Goal: Task Accomplishment & Management: Manage account settings

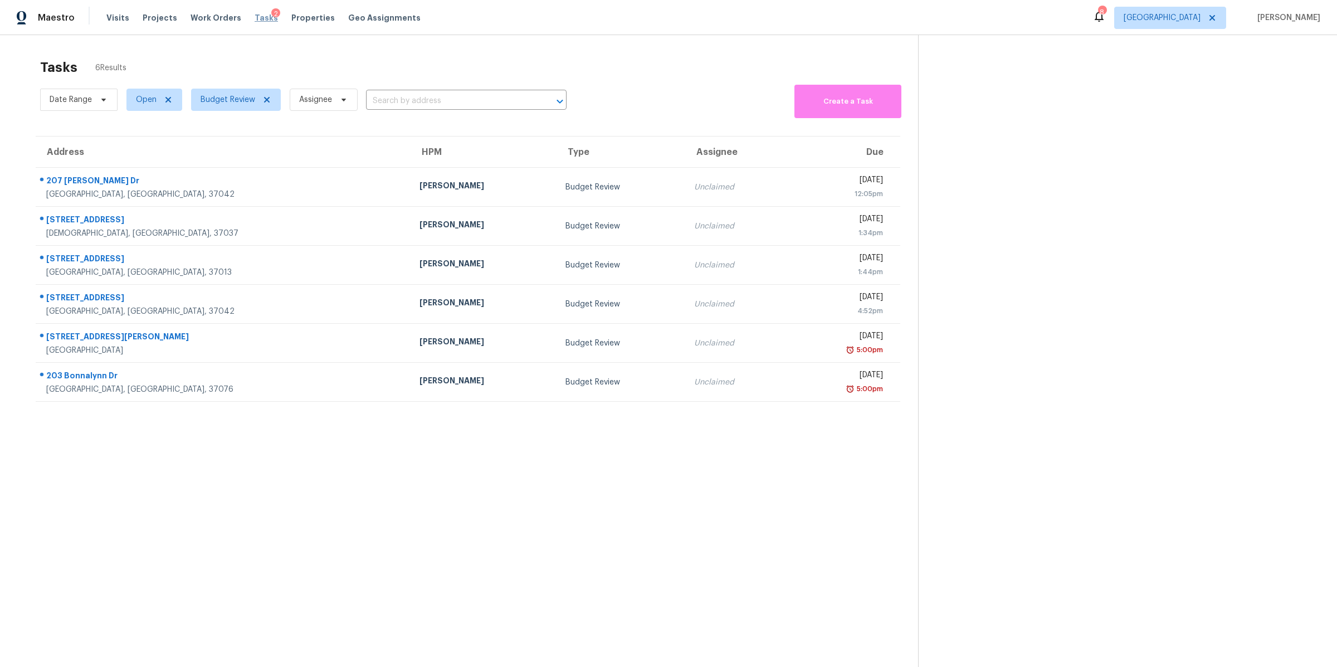
click at [259, 18] on span "Tasks" at bounding box center [266, 18] width 23 height 8
click at [301, 18] on span "Properties" at bounding box center [312, 17] width 43 height 11
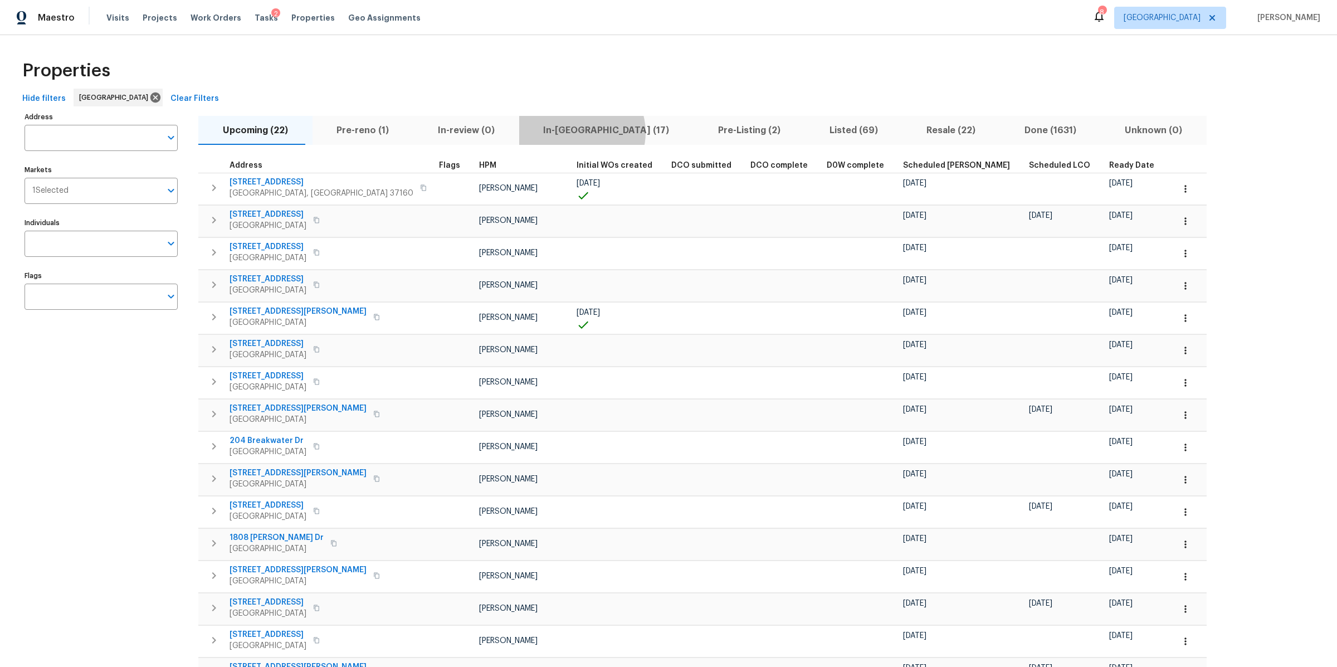
click at [558, 133] on span "In-reno (17)" at bounding box center [607, 131] width 162 height 16
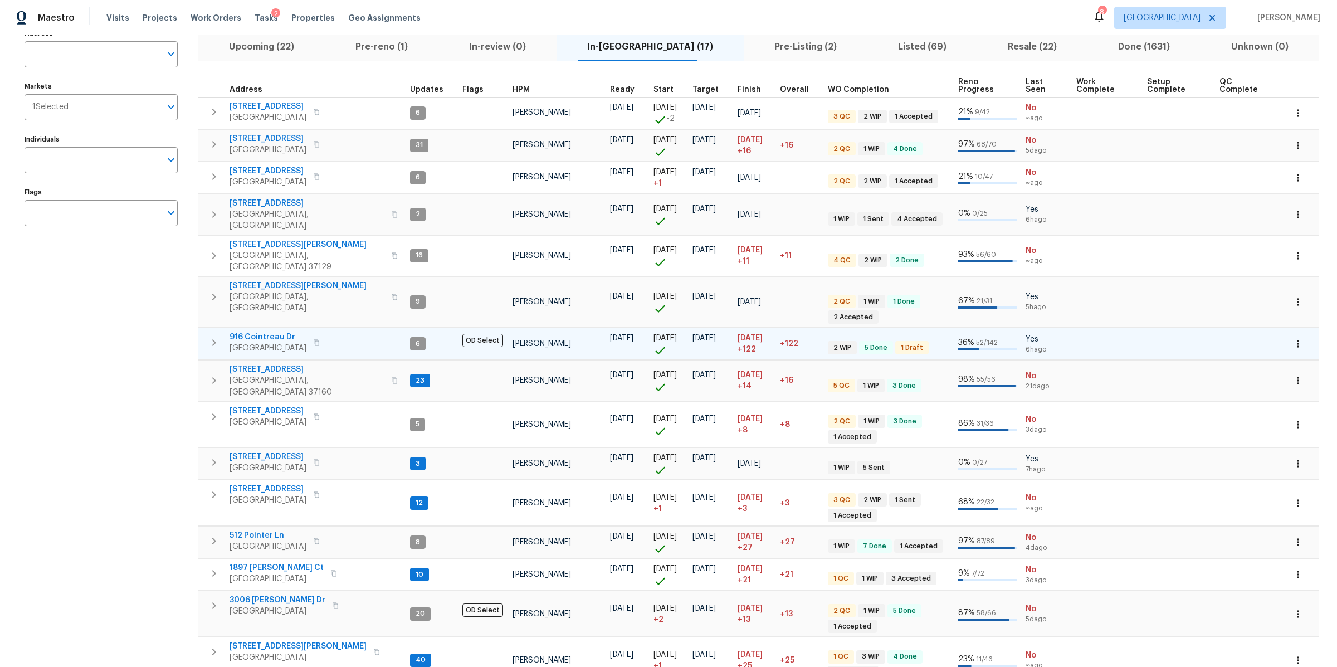
scroll to position [82, 0]
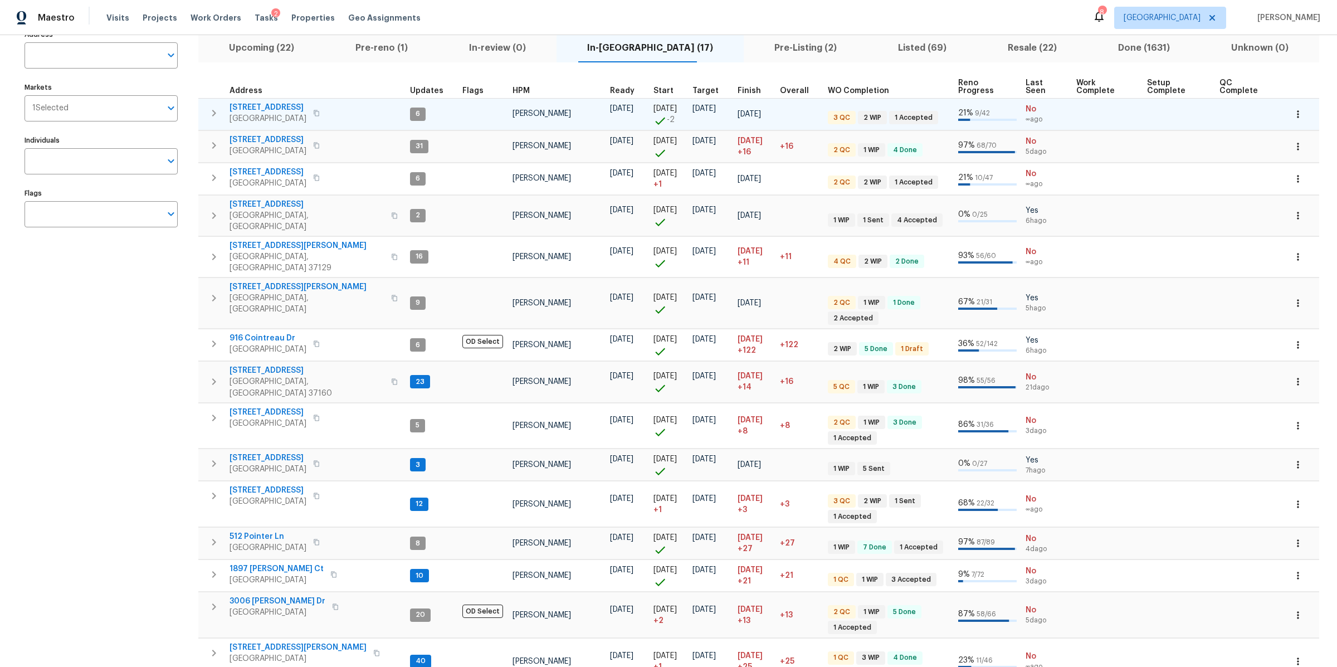
click at [264, 105] on span "206 Cross Valley Dr" at bounding box center [268, 107] width 77 height 11
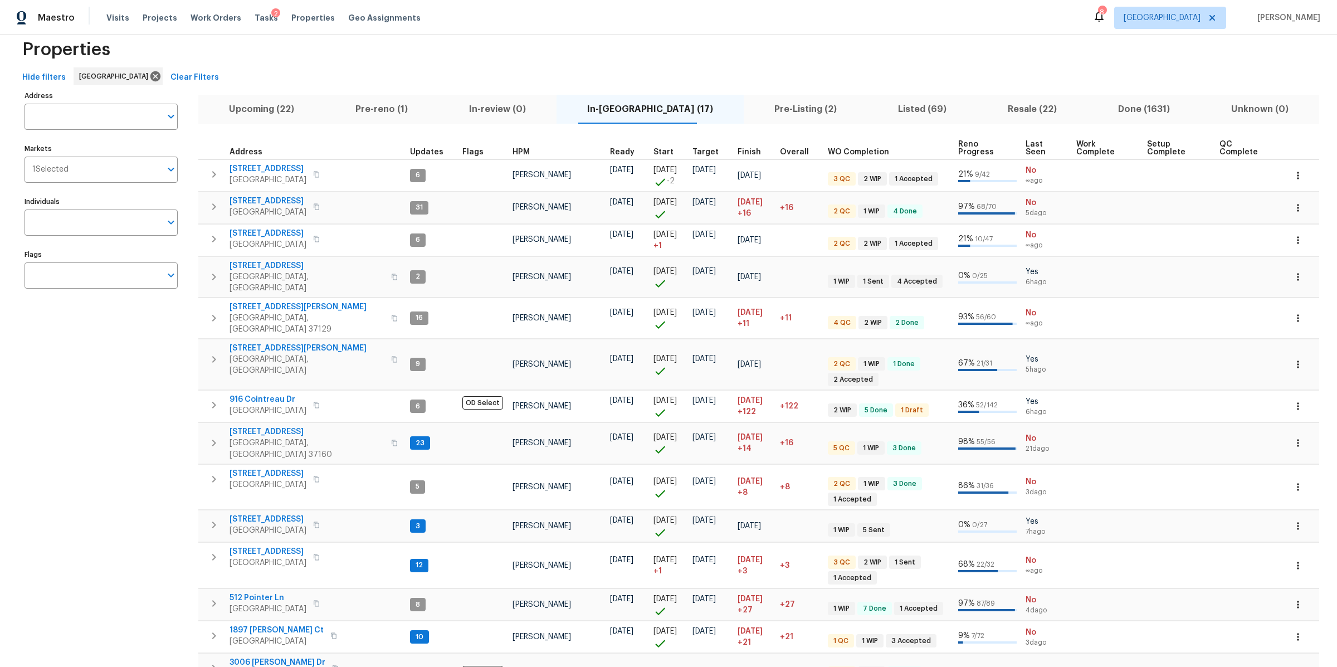
scroll to position [0, 0]
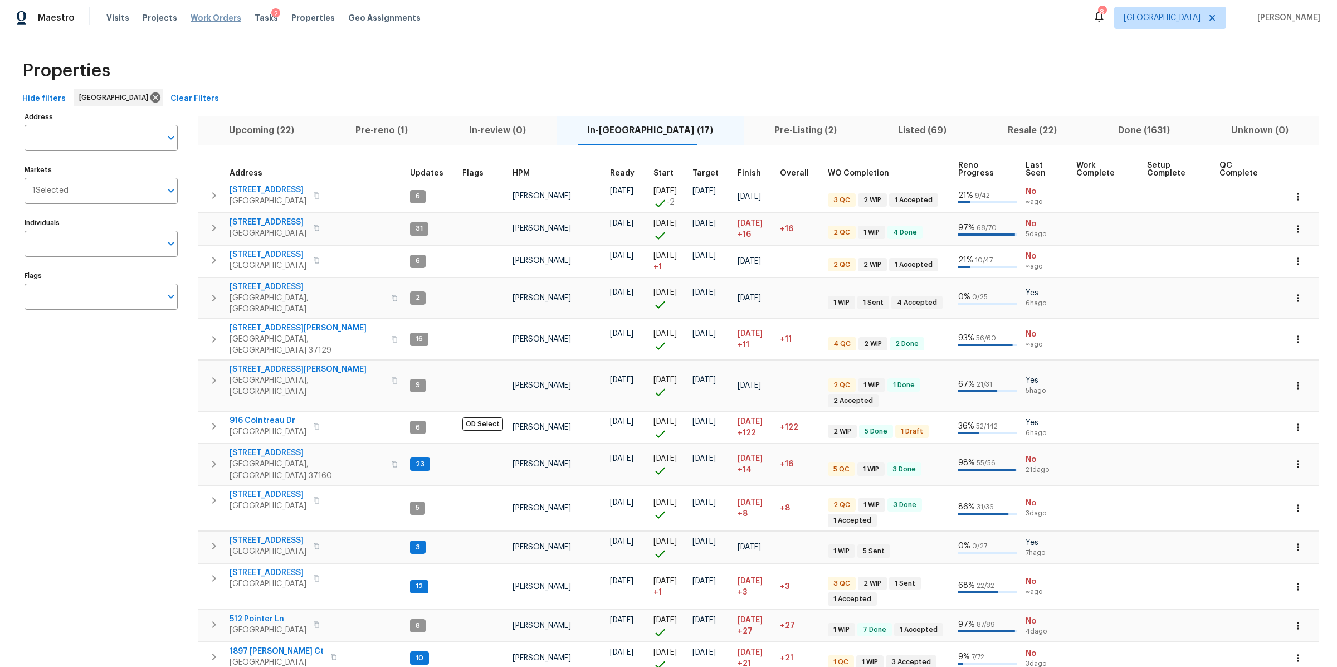
click at [206, 18] on span "Work Orders" at bounding box center [216, 17] width 51 height 11
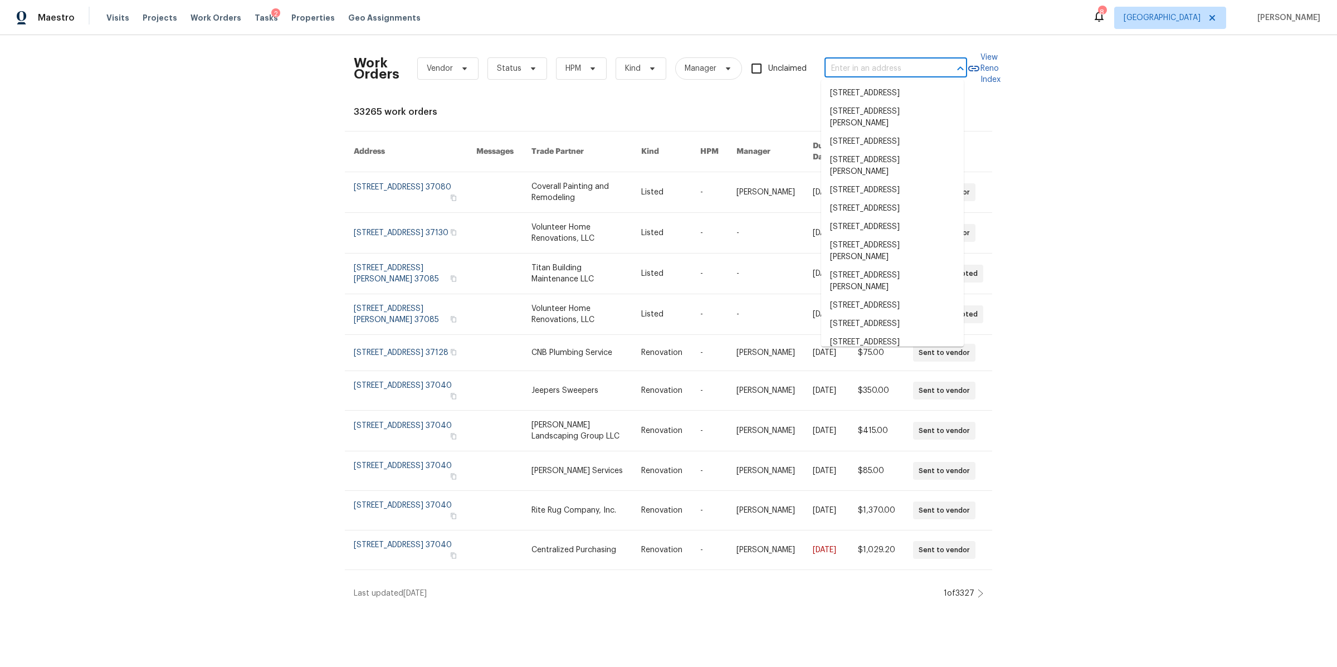
click at [880, 71] on input "text" at bounding box center [880, 68] width 111 height 17
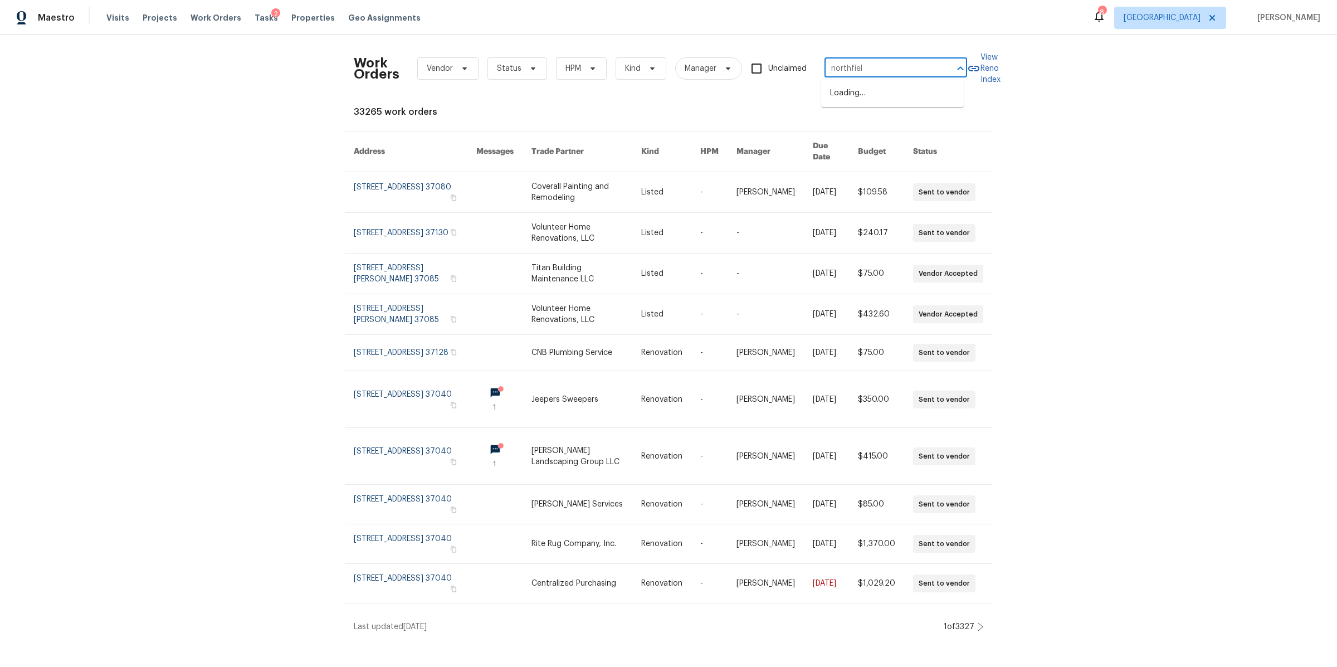
type input "northfield"
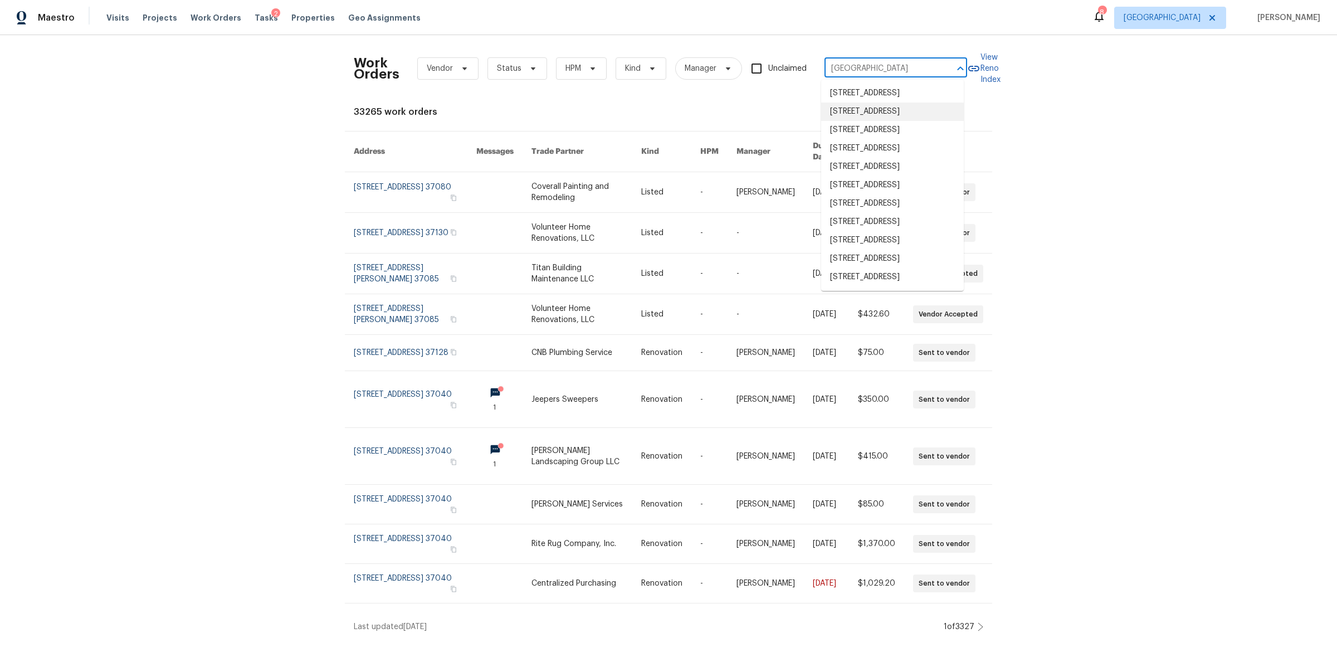
scroll to position [73, 0]
click at [879, 286] on li "1002 E Northfield Blvd Apt H104, Murfreesboro, TN 37130" at bounding box center [892, 277] width 143 height 18
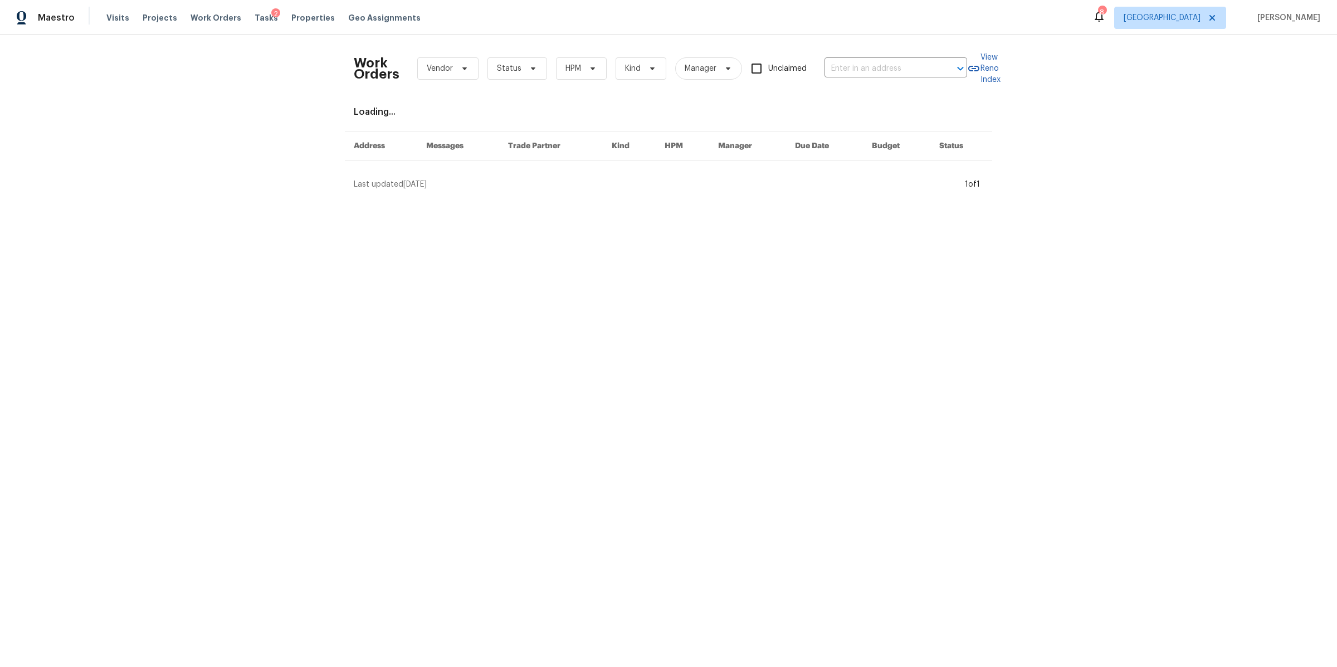
type input "1002 E Northfield Blvd Apt H104, Murfreesboro, TN 37130"
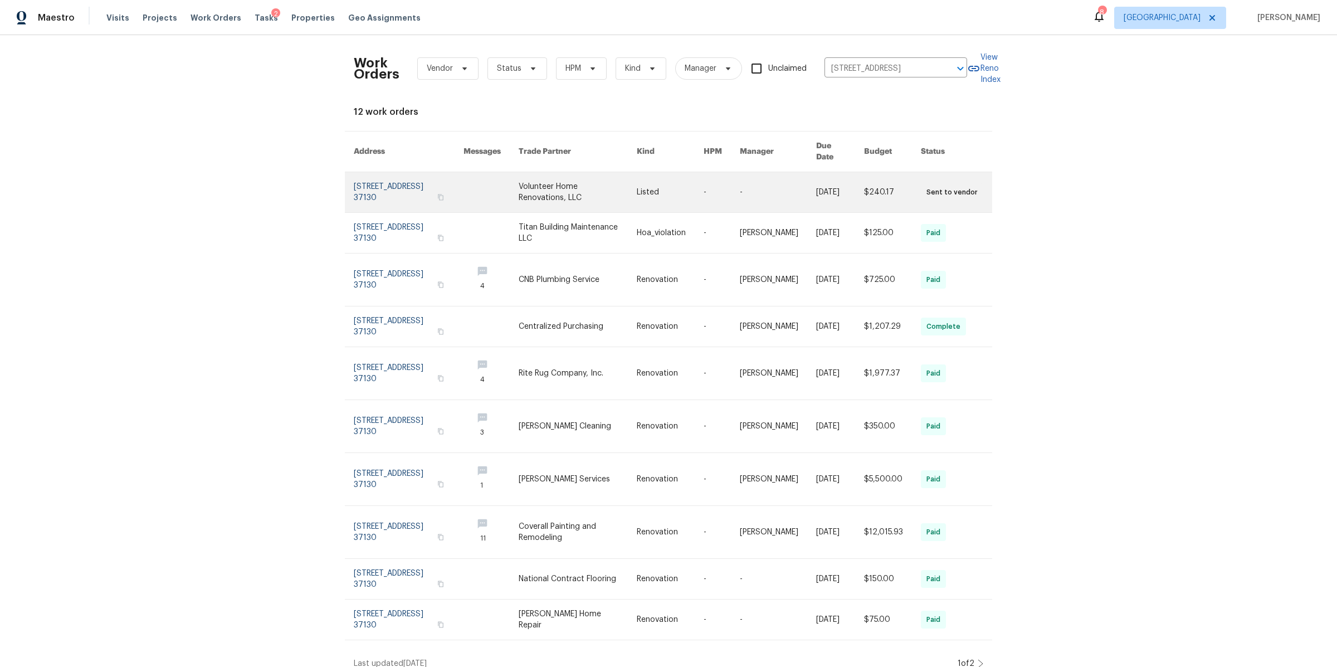
click at [382, 192] on link at bounding box center [409, 192] width 110 height 40
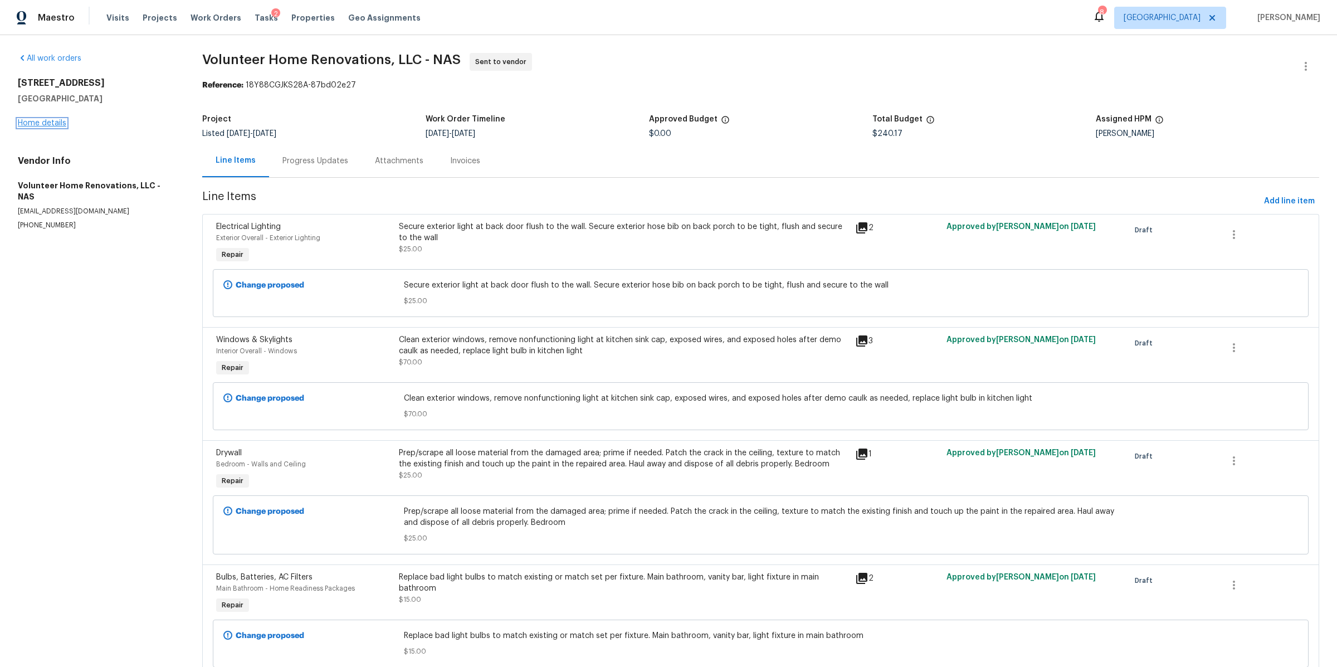
click at [35, 125] on link "Home details" at bounding box center [42, 123] width 48 height 8
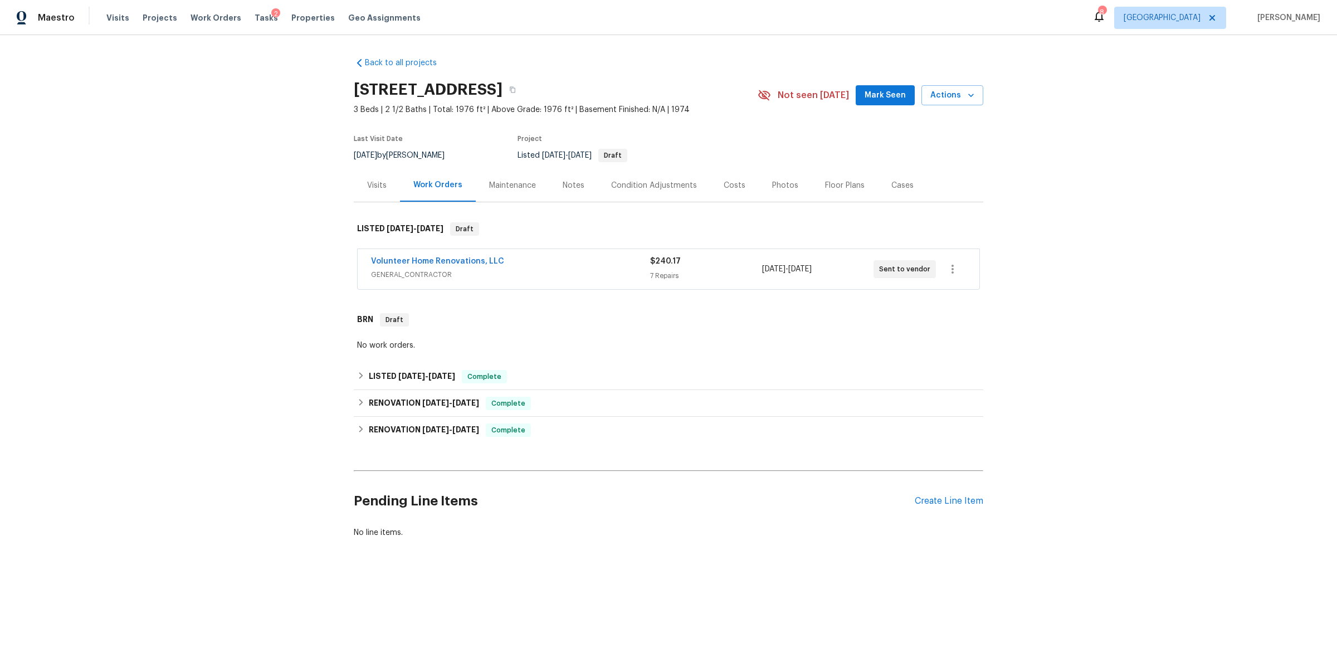
click at [825, 191] on div "Floor Plans" at bounding box center [845, 185] width 40 height 11
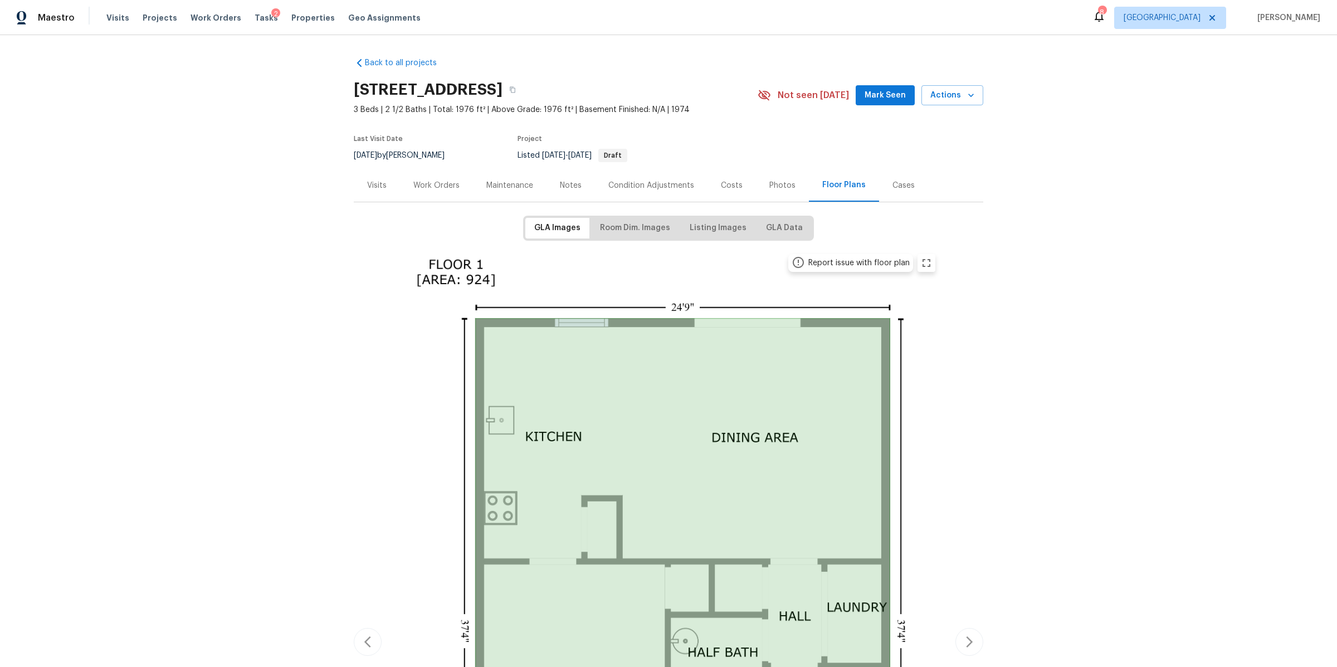
click at [439, 191] on div "Work Orders" at bounding box center [436, 185] width 46 height 11
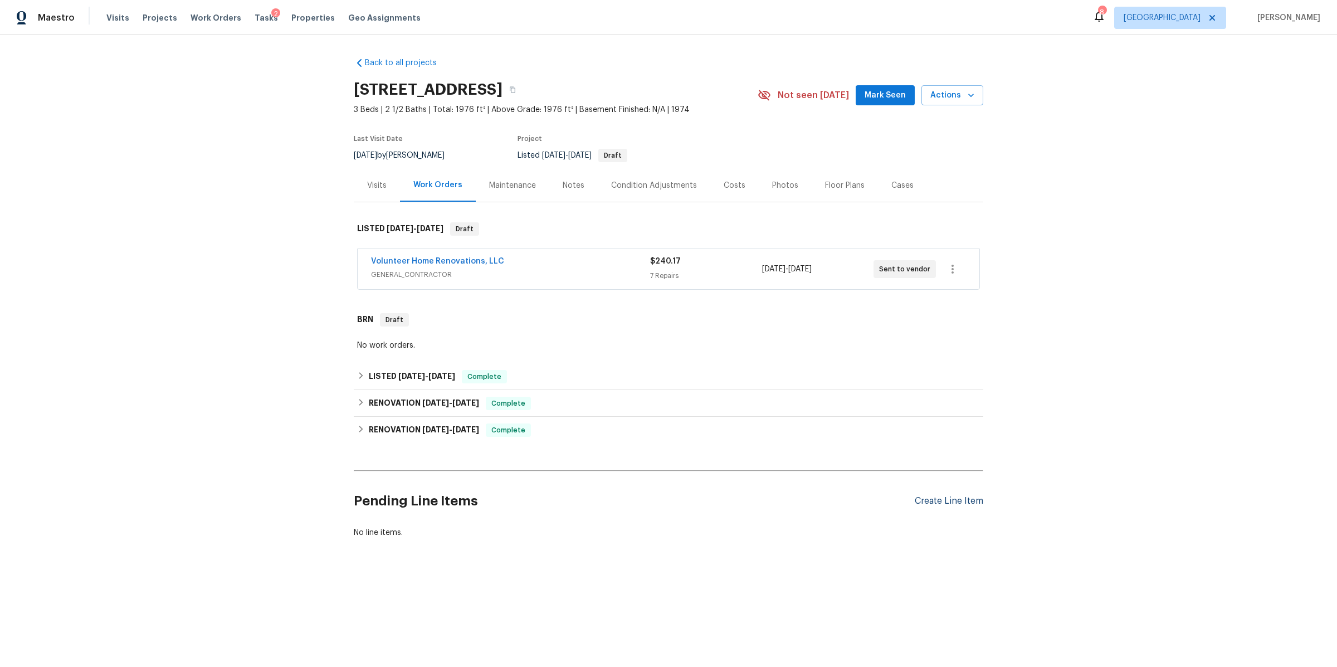
click at [932, 507] on div "Create Line Item" at bounding box center [949, 501] width 69 height 11
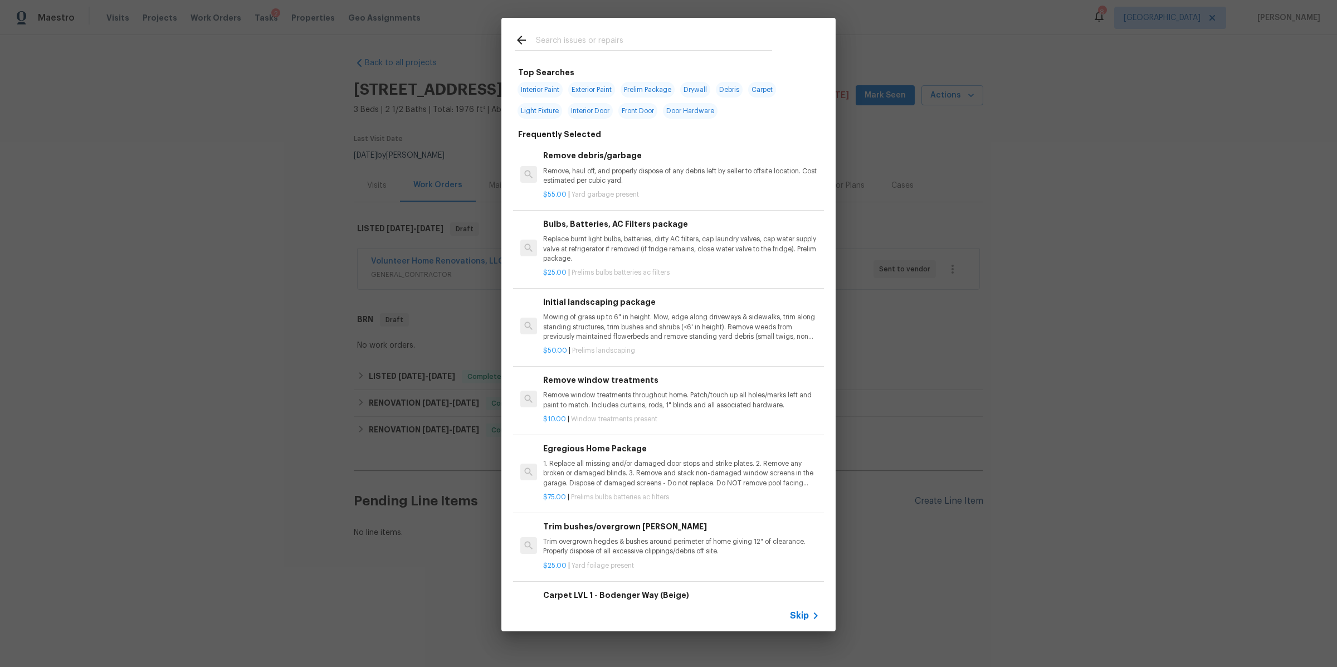
click at [932, 512] on div "Top Searches Interior Paint Exterior Paint Prelim Package Drywall Debris Carpet…" at bounding box center [668, 324] width 1337 height 649
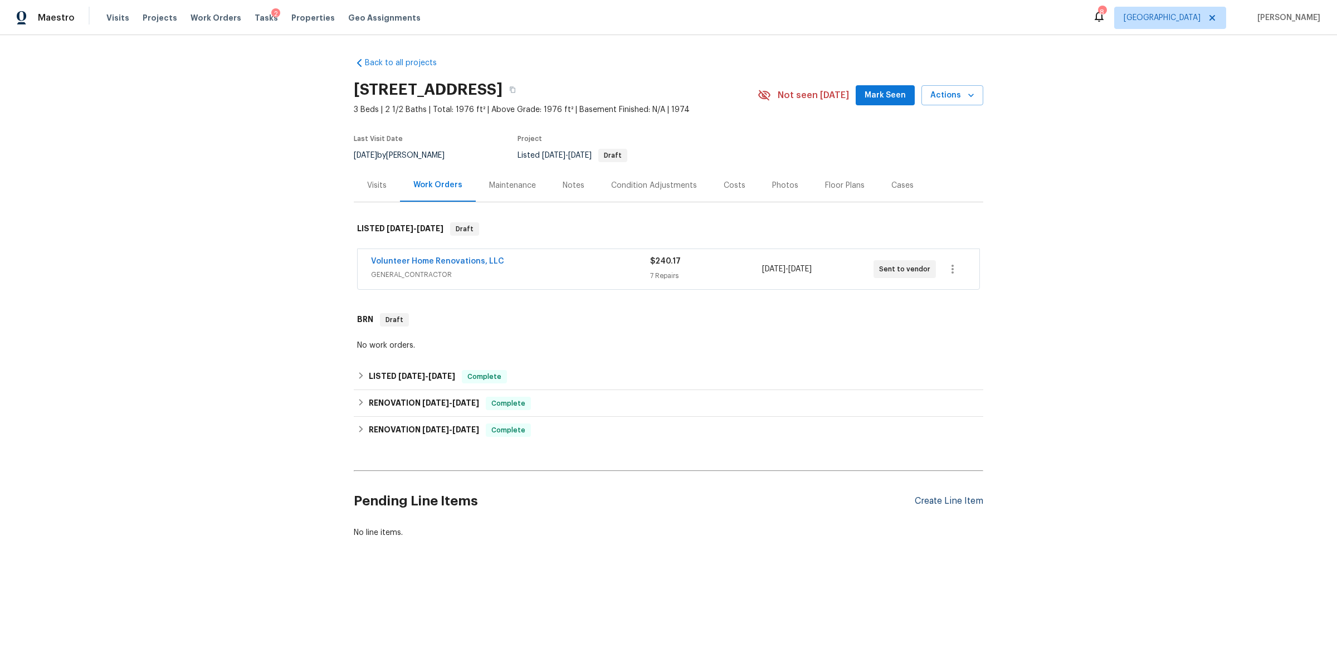
click at [932, 507] on div "Create Line Item" at bounding box center [949, 501] width 69 height 11
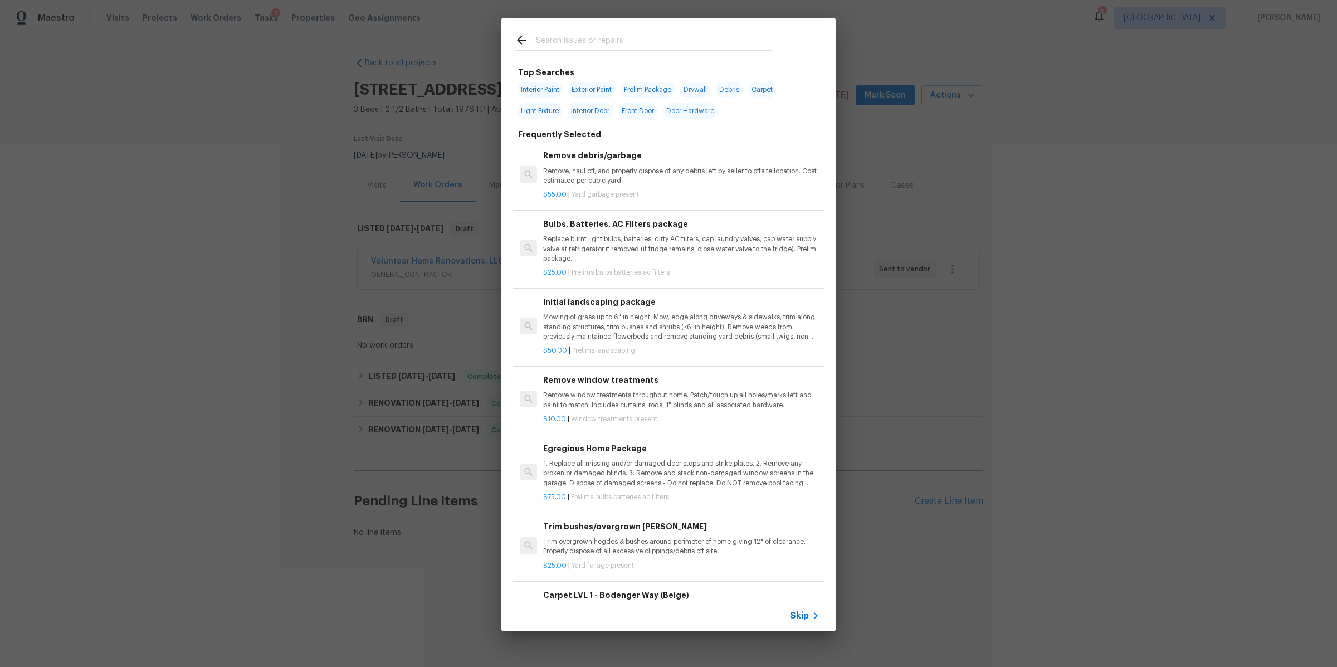
click at [802, 613] on span "Skip" at bounding box center [799, 615] width 19 height 11
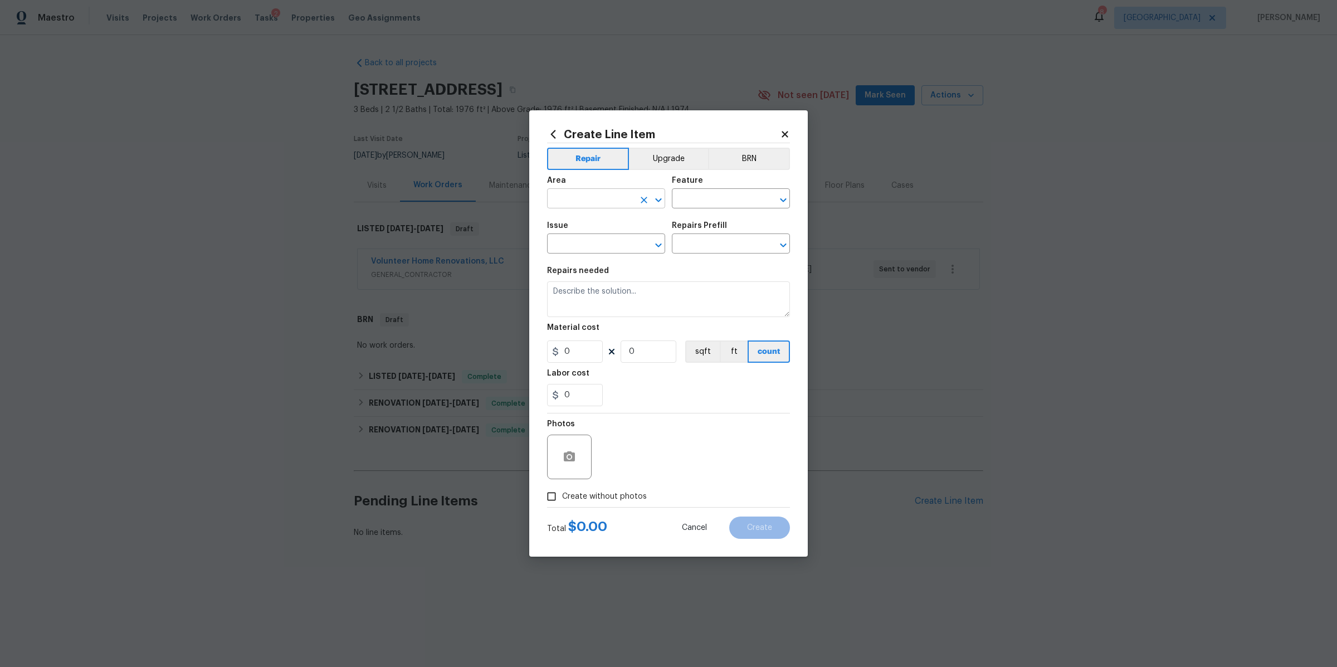
click at [574, 193] on input "text" at bounding box center [590, 199] width 87 height 17
click at [569, 246] on li "Interior Overall" at bounding box center [606, 242] width 118 height 18
type input "Interior Overall"
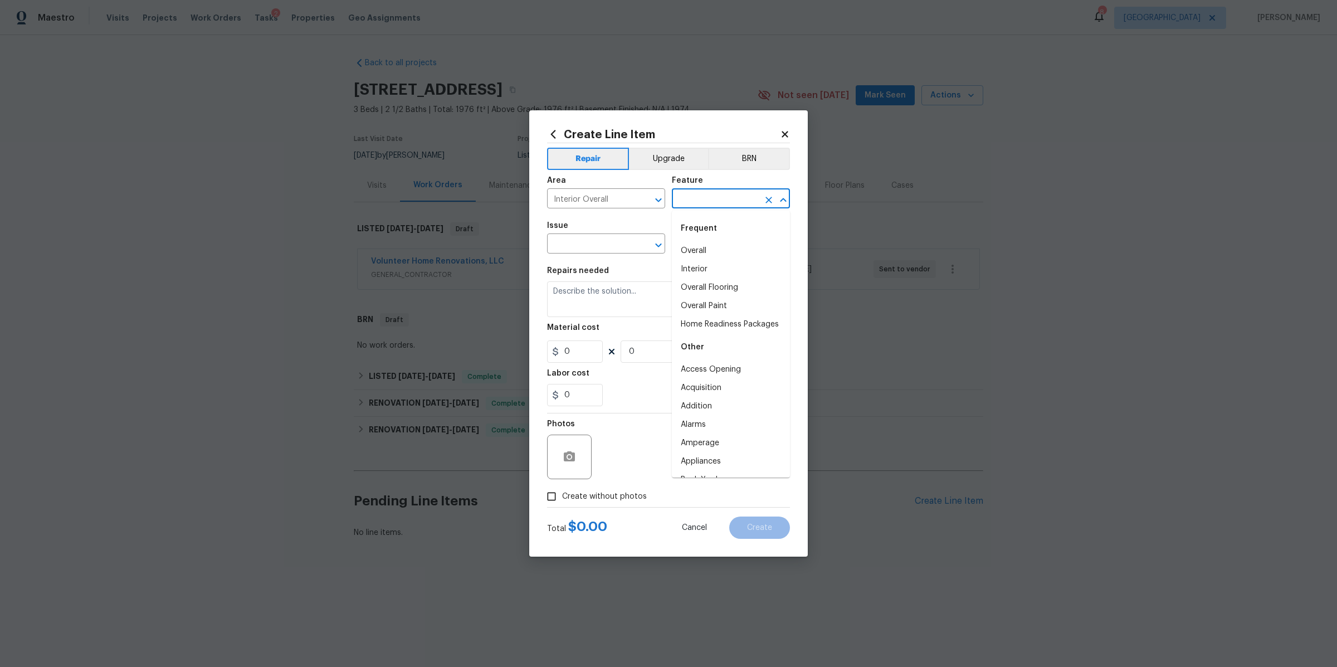
click at [695, 203] on input "text" at bounding box center [715, 199] width 87 height 17
click at [694, 256] on li "Overall Flooring" at bounding box center [731, 251] width 118 height 18
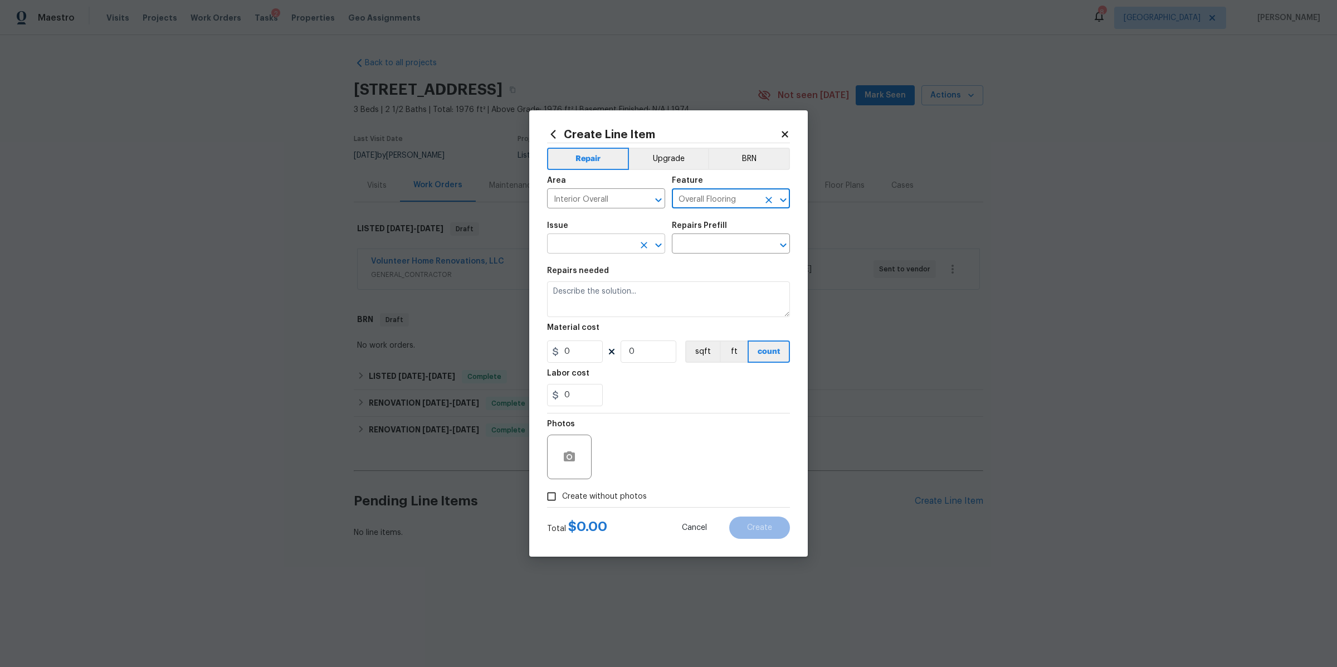
type input "Overall Flooring"
click at [614, 252] on input "text" at bounding box center [590, 244] width 87 height 17
click at [592, 339] on li "Flooring General" at bounding box center [606, 333] width 118 height 18
type input "Flooring General"
click at [729, 246] on input "text" at bounding box center [715, 244] width 87 height 17
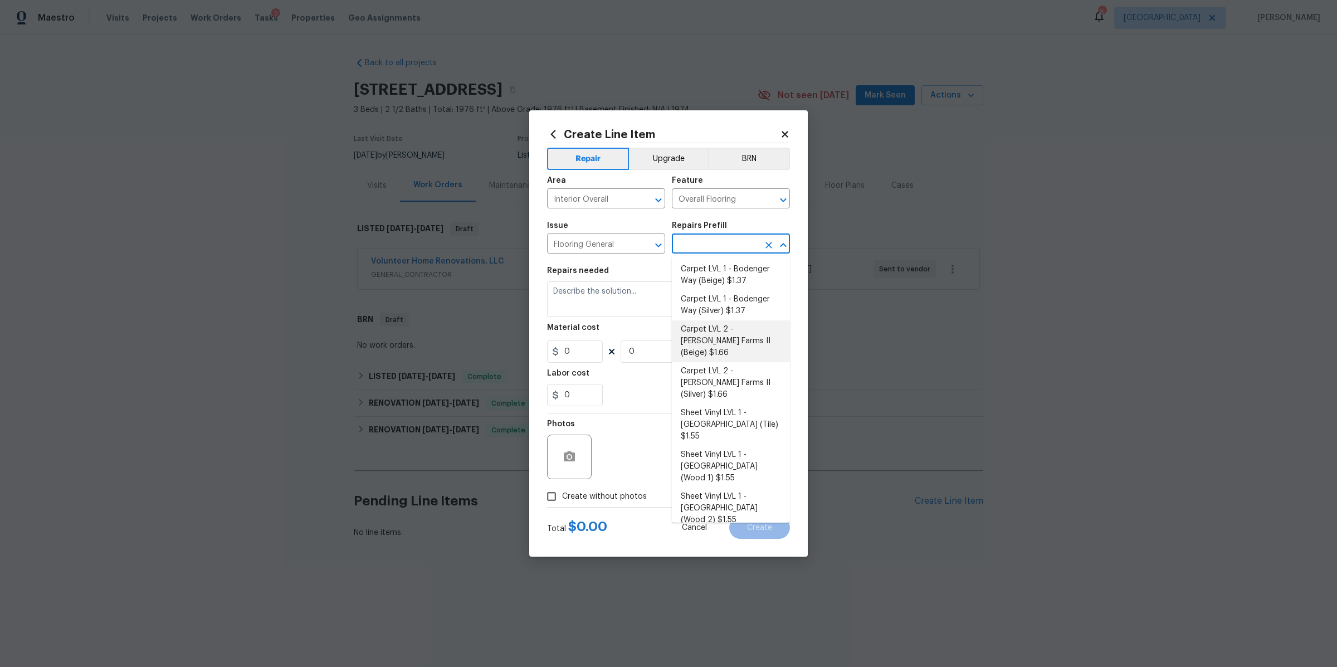
scroll to position [73, 0]
click at [725, 540] on li "Vinyl Plank LVL 2 - Best Door 4.5 (Beige) $3.69" at bounding box center [731, 555] width 118 height 30
type input "Vinyl Plank LVL 2 - Best Door 4.5 (Beige) $3.69"
type textarea "Install LVP (Best Door 4.5 220 Sweeper Beige) Includes transitions, glue and as…"
type input "3.69"
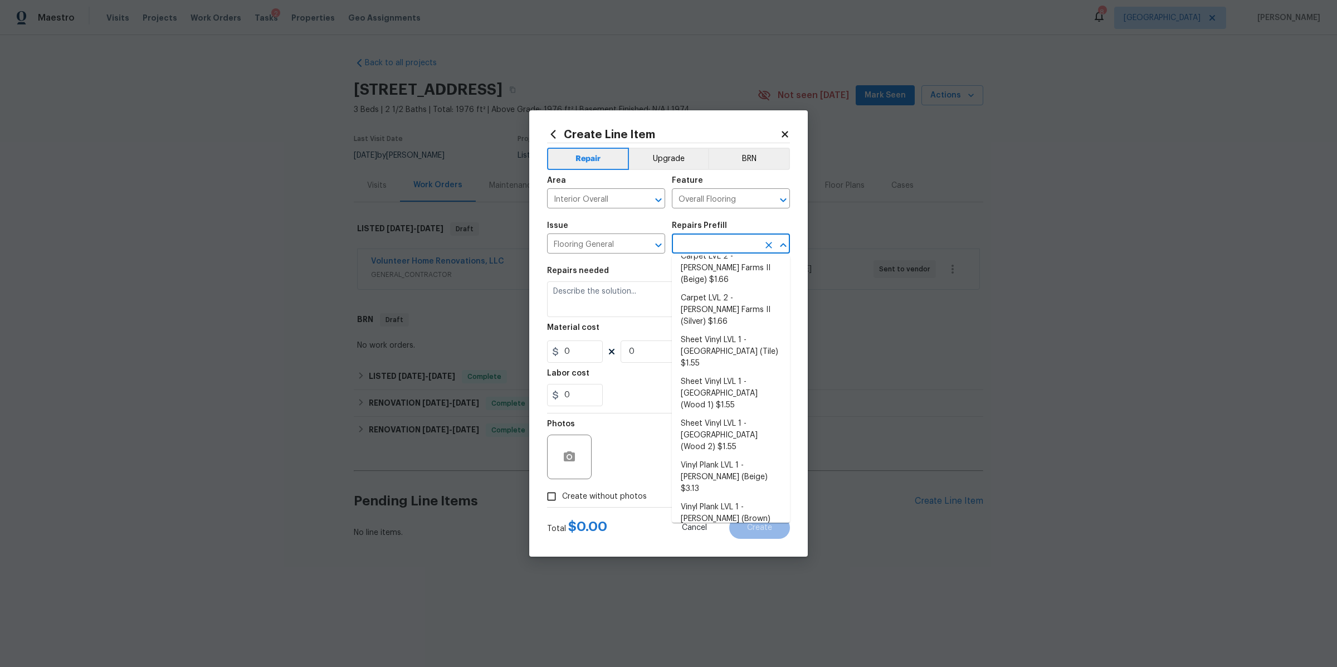
type input "1"
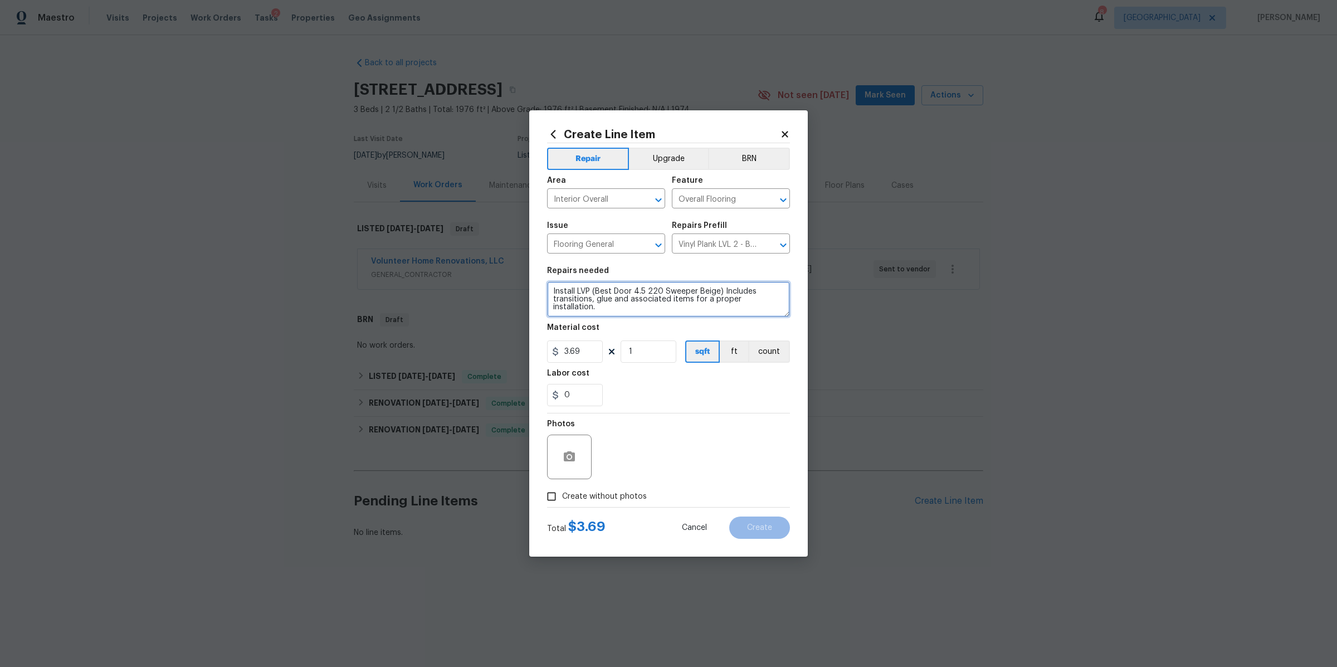
drag, startPoint x: 719, startPoint y: 290, endPoint x: 593, endPoint y: 292, distance: 125.9
click at [593, 292] on textarea "Install LVP (Best Door 4.5 220 Sweeper Beige) Includes transitions, glue and as…" at bounding box center [668, 299] width 243 height 36
click at [658, 301] on textarea "Install LVP Includes transitions, glue and associated items for a proper instal…" at bounding box center [668, 299] width 243 height 36
click at [674, 314] on textarea "Install LVP Includes transitions, glue and associated items for a proper instal…" at bounding box center [668, 299] width 243 height 36
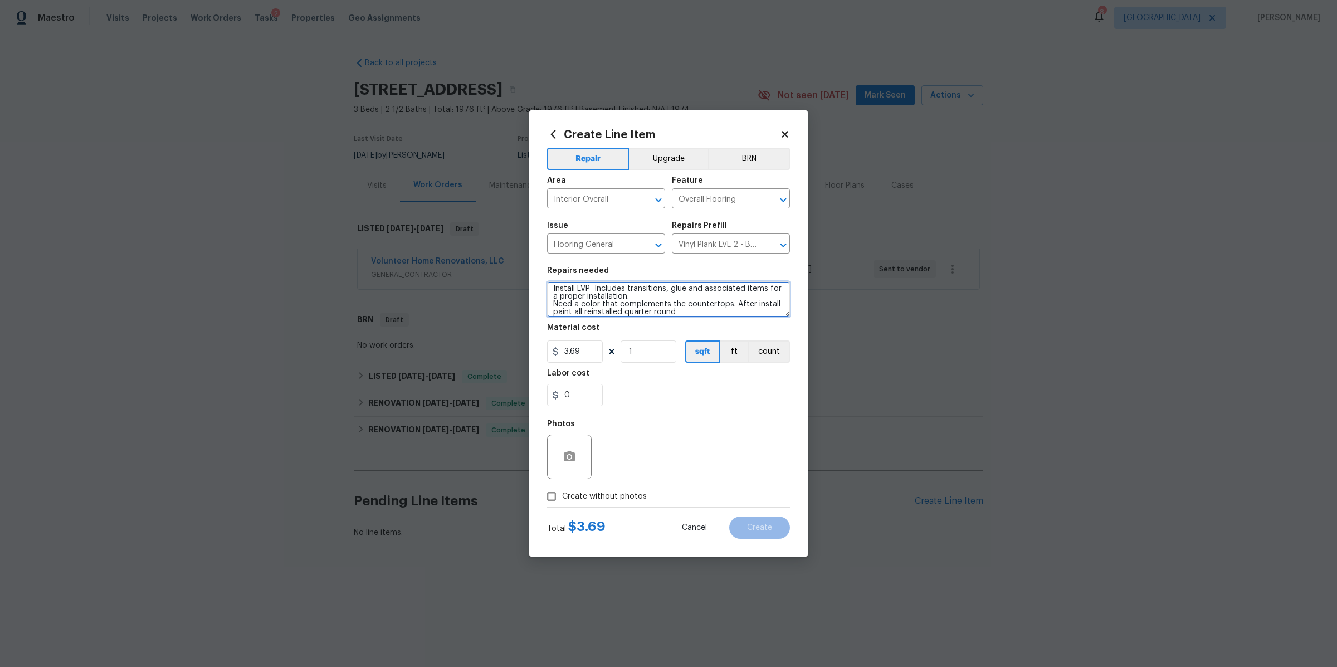
click at [717, 307] on textarea "Install LVP Includes transitions, glue and associated items for a proper instal…" at bounding box center [668, 299] width 243 height 36
type textarea "Install LVP Includes transitions, glue and associated items for a proper instal…"
click at [655, 354] on input "1" at bounding box center [649, 351] width 56 height 22
type input "990"
click at [577, 462] on button "button" at bounding box center [569, 457] width 27 height 27
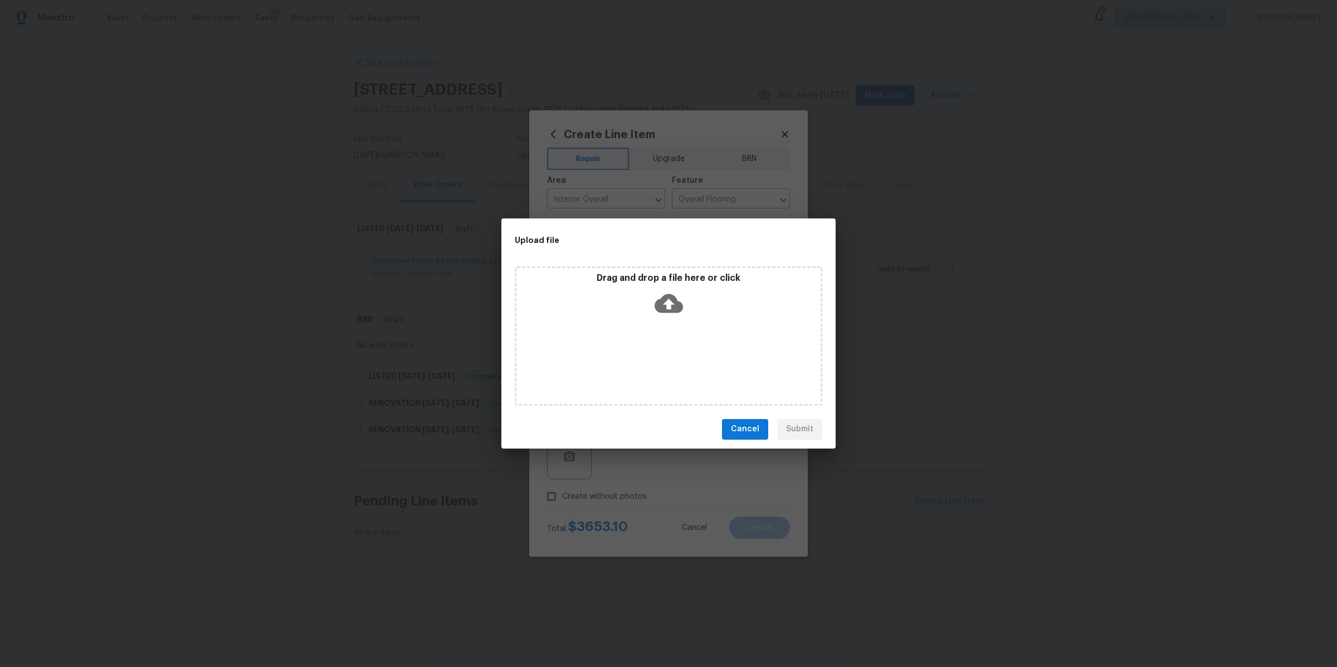
click at [669, 298] on icon at bounding box center [669, 303] width 28 height 19
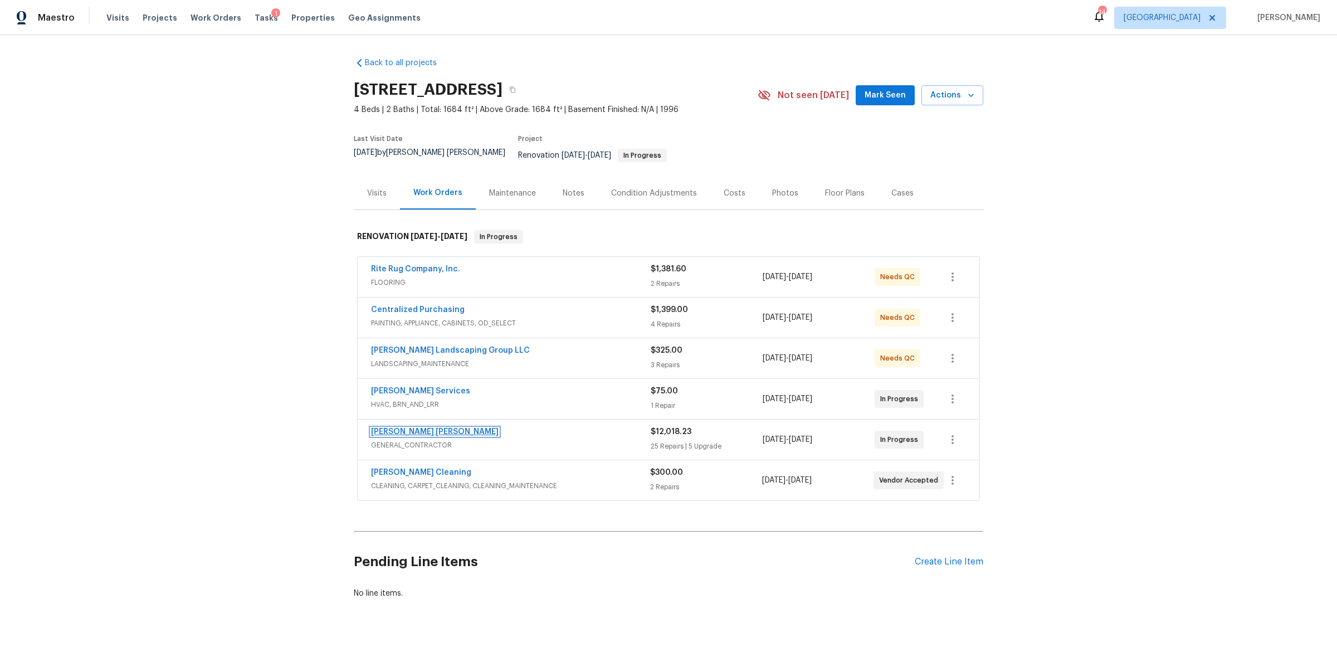
click at [451, 428] on link "Fernando Ruiz Hernandez" at bounding box center [435, 432] width 128 height 8
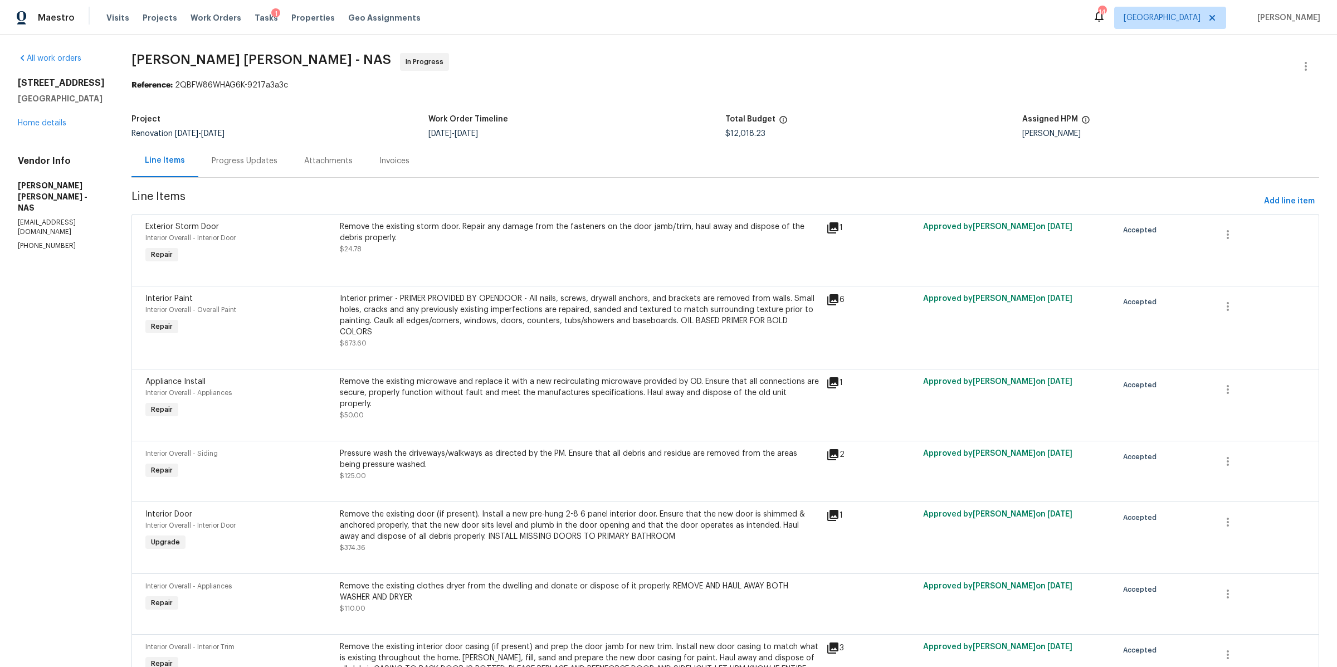
click at [267, 155] on div "Progress Updates" at bounding box center [245, 160] width 66 height 11
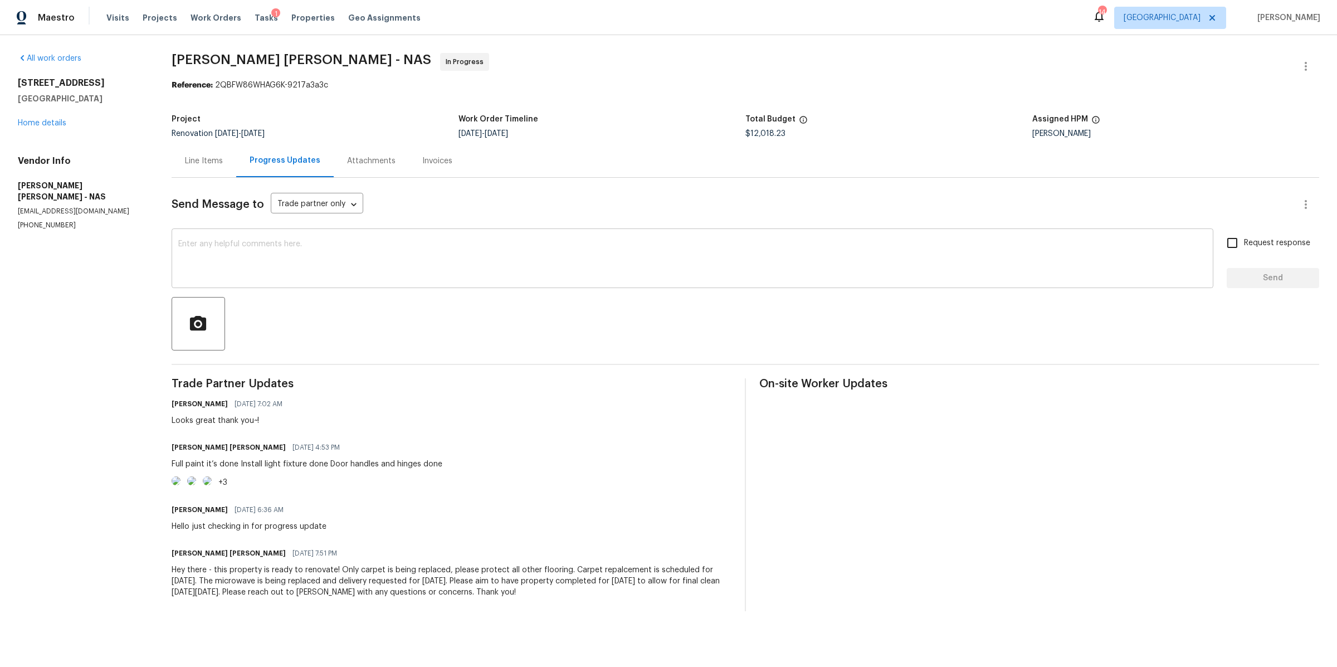
click at [359, 274] on textarea at bounding box center [692, 259] width 1029 height 39
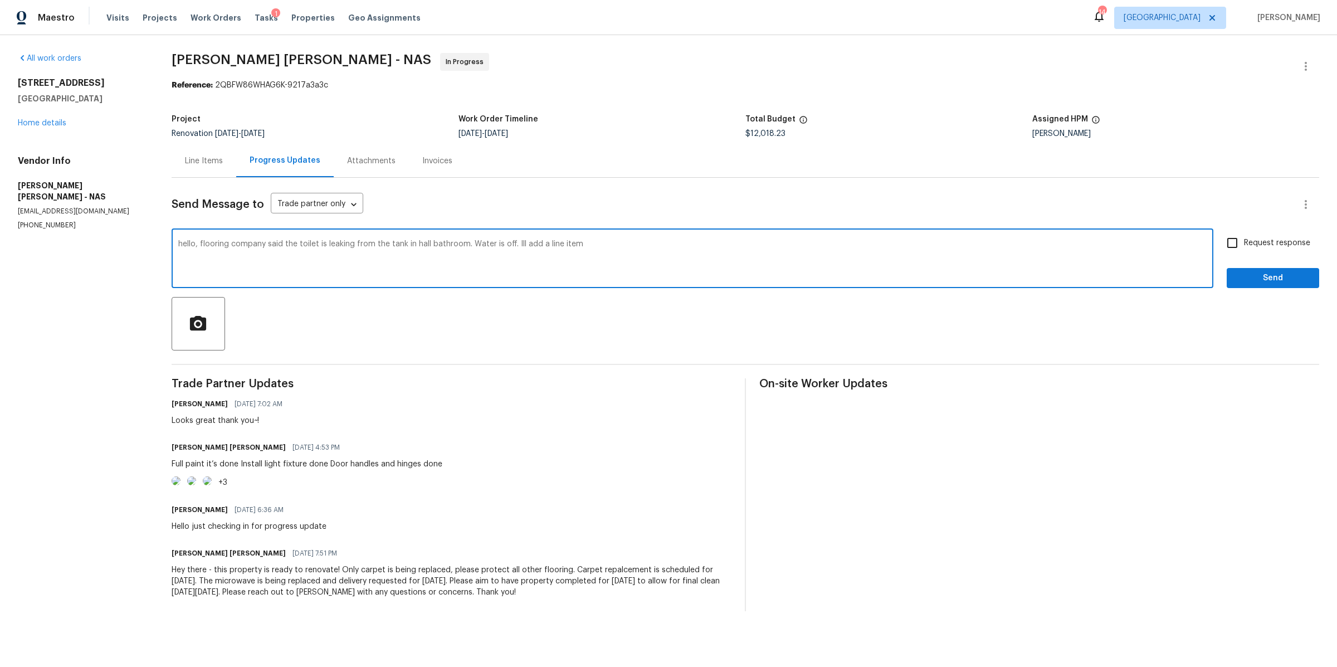
type textarea "hello, flooring company said the toilet is leaking from the tank in hall bathro…"
click at [1244, 247] on span "Request response" at bounding box center [1277, 243] width 66 height 12
click at [1238, 247] on input "Request response" at bounding box center [1232, 242] width 23 height 23
checkbox input "true"
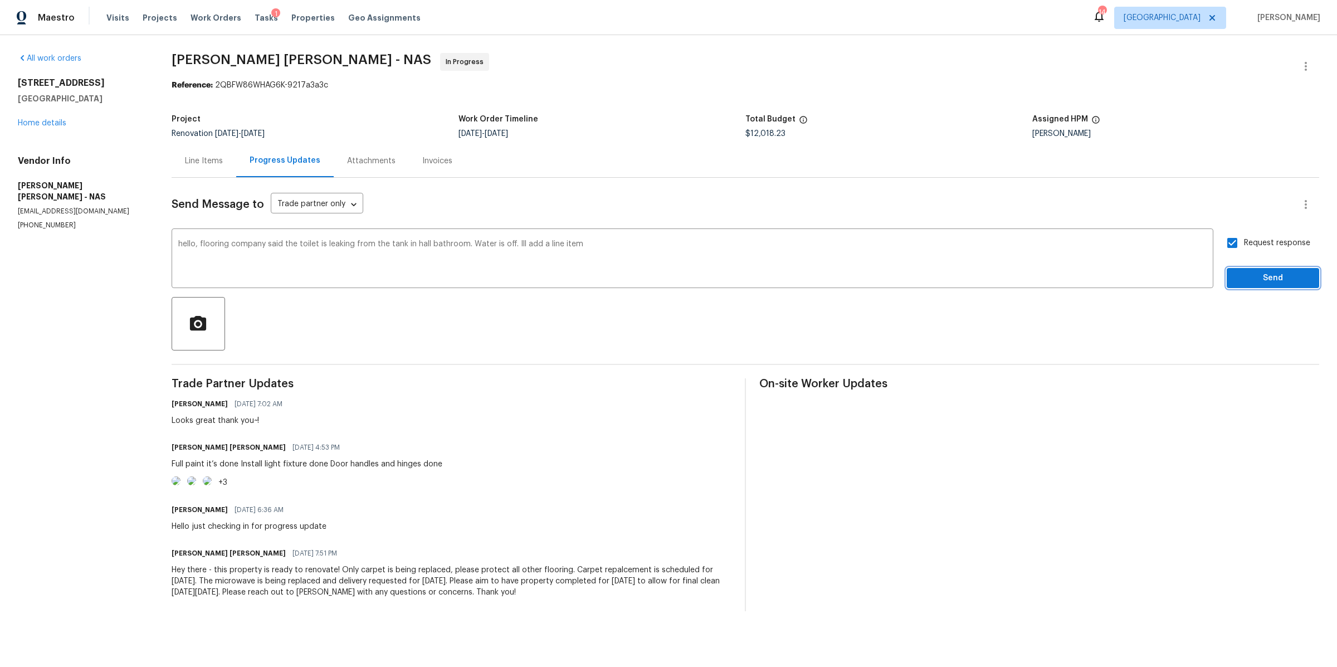
click at [1228, 271] on button "Send" at bounding box center [1273, 278] width 92 height 21
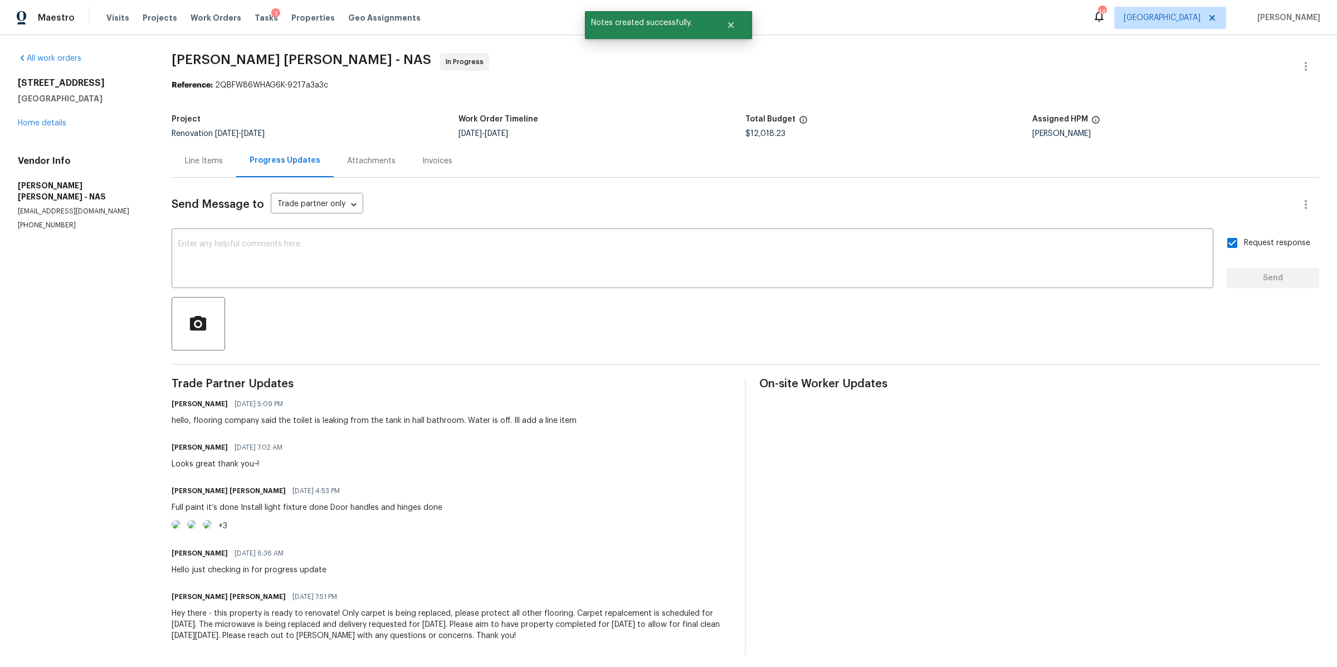
click at [188, 162] on div "Line Items" at bounding box center [204, 160] width 38 height 11
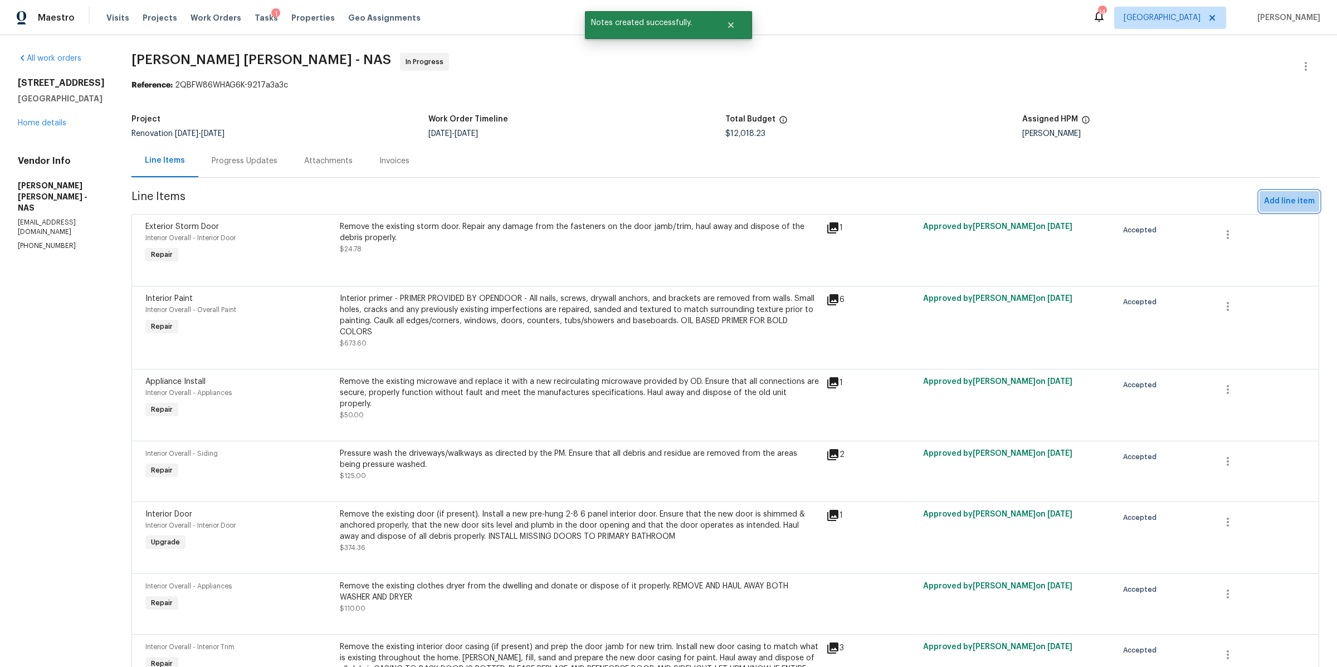
click at [1291, 202] on span "Add line item" at bounding box center [1289, 201] width 51 height 14
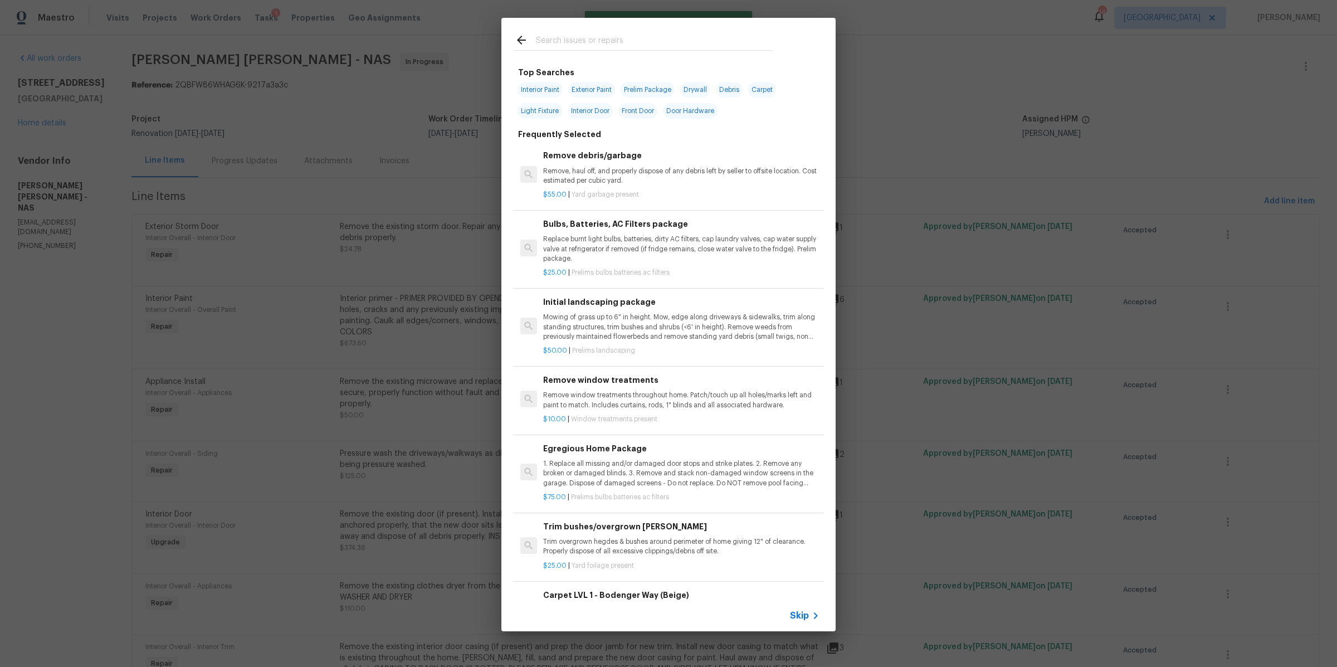
click at [801, 610] on span "Skip" at bounding box center [799, 615] width 19 height 11
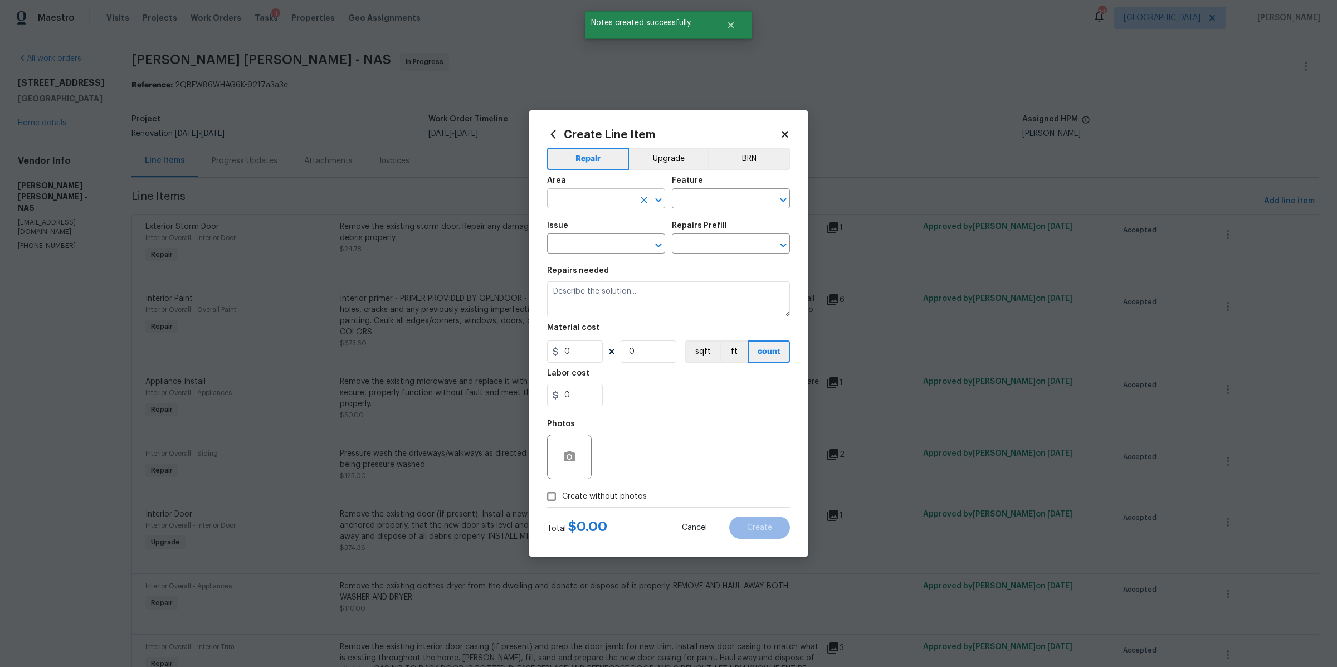
click at [602, 208] on body "Maestro Visits Projects Work Orders Tasks 1 Properties Geo Assignments 14 Nashv…" at bounding box center [668, 333] width 1337 height 667
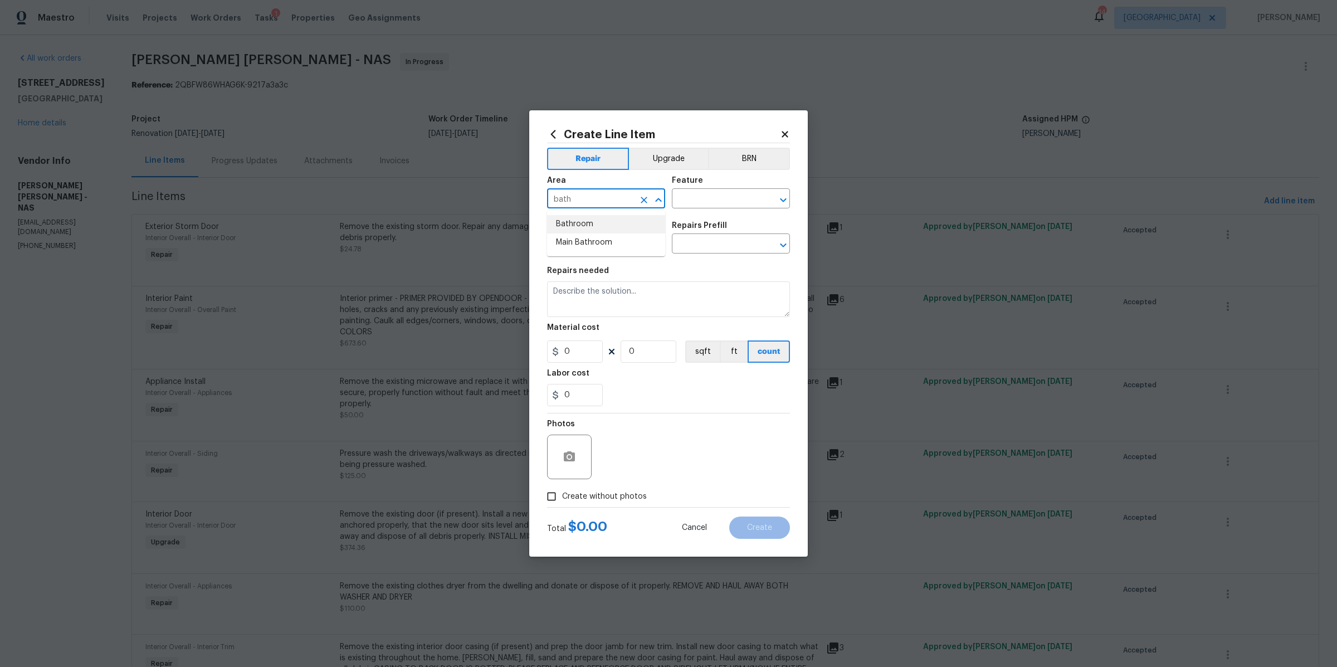
click at [587, 221] on li "Bathroom" at bounding box center [606, 224] width 118 height 18
type input "Bathroom"
click at [715, 196] on input "text" at bounding box center [715, 199] width 87 height 17
click at [695, 249] on li "Toilet" at bounding box center [731, 251] width 118 height 18
type input "Toilet"
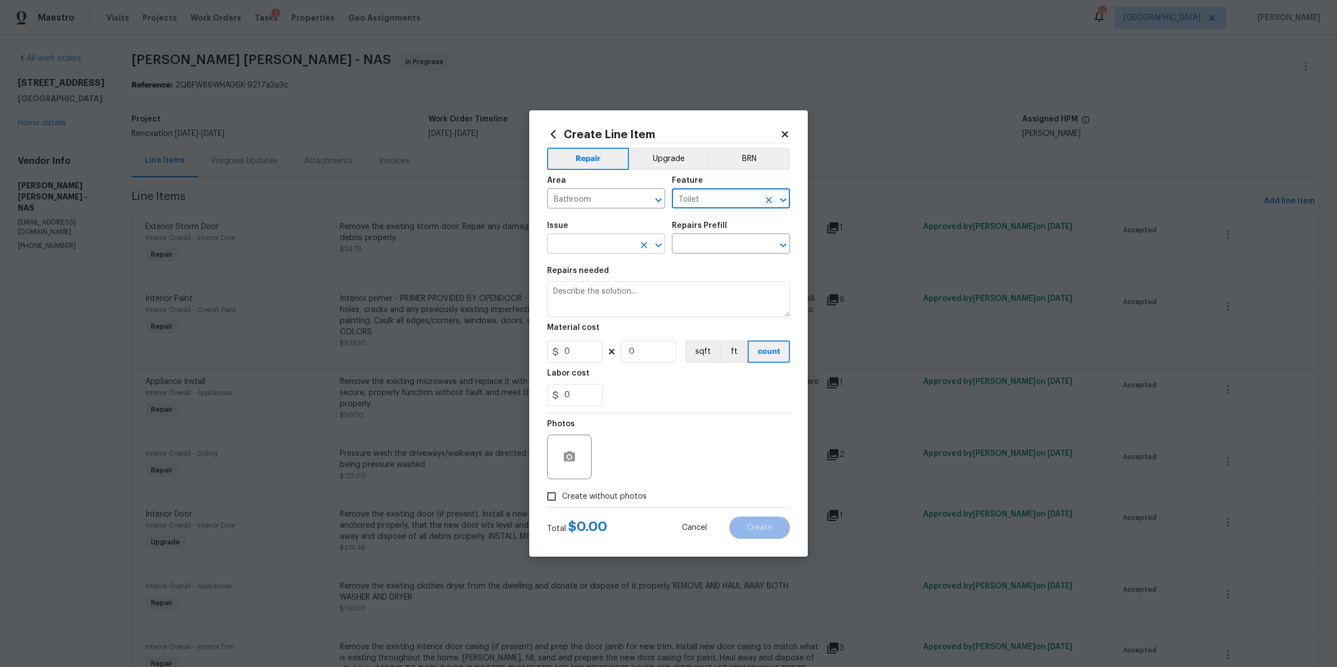
click at [607, 242] on input "text" at bounding box center [590, 244] width 87 height 17
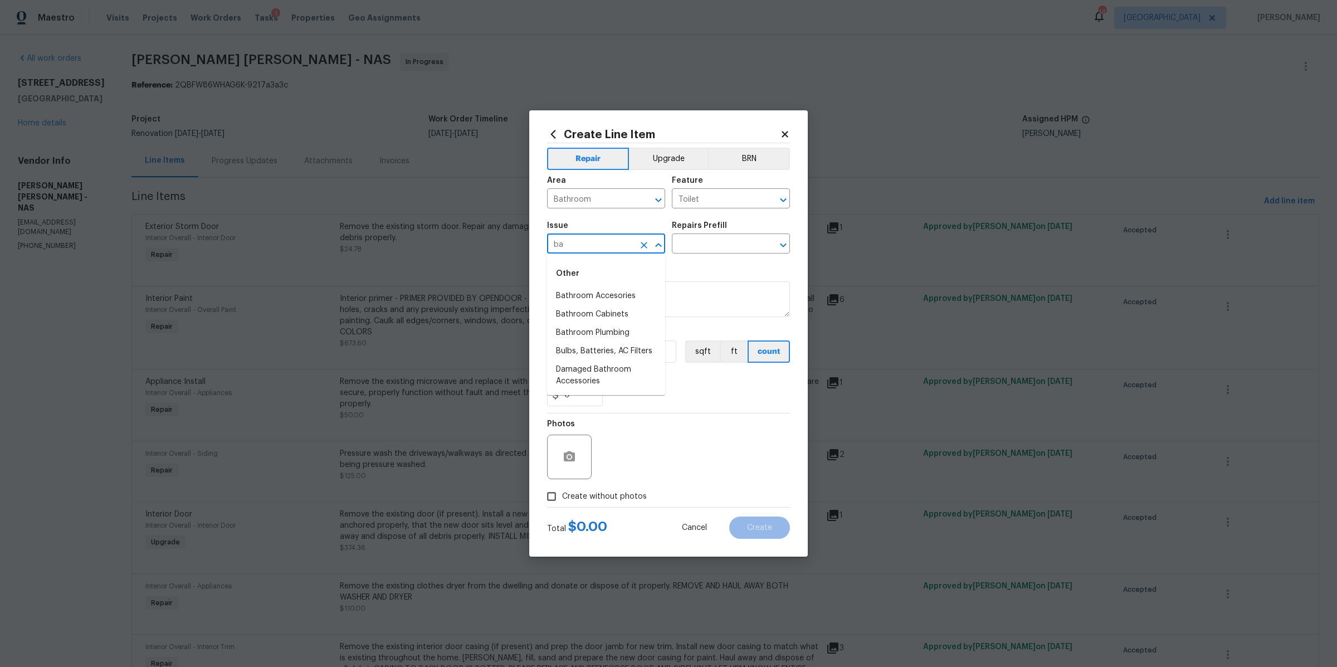
type input "b"
type input "t"
click at [590, 335] on li "Bathroom Plumbing" at bounding box center [606, 333] width 118 height 18
type input "Bathroom Plumbing"
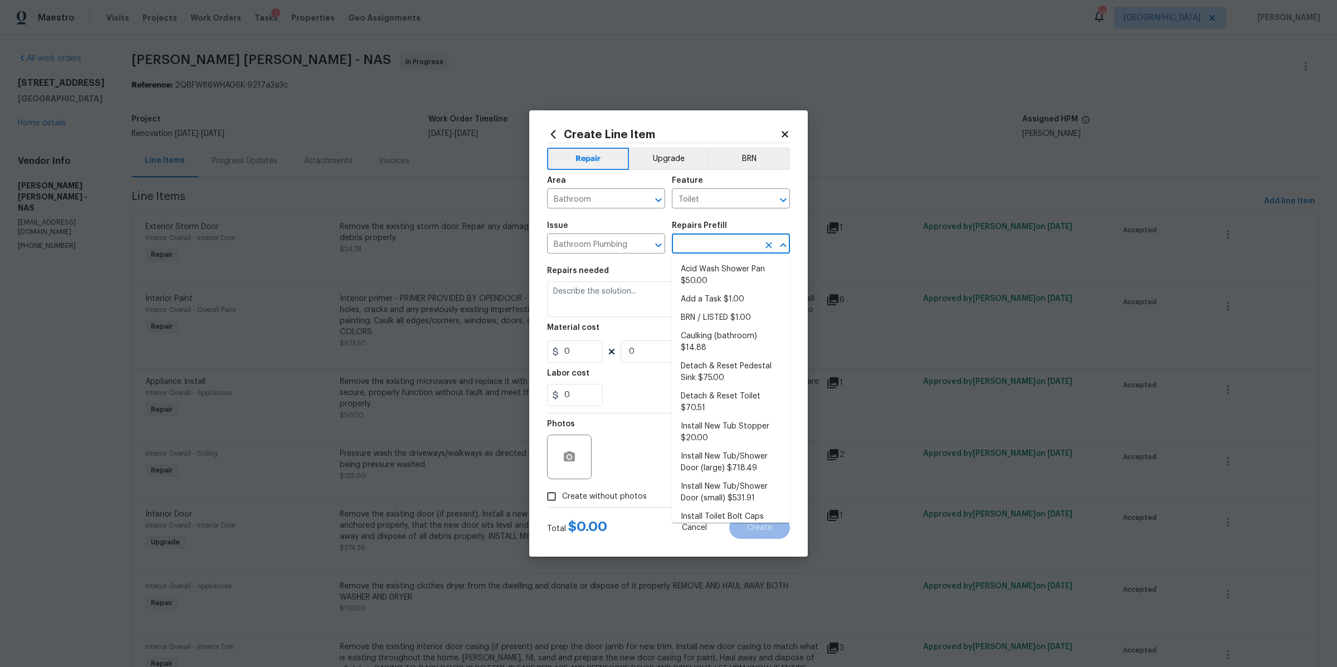
click at [719, 249] on input "text" at bounding box center [715, 244] width 87 height 17
type input "toi"
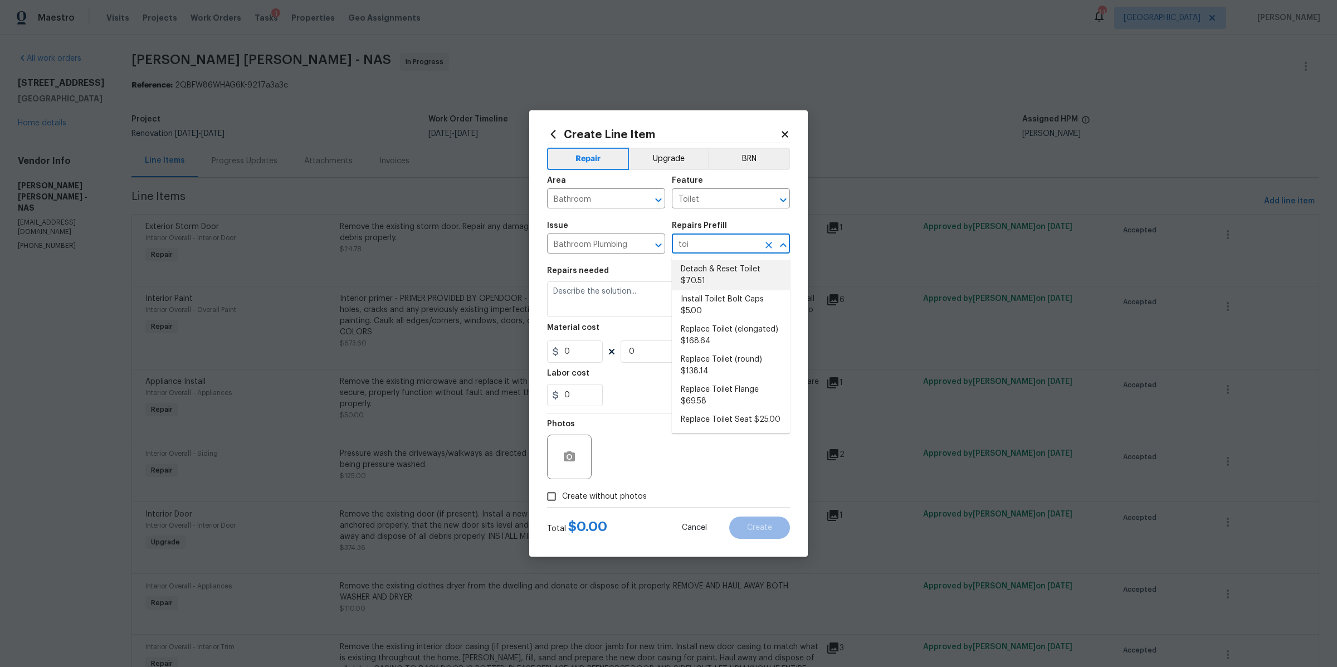
click at [686, 260] on li "Detach & Reset Toilet $70.51" at bounding box center [731, 275] width 118 height 30
type input "Plumbing"
type input "Detach & Reset Toilet $70.51"
type textarea "Detach, store and reset the toilet as needed for other repairs. Ensure that the…"
type input "70.51"
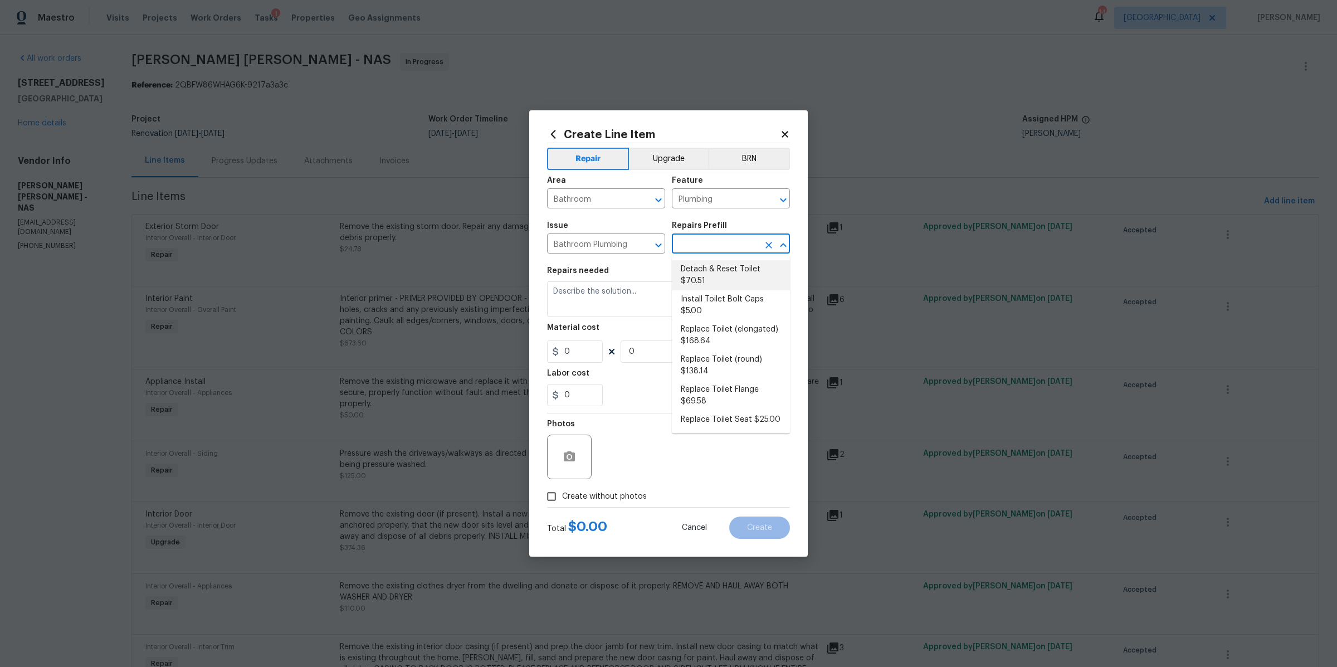
type input "1"
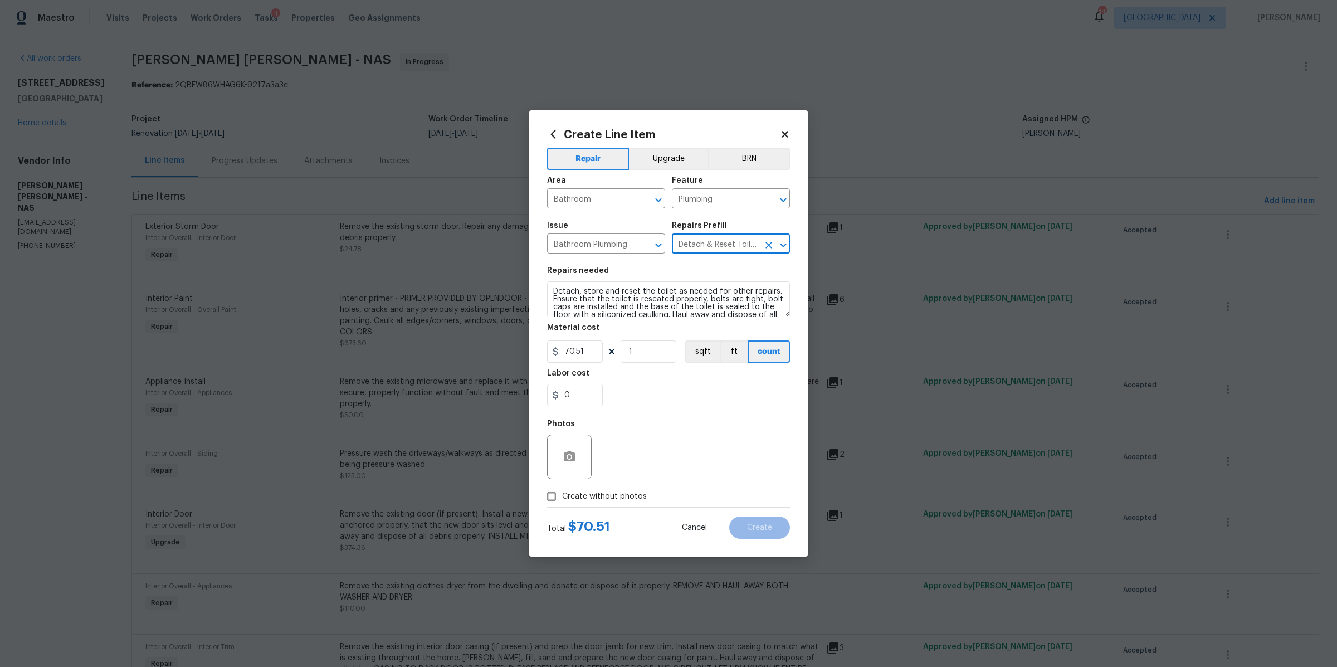
type input "Detach & Reset Toilet $70.51"
click at [624, 302] on textarea "Detach, store and reset the toilet as needed for other repairs. Ensure that the…" at bounding box center [668, 299] width 243 height 36
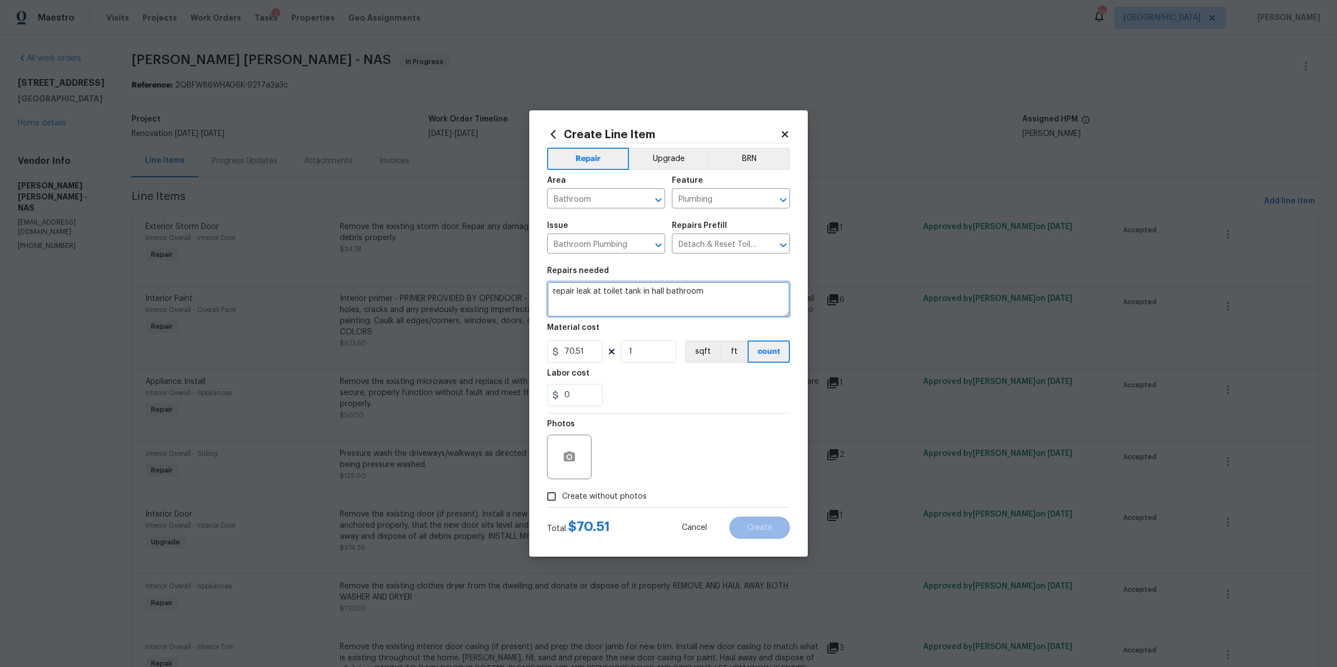
type textarea "repair leak at toilet tank in hall bathroom"
click at [582, 350] on input "70.51" at bounding box center [575, 351] width 56 height 22
type input "50"
click at [577, 465] on button "button" at bounding box center [569, 457] width 27 height 27
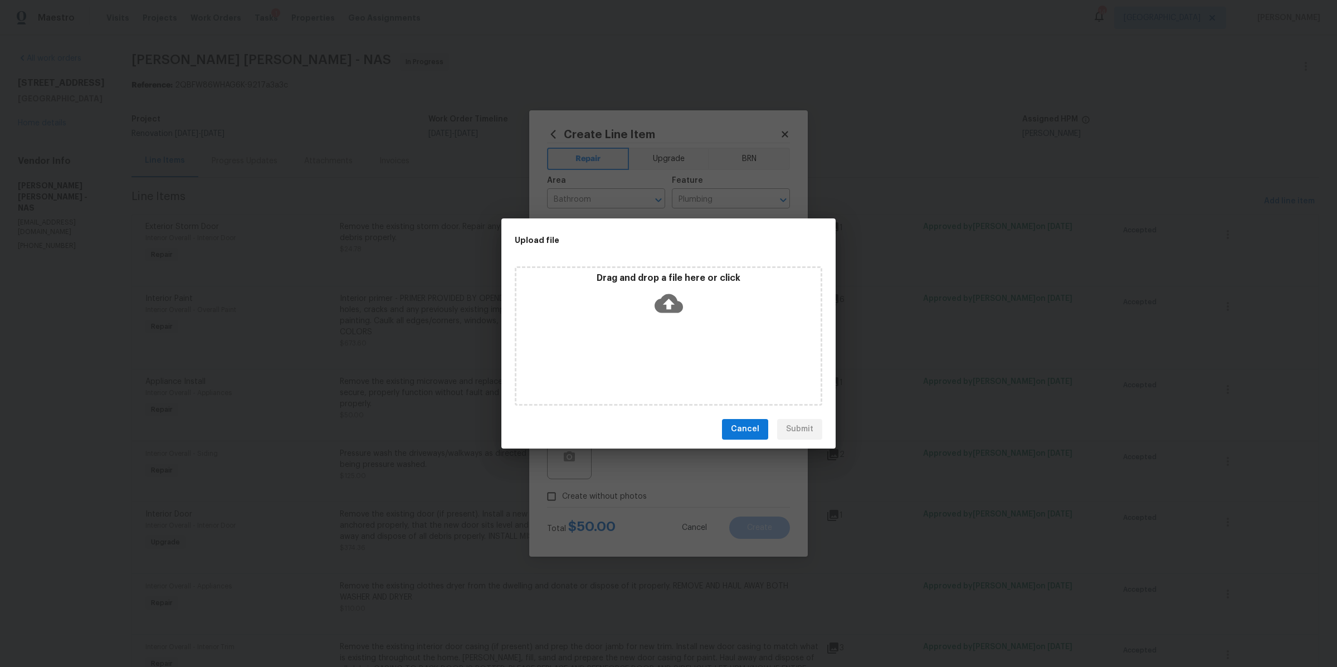
click at [652, 298] on div "Drag and drop a file here or click" at bounding box center [669, 296] width 304 height 48
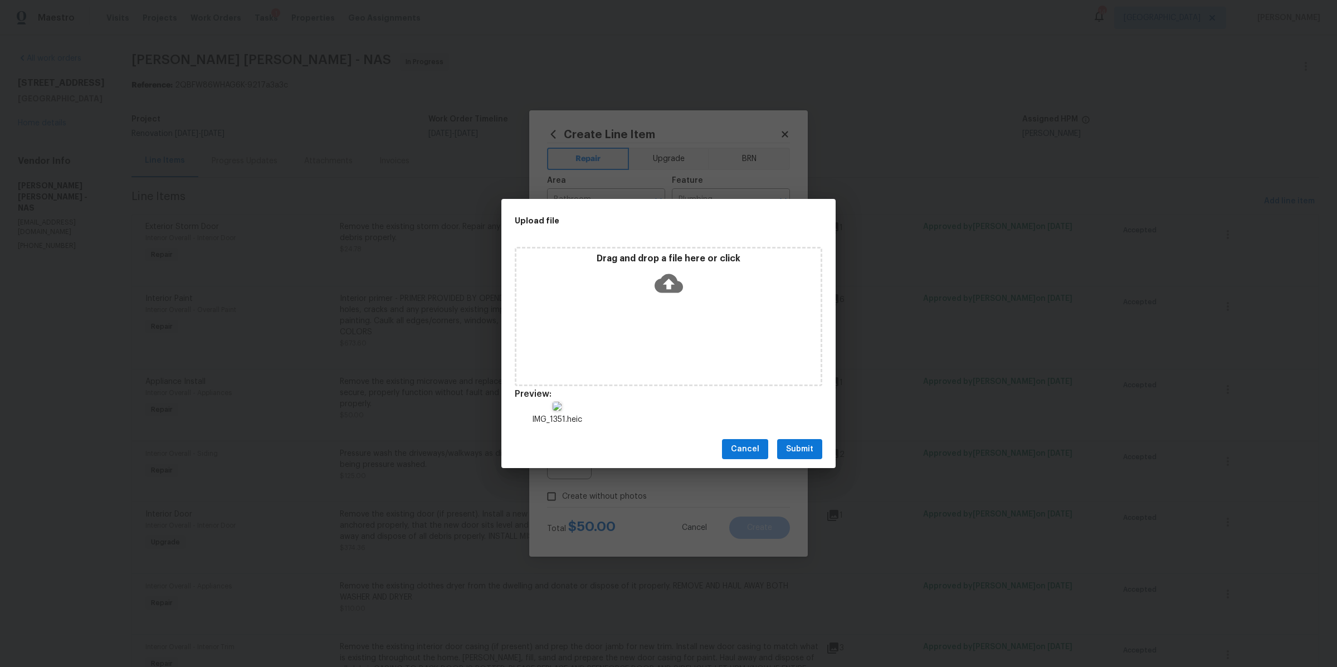
click at [807, 443] on span "Submit" at bounding box center [799, 449] width 27 height 14
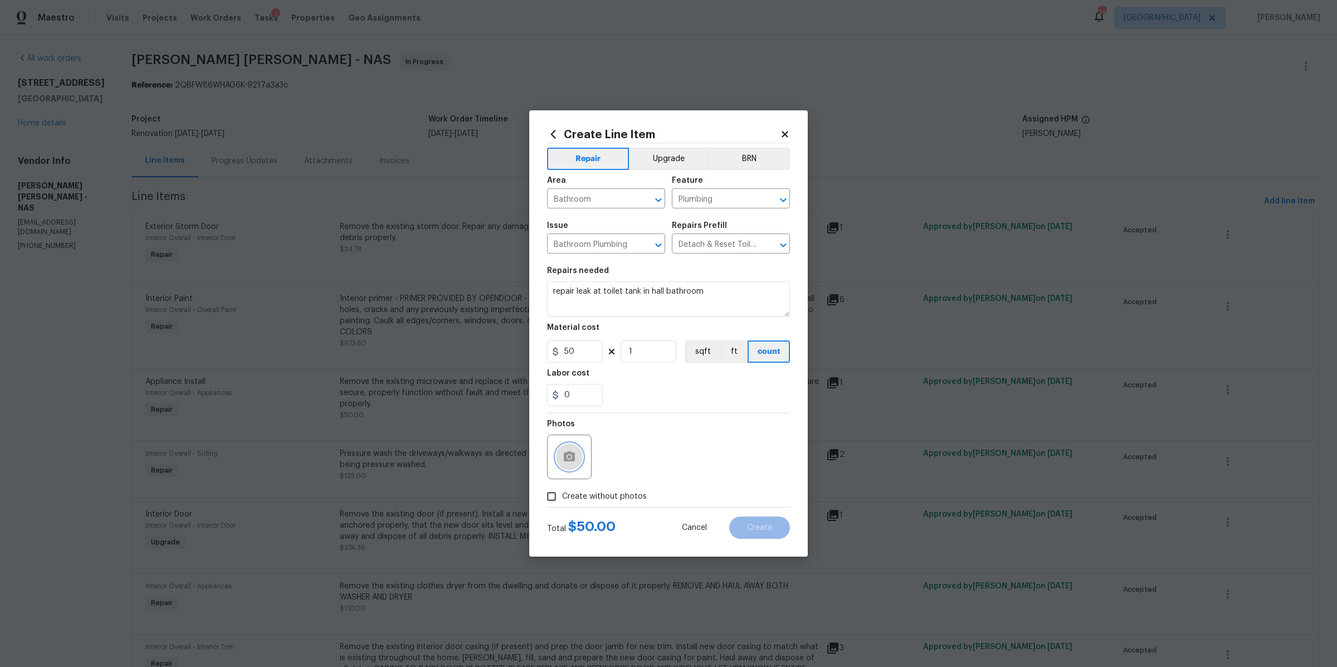
click at [570, 449] on button "button" at bounding box center [569, 457] width 27 height 27
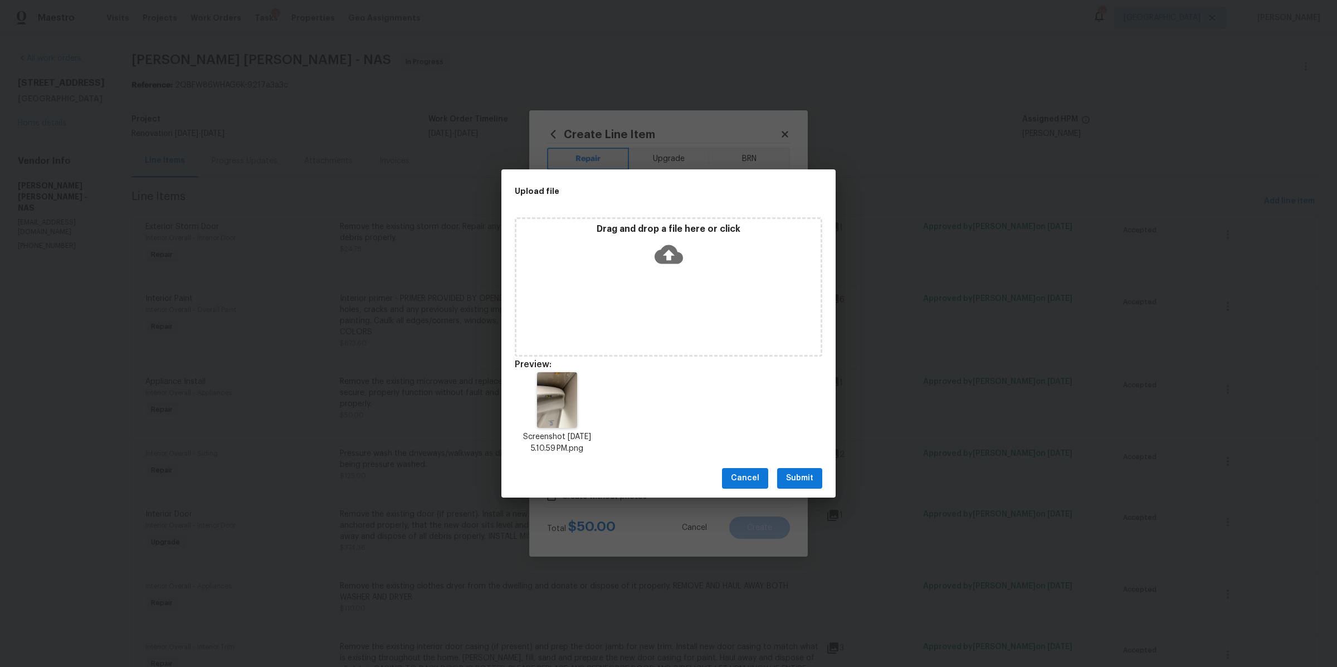
click at [802, 476] on span "Submit" at bounding box center [799, 478] width 27 height 14
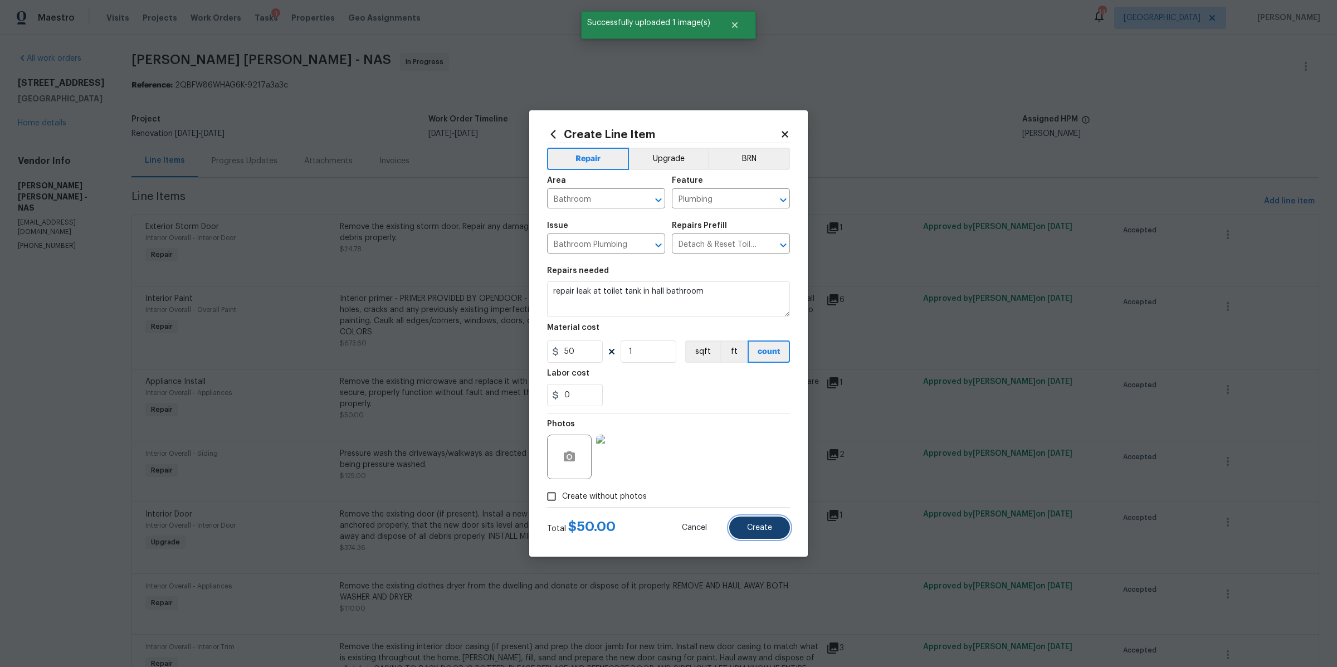
click at [761, 527] on span "Create" at bounding box center [759, 528] width 25 height 8
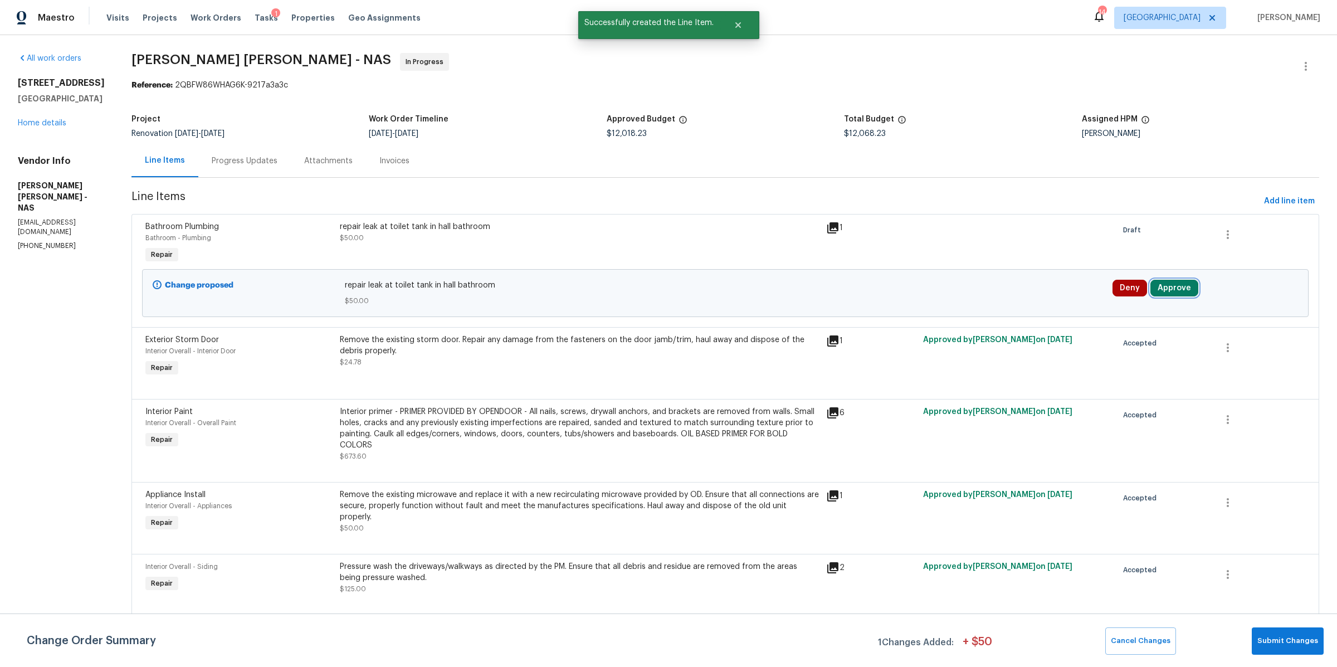
click at [1182, 294] on button "Approve" at bounding box center [1175, 288] width 48 height 17
click at [975, 305] on button "Approve" at bounding box center [1008, 299] width 67 height 22
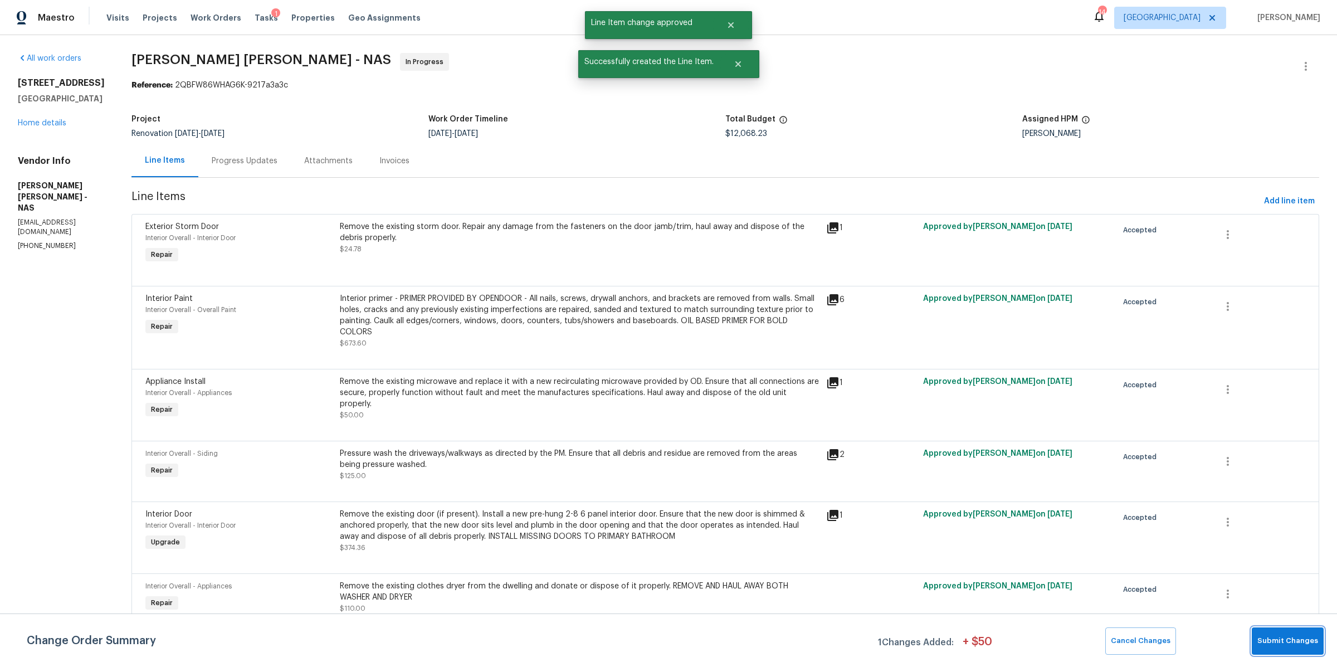
click at [1288, 641] on span "Submit Changes" at bounding box center [1288, 641] width 61 height 13
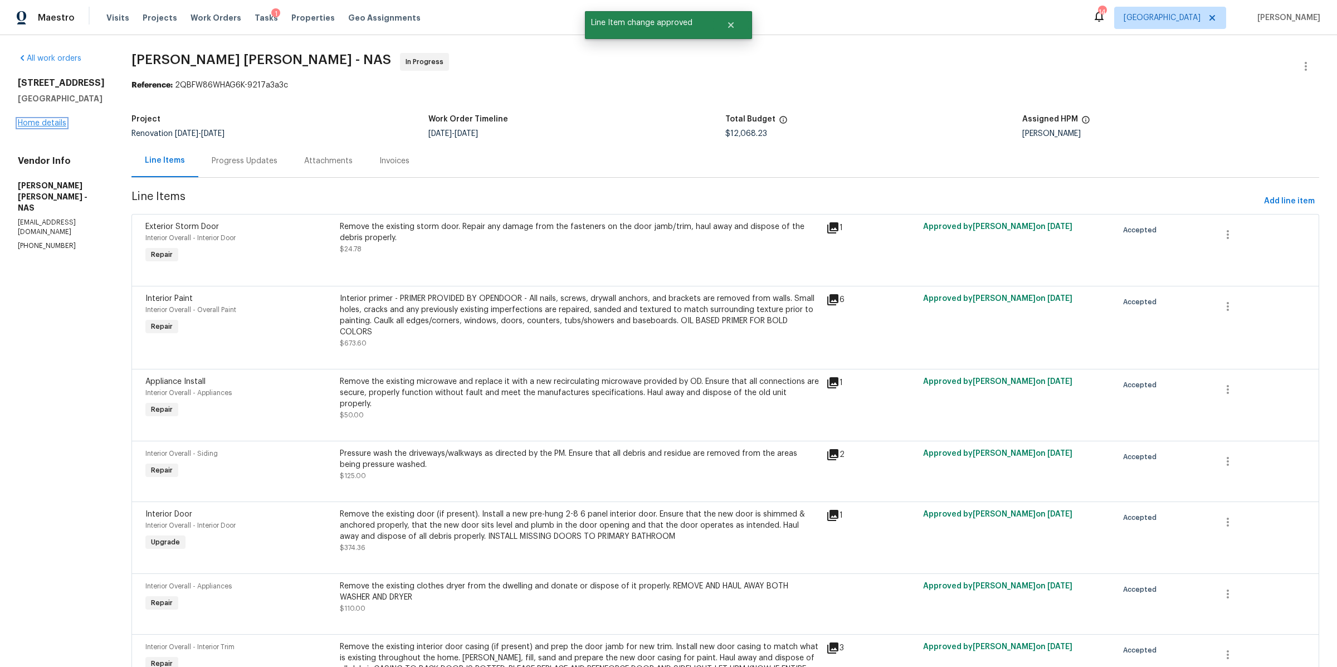
click at [41, 121] on link "Home details" at bounding box center [42, 123] width 48 height 8
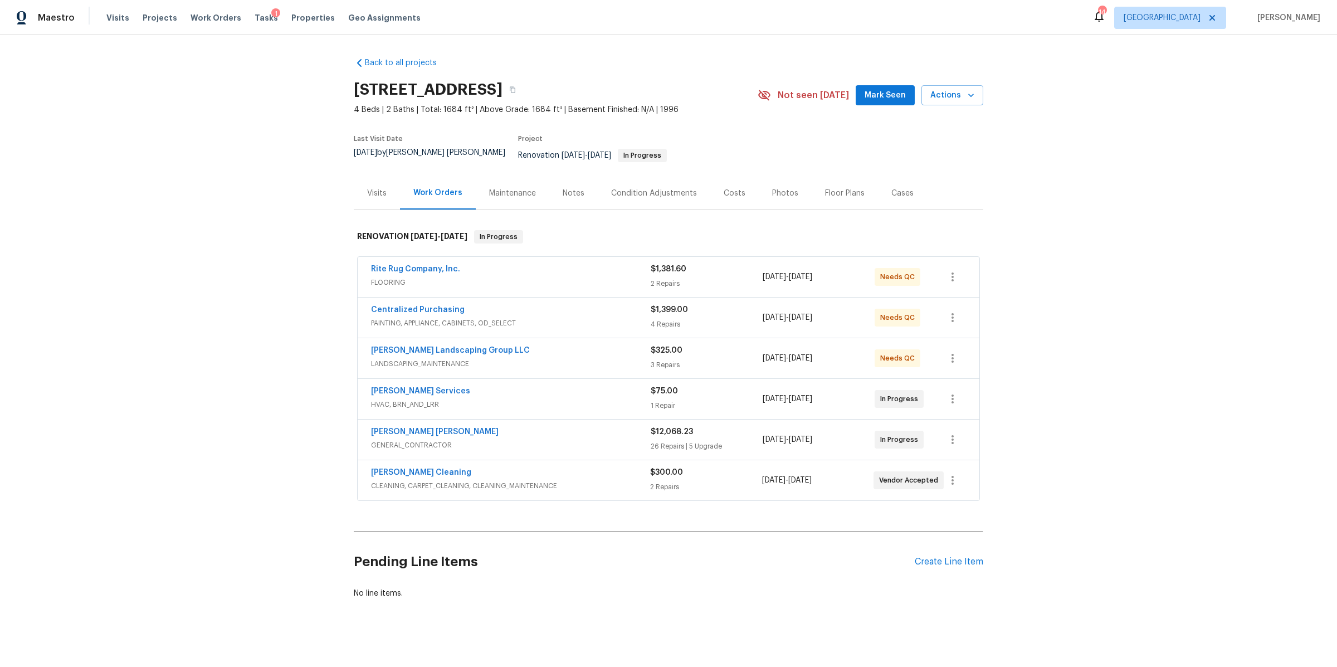
click at [569, 188] on div "Notes" at bounding box center [574, 193] width 22 height 11
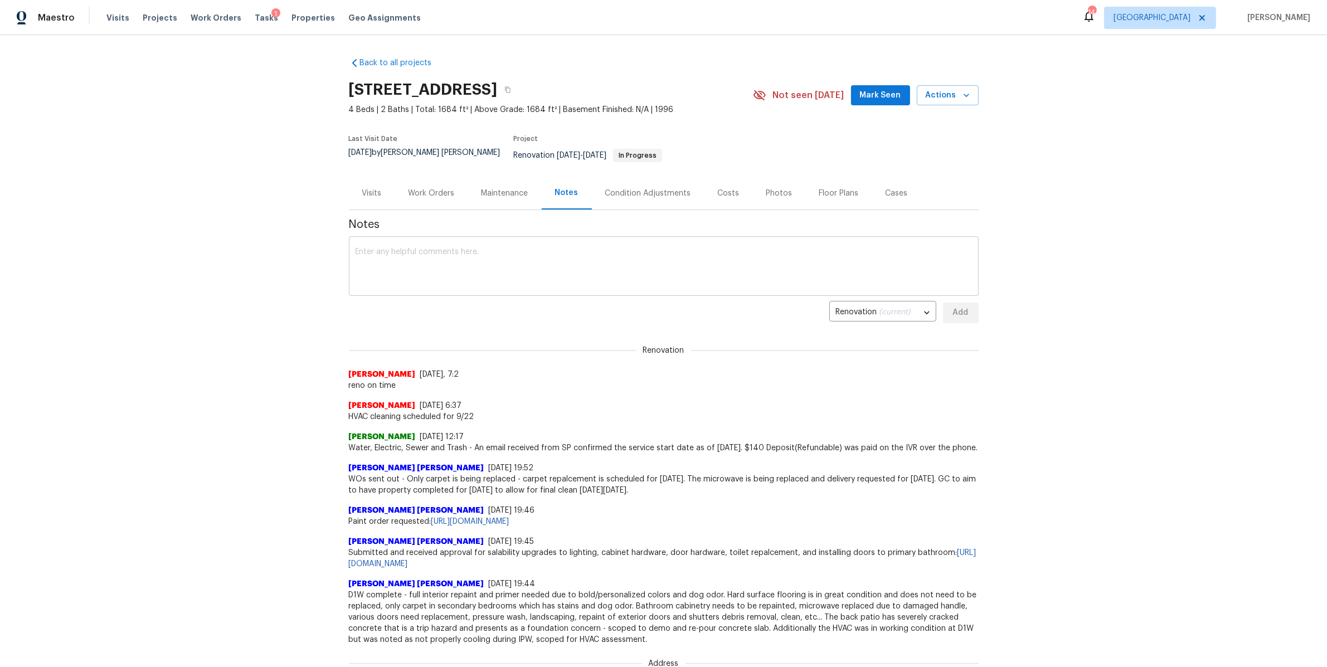
click at [495, 254] on textarea at bounding box center [664, 267] width 616 height 39
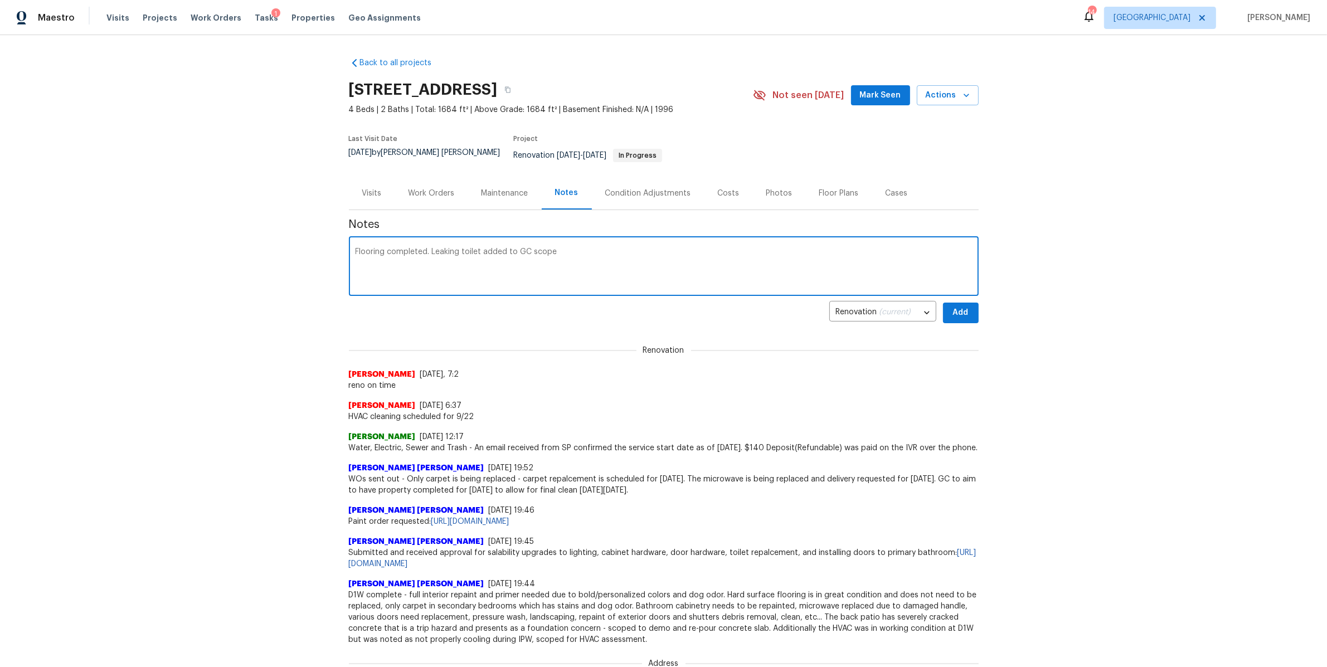
type textarea "Flooring completed. Leaking toilet added to GC scope"
click at [957, 306] on span "Add" at bounding box center [961, 313] width 18 height 14
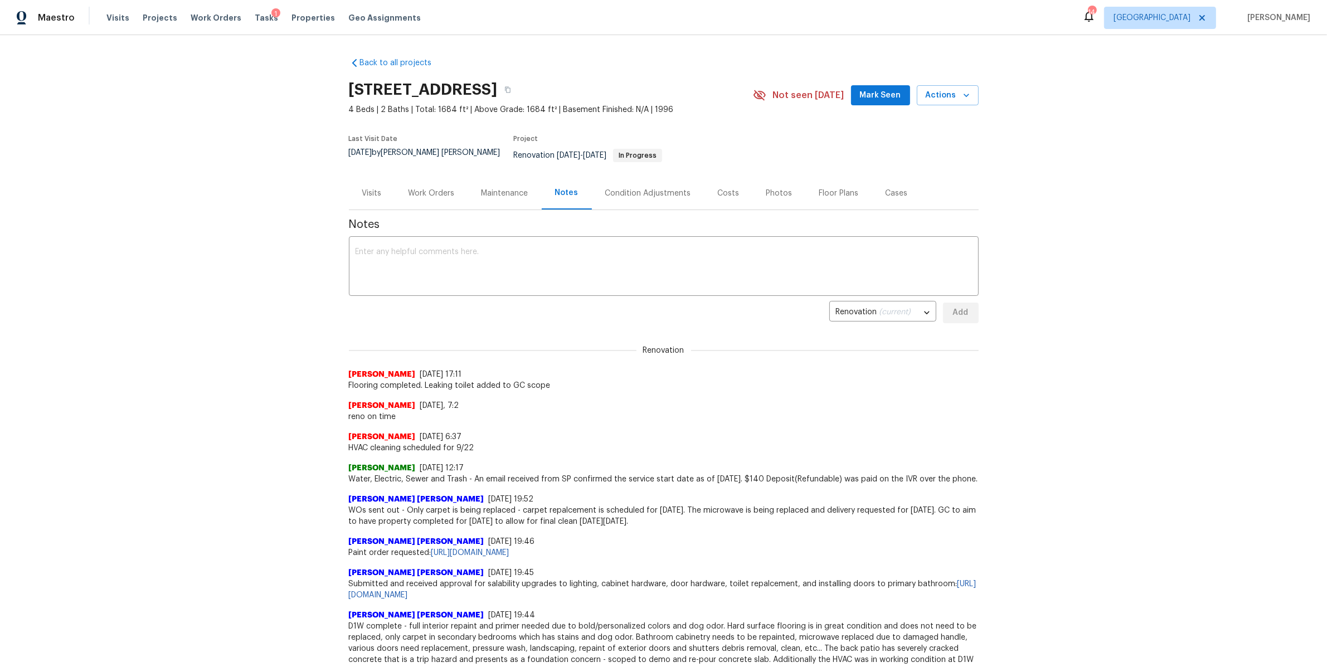
click at [423, 188] on div "Work Orders" at bounding box center [431, 193] width 46 height 11
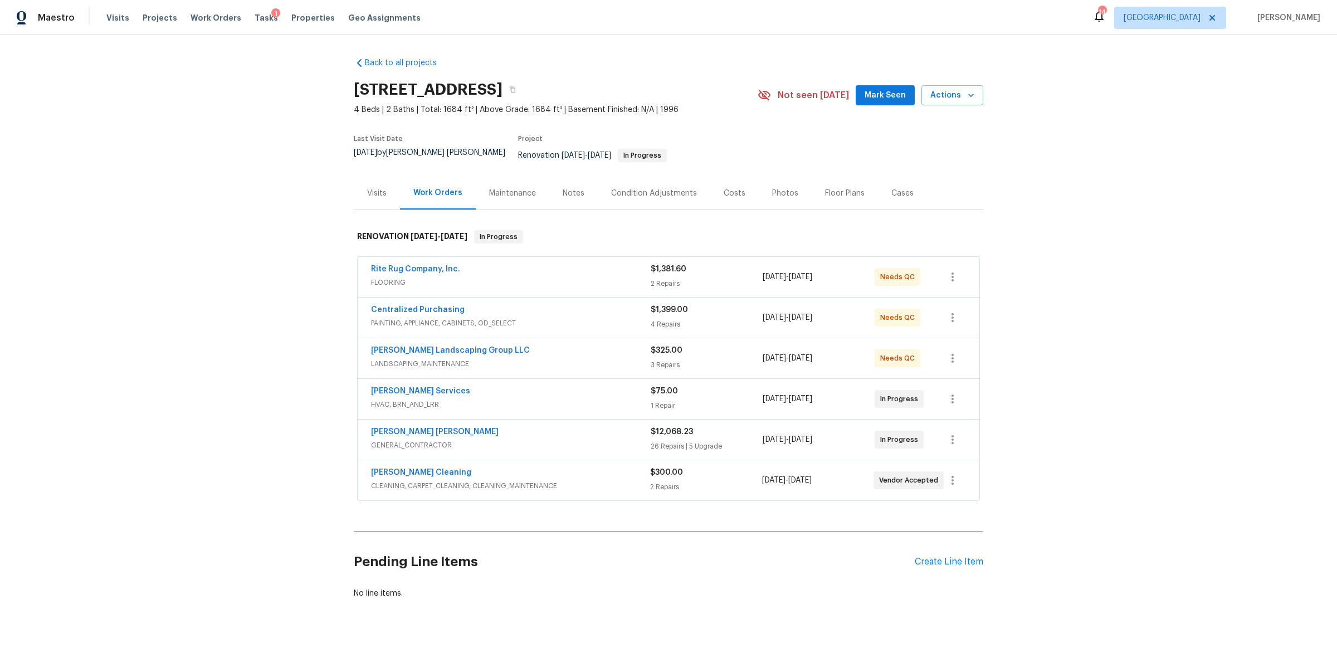
click at [371, 188] on div "Visits" at bounding box center [377, 193] width 20 height 11
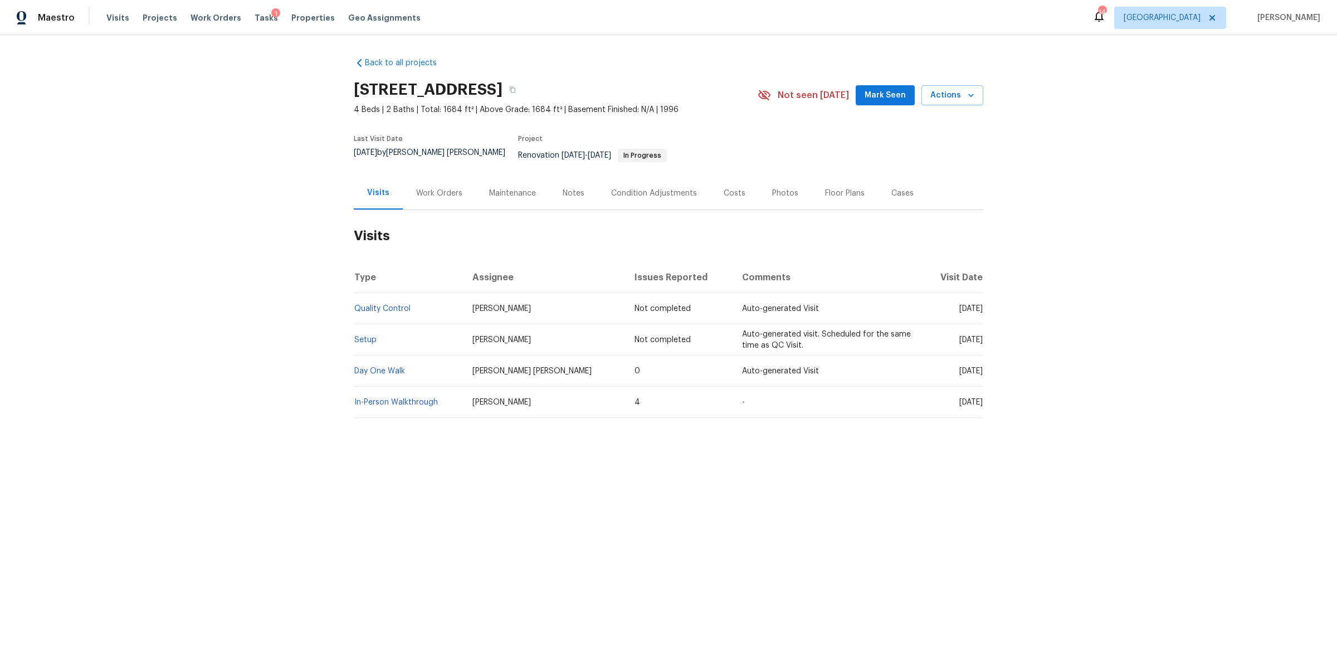
click at [447, 188] on div "Work Orders" at bounding box center [439, 193] width 46 height 11
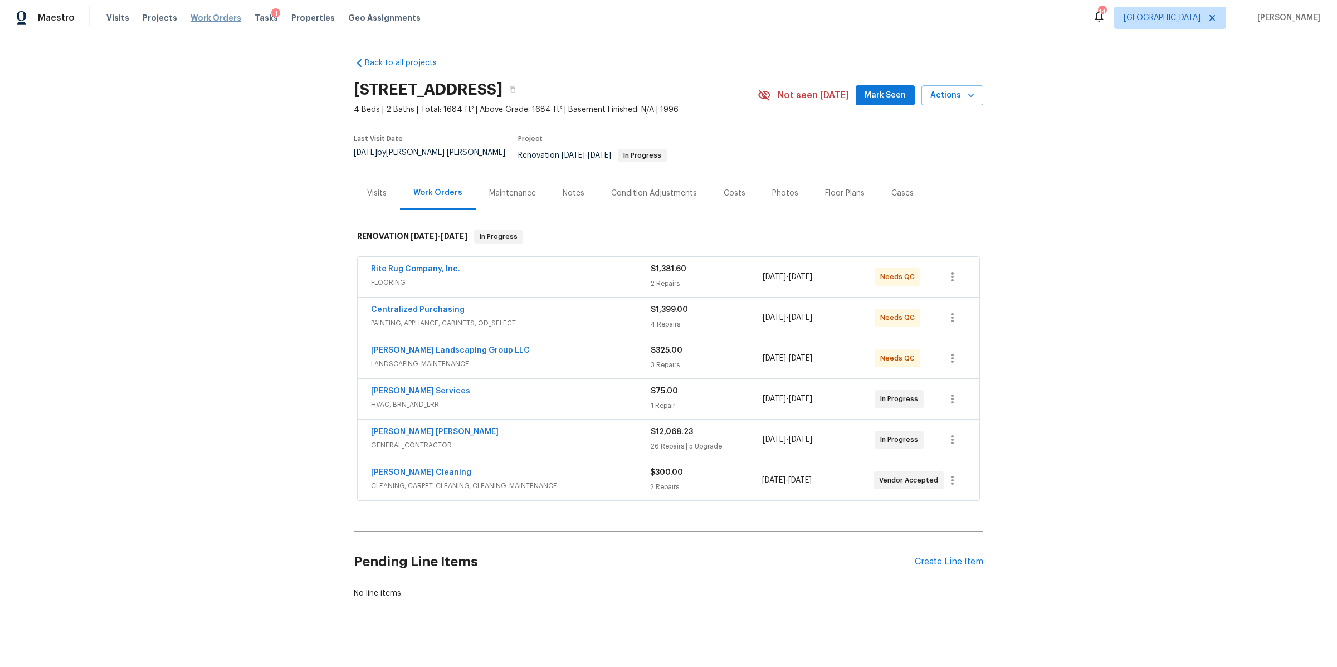
click at [215, 16] on span "Work Orders" at bounding box center [216, 17] width 51 height 11
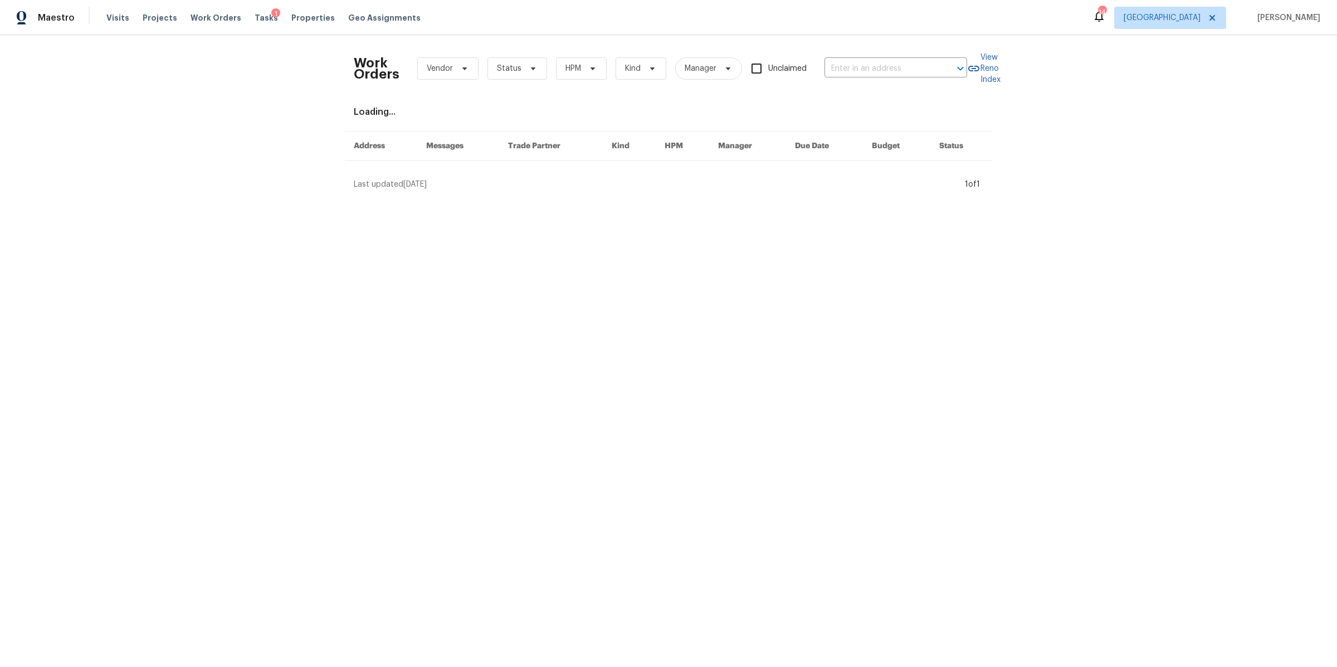
click at [883, 83] on div "Work Orders Vendor Status HPM Kind Manager Unclaimed ​" at bounding box center [660, 68] width 613 height 49
click at [882, 66] on input "text" at bounding box center [880, 68] width 111 height 17
type input "northfield"
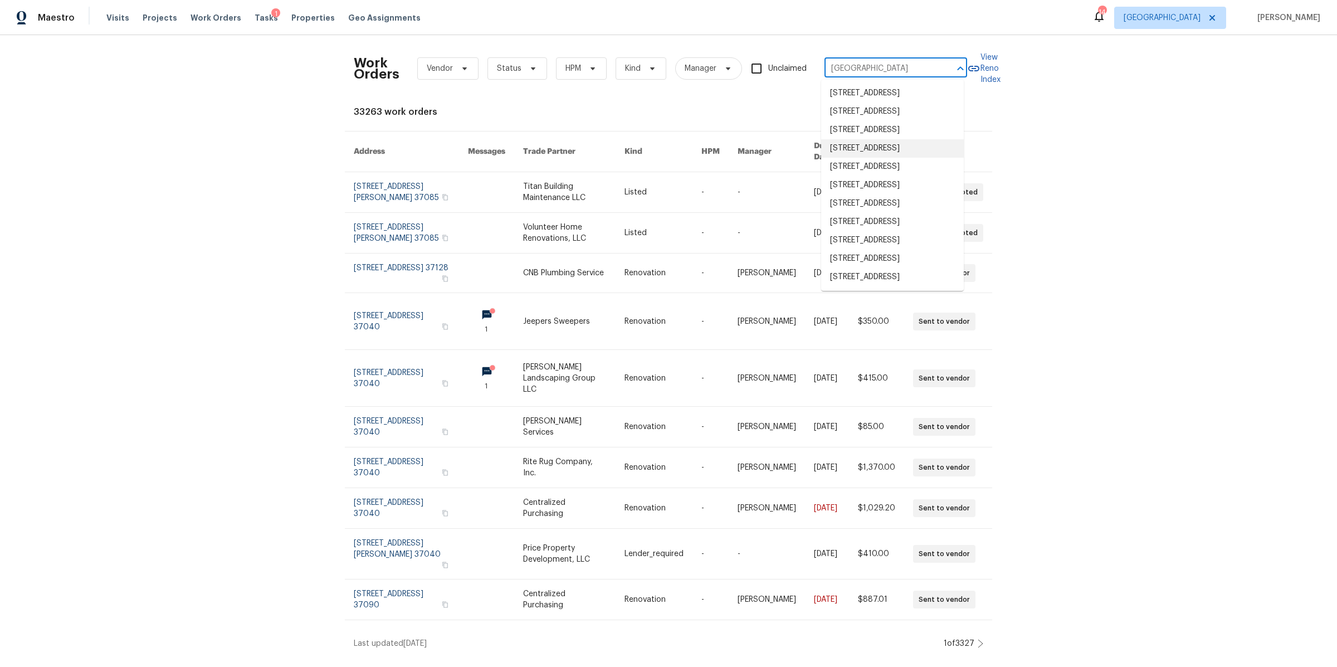
scroll to position [73, 0]
click at [848, 286] on li "1002 E Northfield Blvd Apt H104, Murfreesboro, TN 37130" at bounding box center [892, 277] width 143 height 18
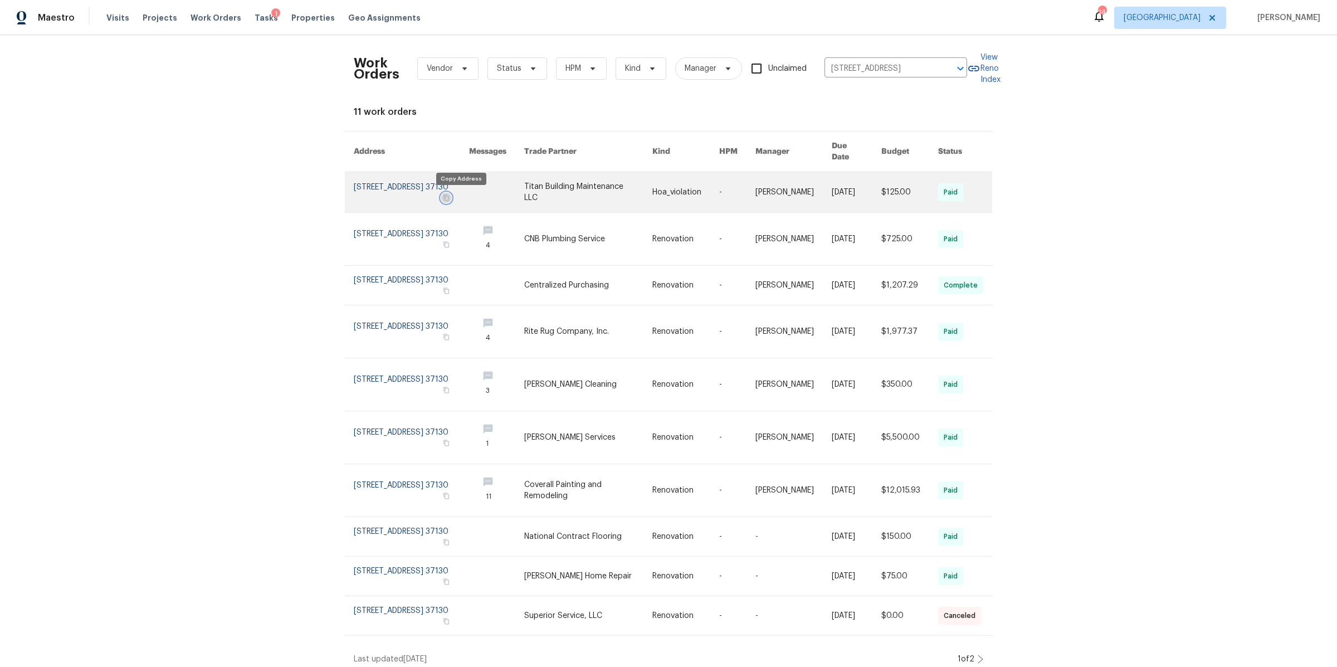
click at [450, 198] on icon "button" at bounding box center [446, 197] width 7 height 7
click at [407, 177] on link at bounding box center [411, 192] width 115 height 40
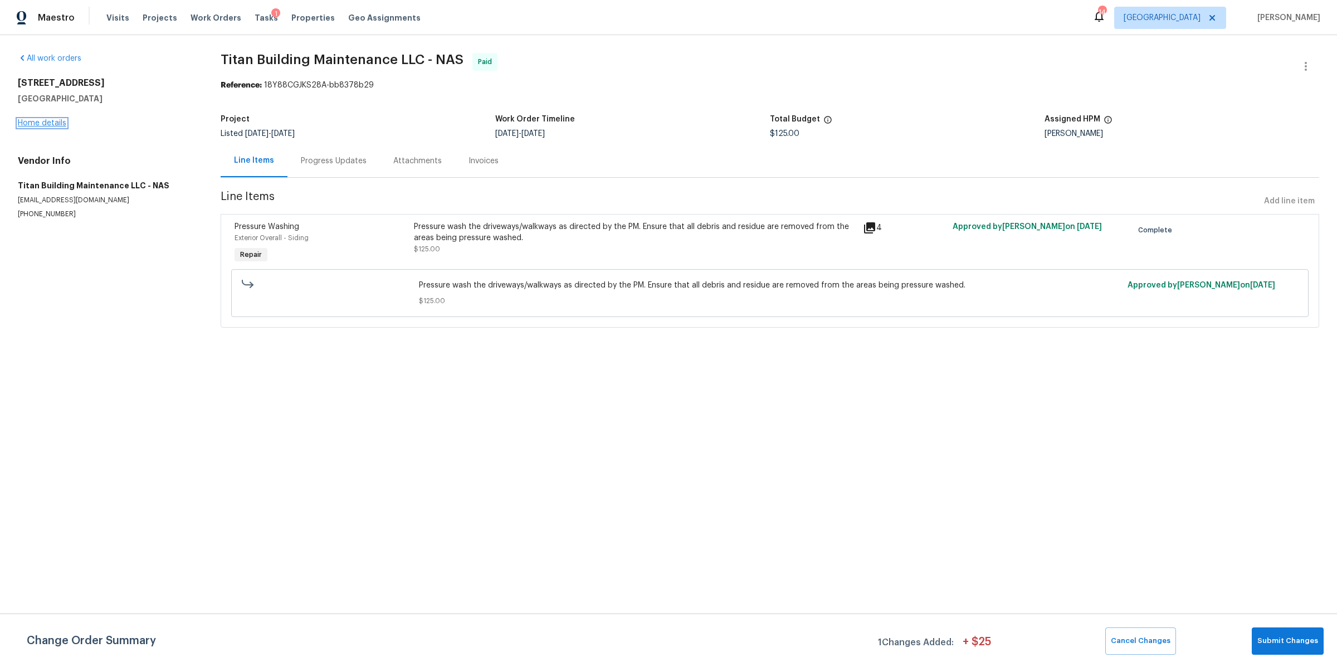
click at [45, 121] on link "Home details" at bounding box center [42, 123] width 48 height 8
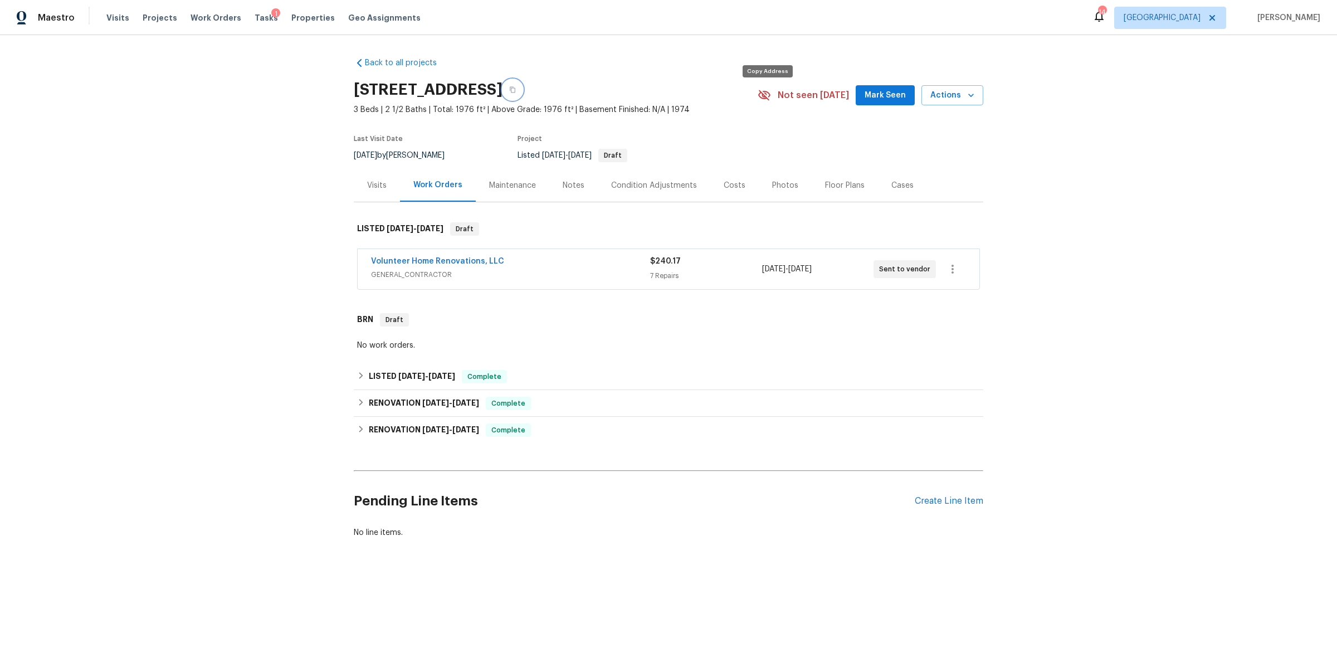
click at [516, 91] on icon "button" at bounding box center [512, 89] width 7 height 7
click at [549, 194] on div "Notes" at bounding box center [573, 185] width 48 height 33
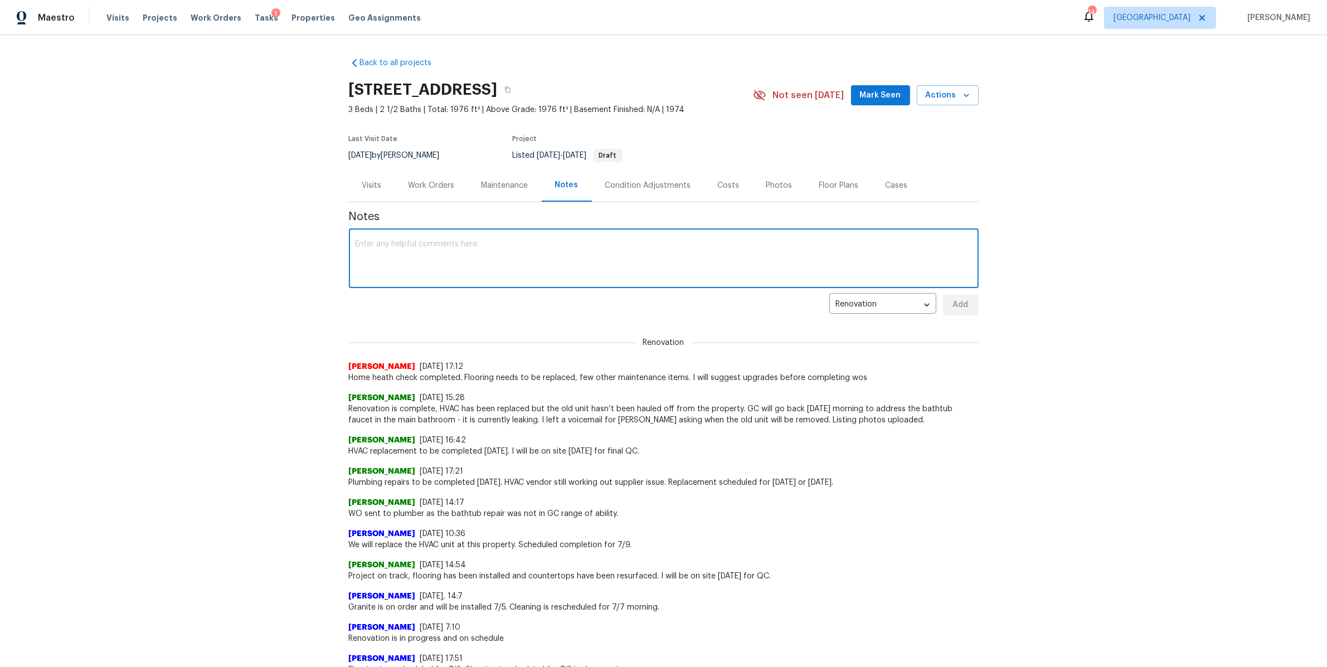
click at [453, 279] on textarea at bounding box center [664, 259] width 616 height 39
paste textarea "https://opendoor.atlassian.net/servicedesk/customer/portal/6/HSR-711051?created…"
type textarea "https://opendoor.atlassian.net/servicedesk/customer/portal/6/HSR-711051?created…"
click at [963, 312] on span "Add" at bounding box center [961, 305] width 18 height 14
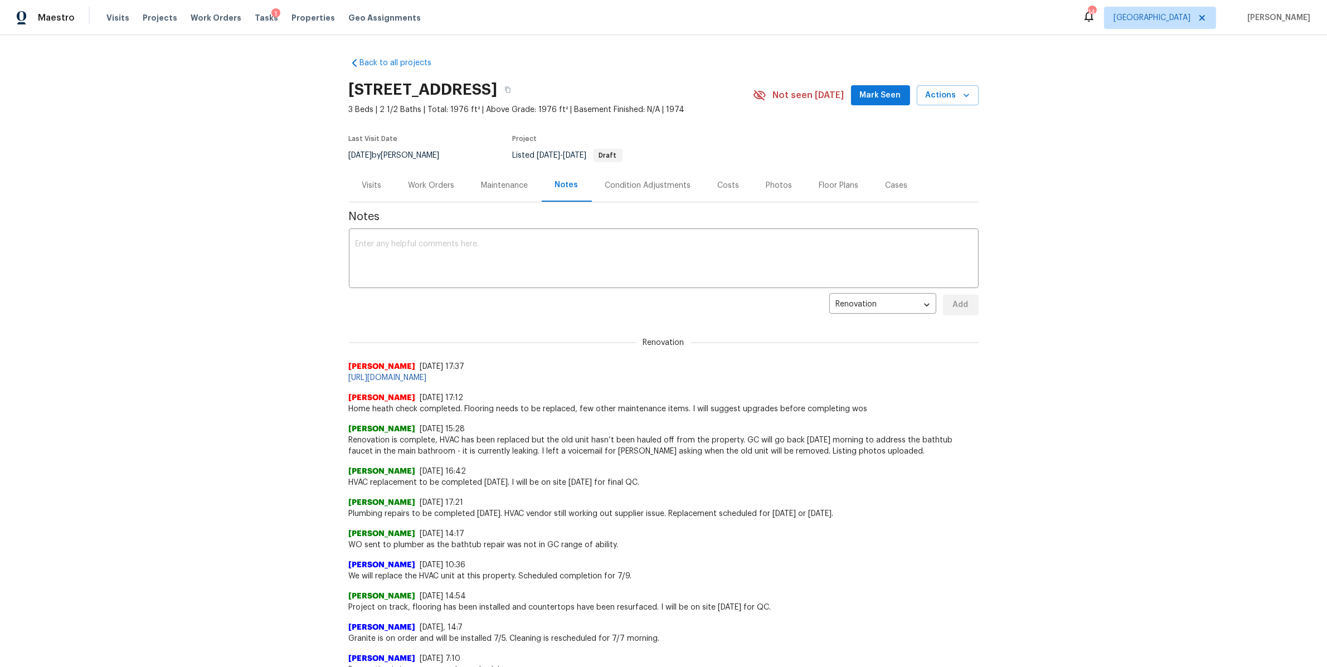
click at [417, 191] on div "Work Orders" at bounding box center [431, 185] width 46 height 11
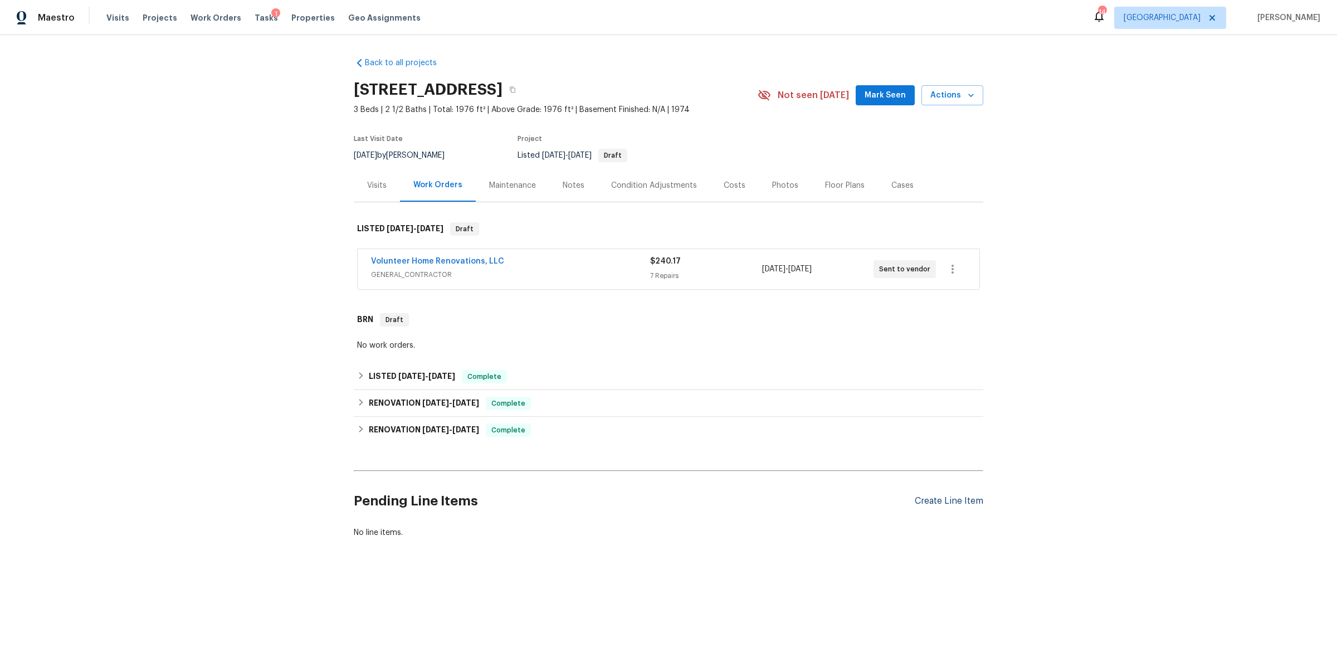
click at [918, 507] on div "Create Line Item" at bounding box center [949, 501] width 69 height 11
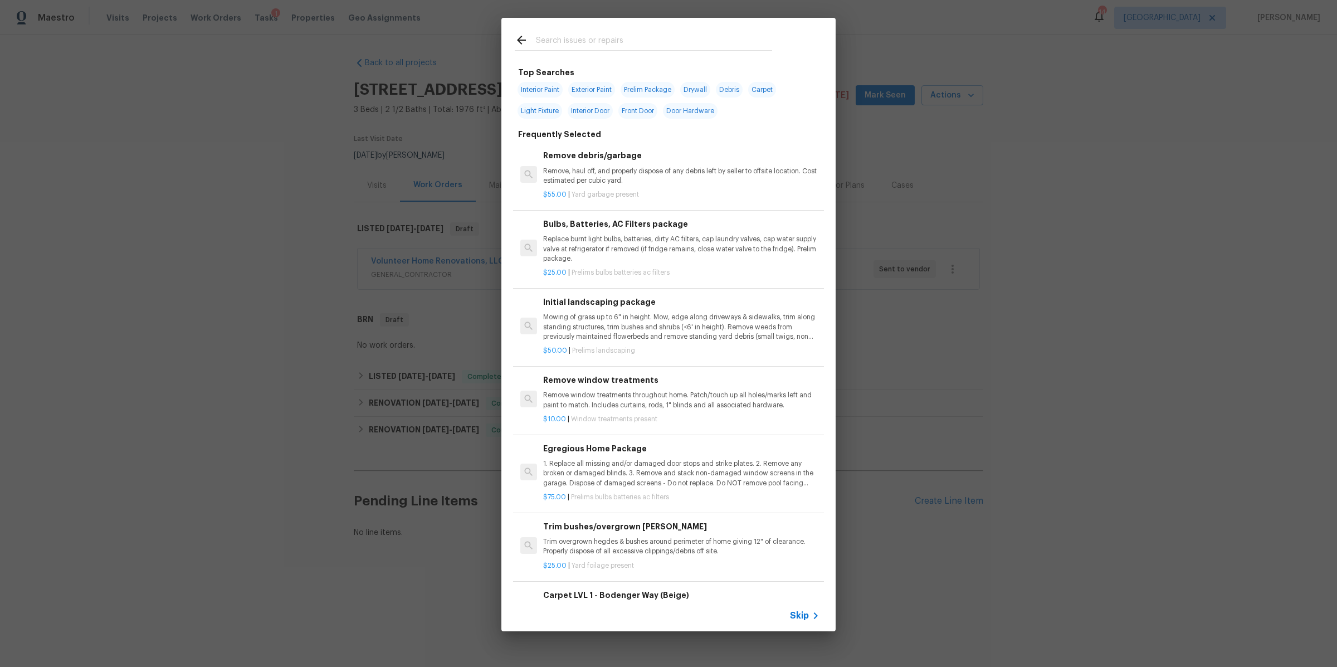
click at [802, 617] on span "Skip" at bounding box center [799, 615] width 19 height 11
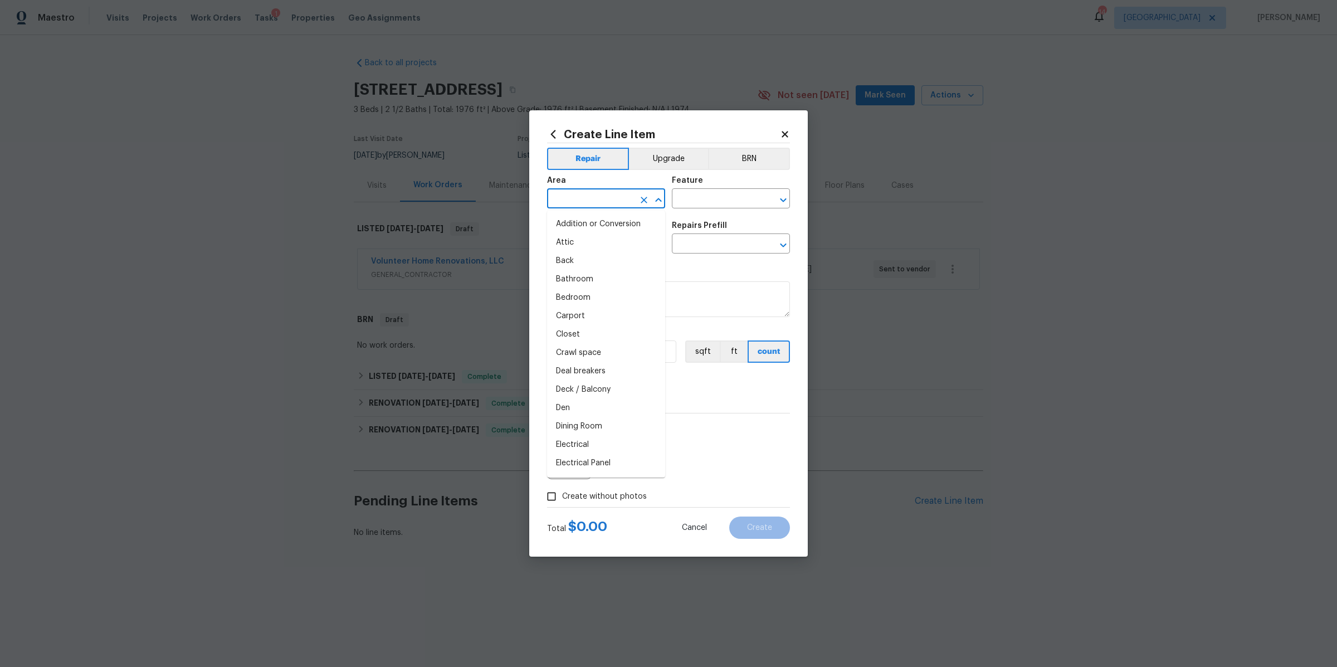
click at [572, 198] on input "text" at bounding box center [590, 199] width 87 height 17
click at [563, 238] on li "Interior Overall" at bounding box center [606, 242] width 118 height 18
type input "Interior Overall"
click at [687, 203] on input "text" at bounding box center [715, 199] width 87 height 17
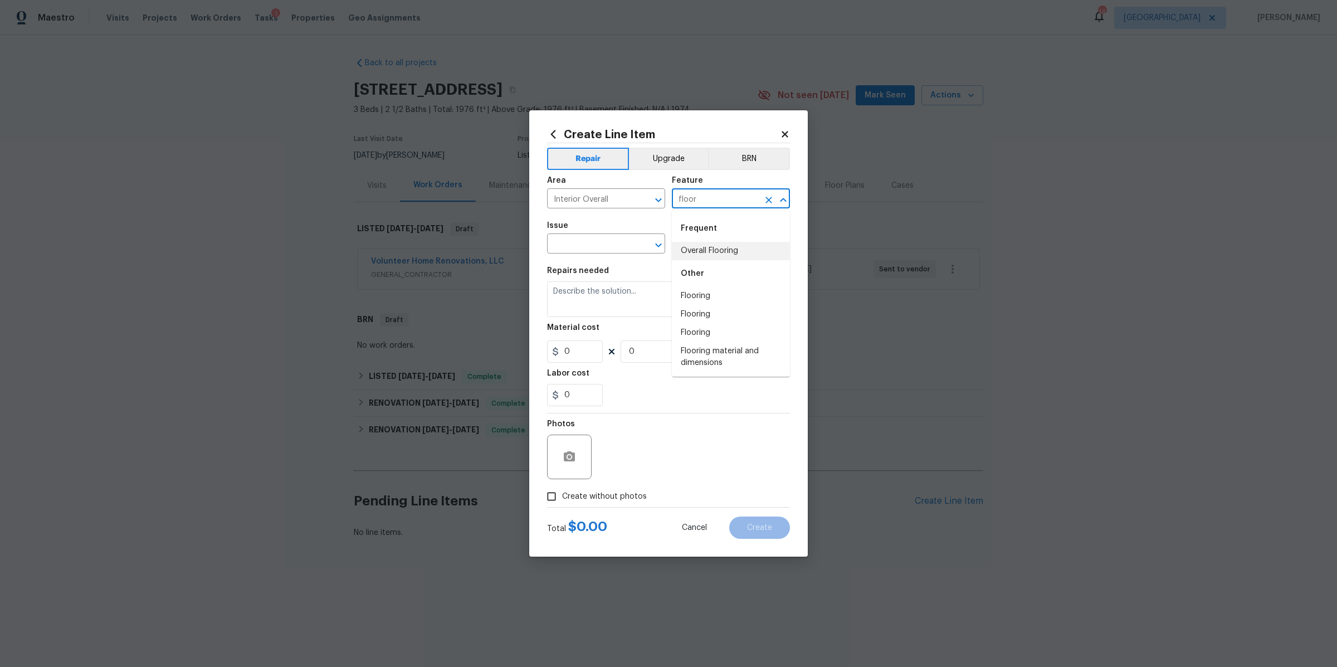
click at [696, 247] on li "Overall Flooring" at bounding box center [731, 251] width 118 height 18
type input "Overall Flooring"
click at [608, 241] on input "text" at bounding box center [590, 244] width 87 height 17
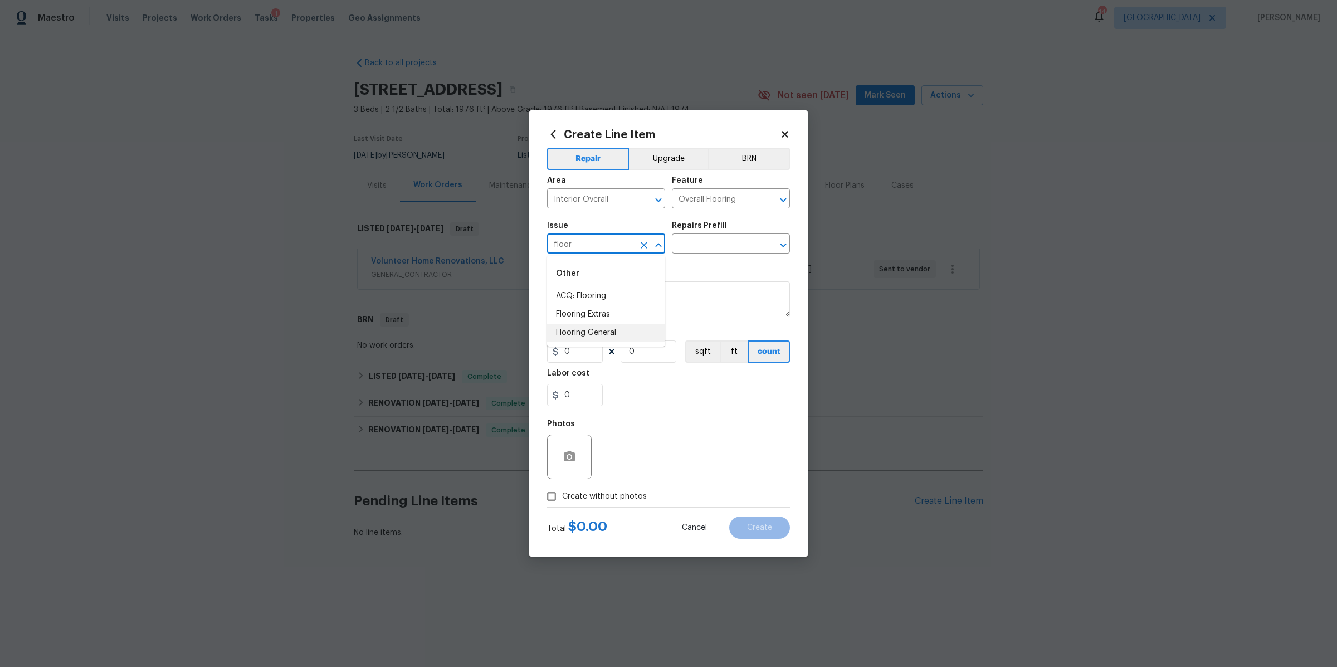
click at [577, 332] on li "Flooring General" at bounding box center [606, 333] width 118 height 18
type input "Flooring General"
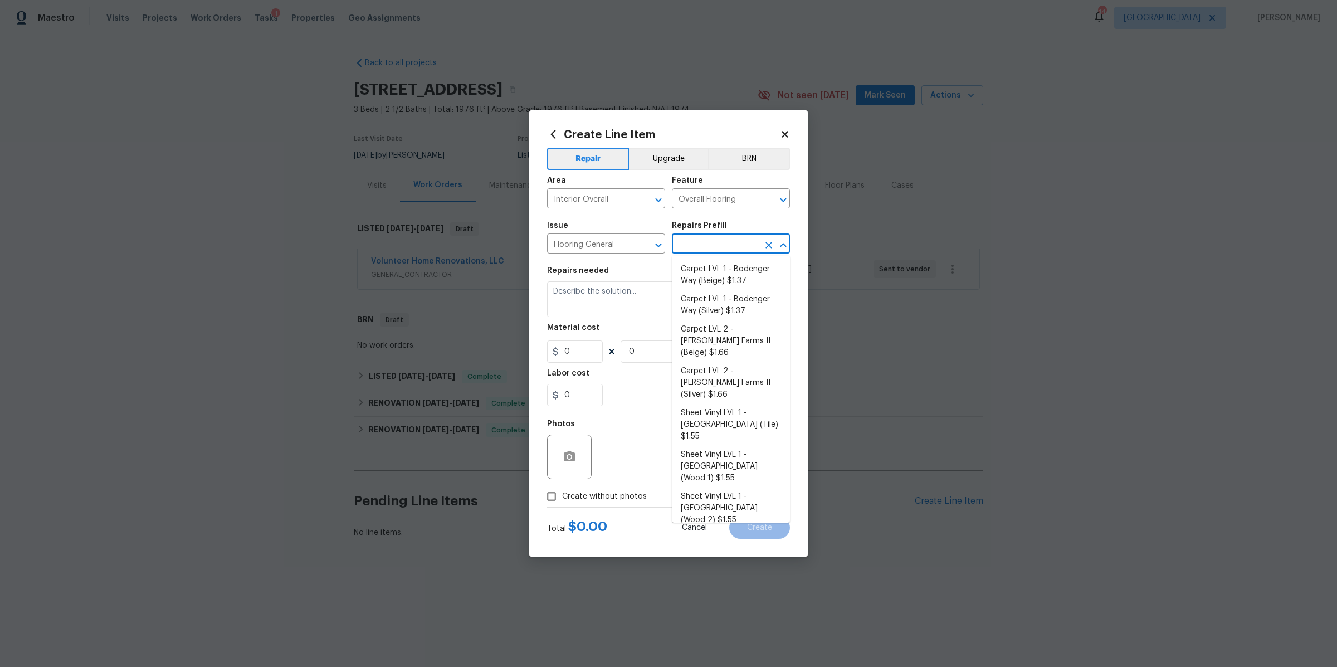
click at [708, 239] on input "text" at bounding box center [715, 244] width 87 height 17
type input "lv"
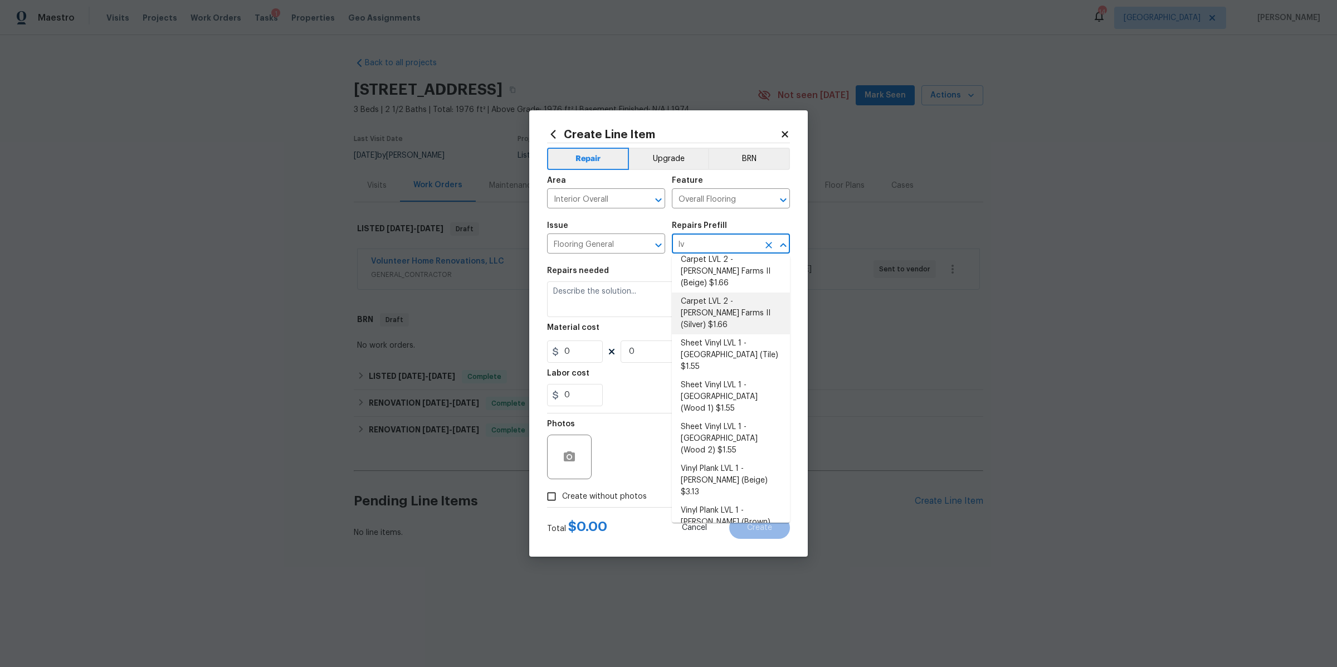
scroll to position [73, 0]
click at [720, 540] on li "Vinyl Plank LVL 2 - Best Door 4.5 (Beige) $3.69" at bounding box center [731, 555] width 118 height 30
type textarea "Install LVP (Best Door 4.5 220 Sweeper Beige) Includes transitions, glue and as…"
type input "1"
type input "Vinyl Plank LVL 2 - Best Door 4.5 (Beige) $3.69"
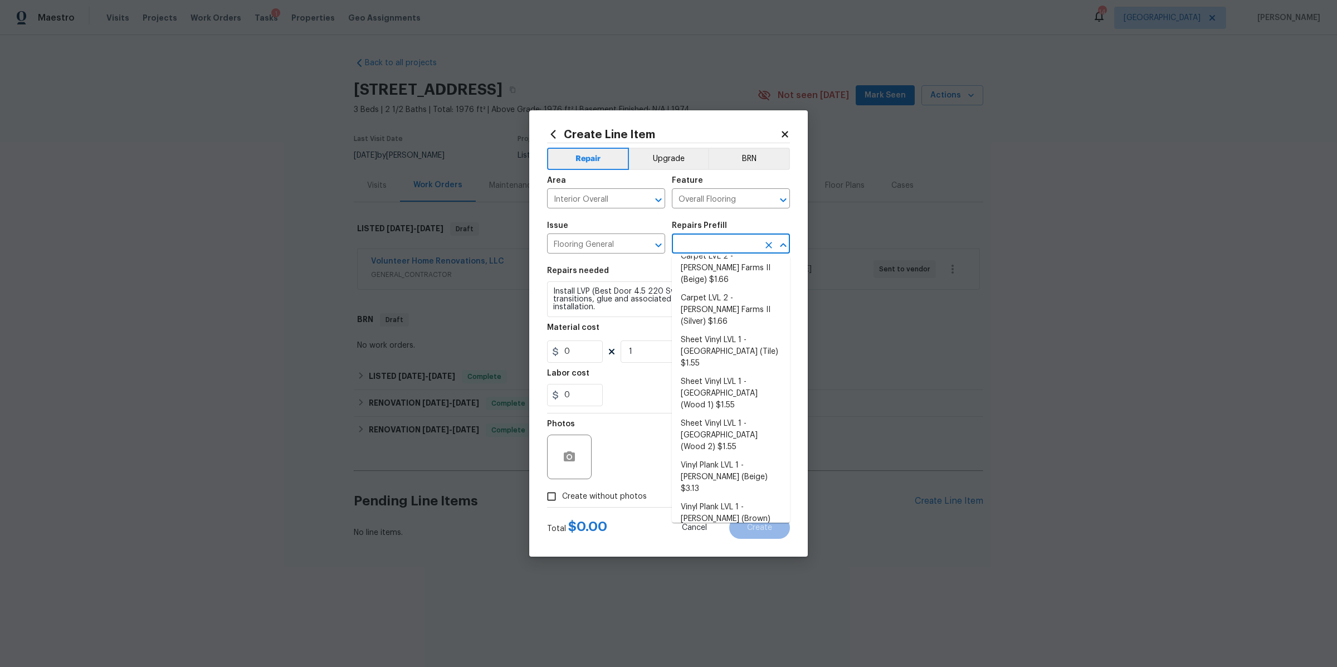
type input "3.69"
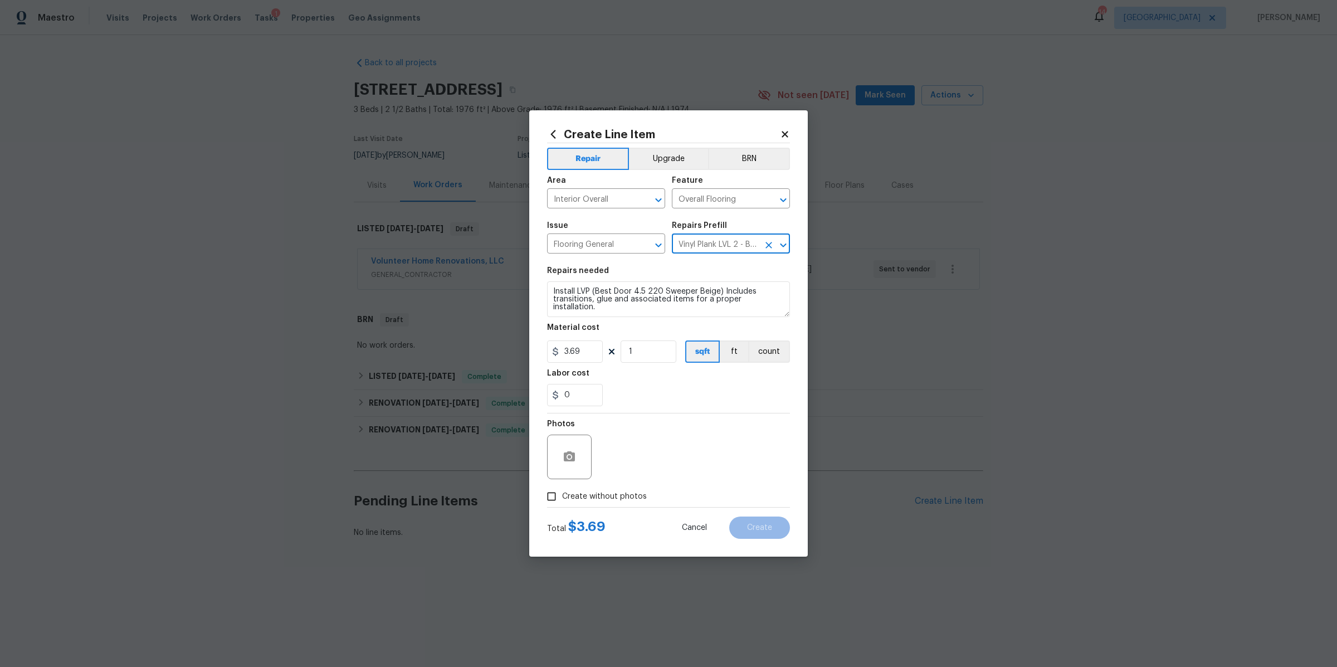
type input "Vinyl Plank LVL 2 - Best Door 4.5 (Beige) $3.69"
click at [650, 346] on input "1" at bounding box center [649, 351] width 56 height 22
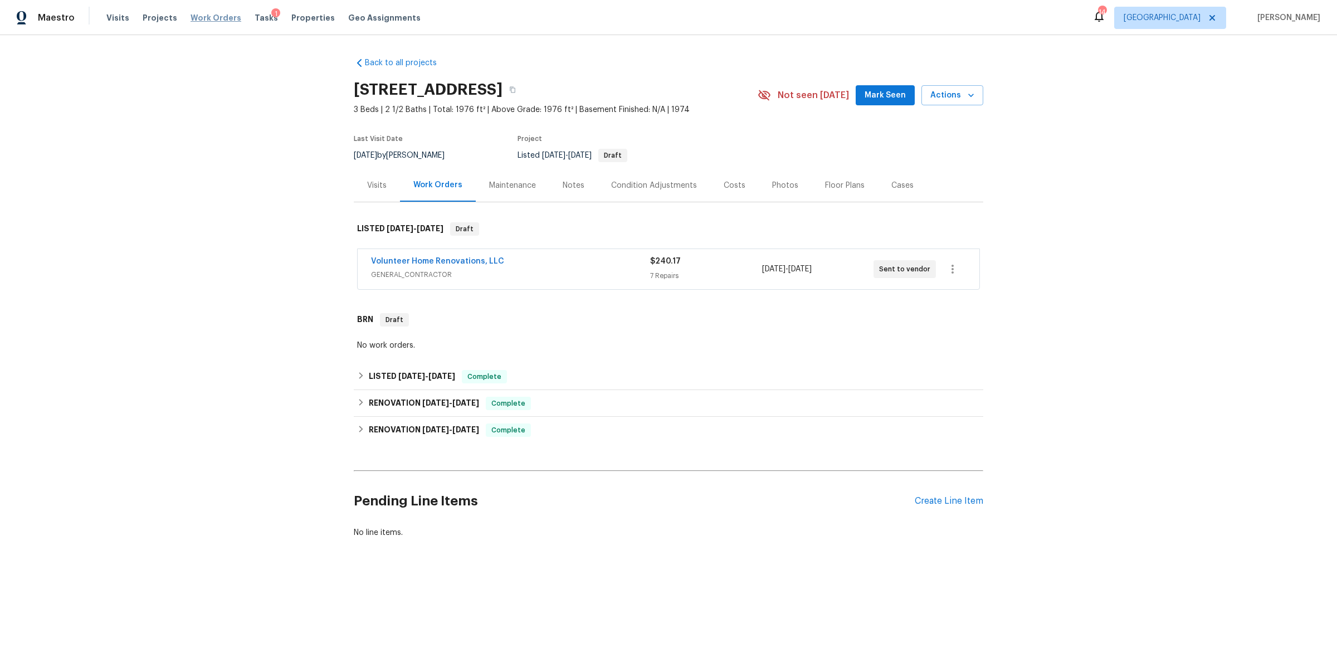
click at [199, 16] on span "Work Orders" at bounding box center [216, 17] width 51 height 11
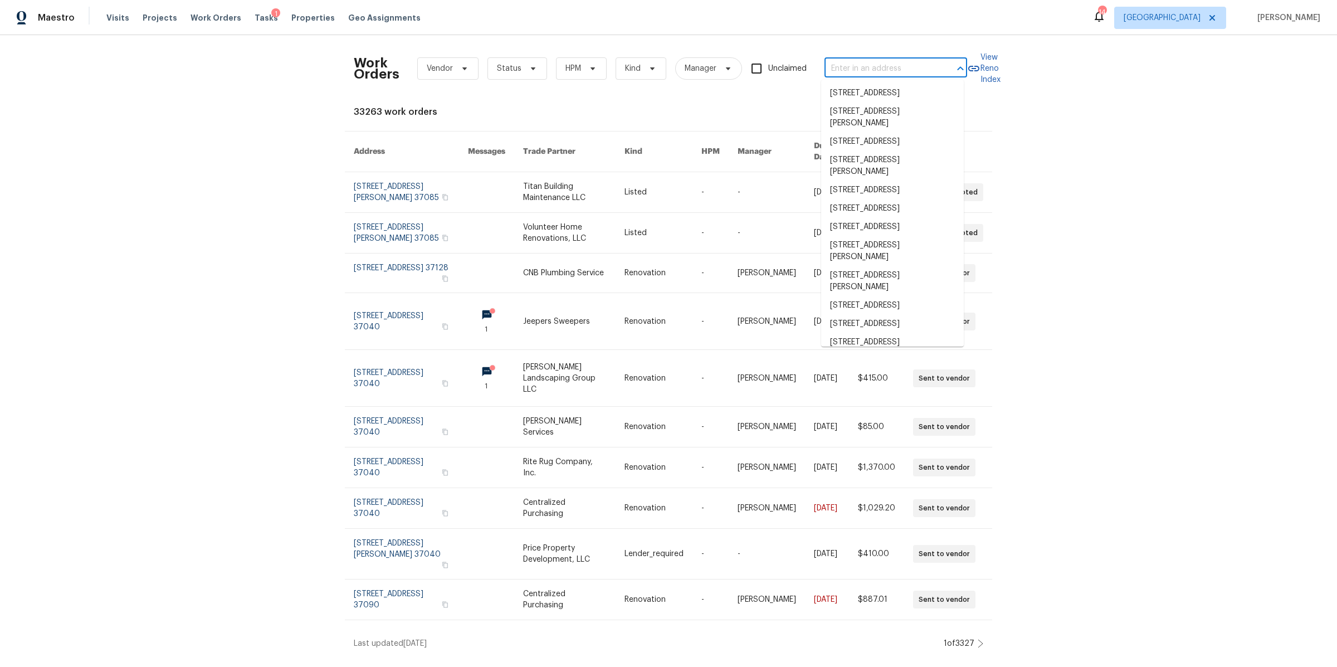
click at [873, 70] on input "text" at bounding box center [880, 68] width 111 height 17
paste input "630 Knollwood Dr, La Vergne, TN 37086"
type input "630 Knollwood Dr, La Vergne, TN 37086"
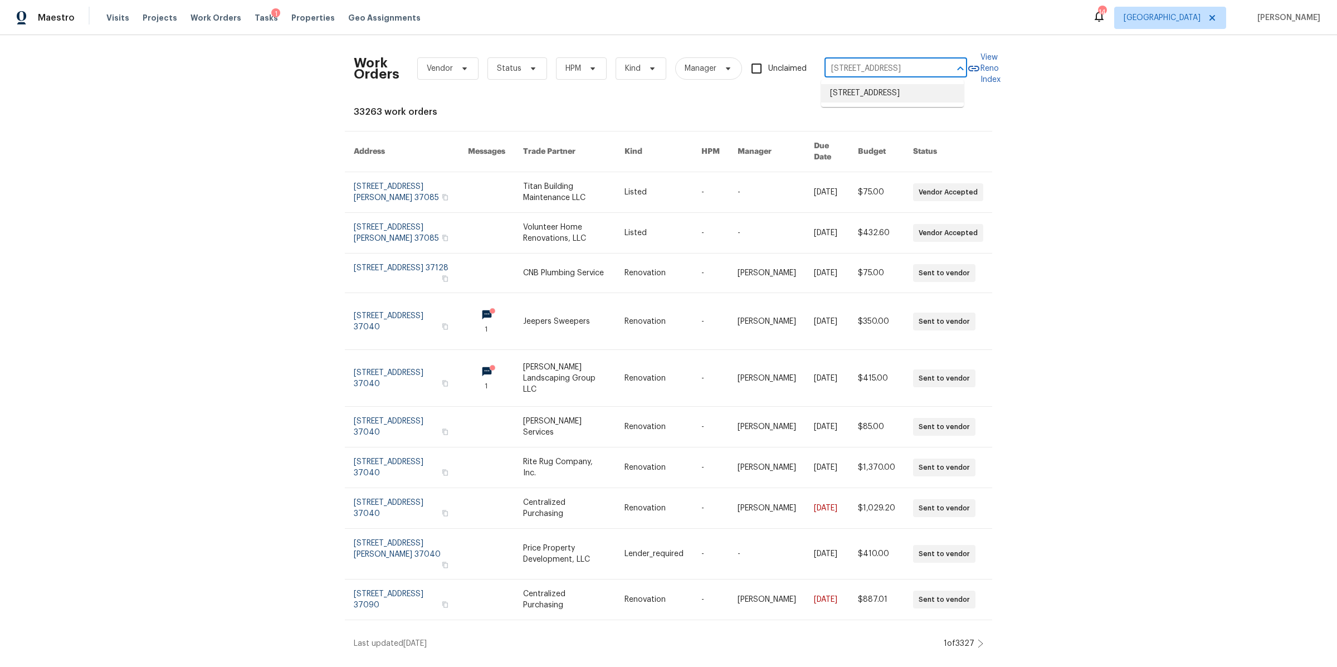
click at [866, 94] on li "630 Knollwood Dr, La Vergne, TN 37086" at bounding box center [892, 93] width 143 height 18
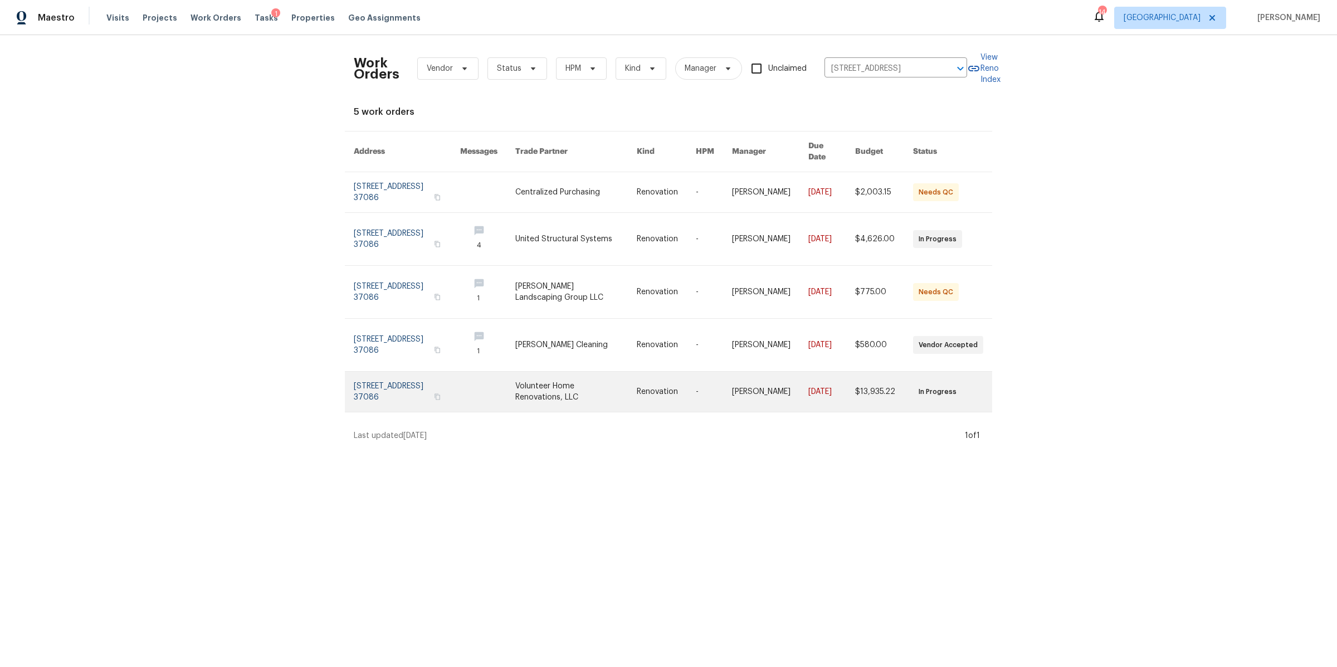
click at [384, 372] on link at bounding box center [407, 392] width 106 height 40
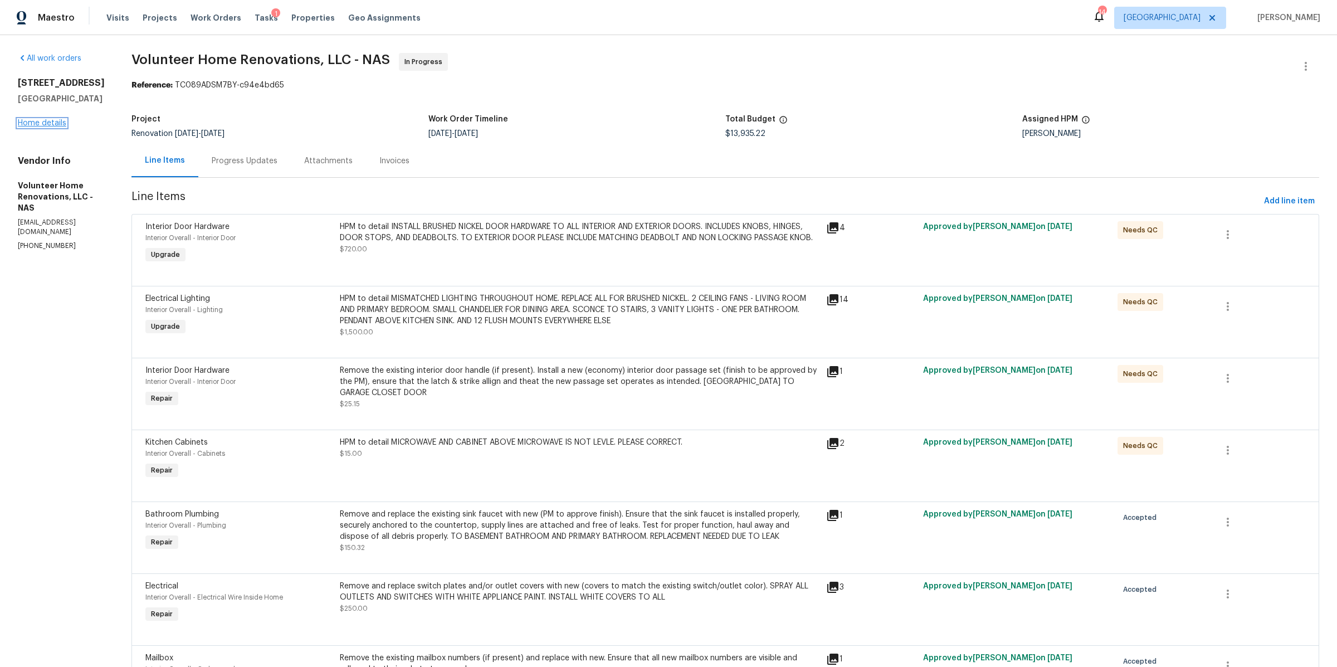
click at [46, 126] on link "Home details" at bounding box center [42, 123] width 48 height 8
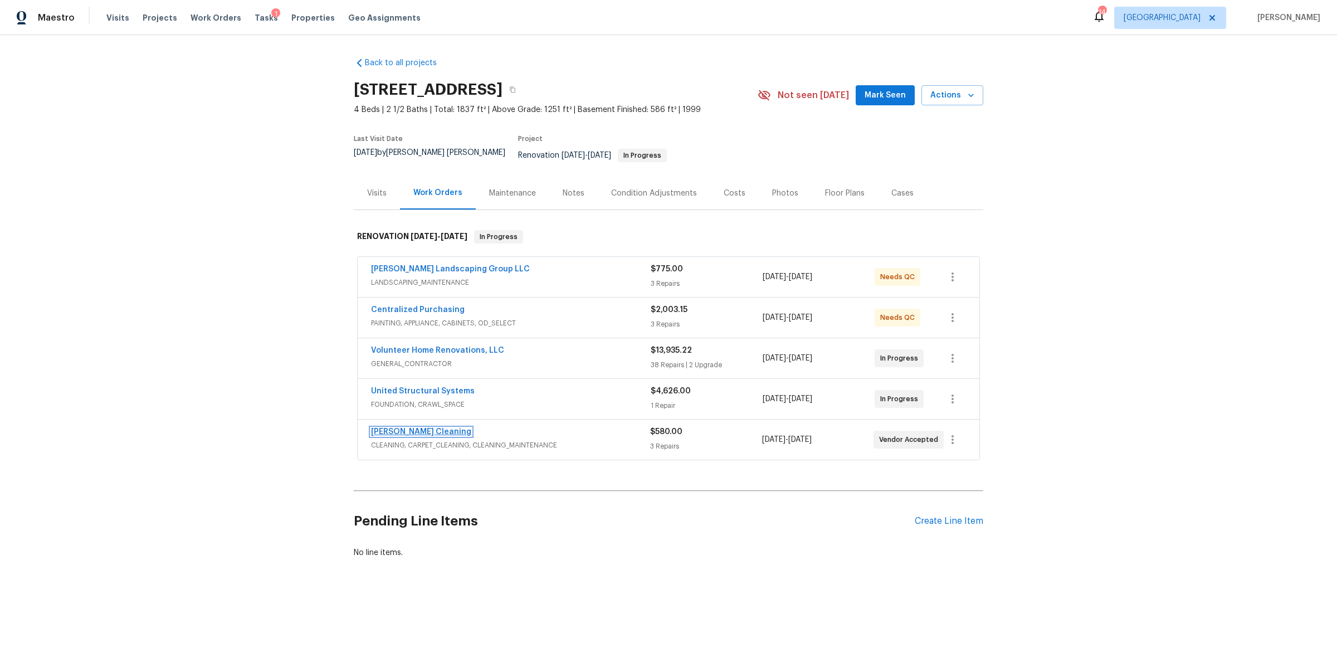
click at [405, 428] on link "Soledad Cleaning" at bounding box center [421, 432] width 100 height 8
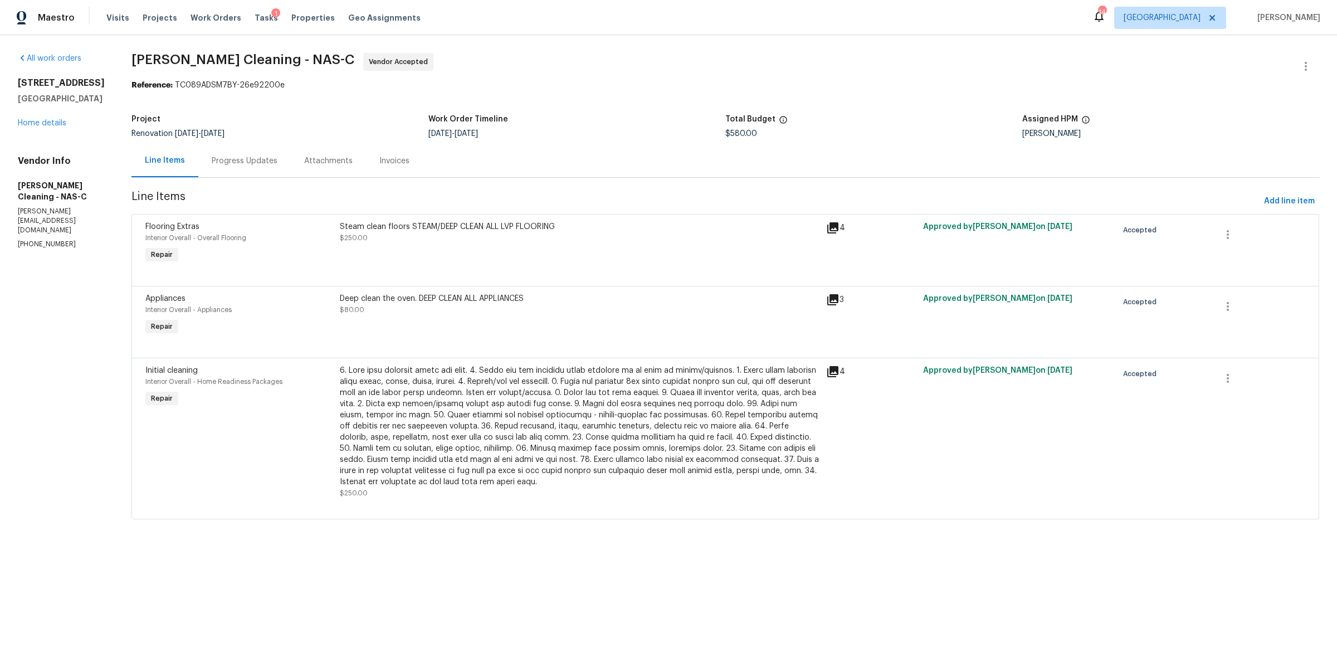
click at [255, 157] on div "Progress Updates" at bounding box center [245, 160] width 66 height 11
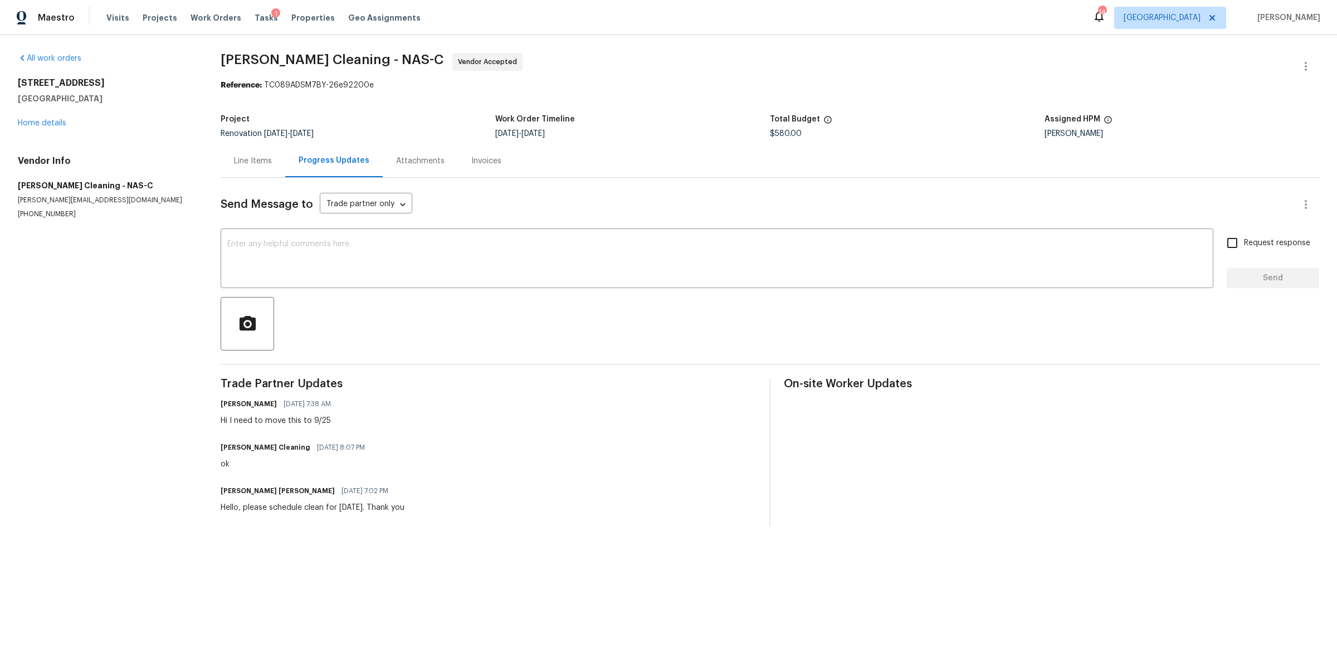
click at [252, 164] on div "Line Items" at bounding box center [253, 160] width 38 height 11
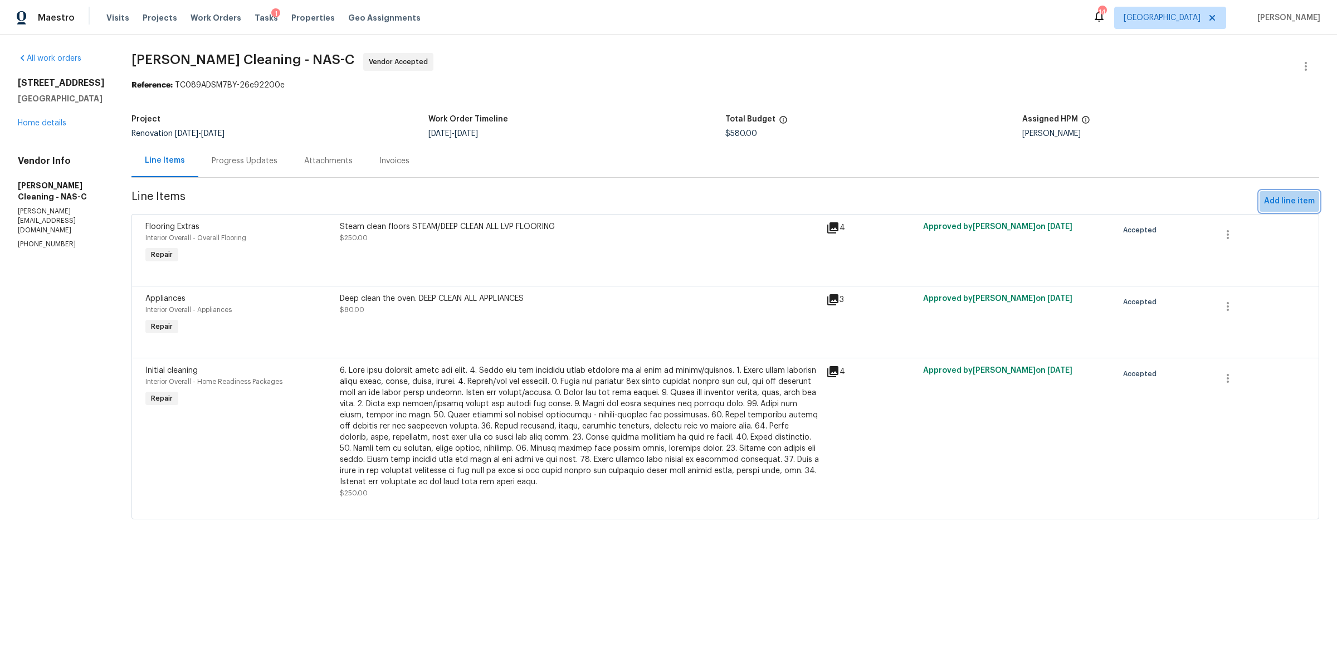
click at [1272, 197] on span "Add line item" at bounding box center [1289, 201] width 51 height 14
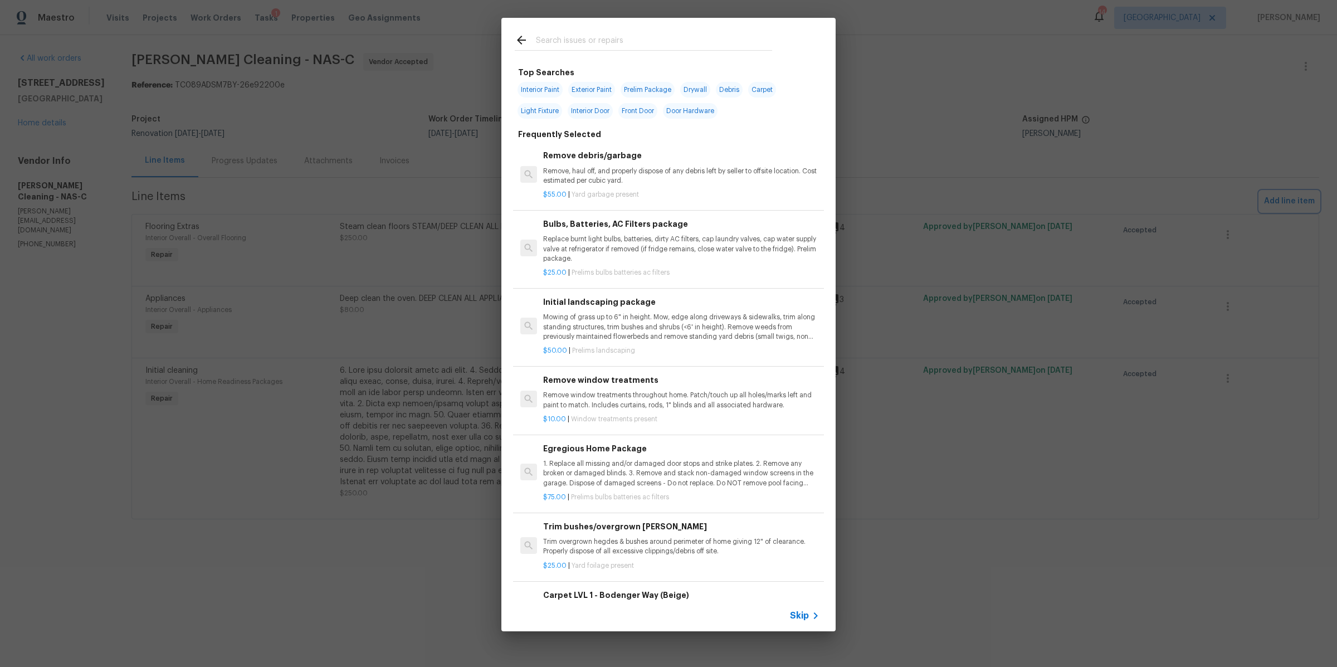
click at [997, 160] on div "Top Searches Interior Paint Exterior Paint Prelim Package Drywall Debris Carpet…" at bounding box center [668, 324] width 1337 height 649
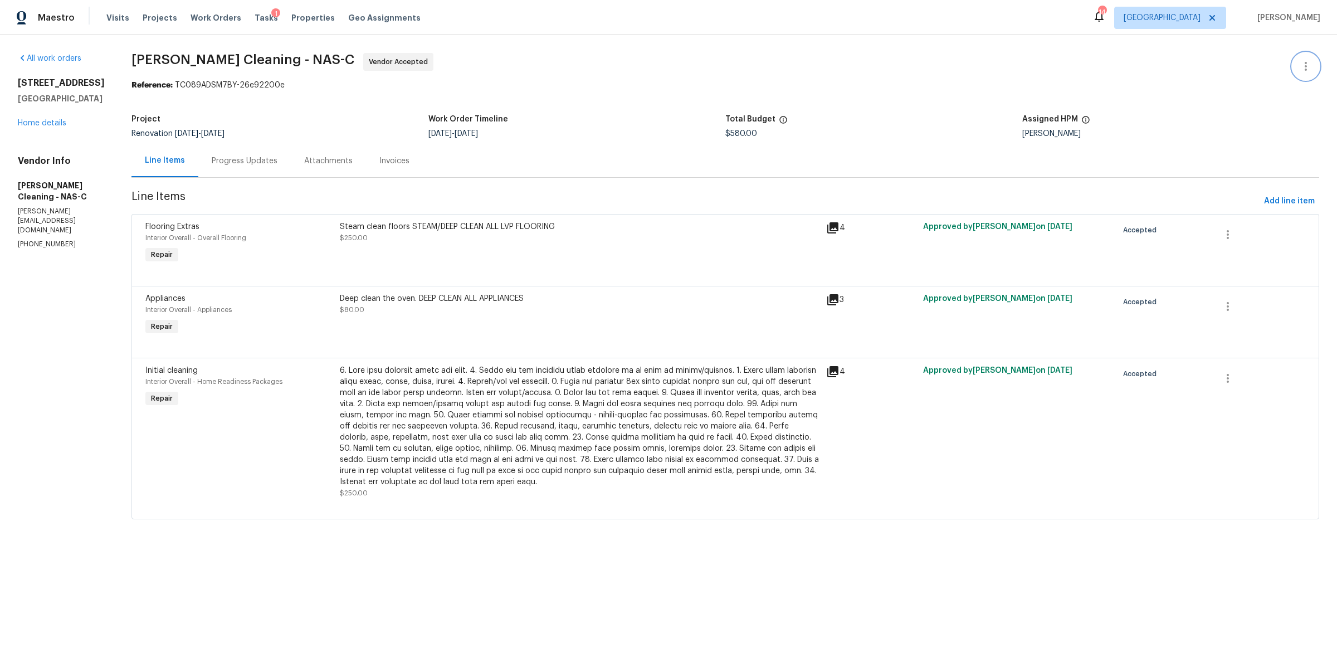
click at [1299, 68] on icon "button" at bounding box center [1305, 66] width 13 height 13
click at [1264, 79] on li "Add Trip Charge" at bounding box center [1270, 85] width 120 height 18
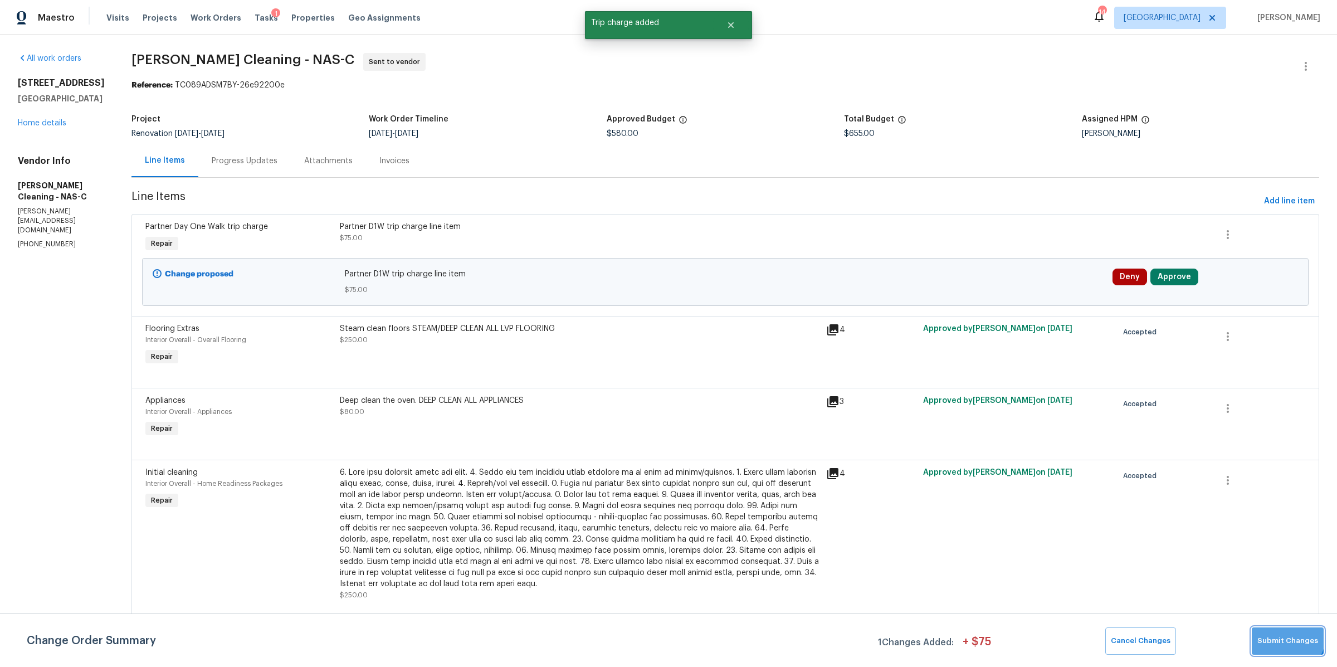
click at [1284, 635] on span "Submit Changes" at bounding box center [1288, 641] width 61 height 13
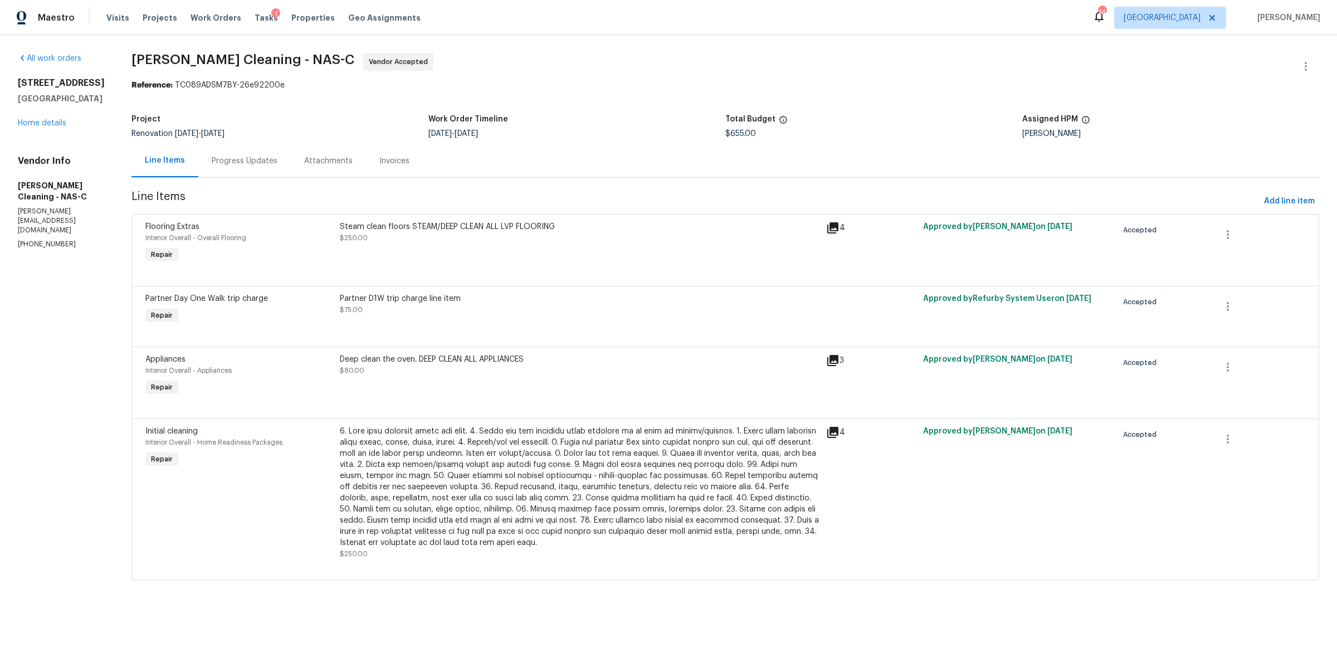
click at [226, 155] on div "Progress Updates" at bounding box center [245, 160] width 66 height 11
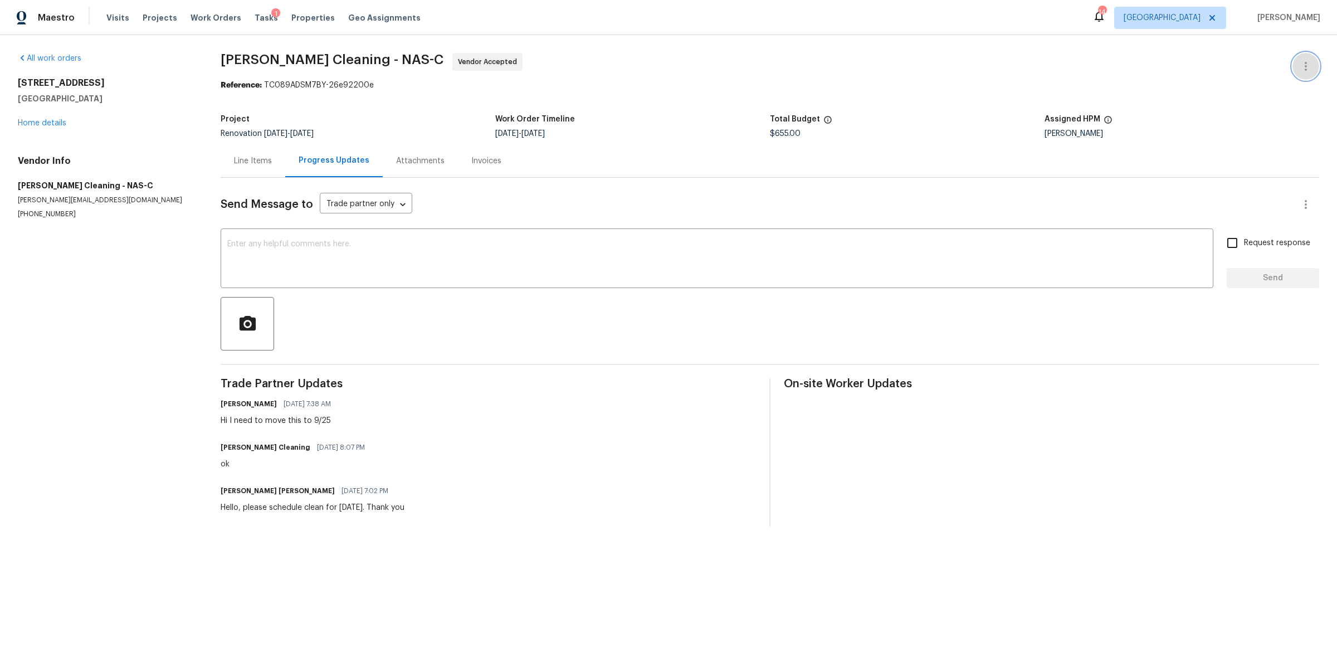
click at [1301, 69] on icon "button" at bounding box center [1305, 66] width 13 height 13
click at [1290, 69] on li "Edit" at bounding box center [1270, 66] width 120 height 18
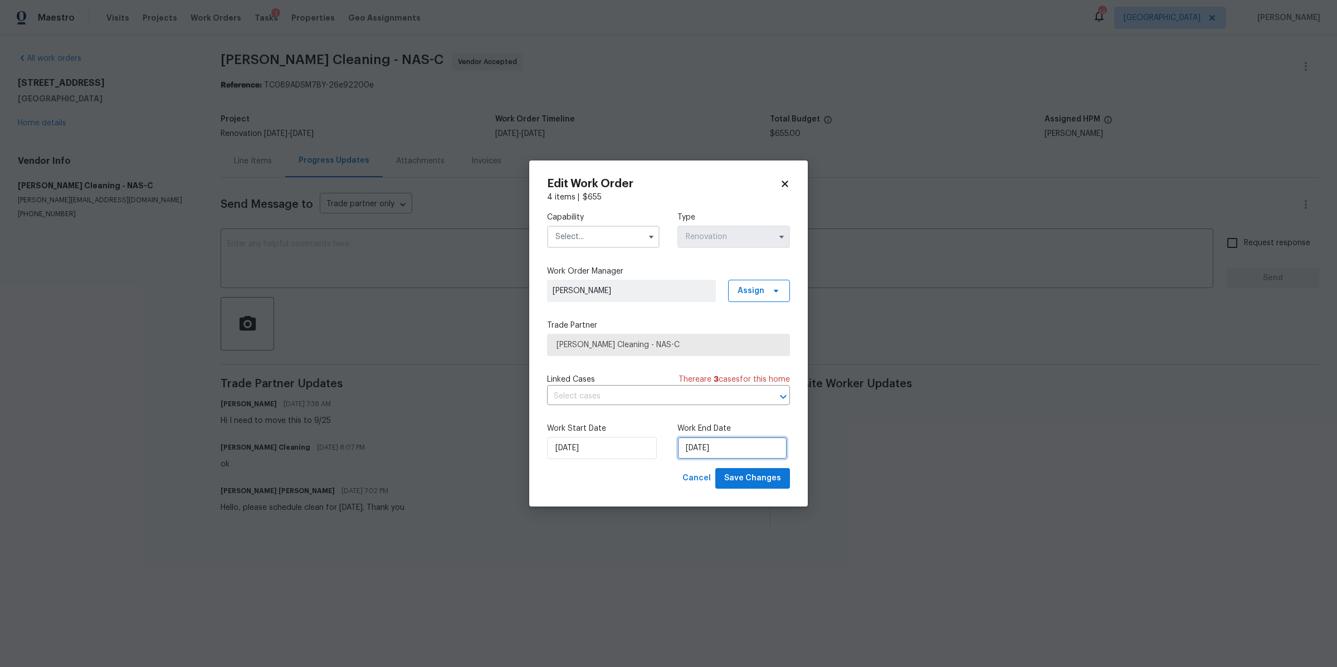
click at [713, 455] on input "9/22/2025" at bounding box center [733, 448] width 110 height 22
click at [750, 400] on div "25" at bounding box center [748, 401] width 17 height 16
type input "9/25/2025"
click at [628, 242] on input "text" at bounding box center [603, 237] width 113 height 22
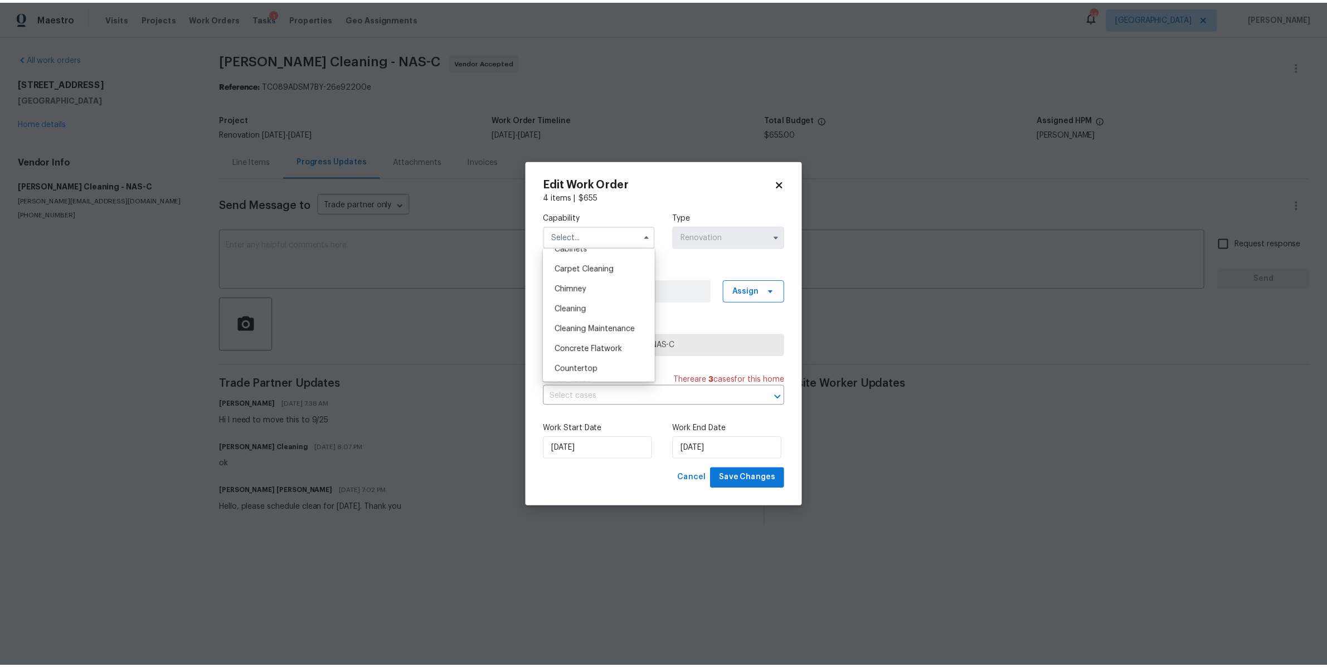
scroll to position [120, 0]
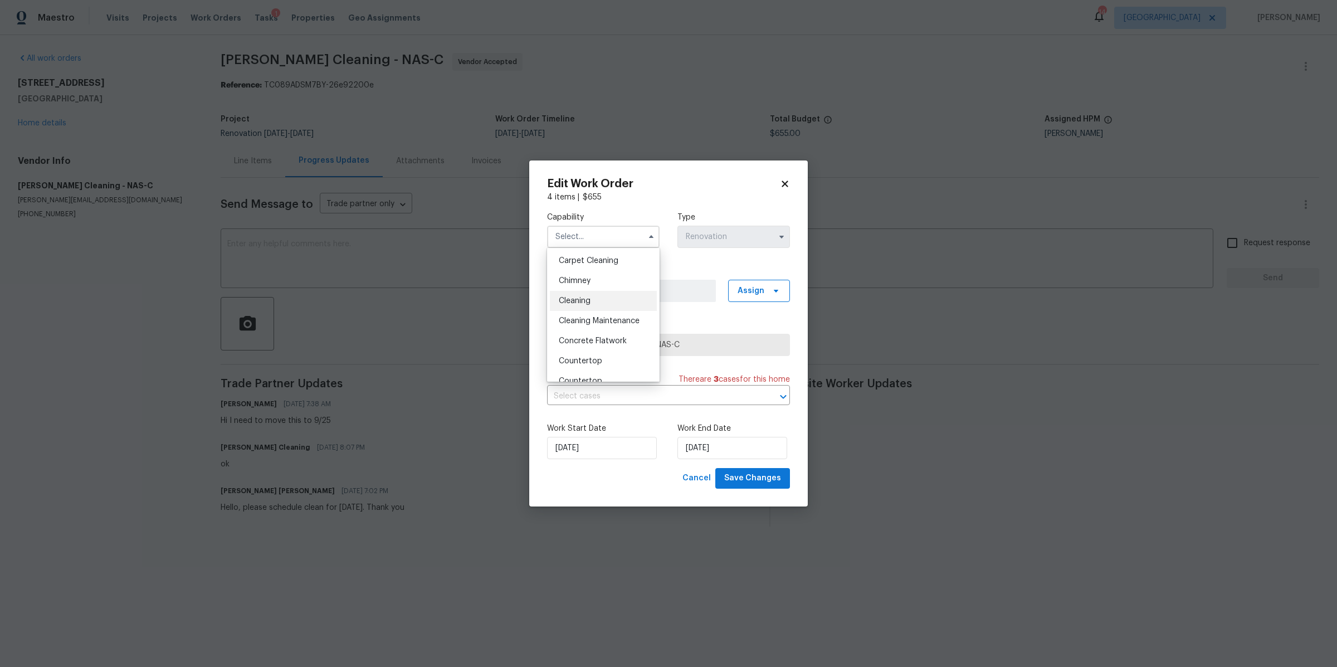
click at [609, 311] on div "Cleaning" at bounding box center [603, 301] width 107 height 20
type input "Cleaning"
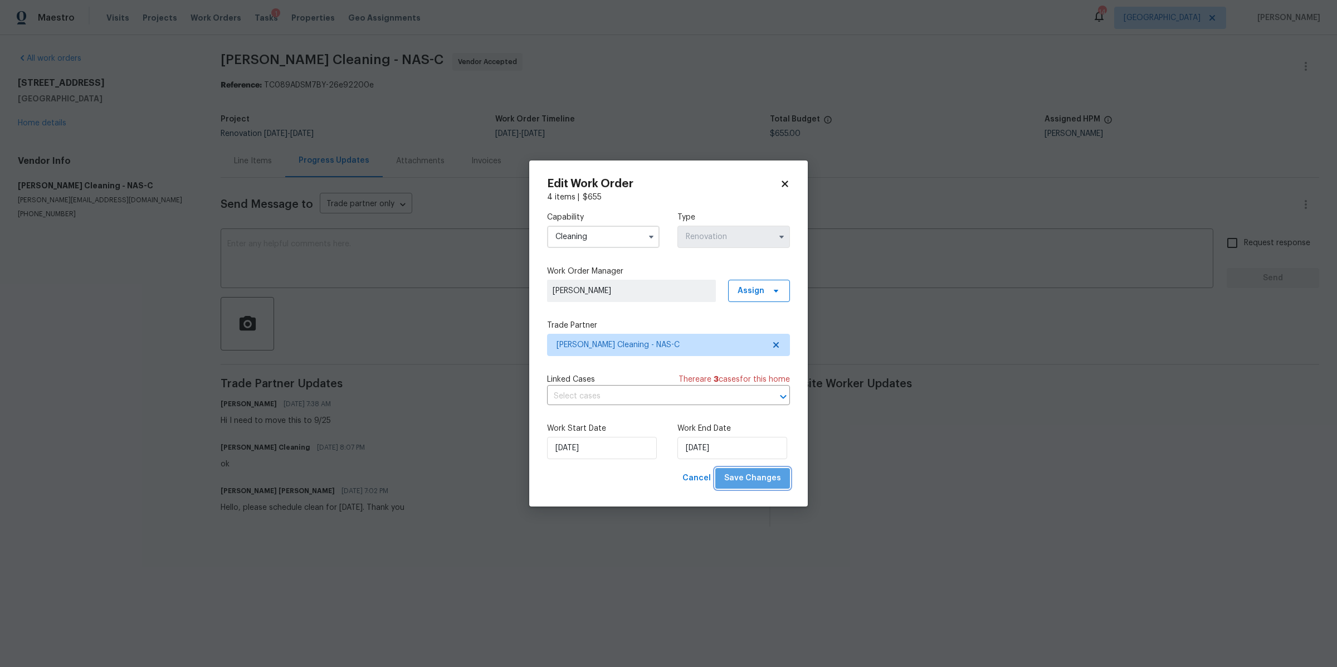
click at [785, 477] on button "Save Changes" at bounding box center [752, 478] width 75 height 21
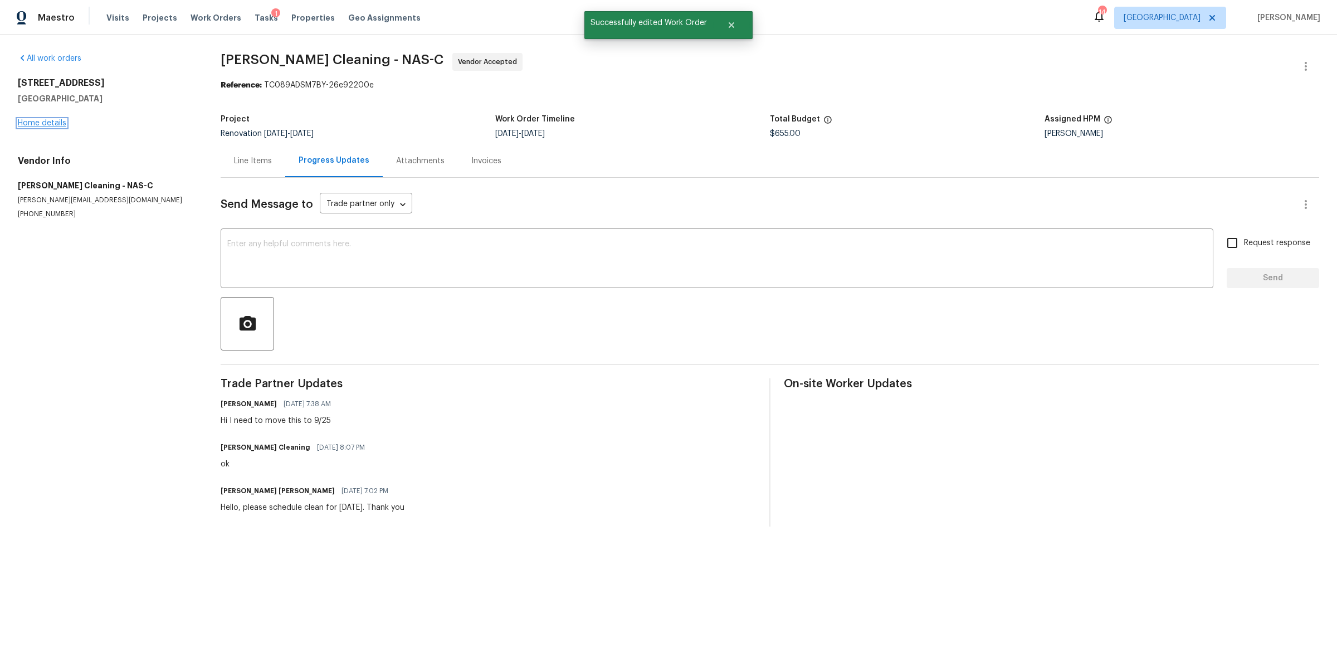
click at [50, 122] on link "Home details" at bounding box center [42, 123] width 48 height 8
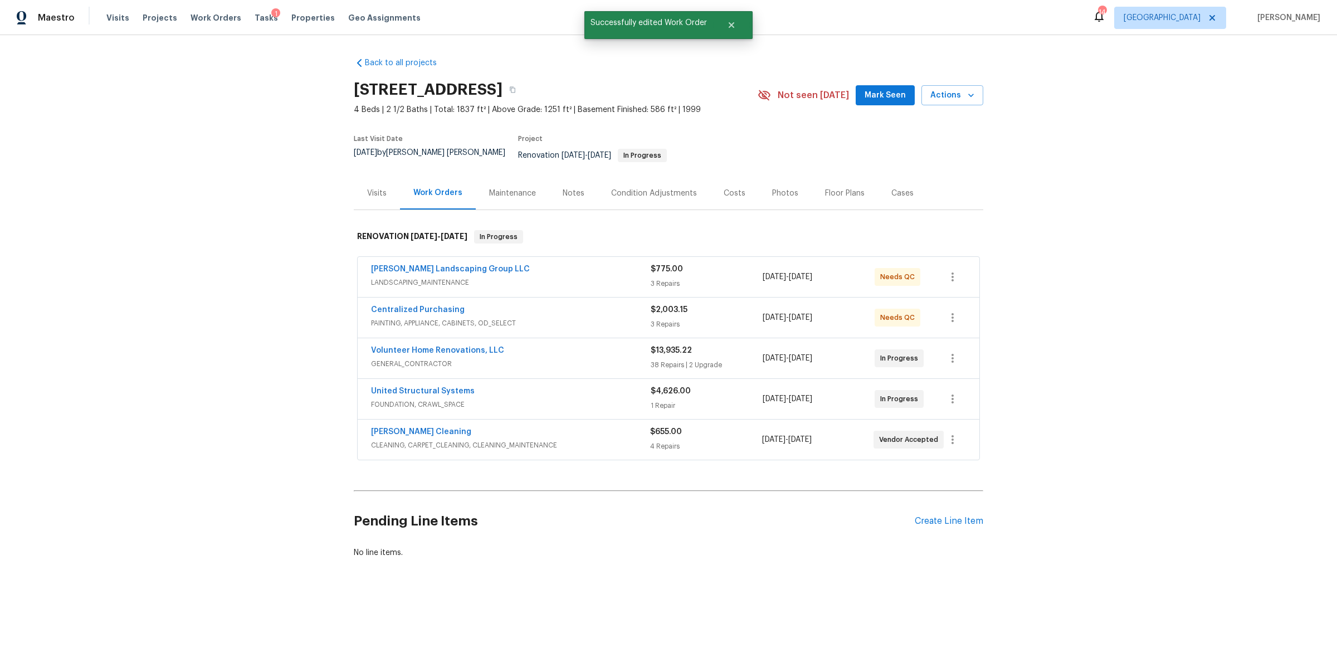
click at [549, 190] on div "Notes" at bounding box center [573, 193] width 48 height 33
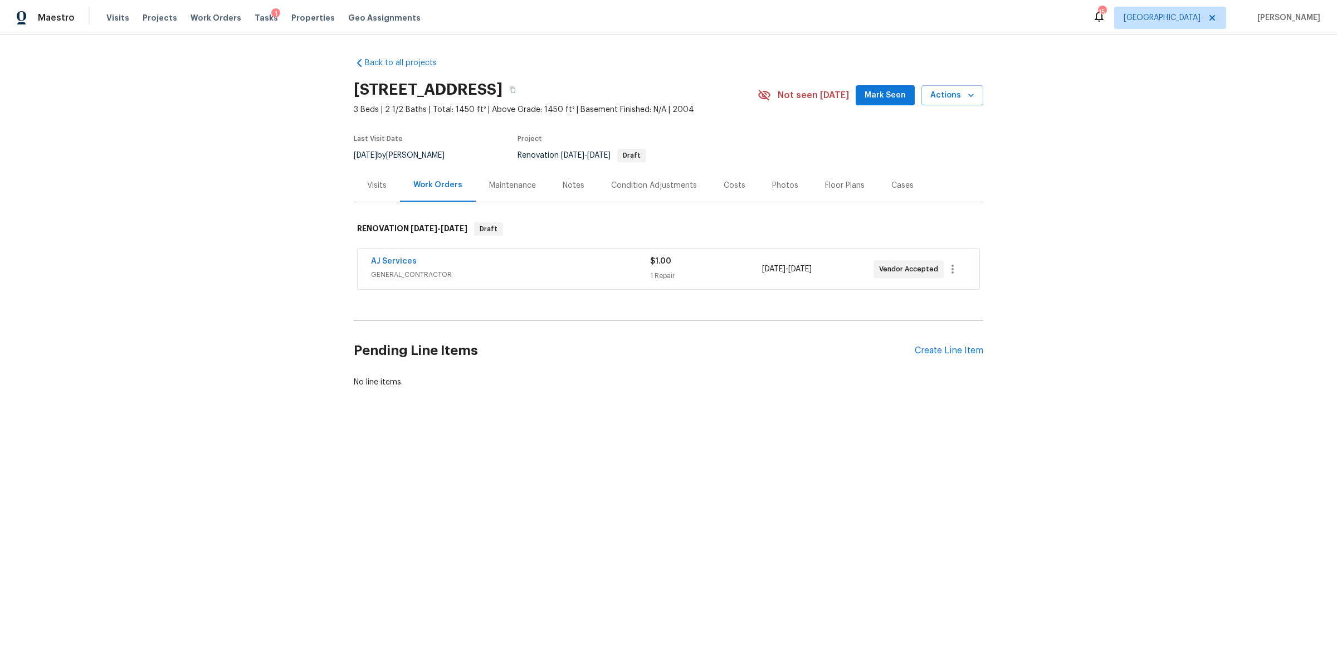
click at [101, 14] on div "Maestro Visits Projects Work Orders Tasks 1 Properties Geo Assignments" at bounding box center [217, 18] width 434 height 22
click at [107, 17] on span "Visits" at bounding box center [117, 17] width 23 height 11
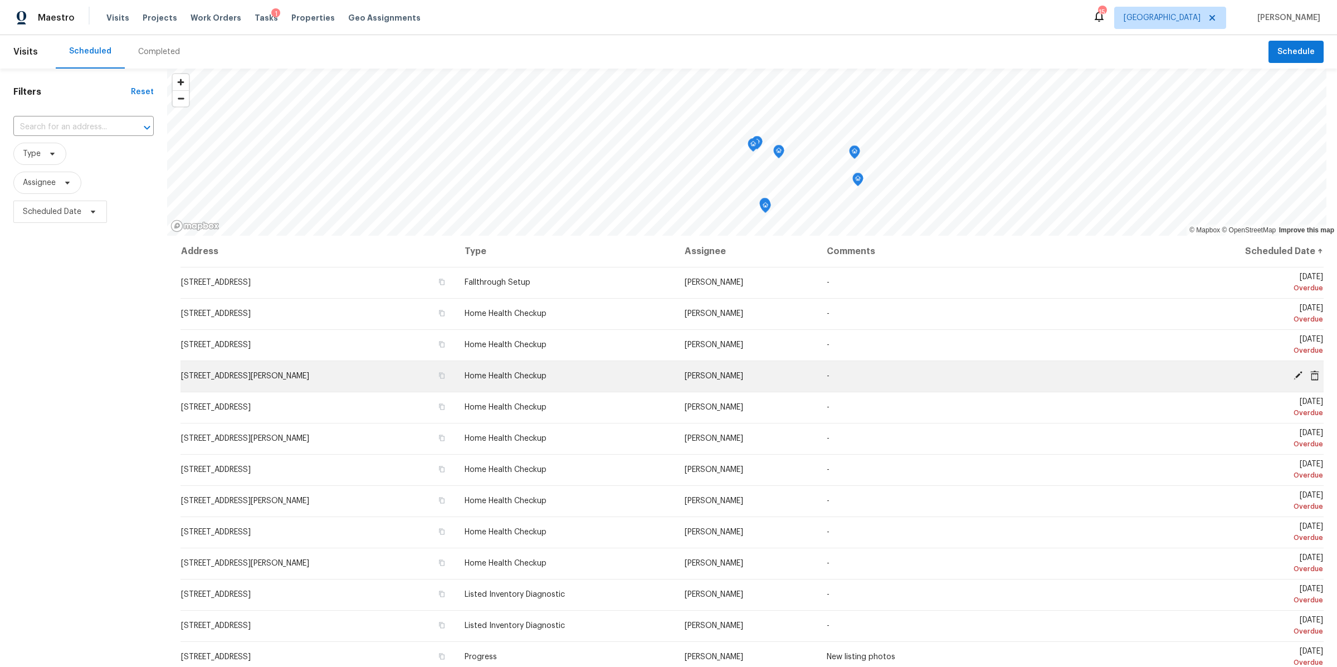
click at [1293, 371] on icon at bounding box center [1298, 376] width 10 height 10
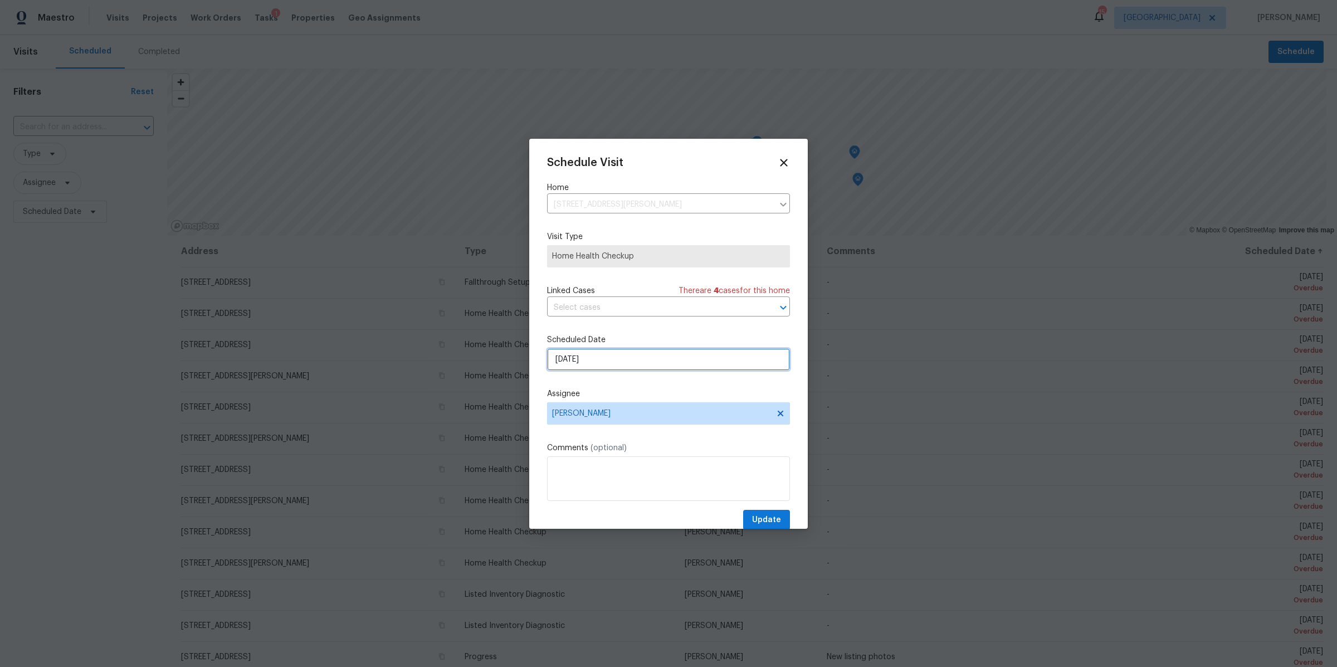
click at [670, 358] on input "[DATE]" at bounding box center [668, 359] width 243 height 22
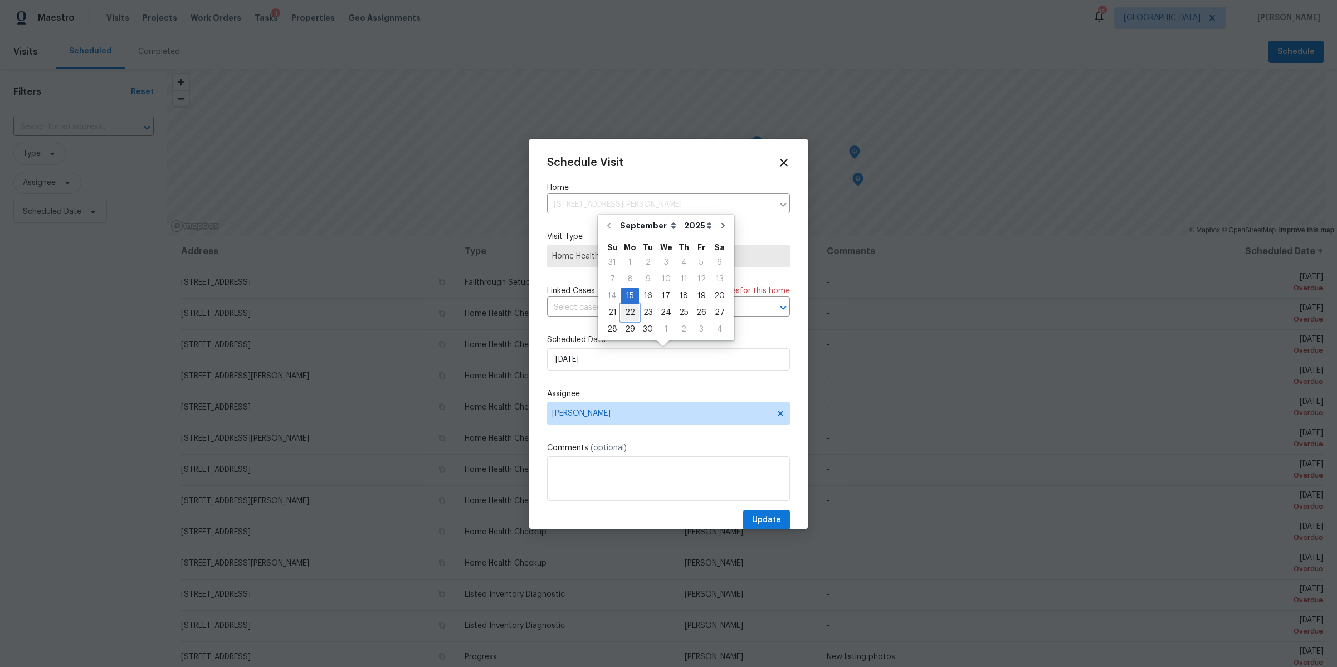
click at [632, 313] on div "22" at bounding box center [630, 313] width 18 height 16
type input "[DATE]"
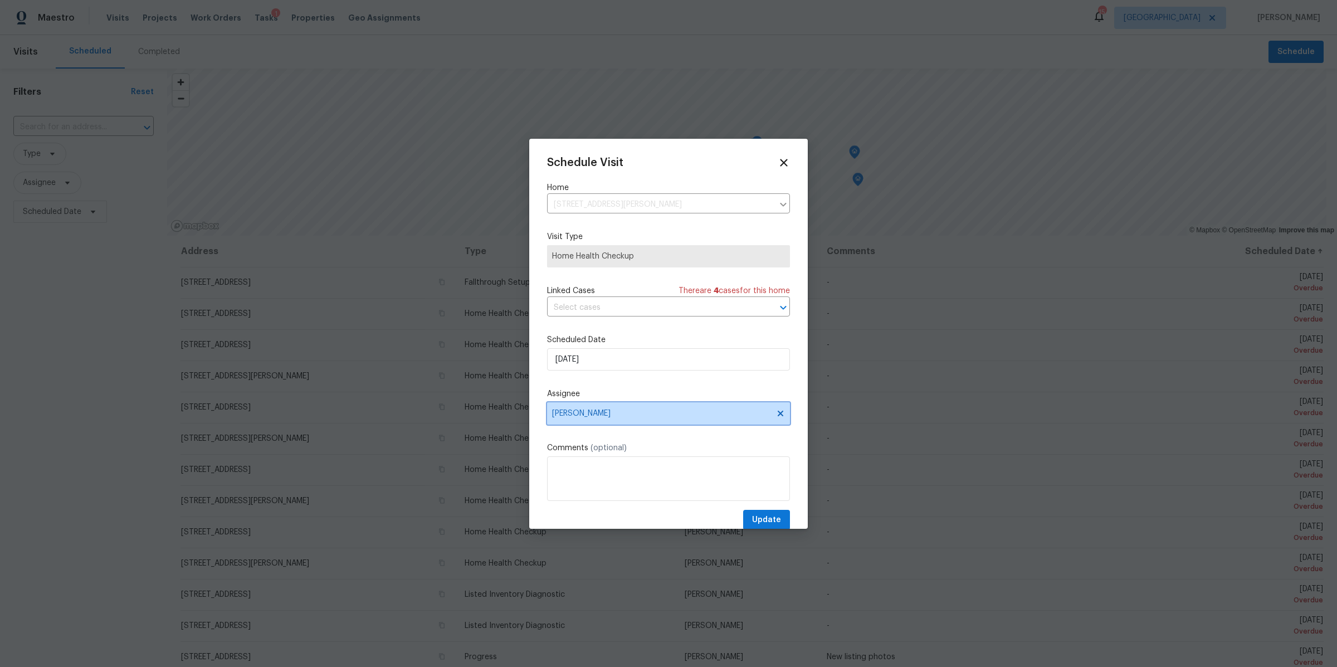
click at [640, 416] on span "[PERSON_NAME]" at bounding box center [661, 413] width 218 height 9
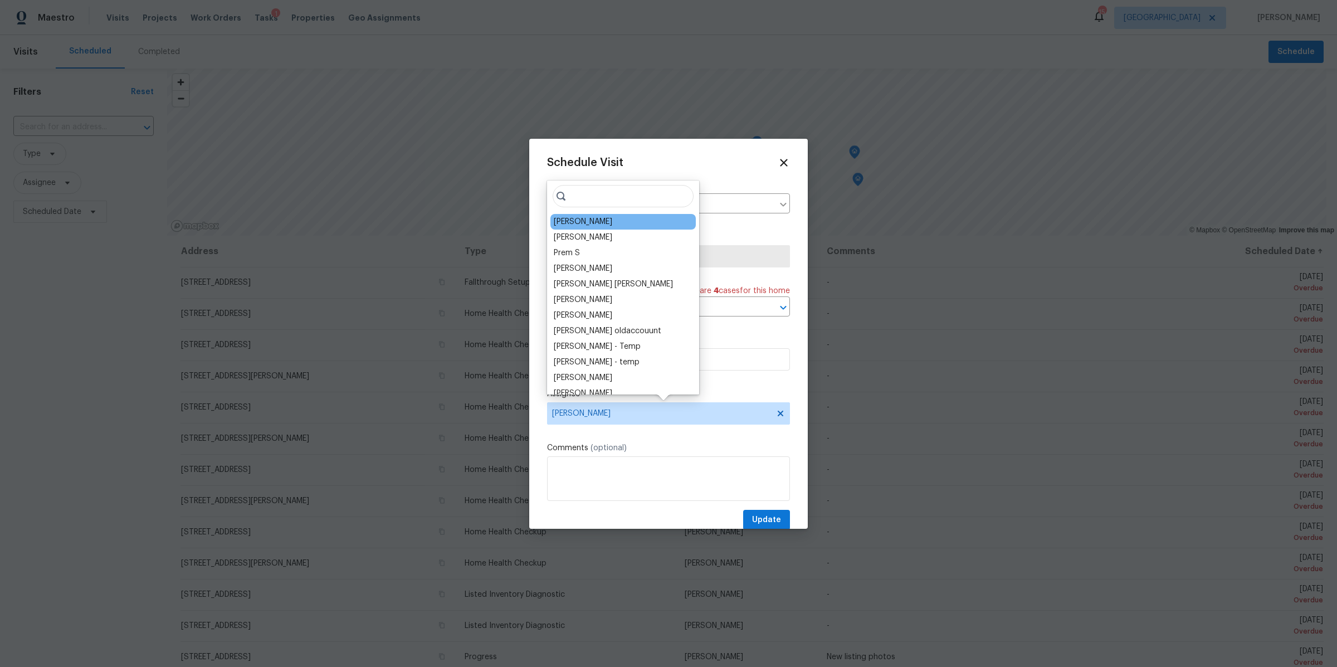
click at [602, 222] on div "[PERSON_NAME]" at bounding box center [583, 221] width 59 height 11
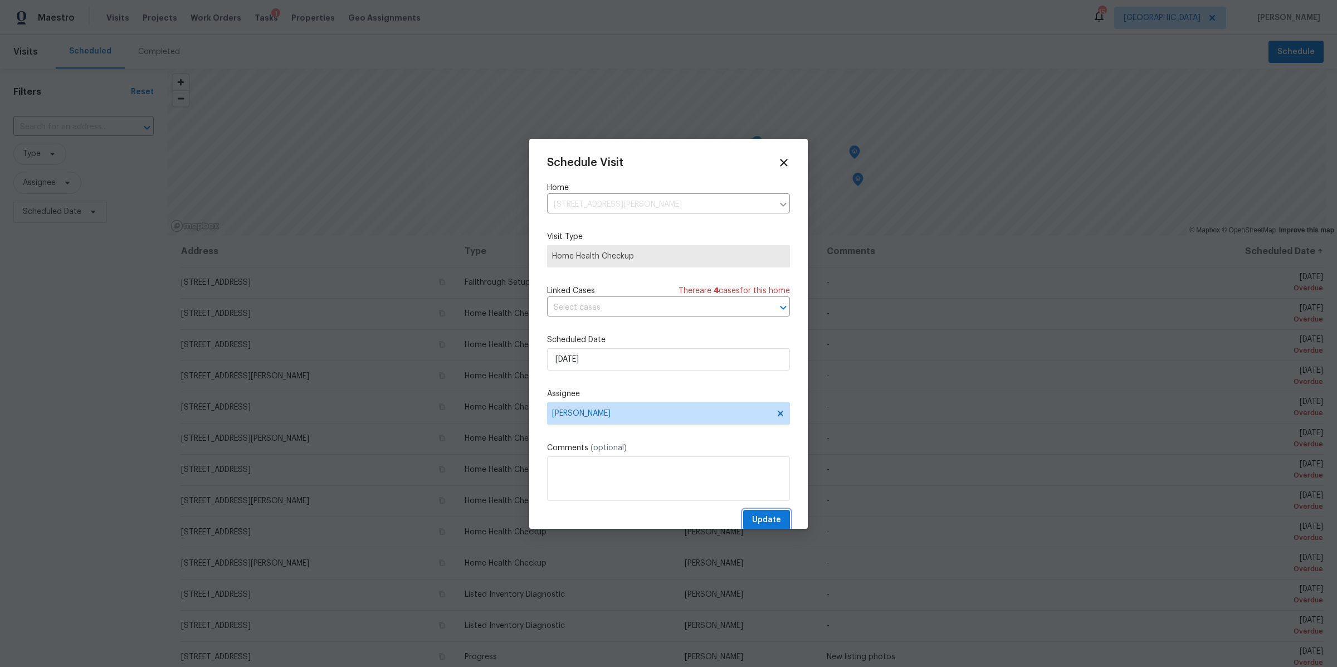
click at [760, 516] on span "Update" at bounding box center [766, 520] width 29 height 14
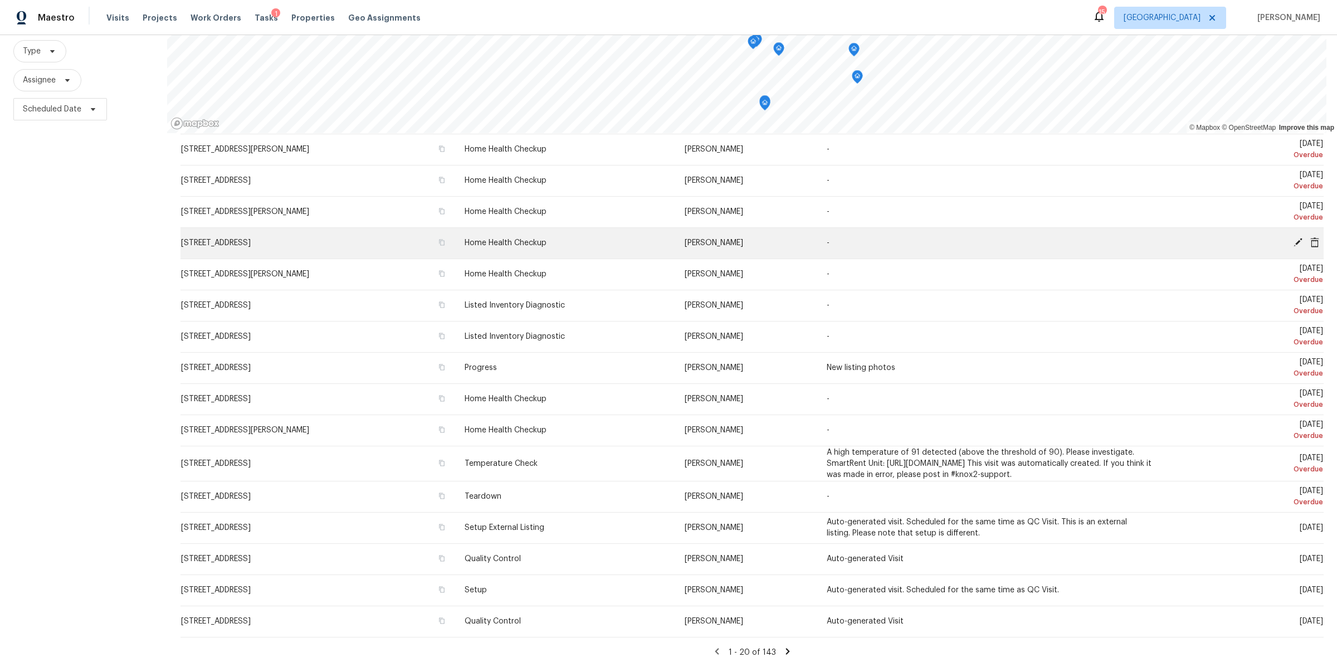
scroll to position [113, 0]
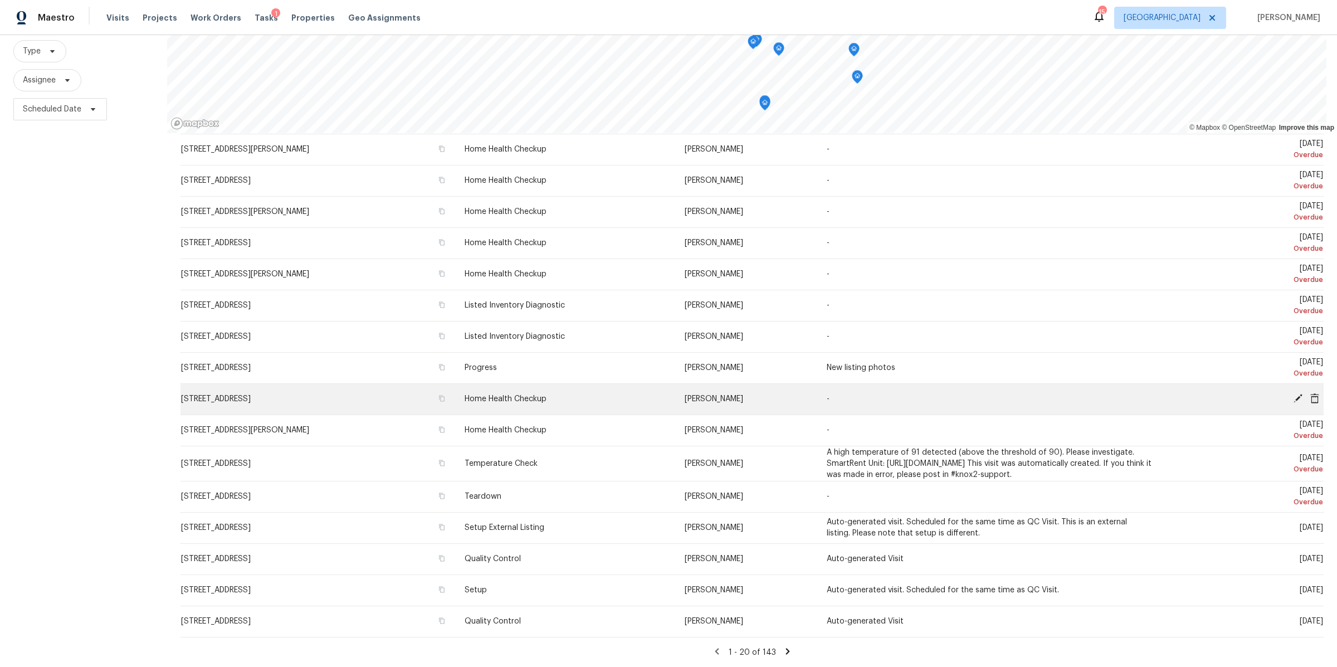
click at [1274, 383] on td "[DATE] Overdue" at bounding box center [1242, 398] width 163 height 31
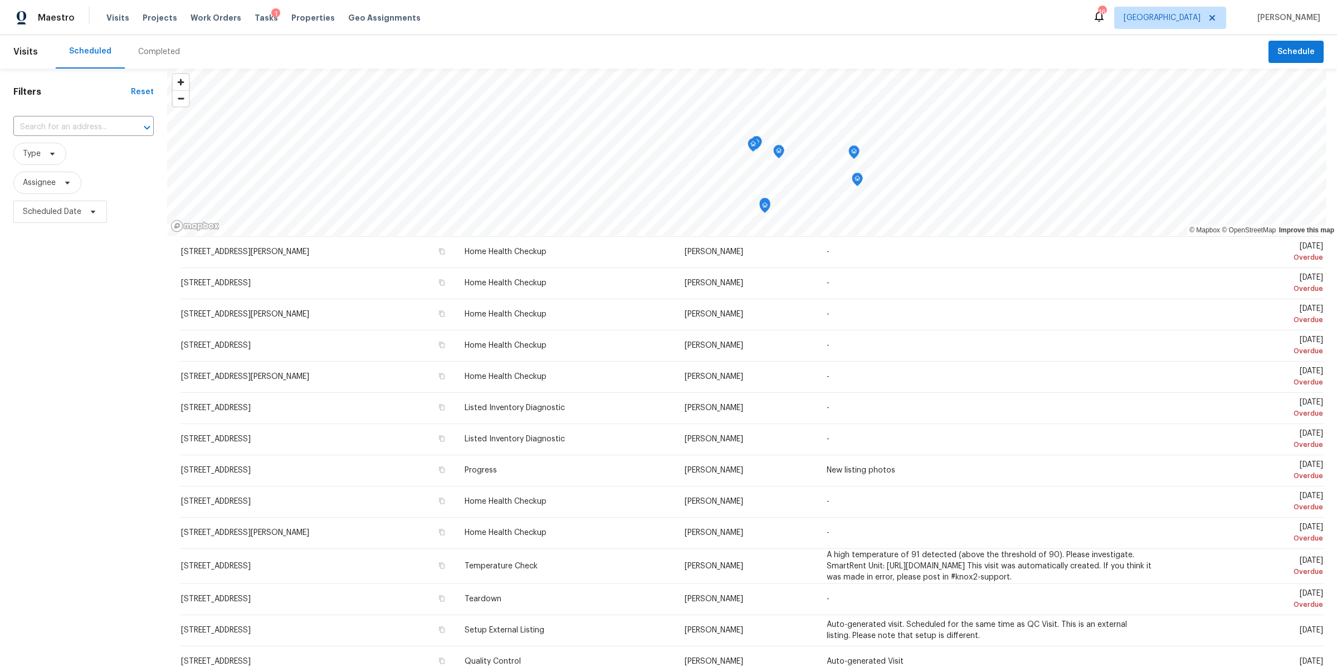
scroll to position [167, 0]
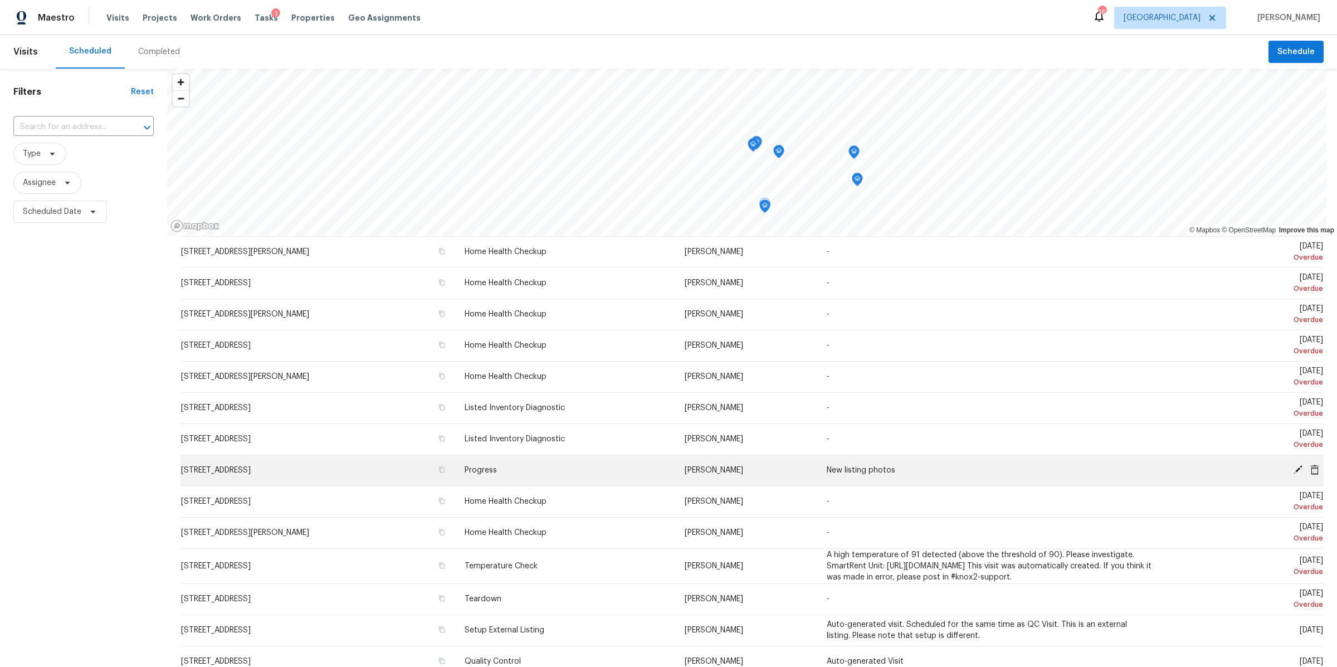
click at [1293, 465] on icon at bounding box center [1298, 470] width 10 height 10
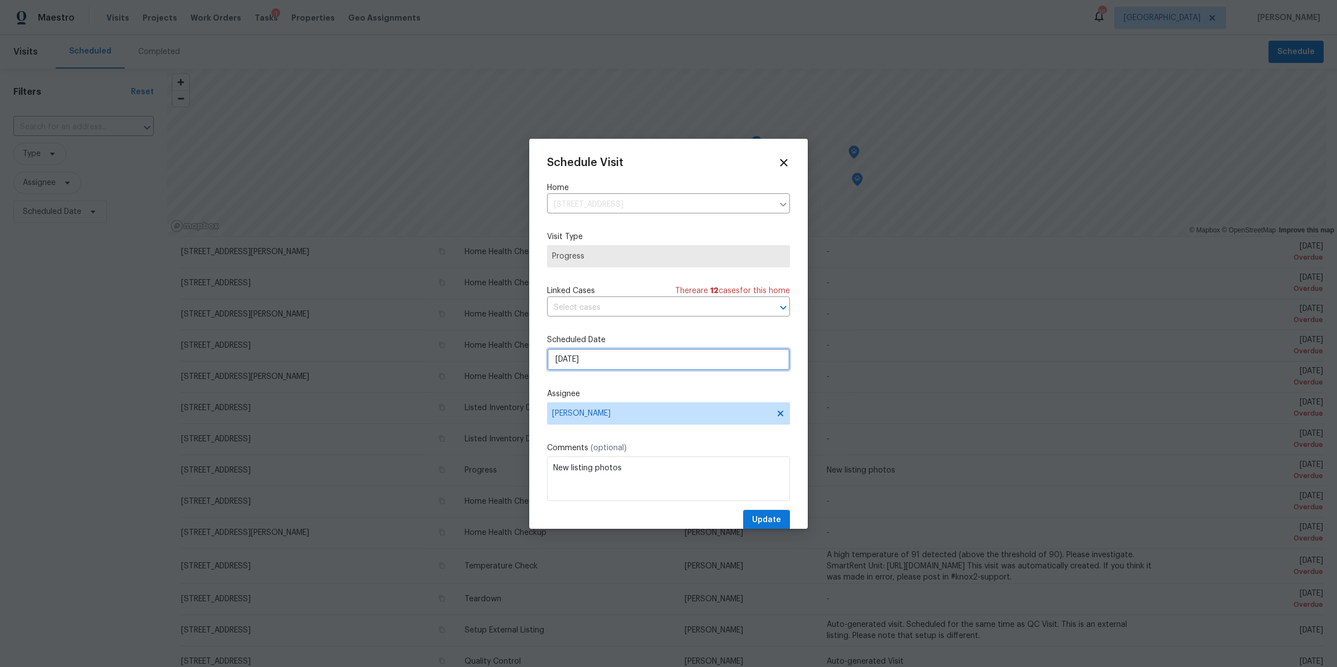
click at [654, 355] on input "9/18/2025" at bounding box center [668, 359] width 243 height 22
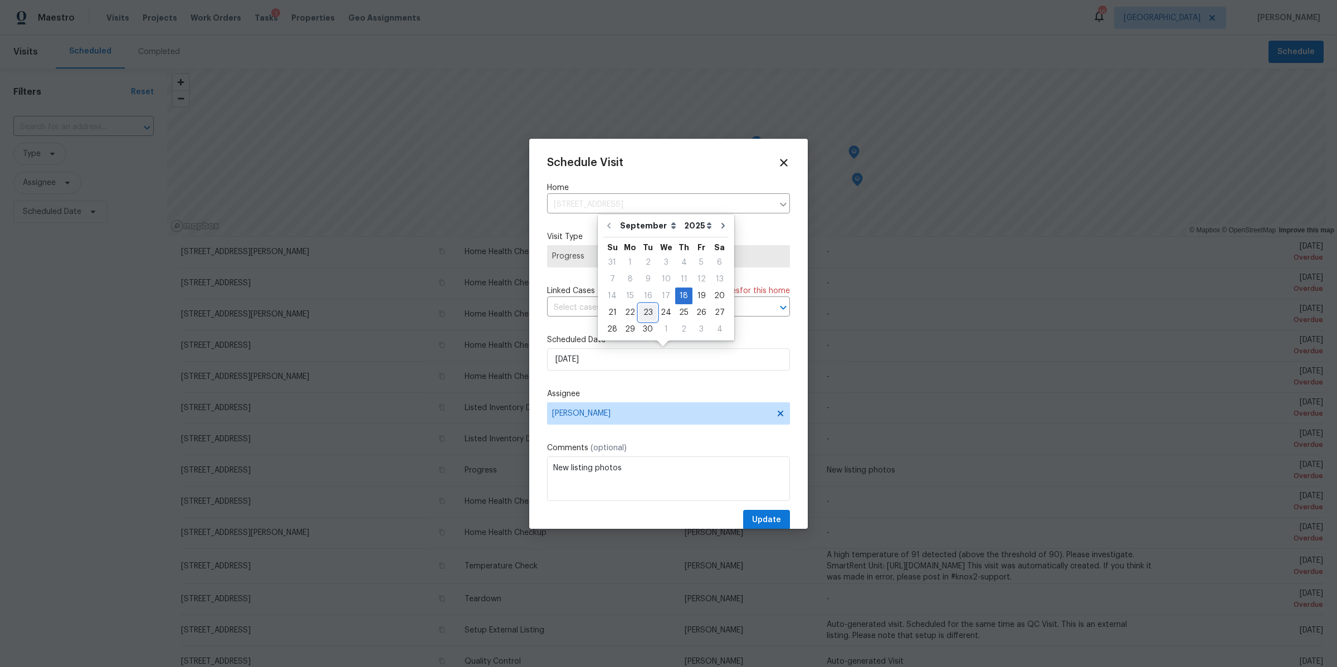
click at [647, 314] on div "23" at bounding box center [648, 313] width 18 height 16
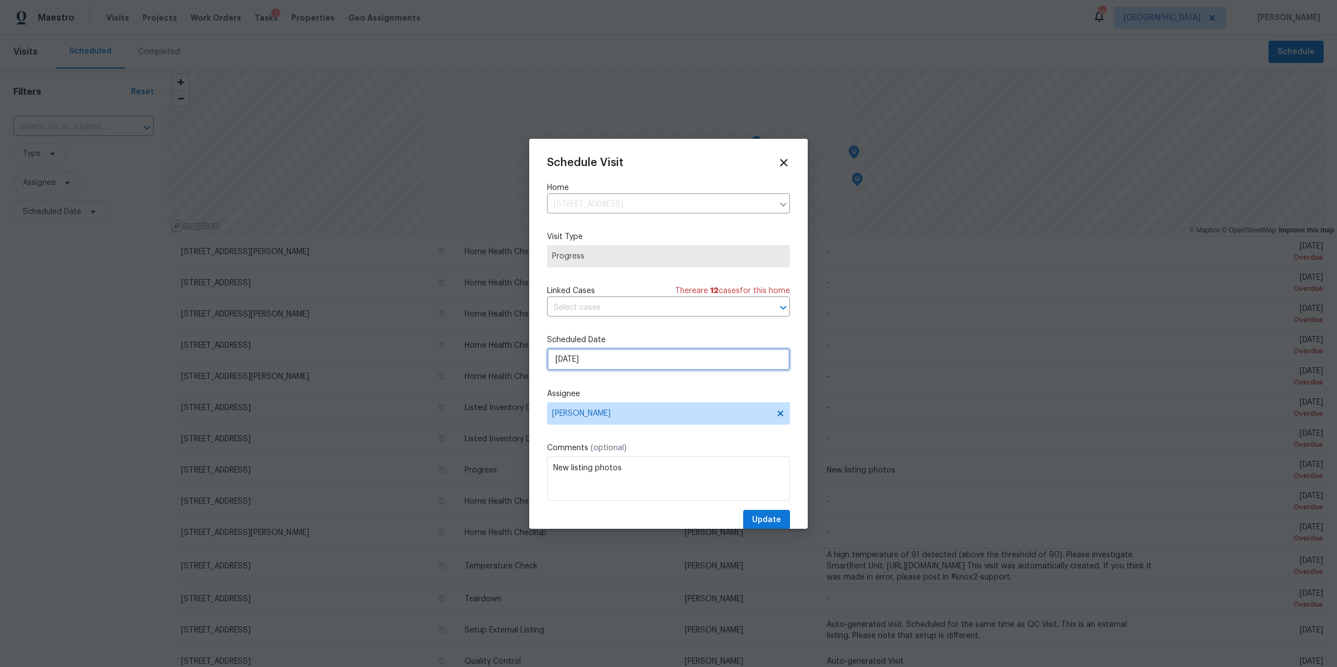
click at [634, 358] on input "9/23/2025" at bounding box center [668, 359] width 243 height 22
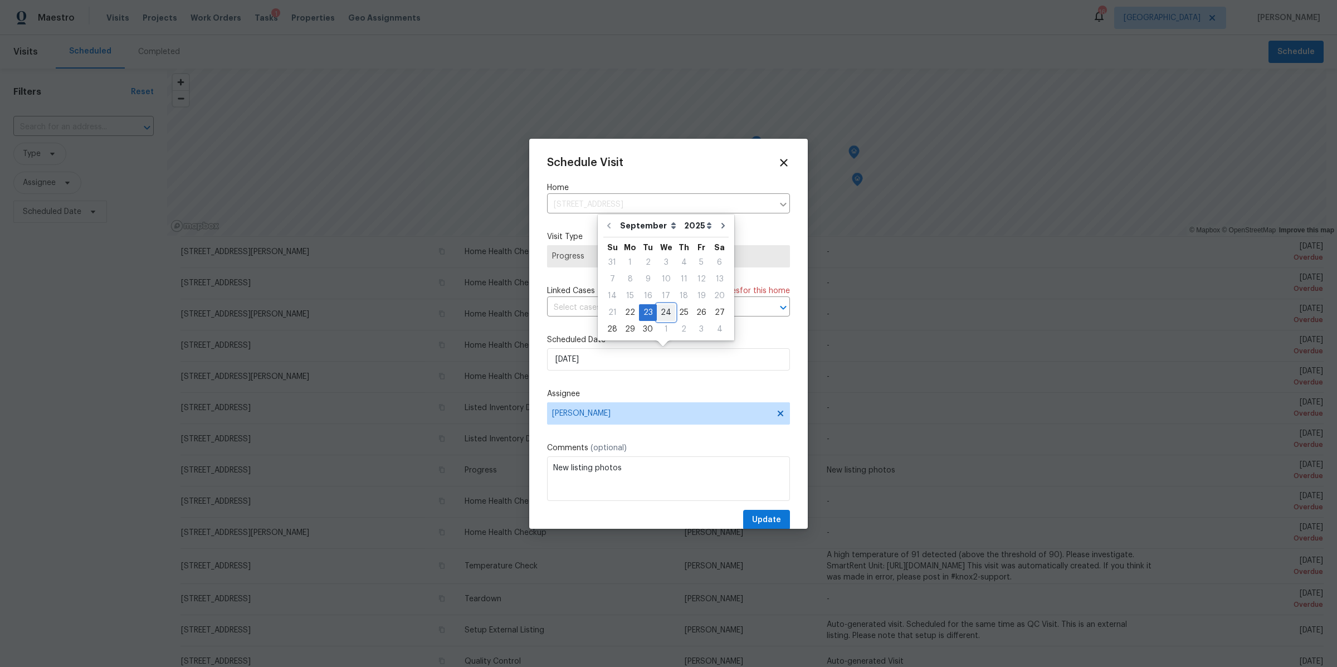
click at [661, 310] on div "24" at bounding box center [666, 313] width 18 height 16
type input "[DATE]"
click at [752, 520] on span "Update" at bounding box center [766, 520] width 29 height 14
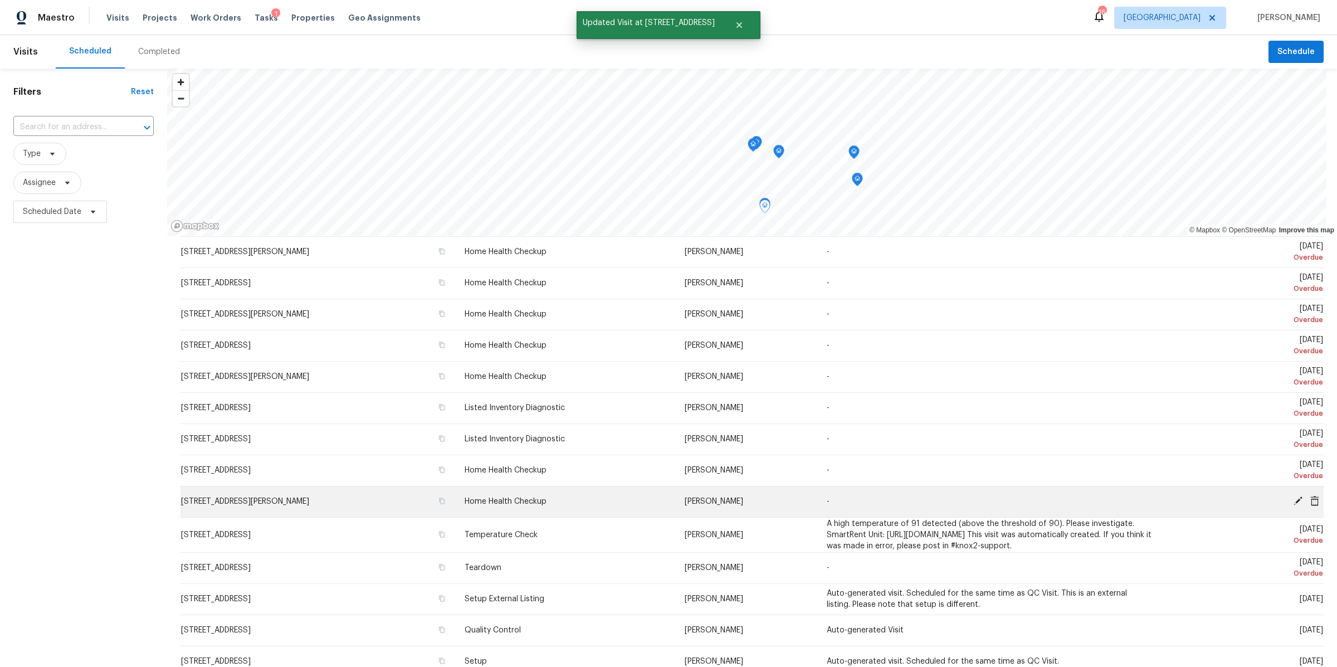
click at [1293, 496] on icon at bounding box center [1298, 501] width 10 height 10
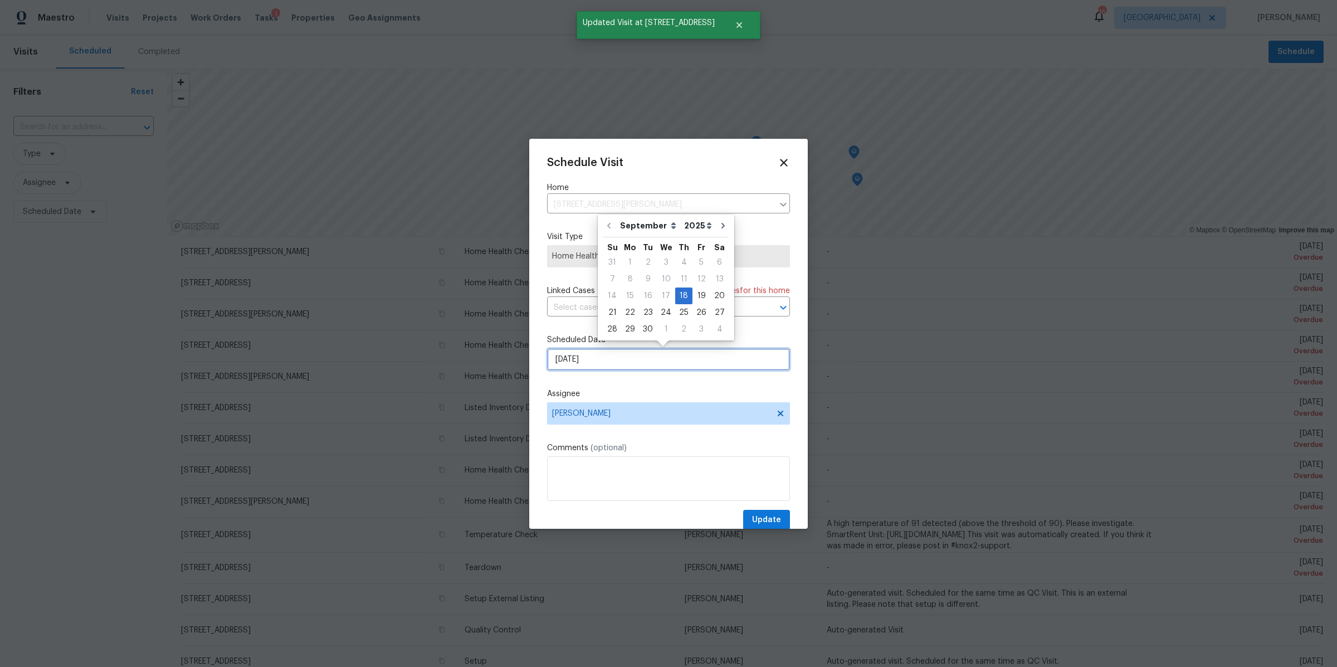
click at [714, 366] on input "9/18/2025" at bounding box center [668, 359] width 243 height 22
click at [664, 312] on div "24" at bounding box center [666, 313] width 18 height 16
type input "[DATE]"
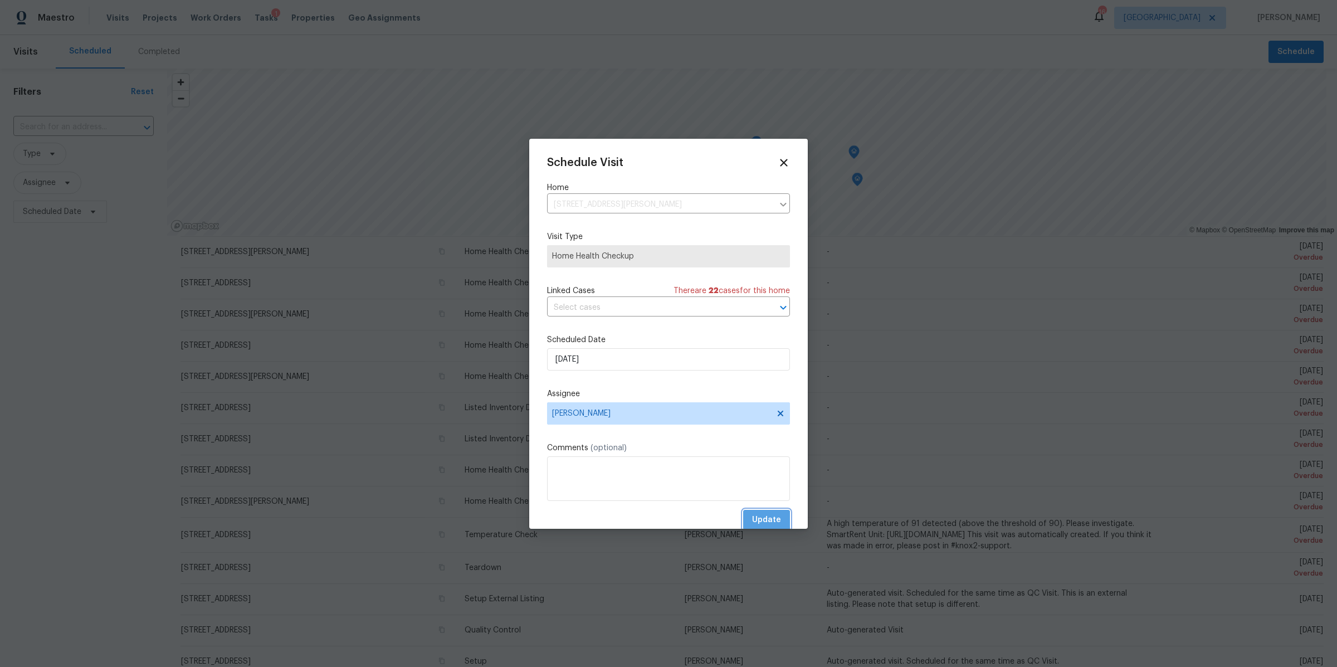
click at [754, 520] on span "Update" at bounding box center [766, 520] width 29 height 14
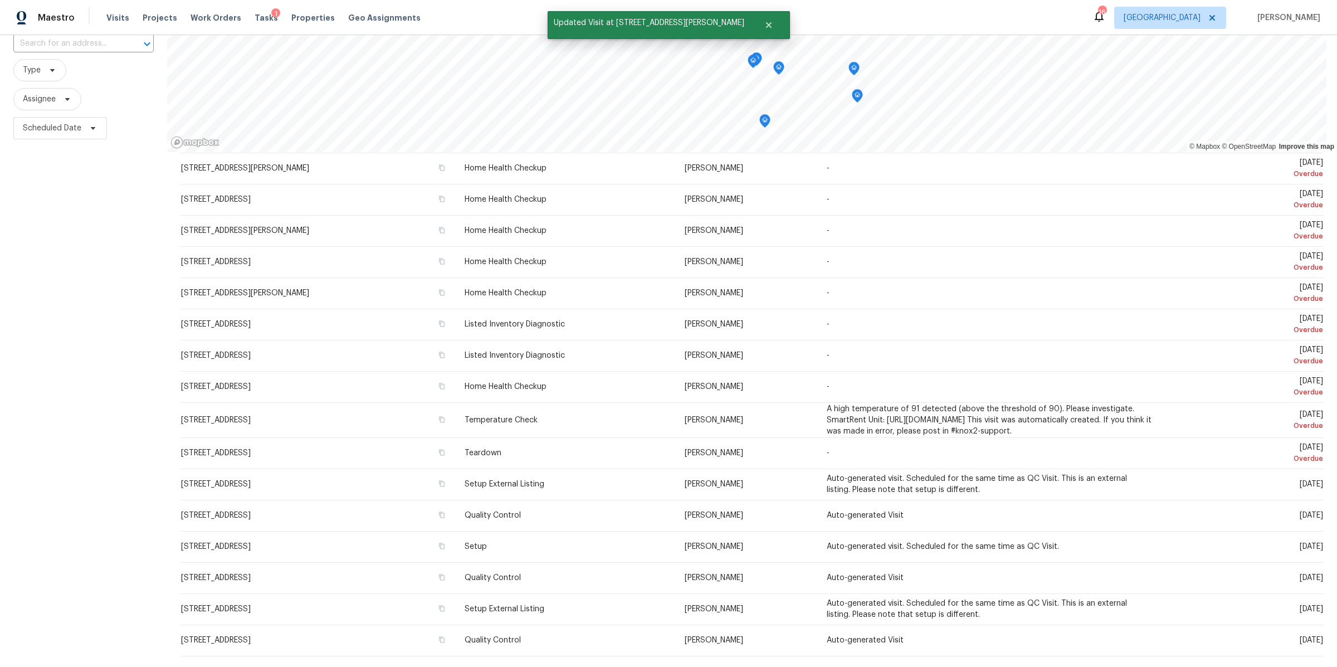
scroll to position [85, 0]
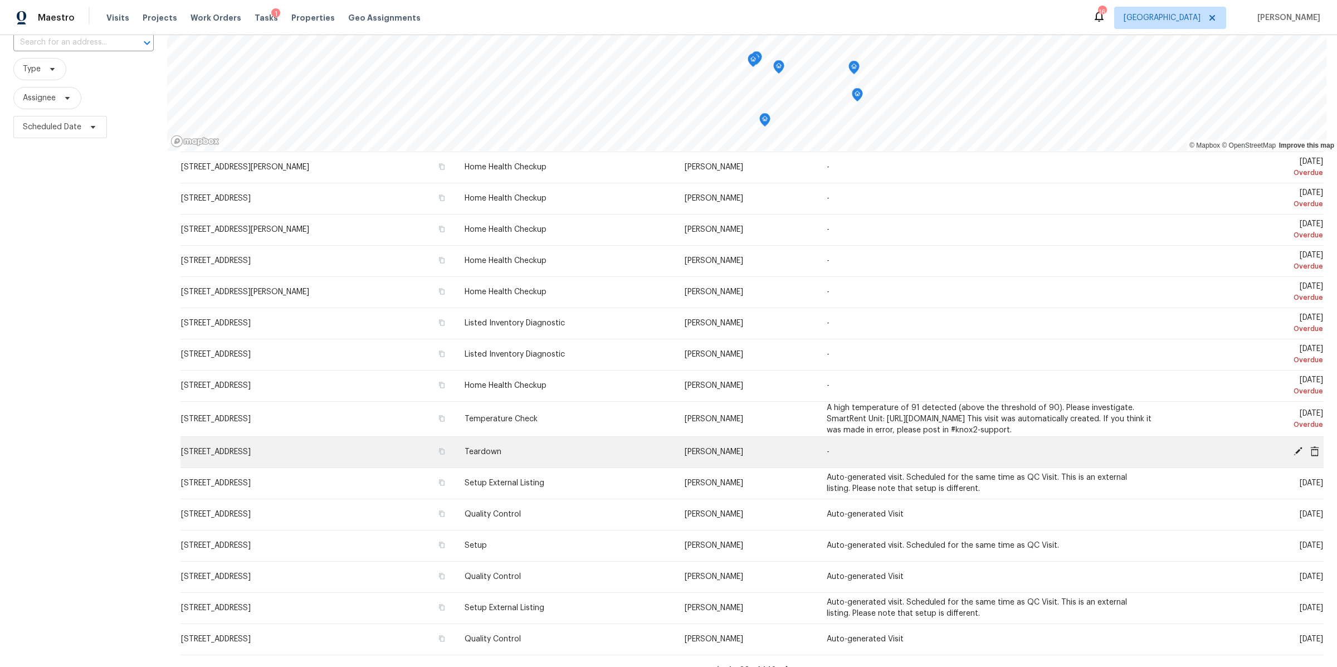
click at [1294, 447] on icon at bounding box center [1298, 451] width 9 height 9
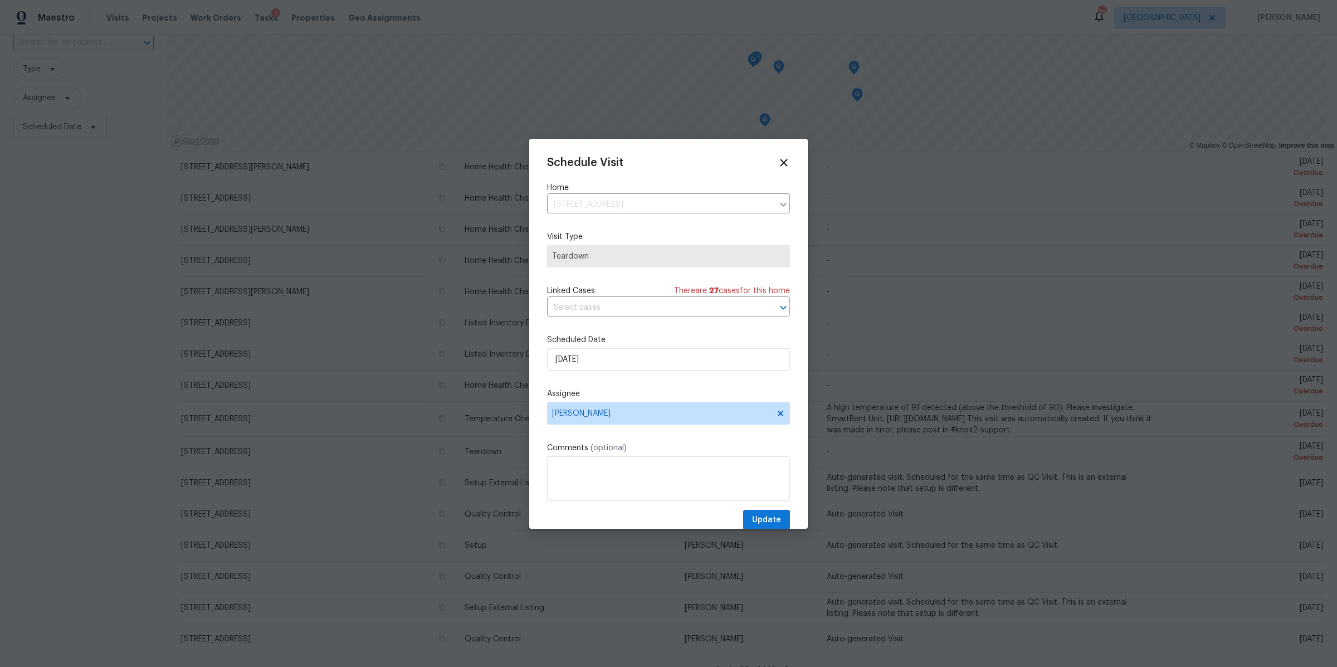
click at [669, 347] on div "Scheduled Date 9/21/2025" at bounding box center [668, 352] width 243 height 36
click at [648, 419] on span "[PERSON_NAME]" at bounding box center [668, 413] width 243 height 22
type input "cy"
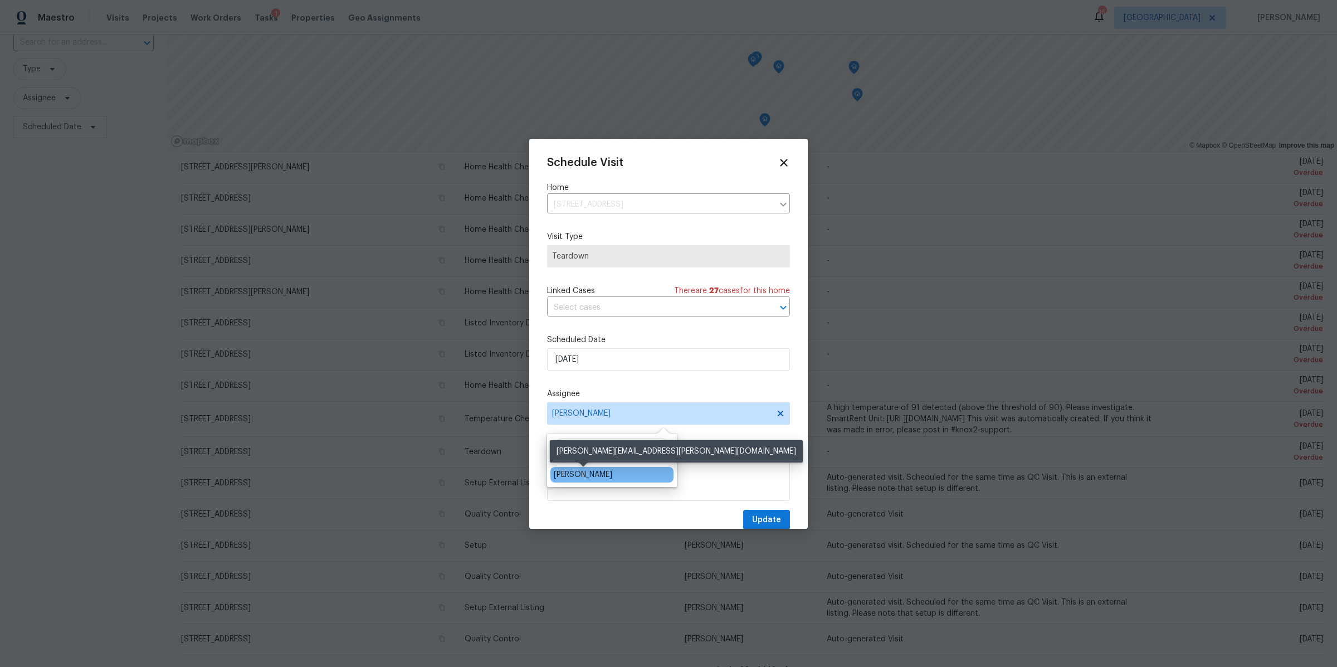
click at [577, 475] on div "[PERSON_NAME]" at bounding box center [583, 474] width 59 height 11
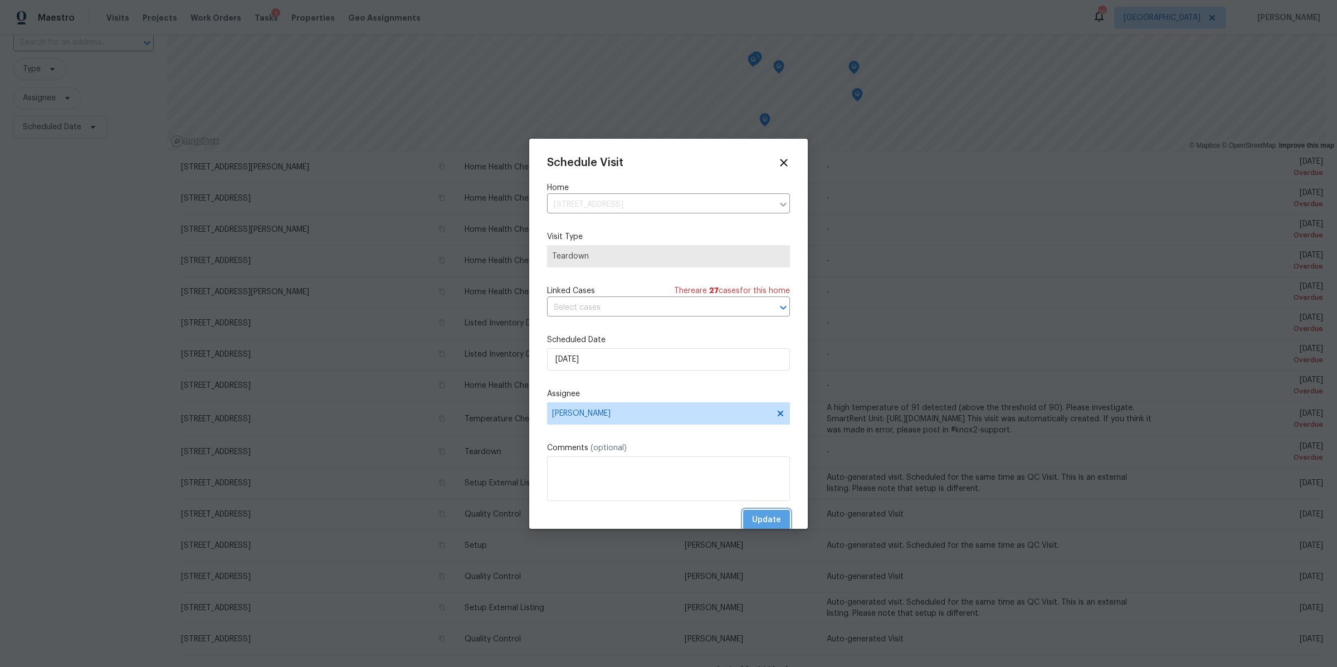
click at [768, 523] on span "Update" at bounding box center [766, 520] width 29 height 14
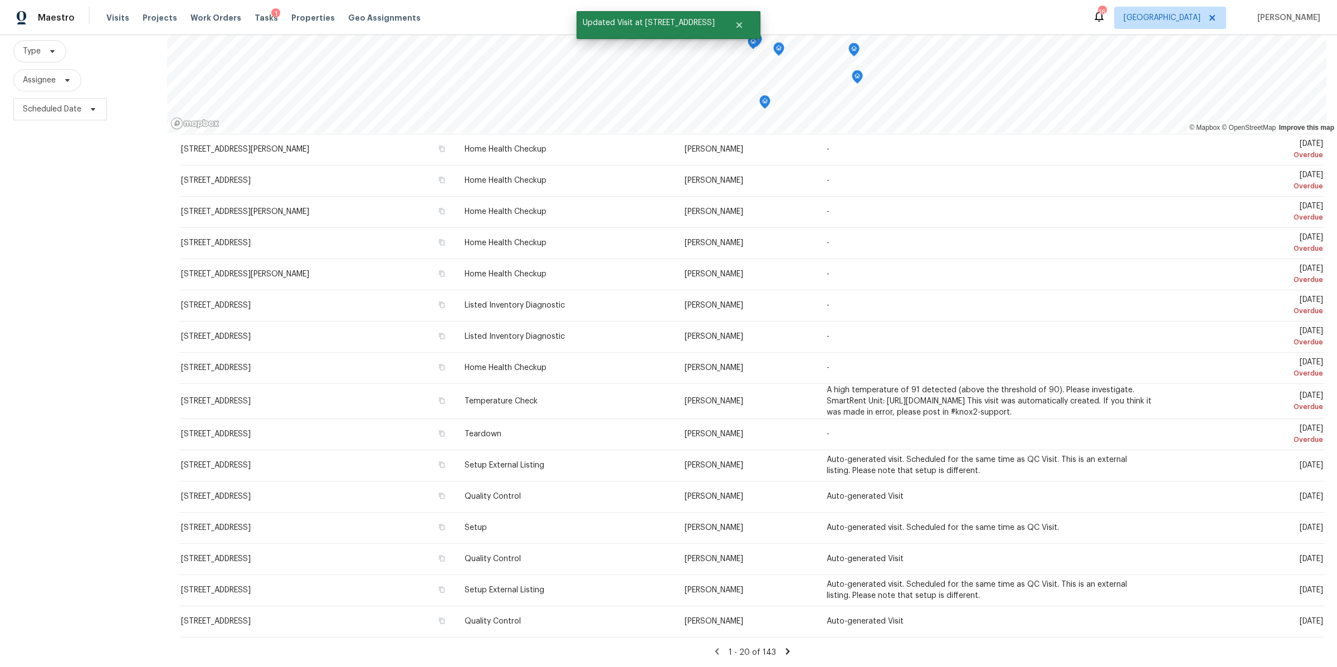
scroll to position [113, 0]
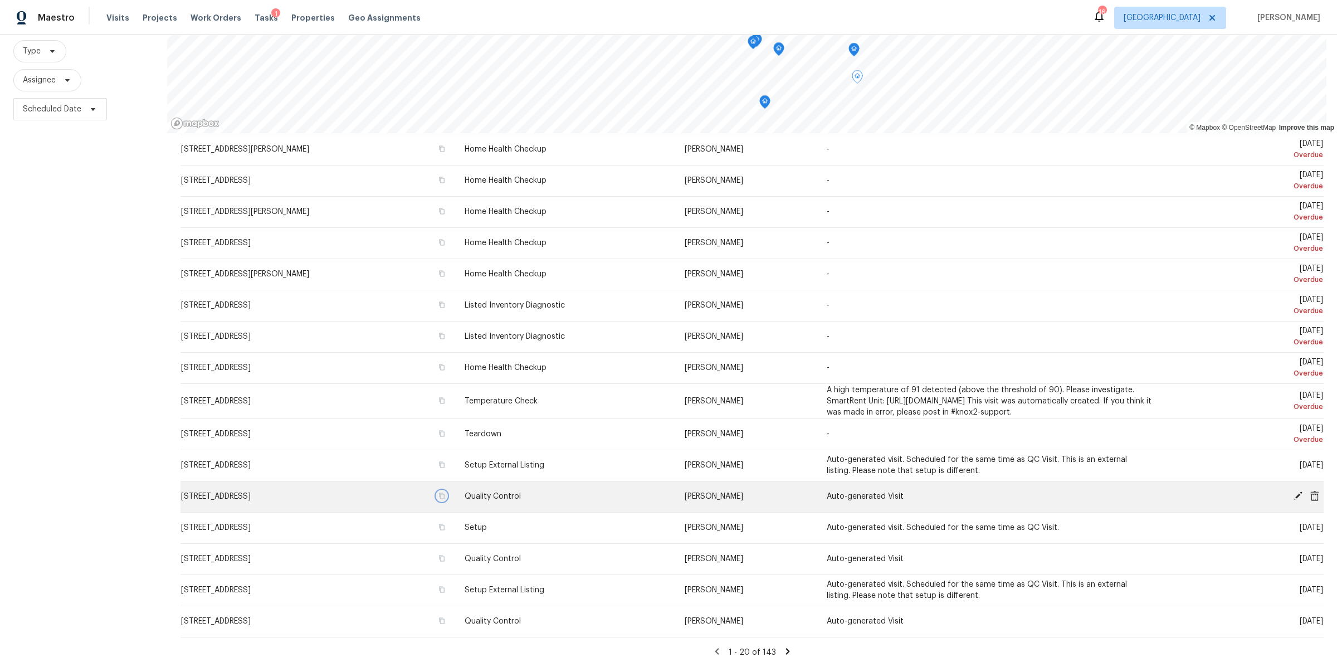
click at [445, 493] on icon "button" at bounding box center [442, 496] width 7 height 7
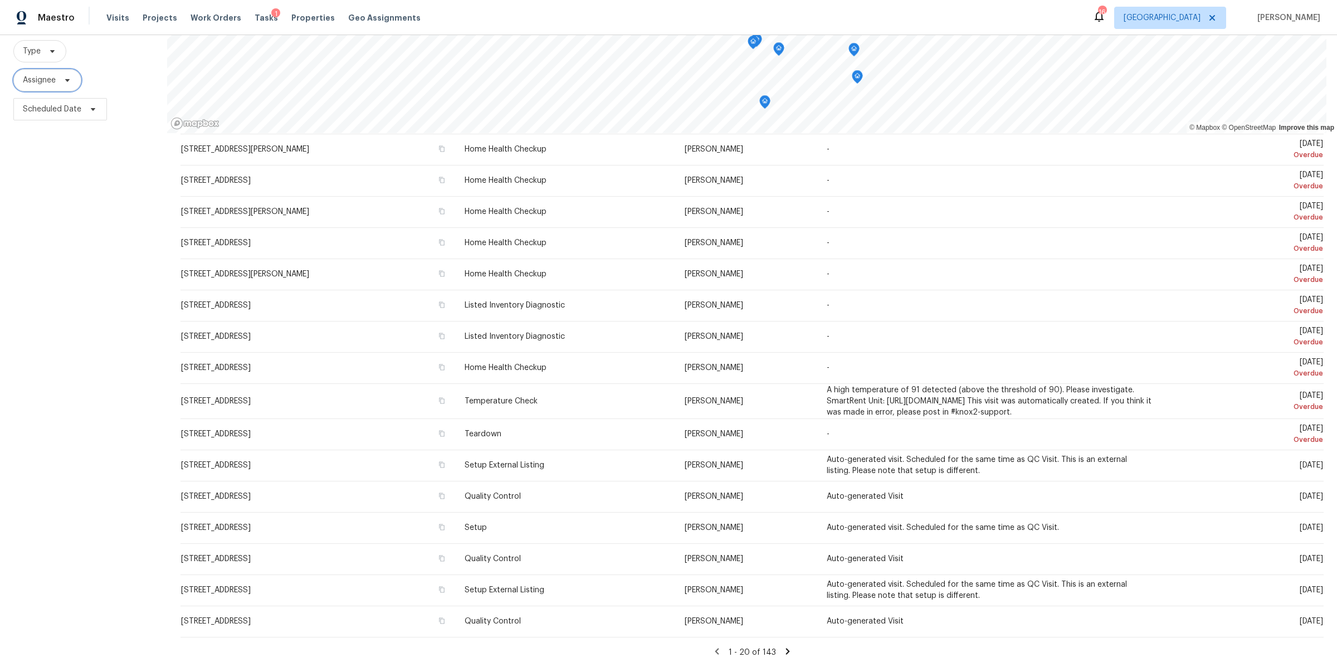
click at [62, 76] on span at bounding box center [66, 80] width 12 height 9
type input "brianna bidco"
click at [62, 128] on label "Brianna Bidco brianna.bidco@opendoor.com" at bounding box center [148, 130] width 256 height 11
click at [27, 128] on input "Brianna Bidco brianna.bidco@opendoor.com" at bounding box center [23, 128] width 7 height 7
checkbox input "true"
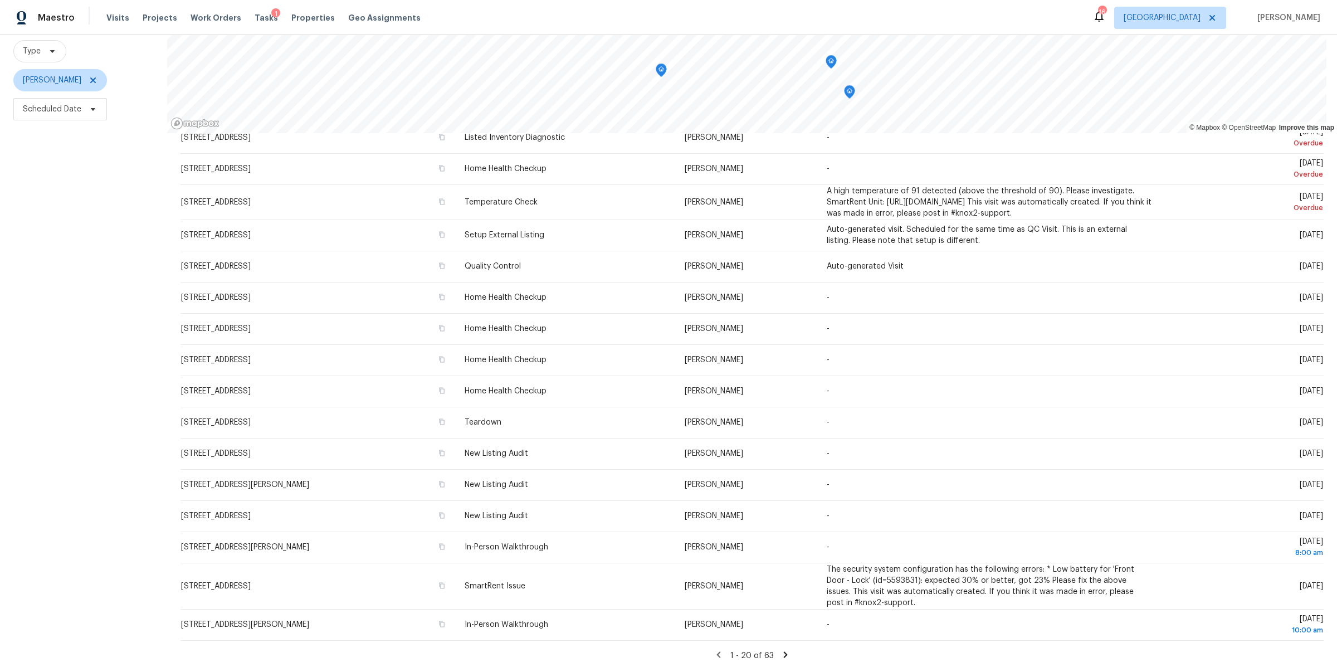
scroll to position [182, 0]
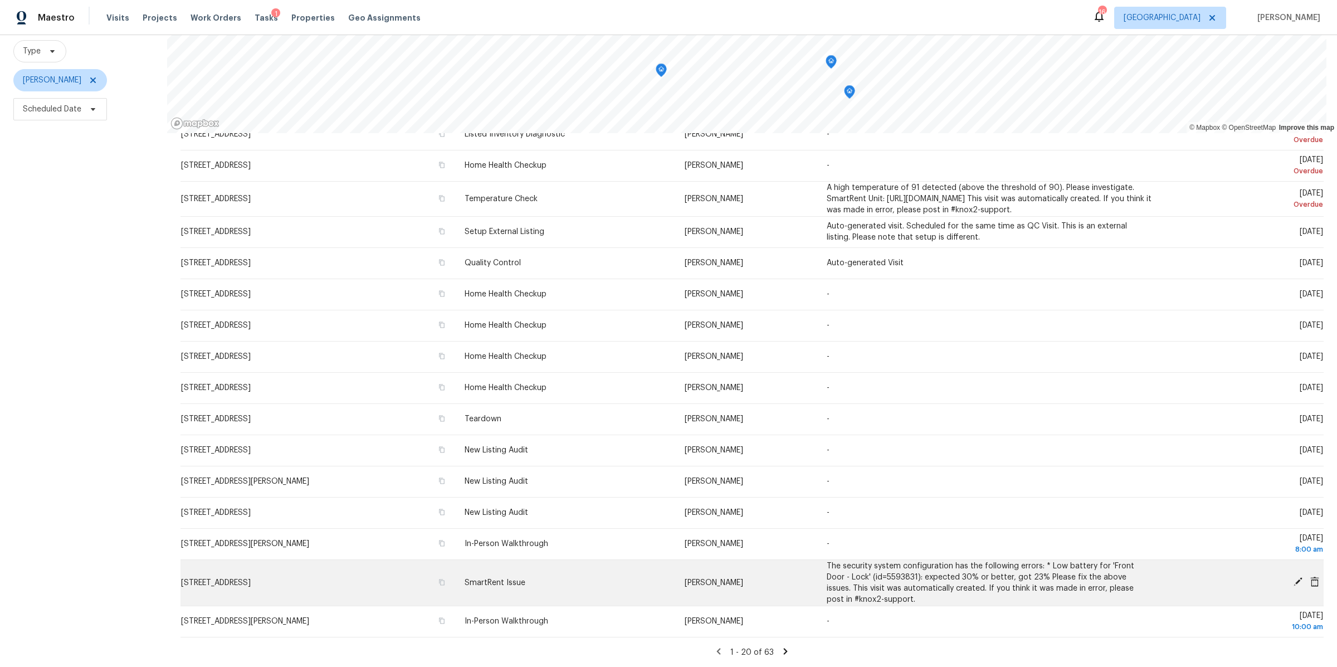
click at [1311, 577] on icon at bounding box center [1315, 582] width 9 height 10
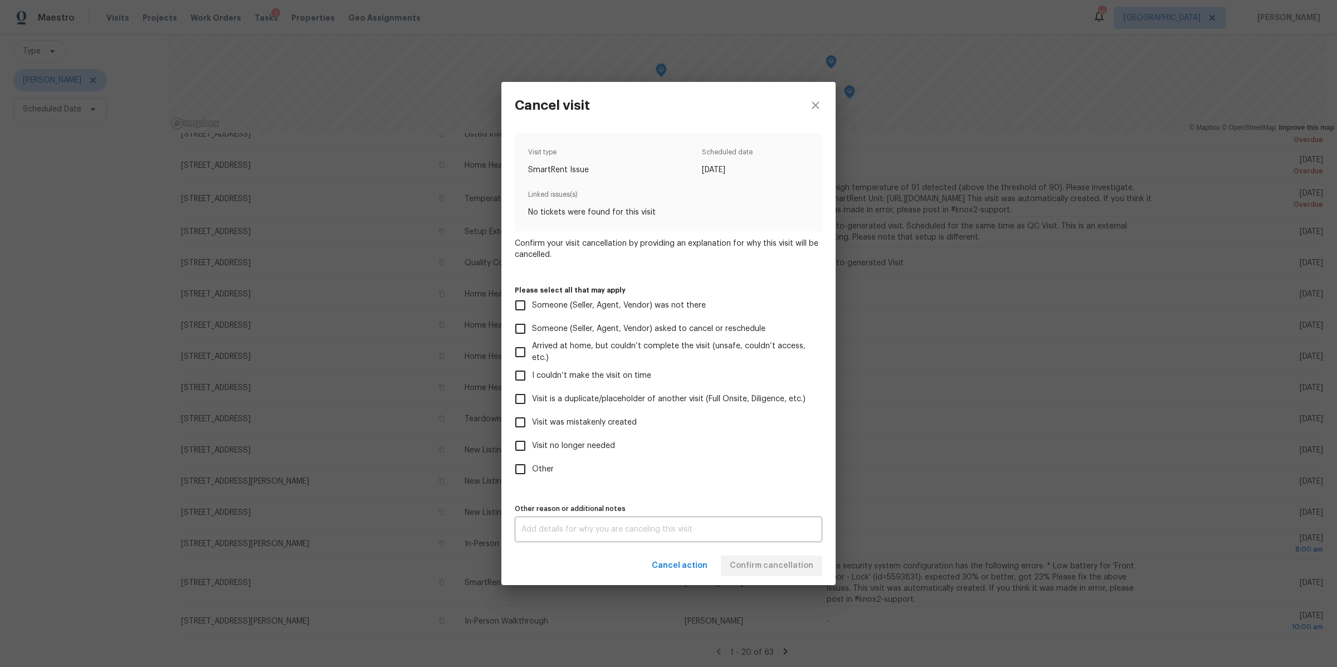
click at [586, 436] on label "Visit no longer needed" at bounding box center [661, 445] width 305 height 23
click at [532, 436] on input "Visit no longer needed" at bounding box center [520, 445] width 23 height 23
checkbox input "true"
click at [593, 541] on div "x Other reason or additional notes" at bounding box center [669, 530] width 308 height 26
type textarea "TD"
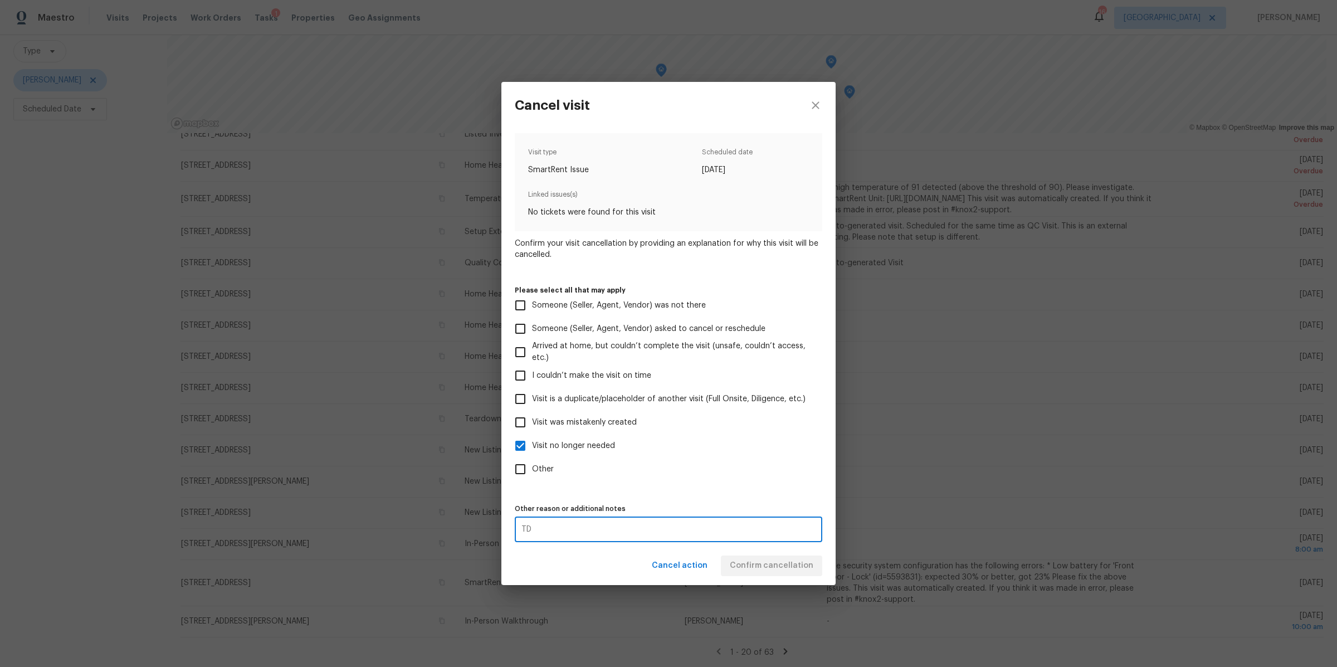
click at [802, 563] on div "Cancel action Confirm cancellation" at bounding box center [668, 566] width 334 height 38
click at [802, 563] on span "Confirm cancellation" at bounding box center [772, 566] width 84 height 14
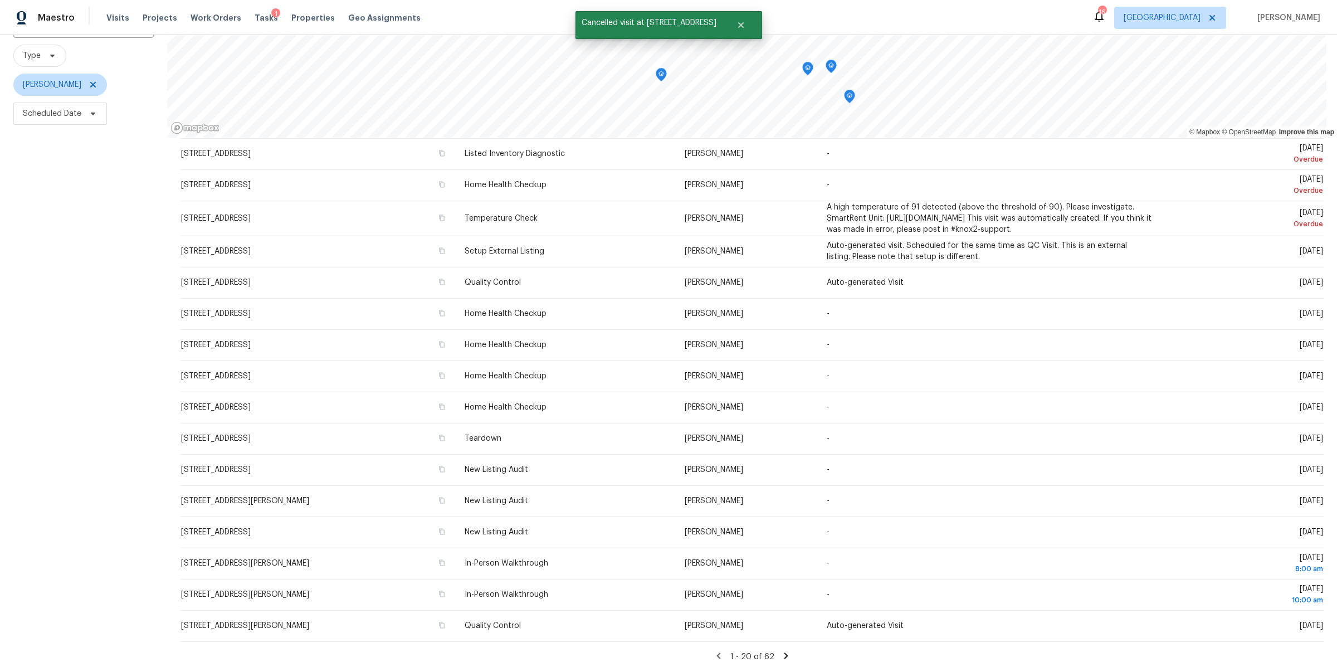
scroll to position [113, 0]
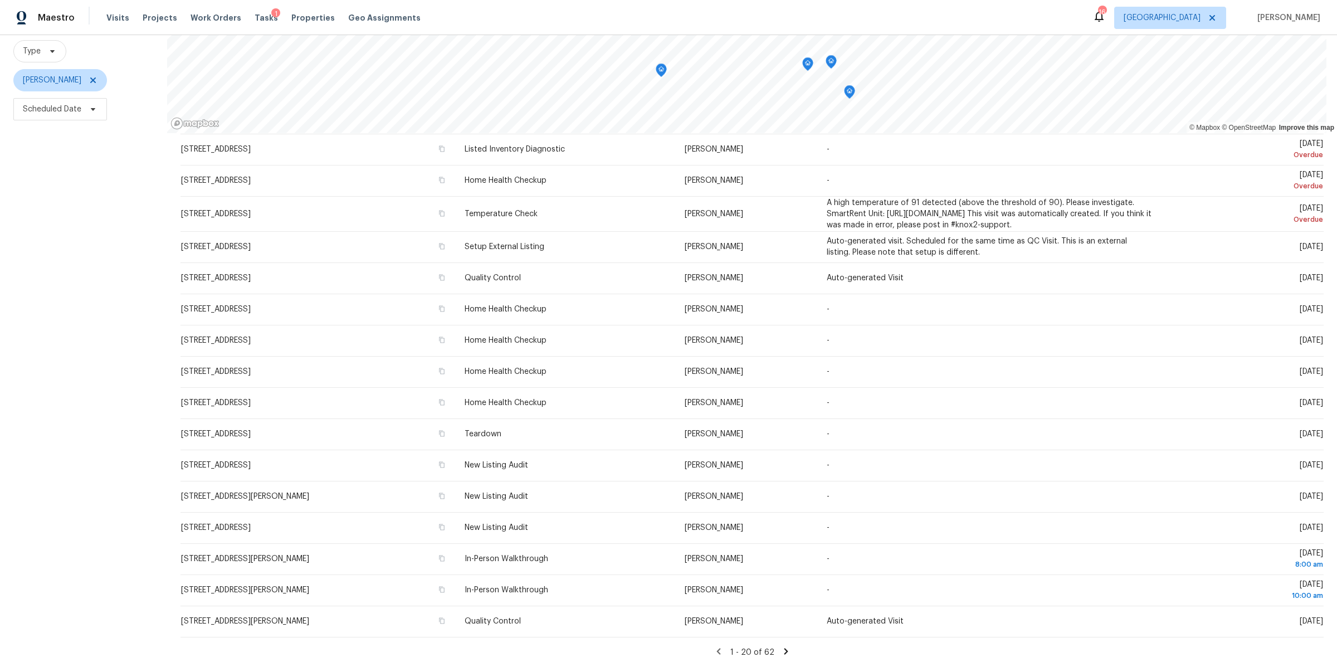
click at [781, 646] on icon at bounding box center [786, 651] width 10 height 10
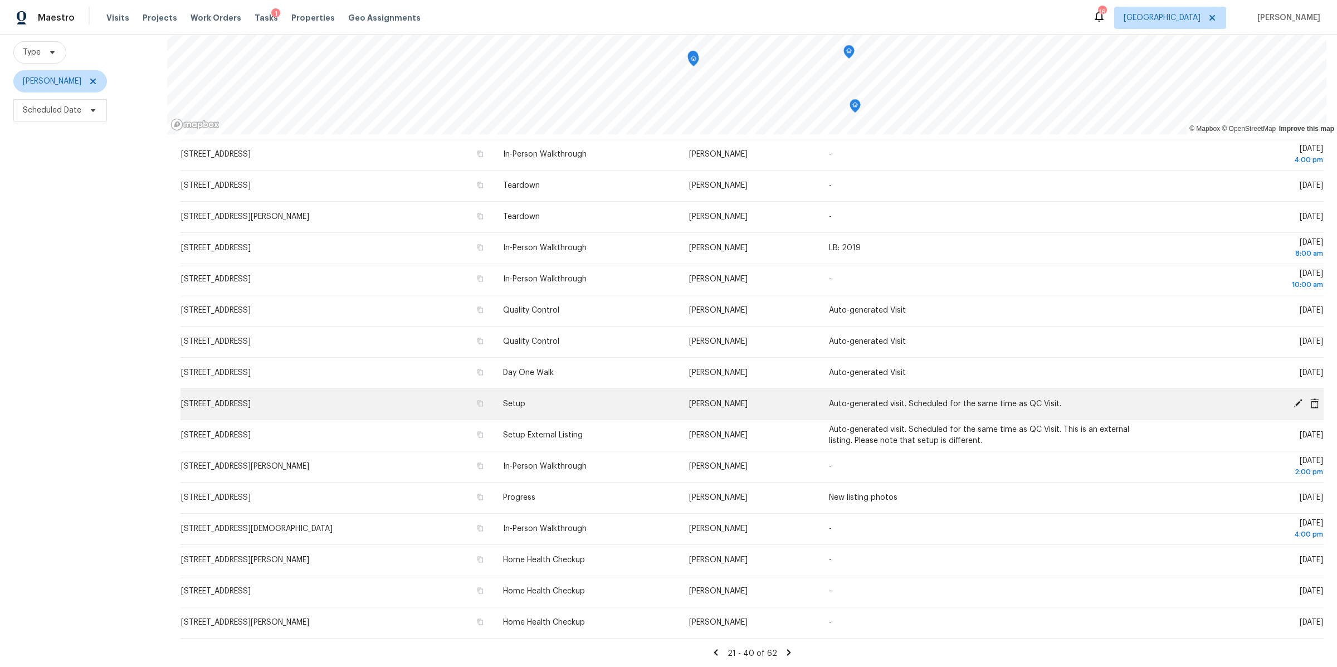
scroll to position [105, 0]
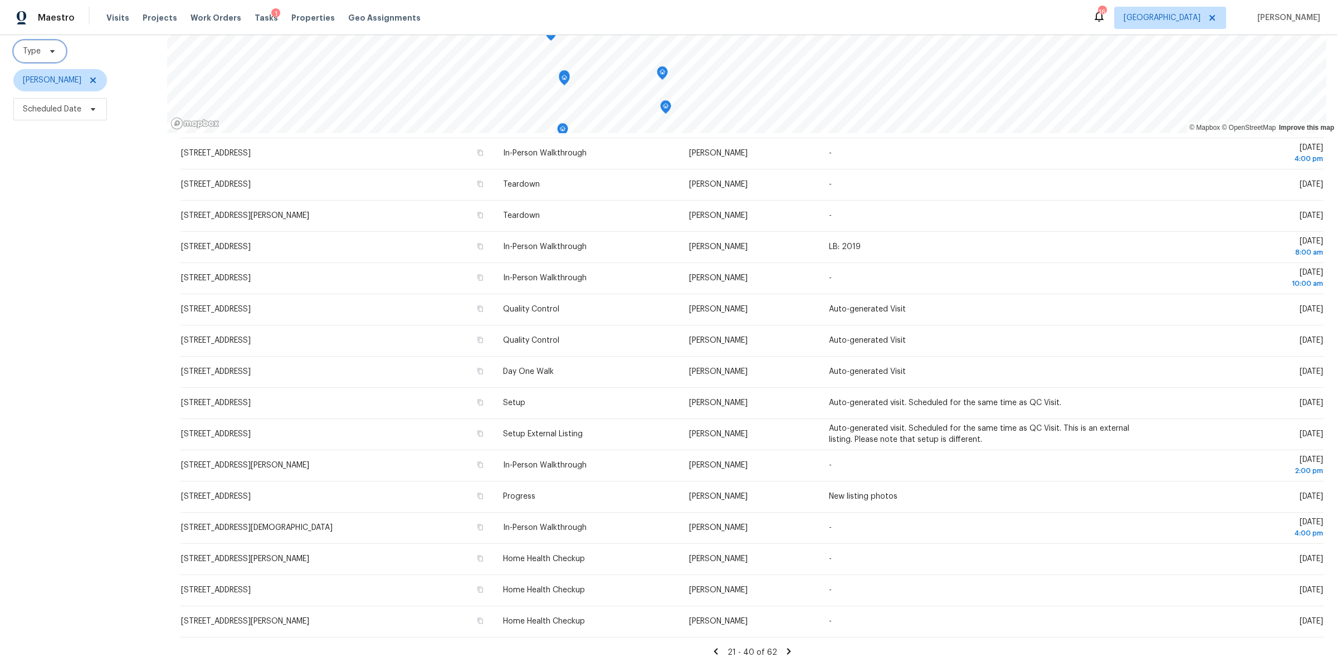
click at [58, 50] on span "Type" at bounding box center [39, 51] width 53 height 22
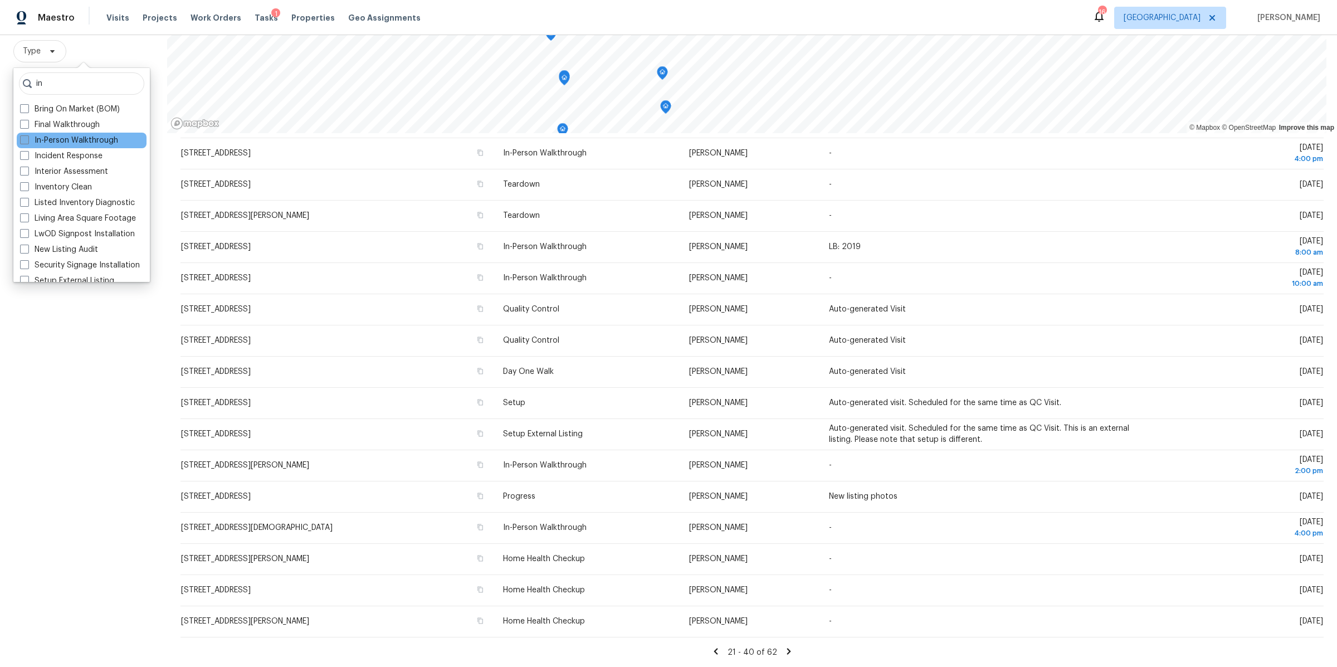
type input "in"
click at [74, 140] on label "In-Person Walkthrough" at bounding box center [69, 140] width 98 height 11
click at [27, 140] on input "In-Person Walkthrough" at bounding box center [23, 138] width 7 height 7
checkbox input "true"
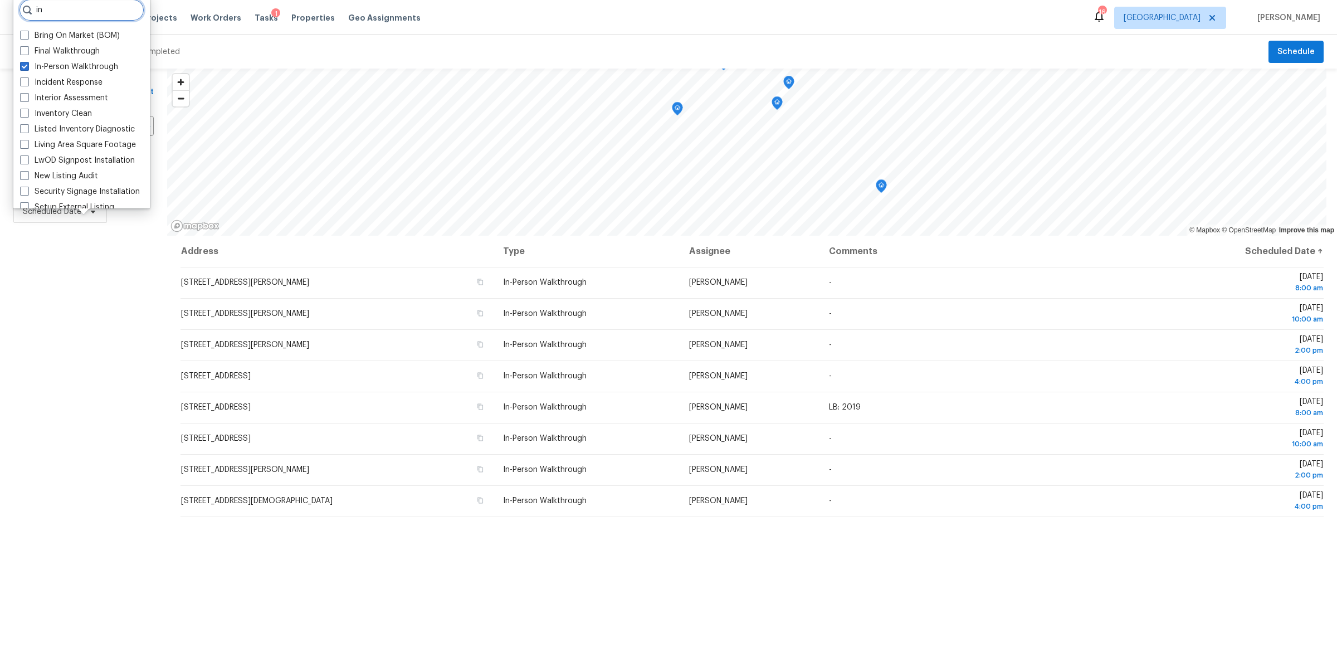
click at [83, 14] on input "in" at bounding box center [81, 10] width 125 height 22
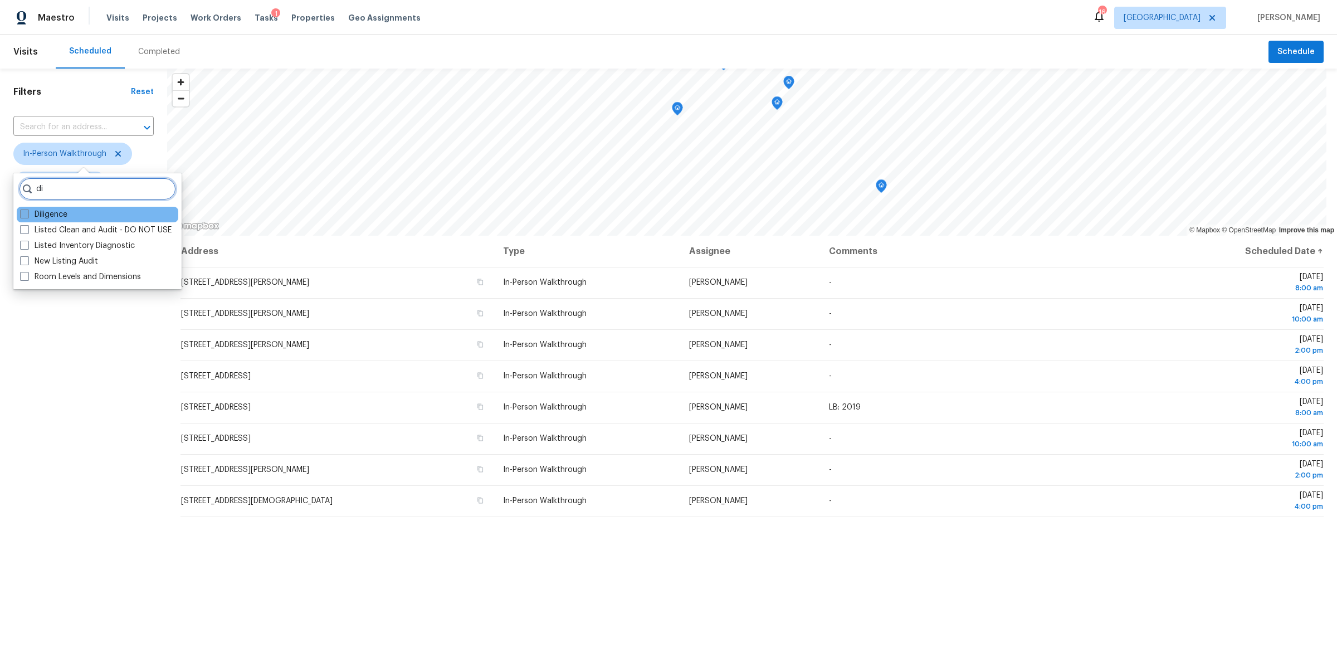
type input "di"
click at [55, 215] on label "Diligence" at bounding box center [43, 214] width 47 height 11
click at [27, 215] on input "Diligence" at bounding box center [23, 212] width 7 height 7
checkbox input "true"
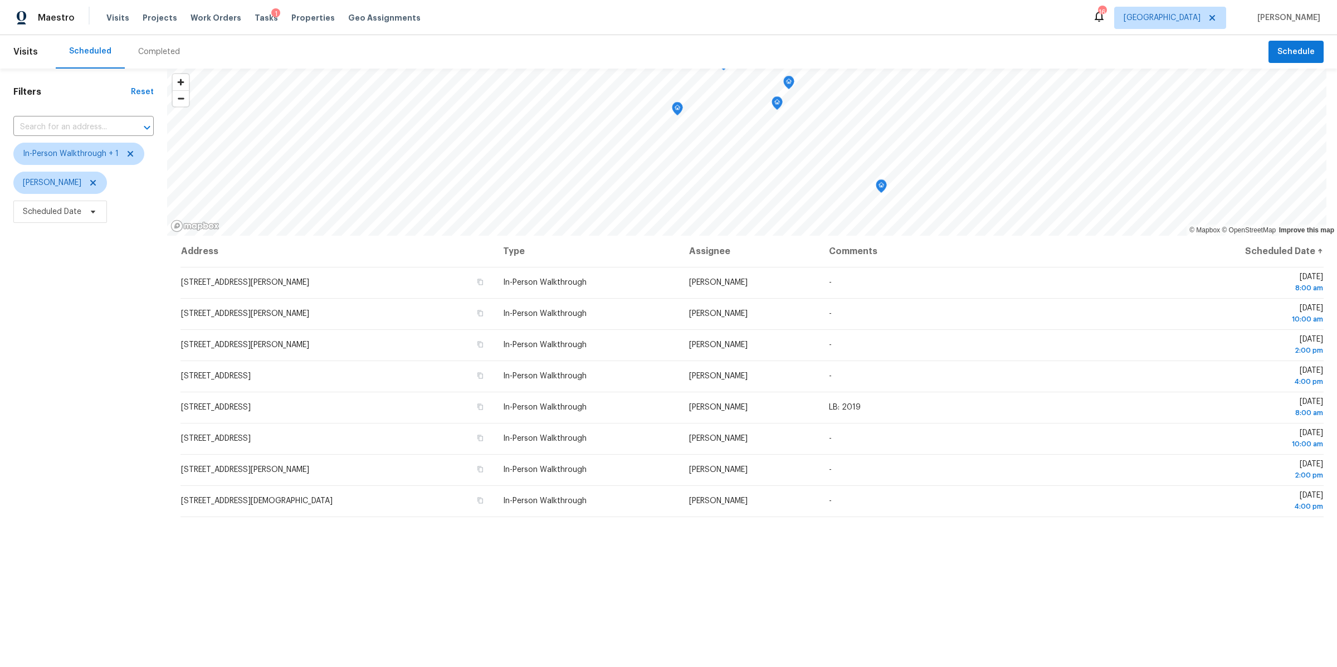
click at [92, 405] on div "Filters Reset ​ In-Person Walkthrough + 1 Brianna Bidco Scheduled Date" at bounding box center [83, 419] width 167 height 701
click at [128, 152] on icon at bounding box center [130, 153] width 9 height 9
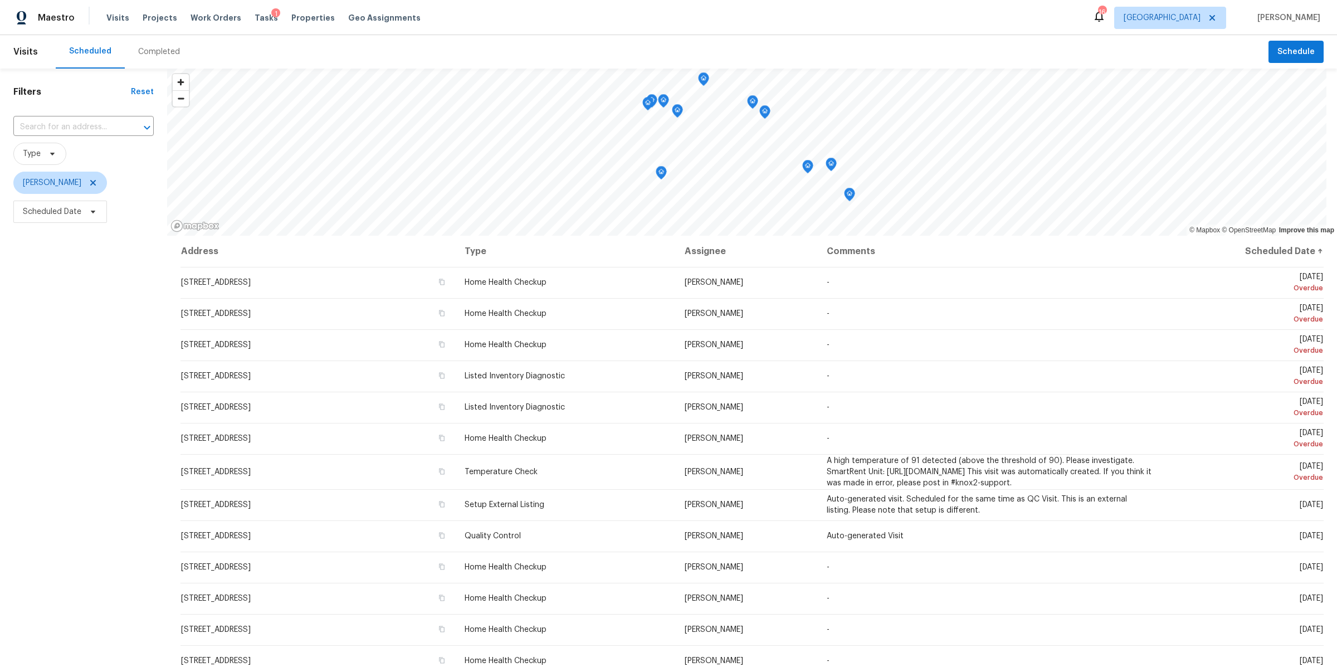
click at [173, 457] on div "Address Type Assignee Comments Scheduled Date ↑ 210 Old Hickory Blvd Apt 7, Nas…" at bounding box center [752, 503] width 1170 height 534
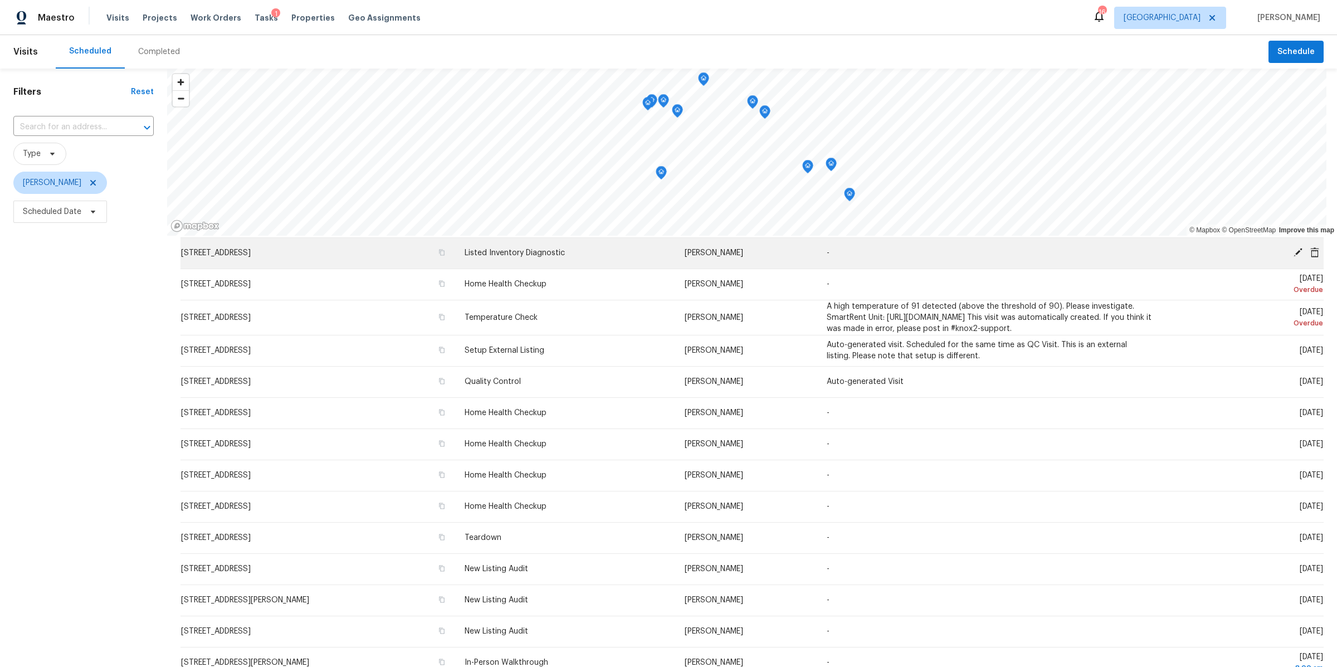
scroll to position [167, 0]
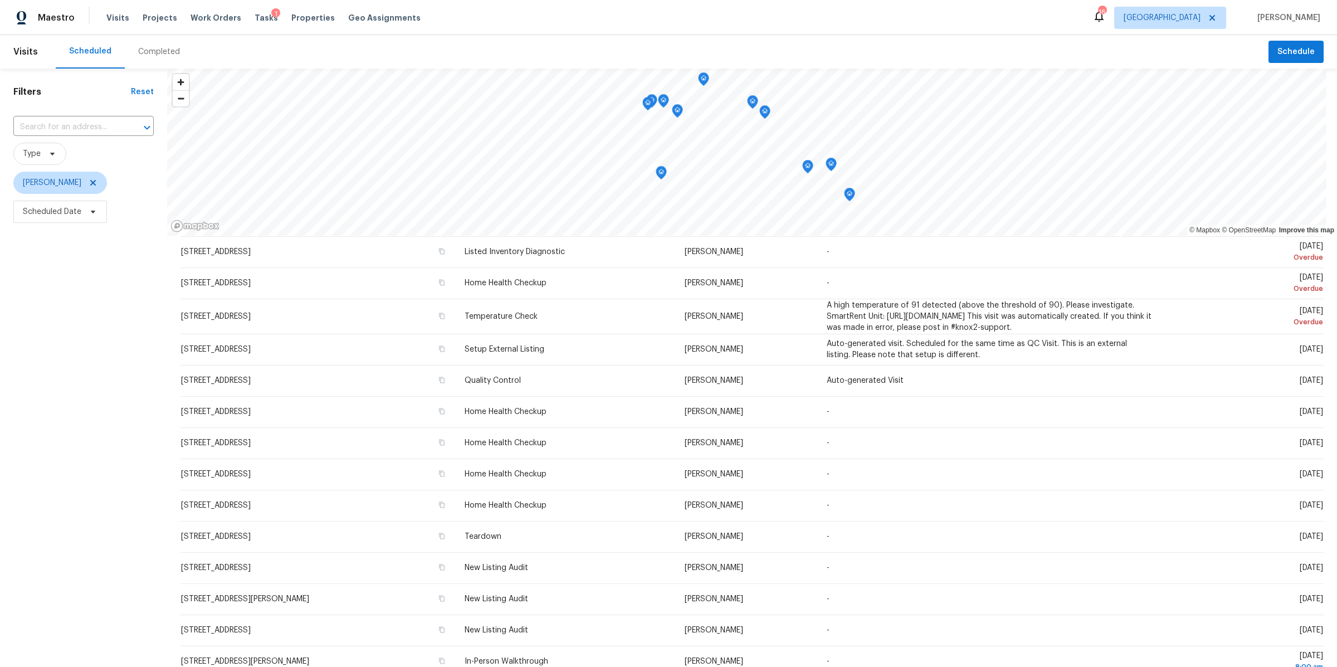
click at [848, 196] on icon "Map marker" at bounding box center [850, 194] width 10 height 13
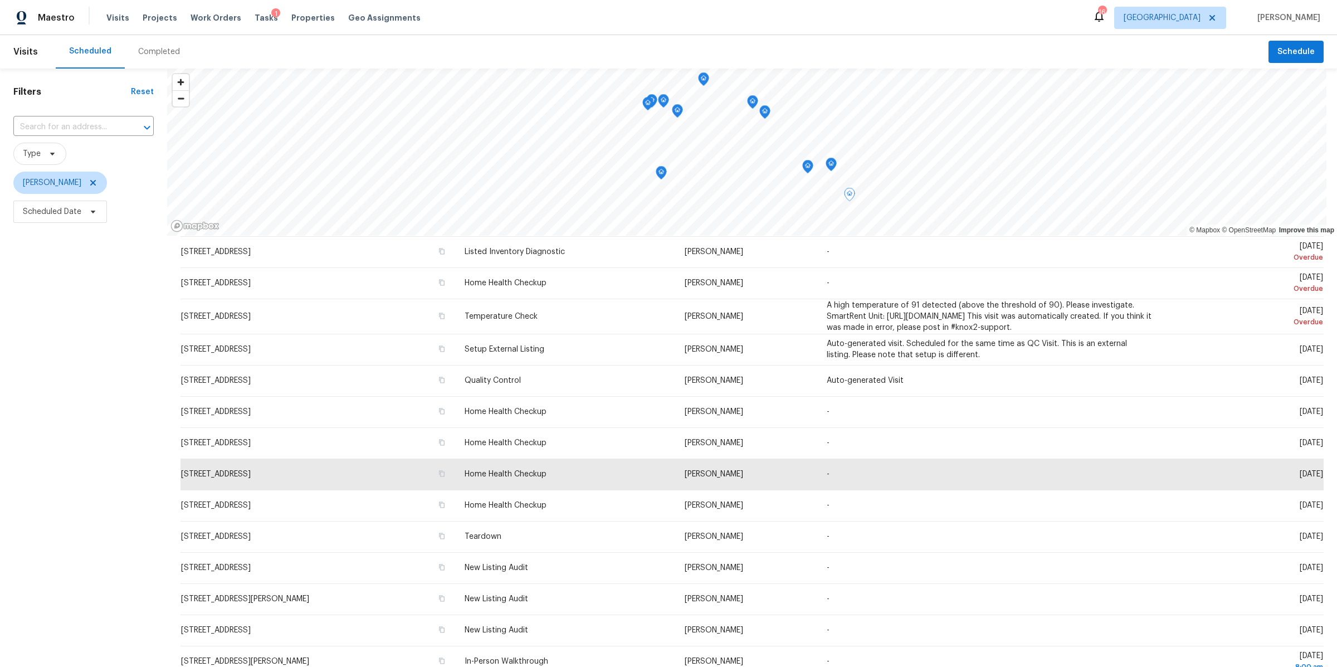
click at [831, 168] on icon "Map marker" at bounding box center [831, 164] width 10 height 13
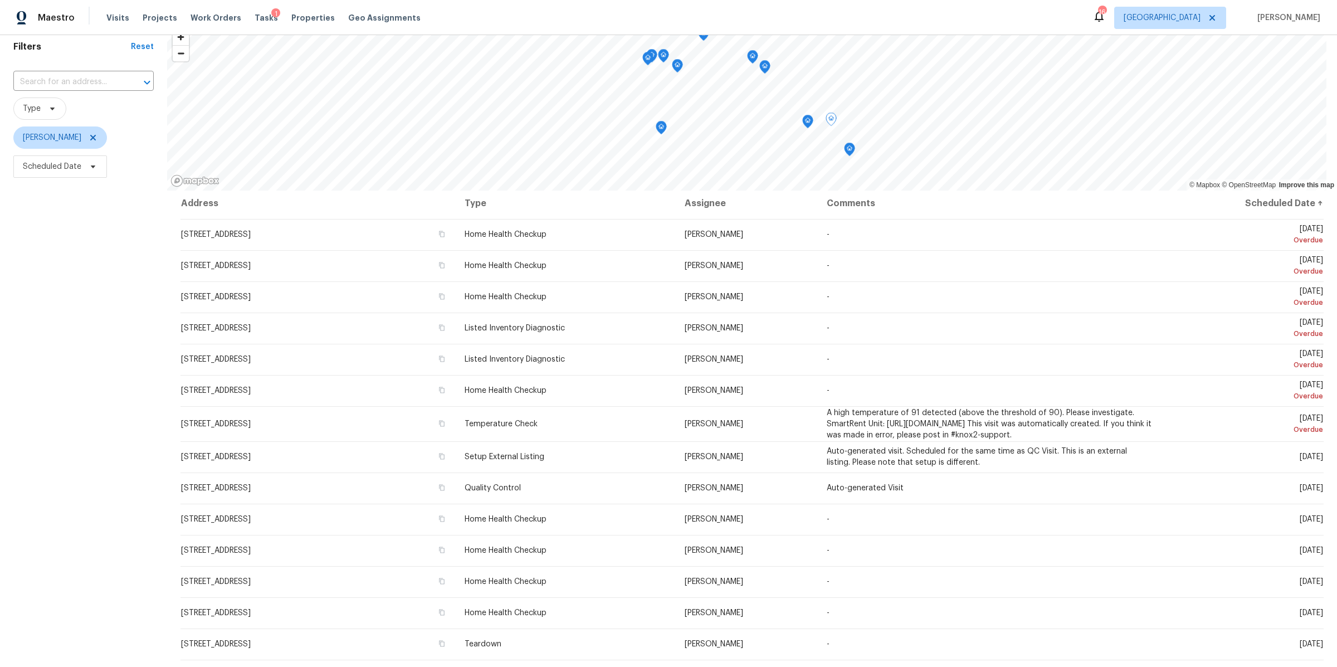
scroll to position [14, 0]
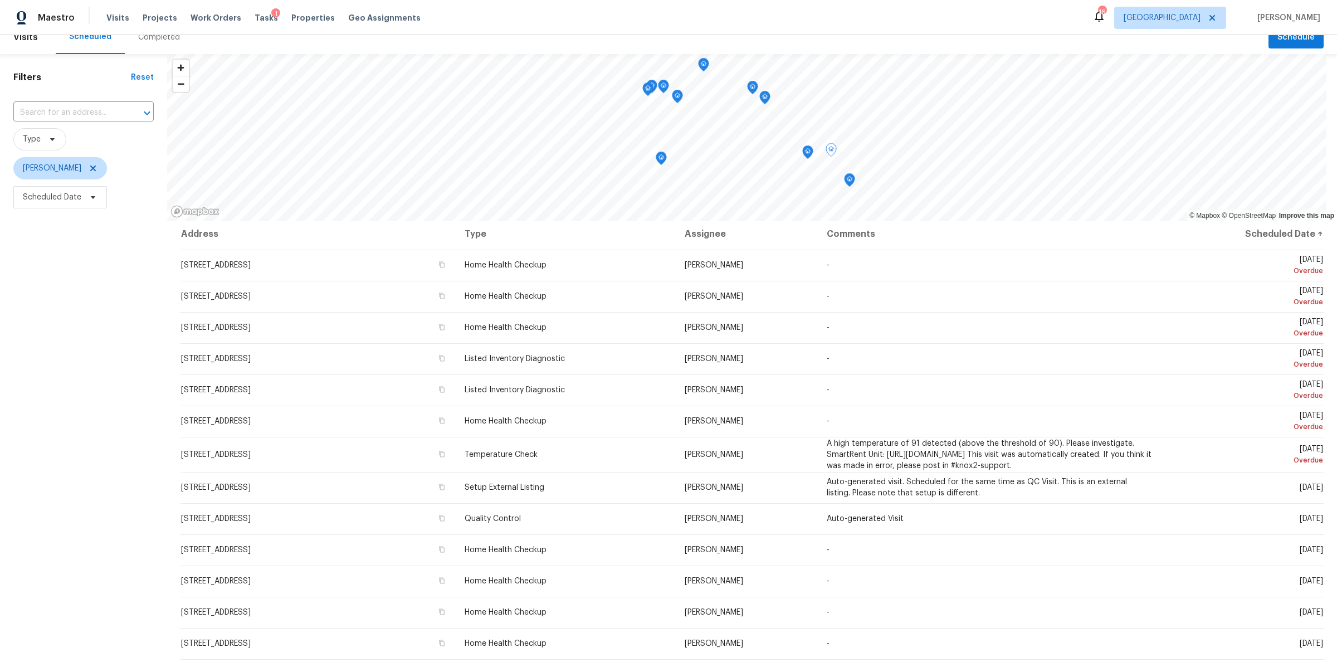
click at [812, 153] on icon "Map marker" at bounding box center [808, 152] width 10 height 13
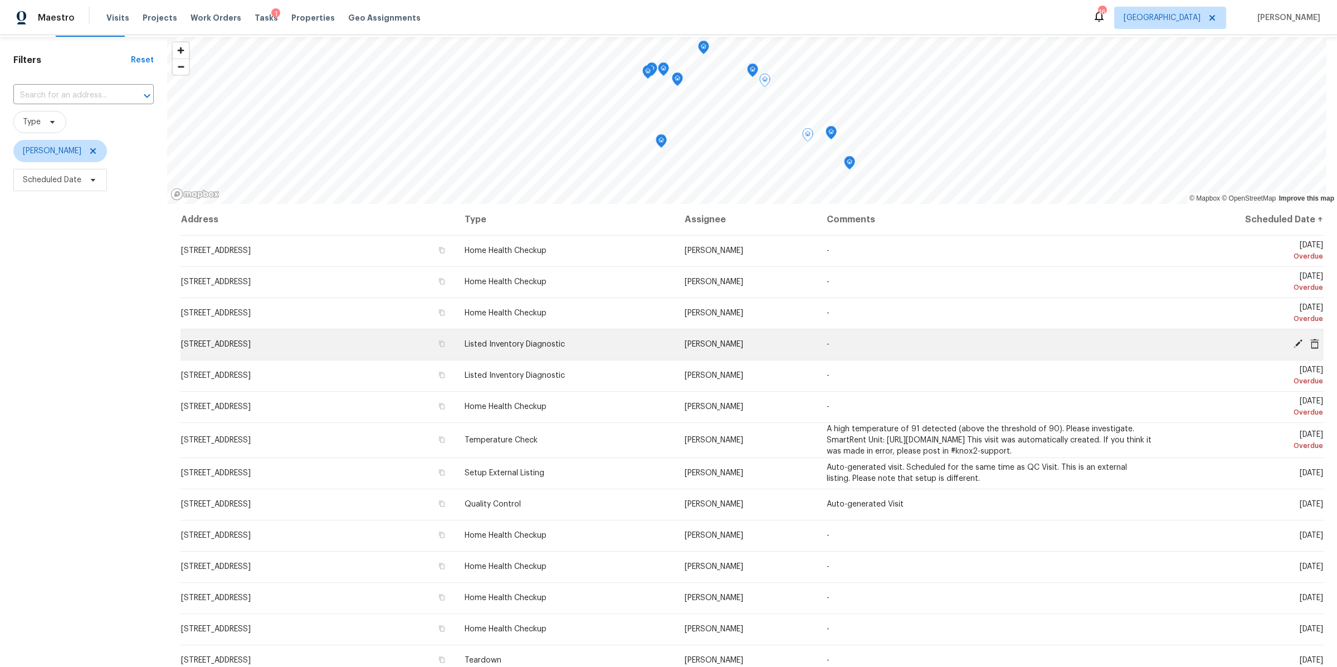
scroll to position [0, 0]
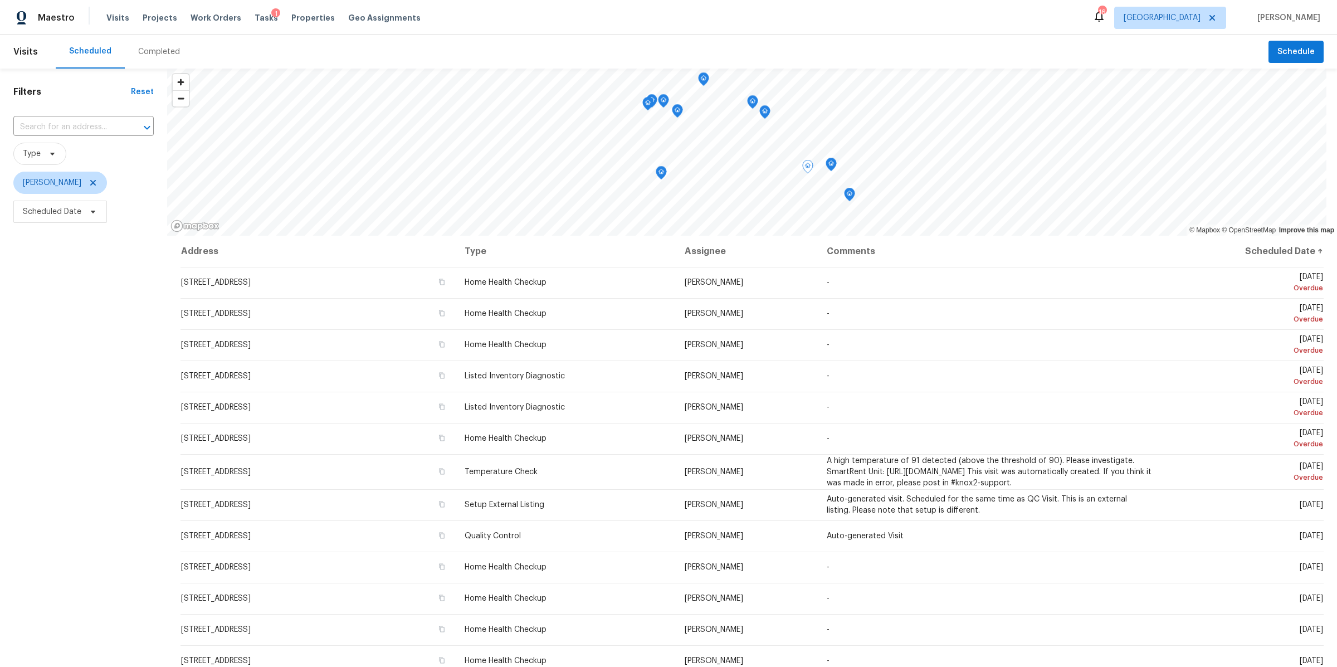
click at [766, 112] on icon "Map marker" at bounding box center [765, 112] width 10 height 13
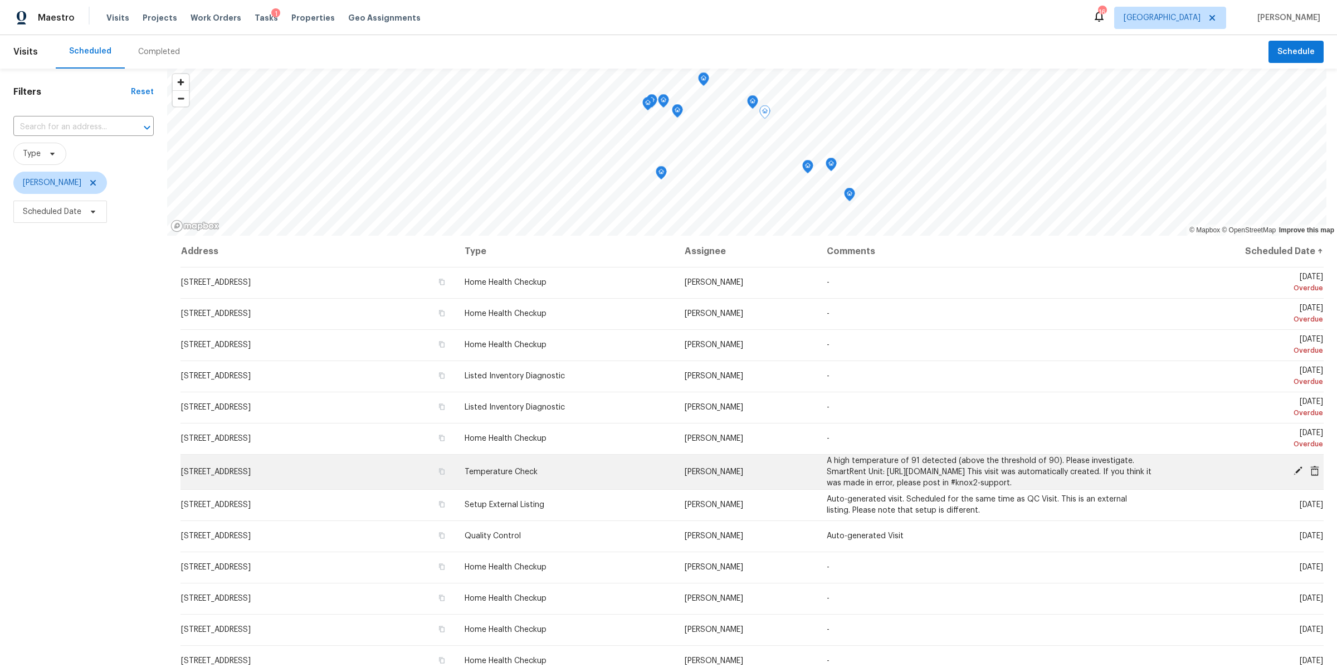
click at [1311, 475] on icon at bounding box center [1315, 471] width 9 height 10
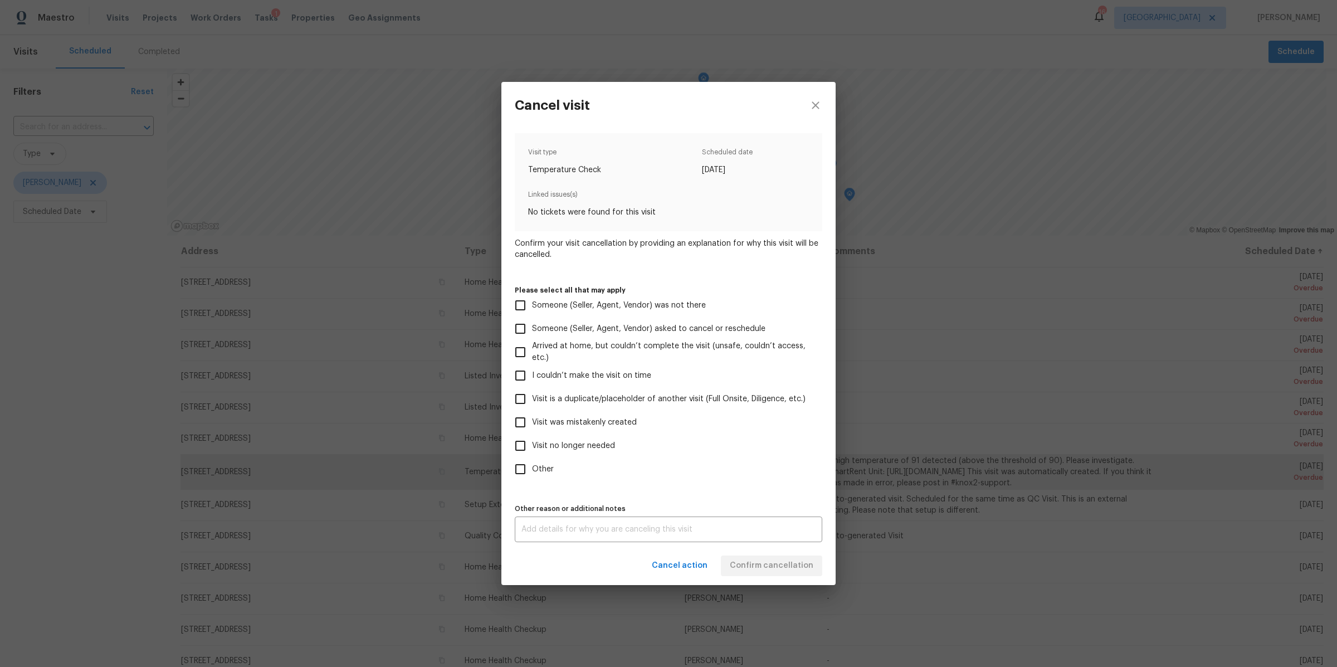
click at [540, 470] on span "Other" at bounding box center [543, 470] width 22 height 12
click at [532, 470] on input "Other" at bounding box center [520, 468] width 23 height 23
checkbox input "true"
click at [591, 528] on textarea at bounding box center [669, 529] width 294 height 8
type textarea "sensor in window"
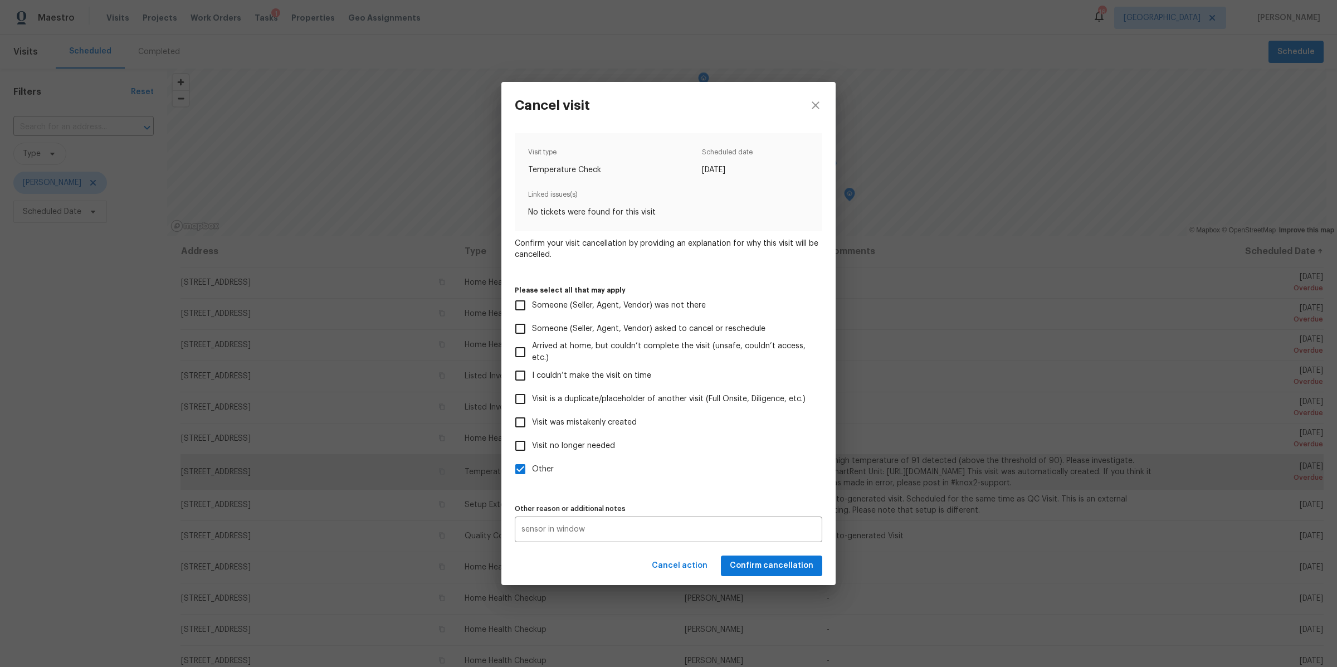
click at [766, 561] on div "Cancel action Confirm cancellation" at bounding box center [668, 566] width 334 height 38
click at [766, 561] on span "Confirm cancellation" at bounding box center [772, 566] width 84 height 14
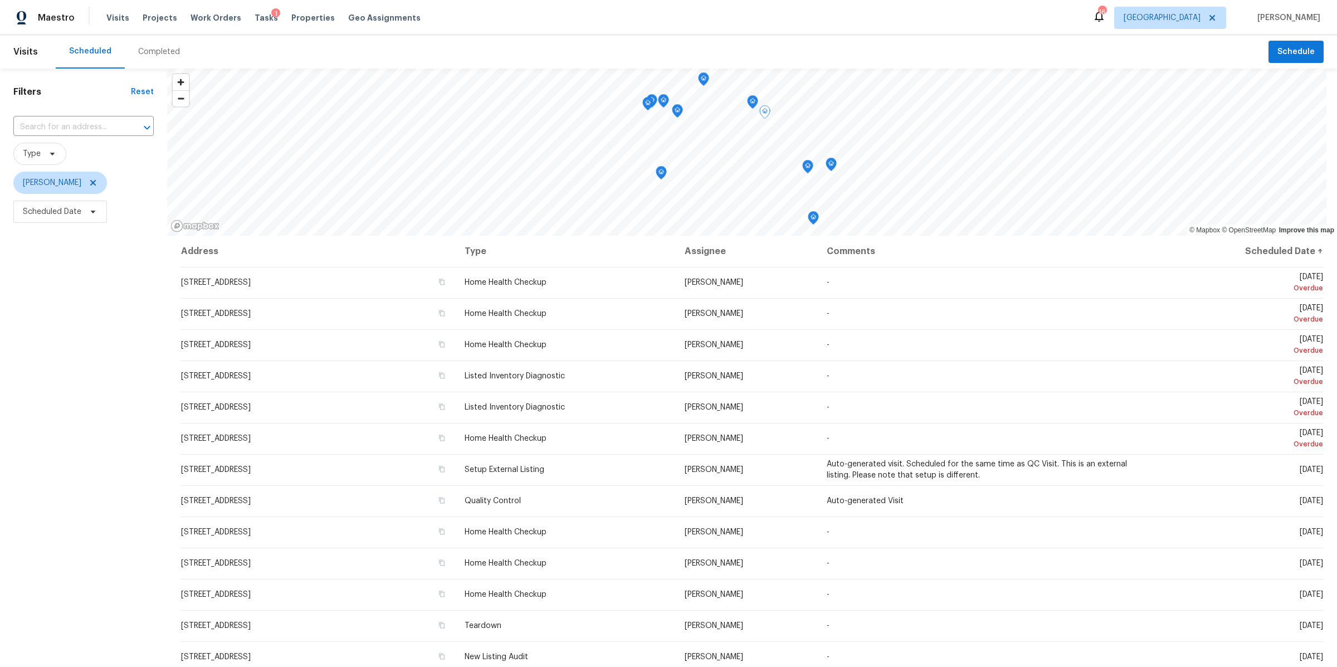
click at [753, 100] on icon "Map marker" at bounding box center [753, 102] width 10 height 13
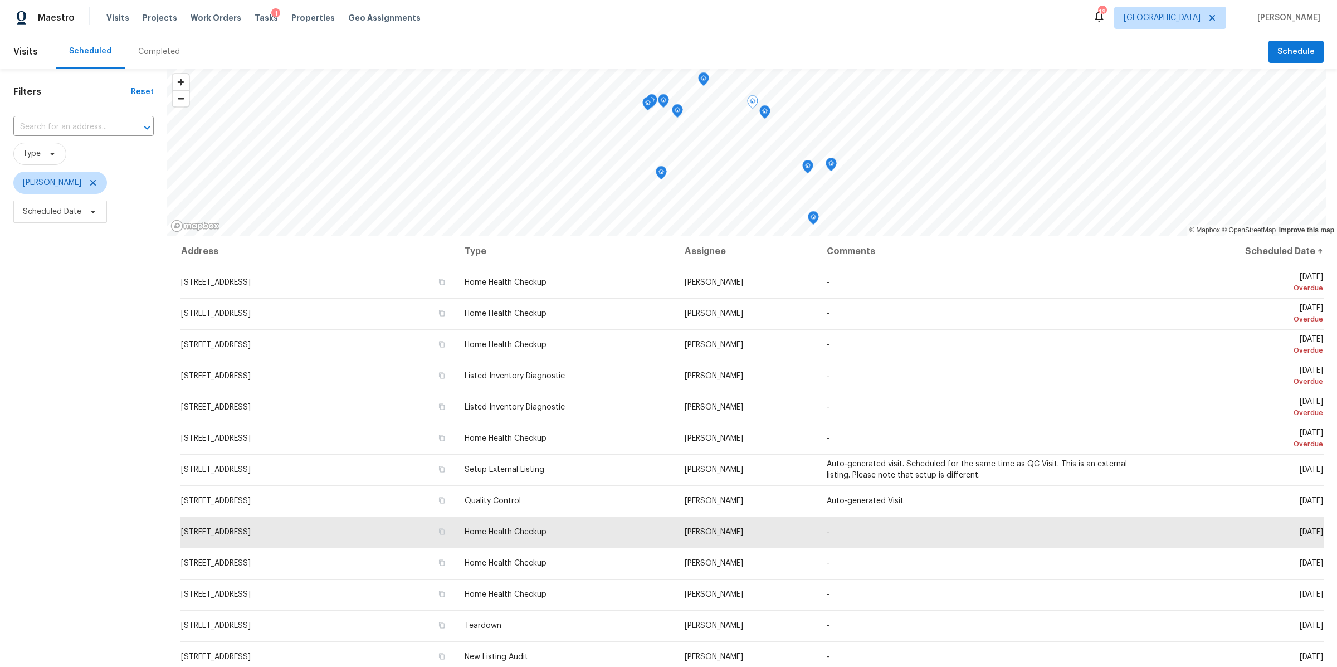
click at [704, 80] on icon "Map marker" at bounding box center [704, 79] width 10 height 13
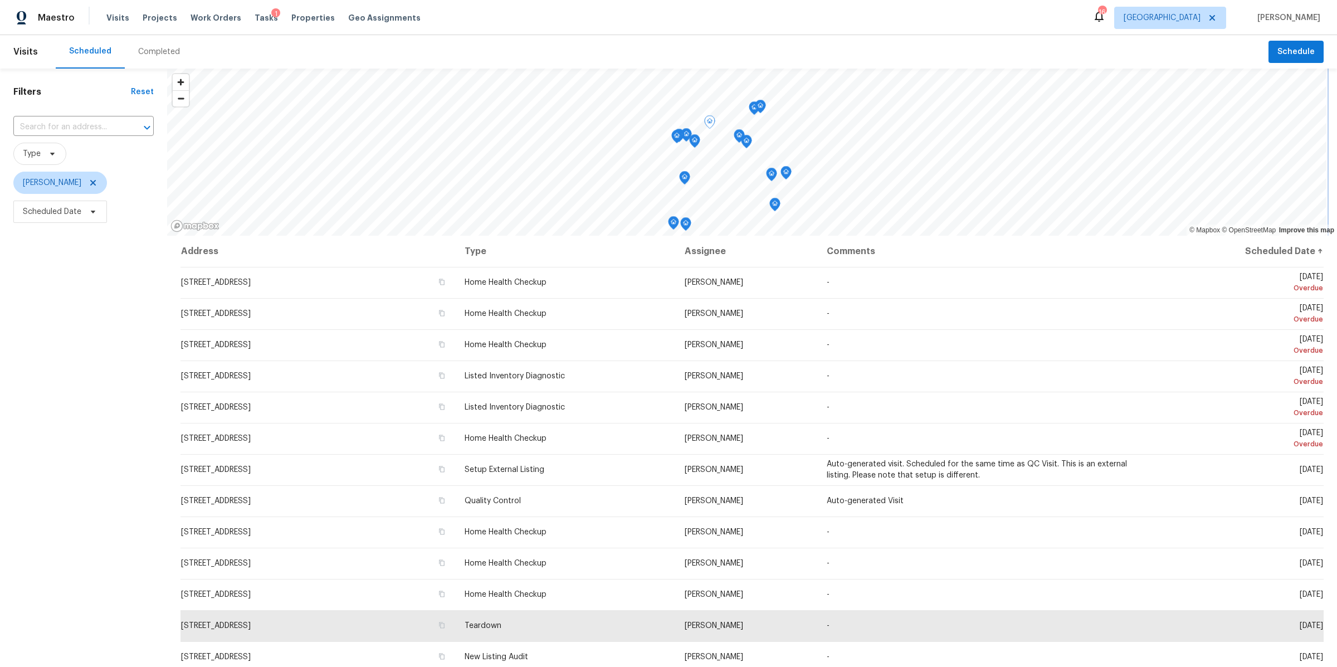
click at [683, 177] on icon "Map marker" at bounding box center [684, 177] width 3 height 3
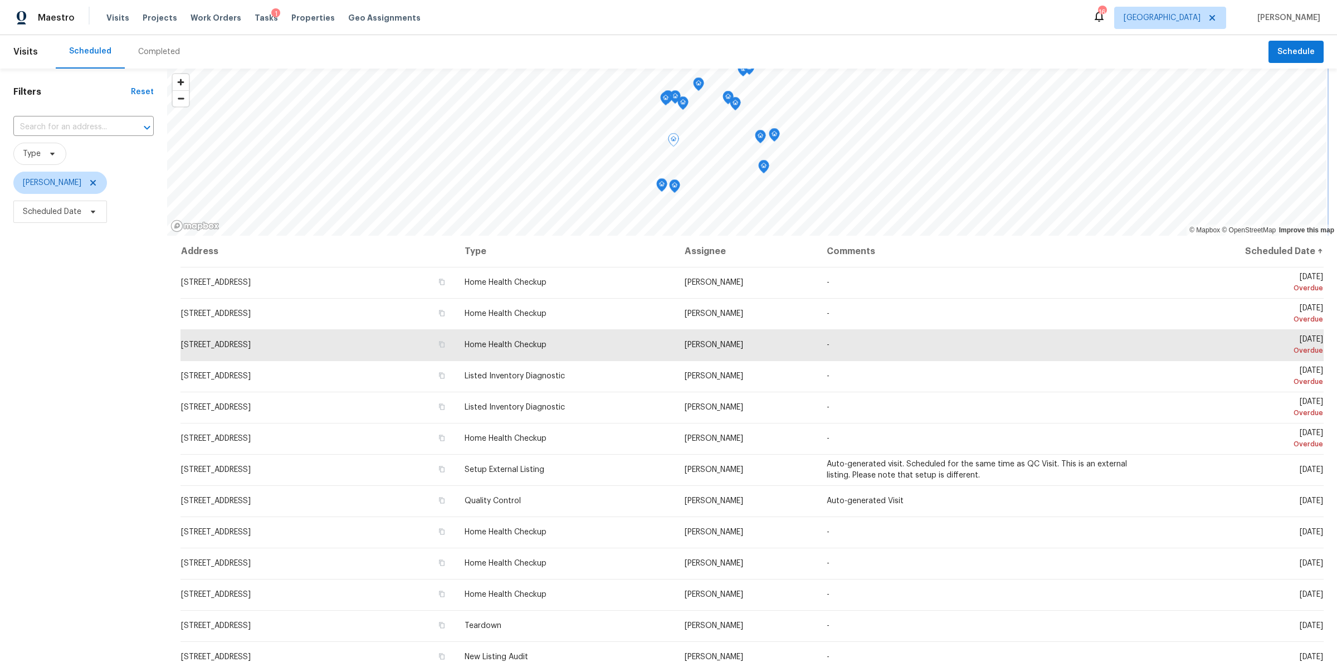
click at [673, 189] on icon "Map marker" at bounding box center [675, 186] width 10 height 13
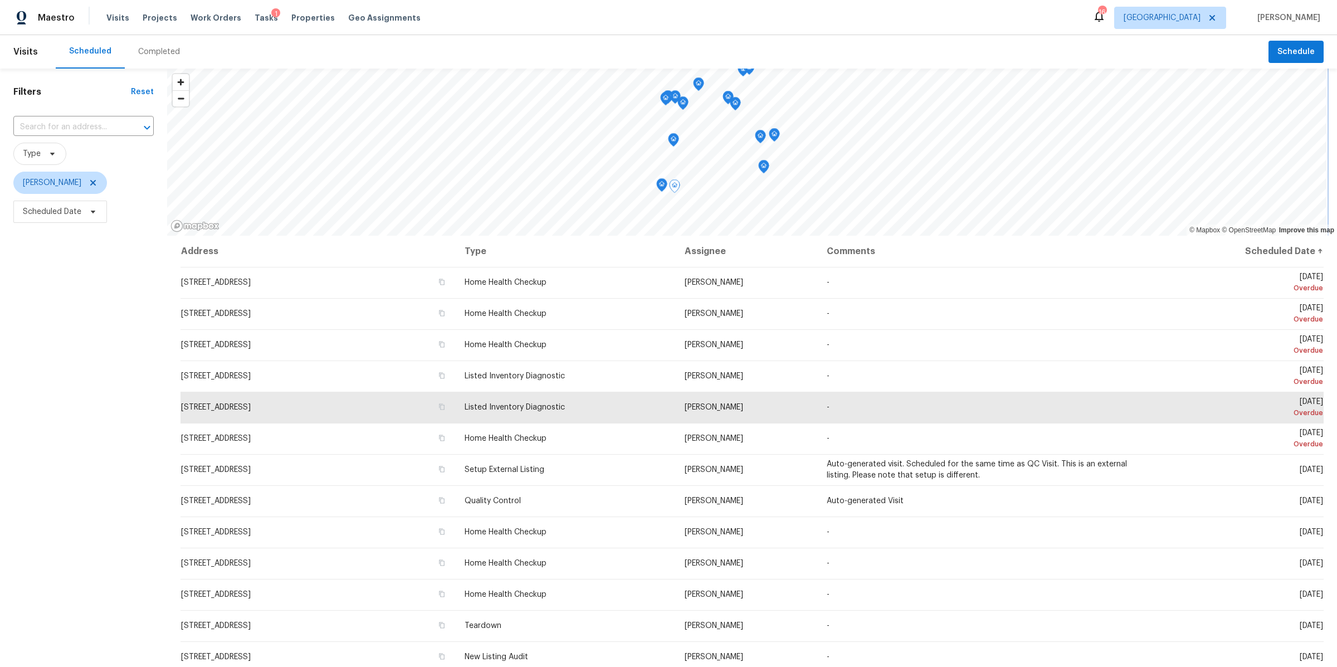
click at [659, 183] on icon "Map marker" at bounding box center [662, 185] width 10 height 13
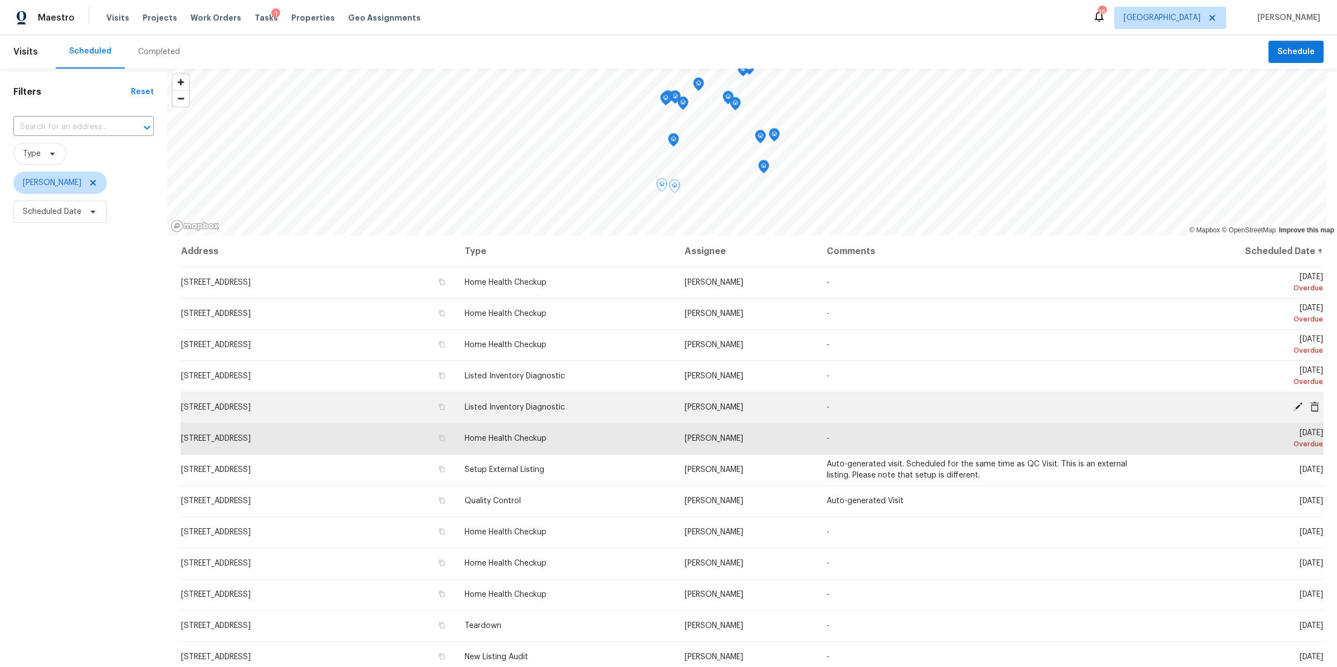
click at [1293, 402] on icon at bounding box center [1298, 407] width 10 height 10
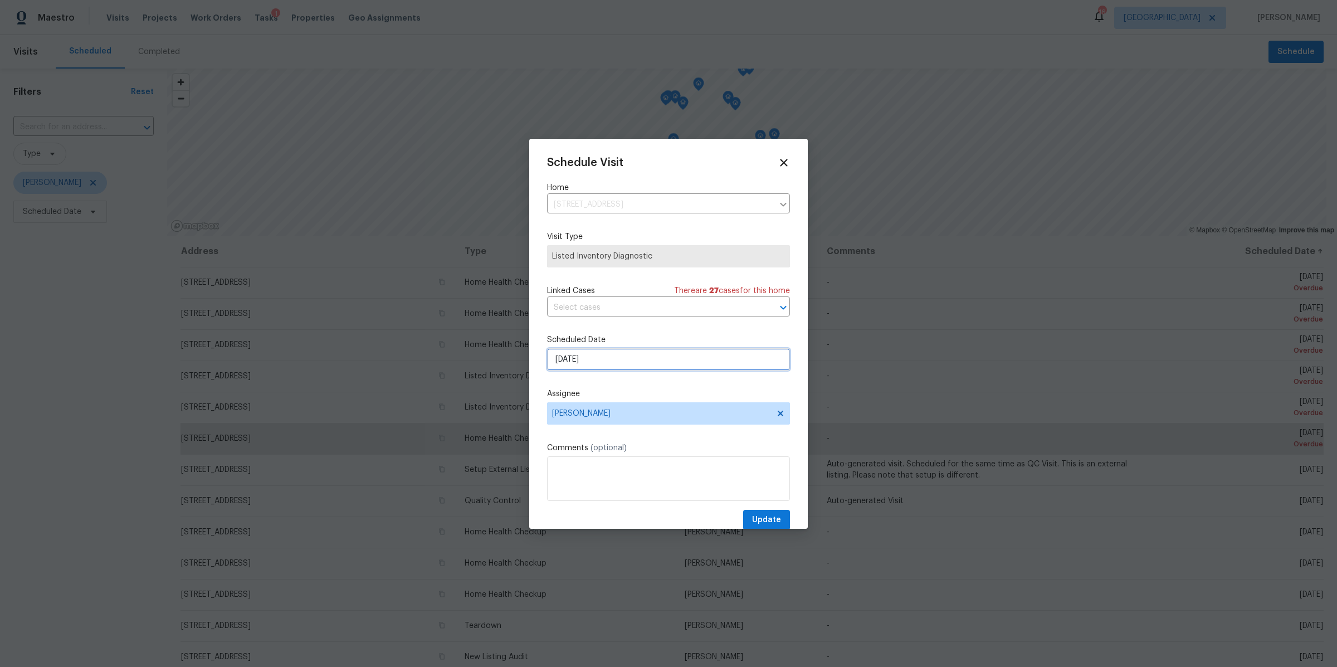
click at [679, 353] on input "9/17/2025" at bounding box center [668, 359] width 243 height 22
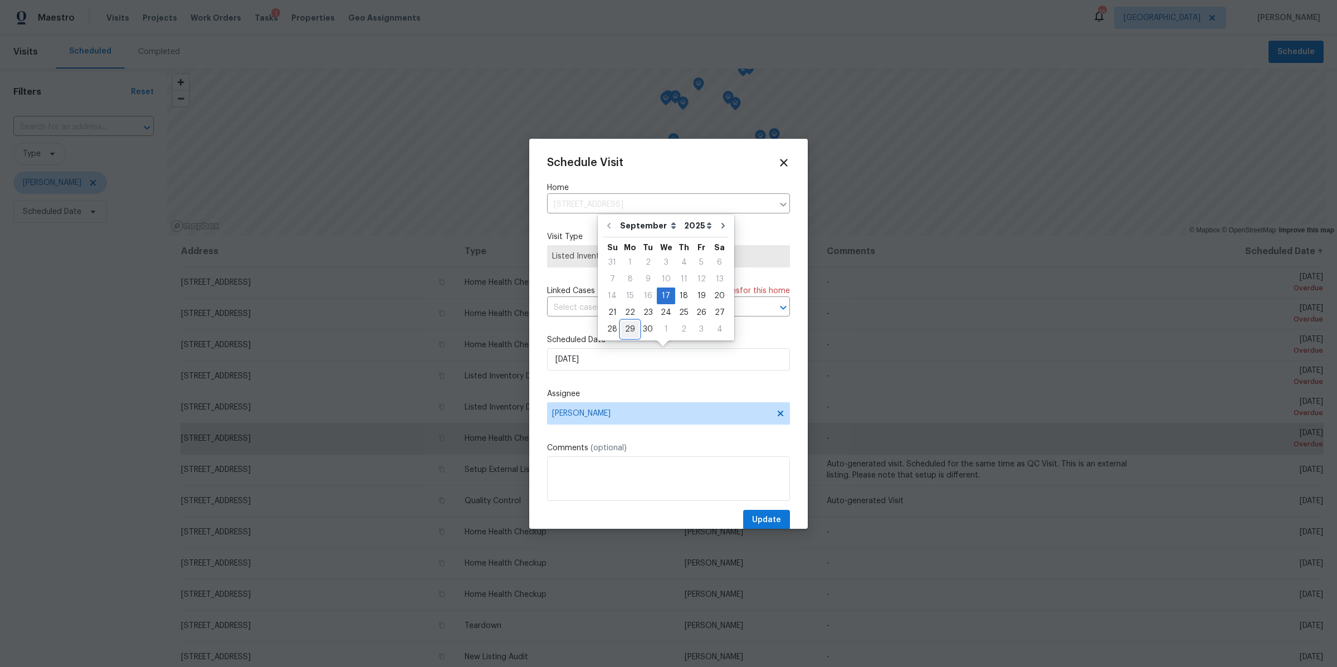
click at [632, 326] on div "29" at bounding box center [630, 330] width 18 height 16
type input "9/29/2025"
click at [763, 520] on span "Update" at bounding box center [766, 520] width 29 height 14
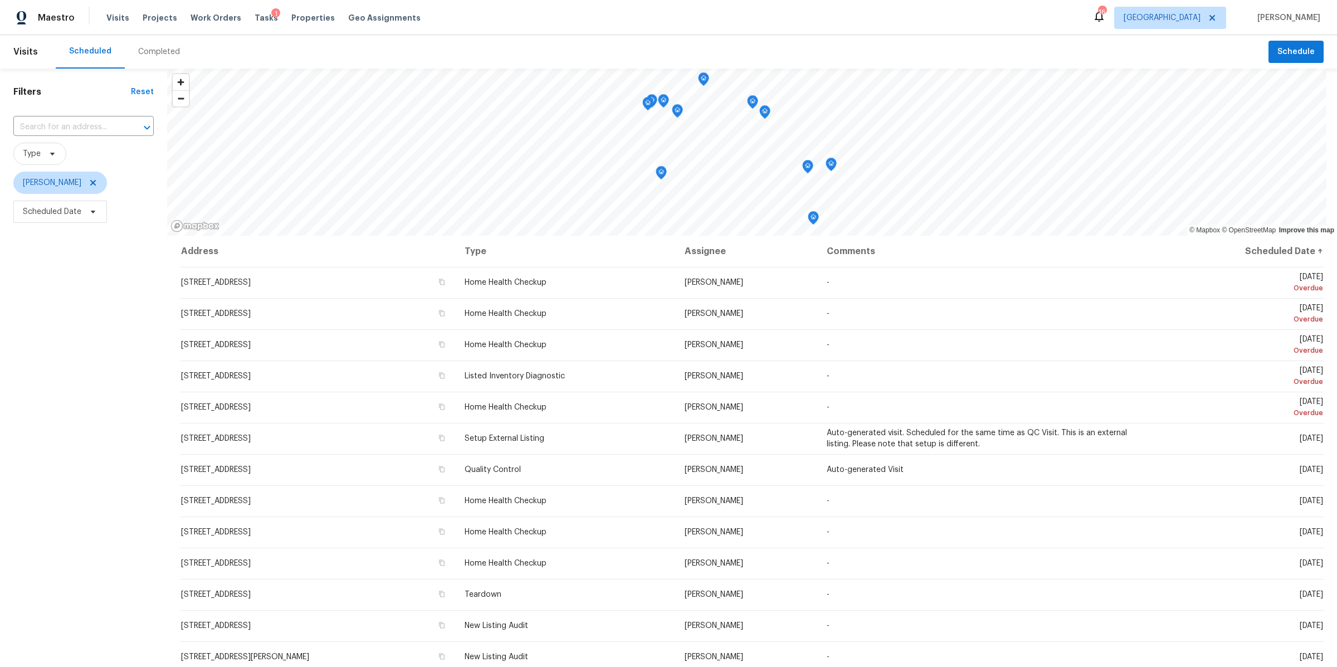
click at [679, 110] on icon "Map marker" at bounding box center [678, 111] width 10 height 13
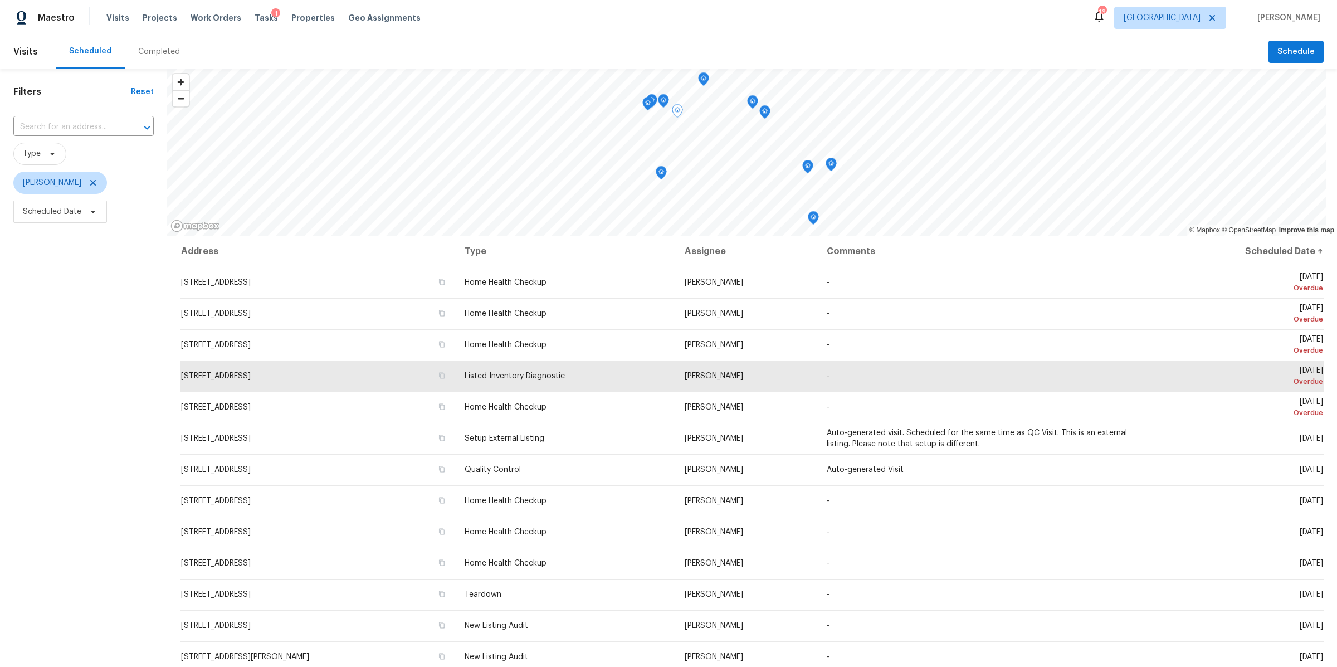
click at [648, 104] on icon "Map marker" at bounding box center [647, 104] width 1 height 2
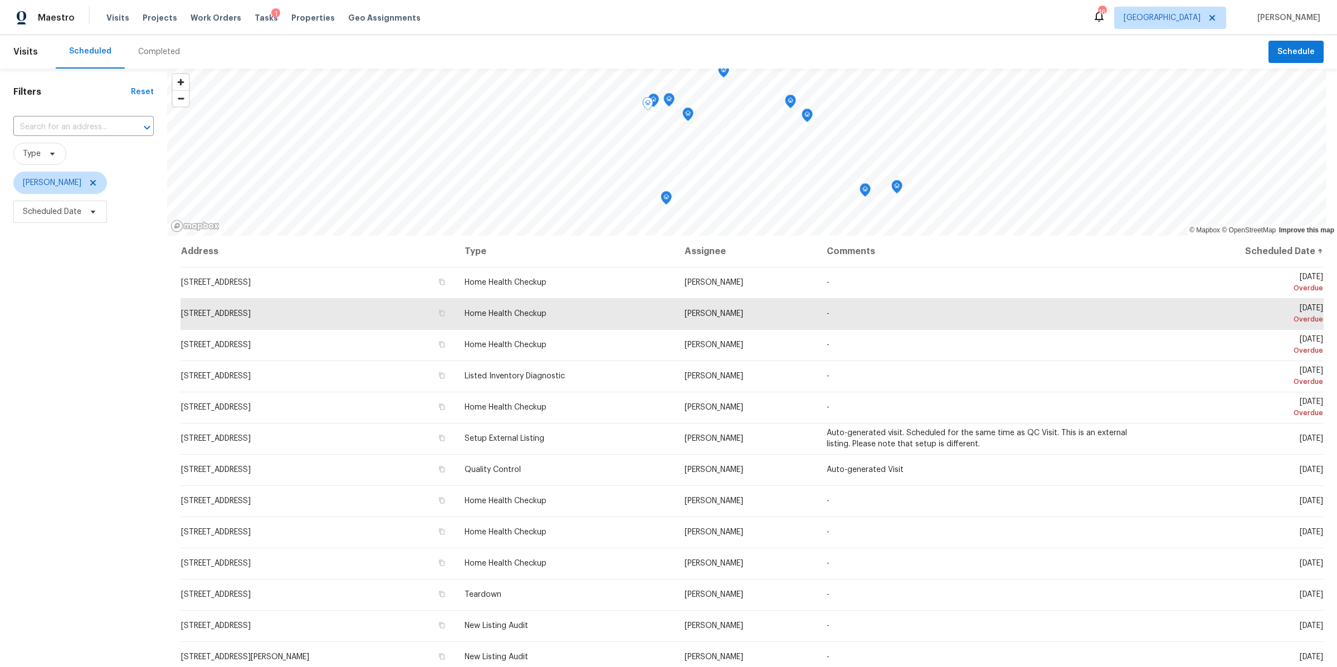
click at [655, 100] on icon "Map marker" at bounding box center [653, 100] width 3 height 3
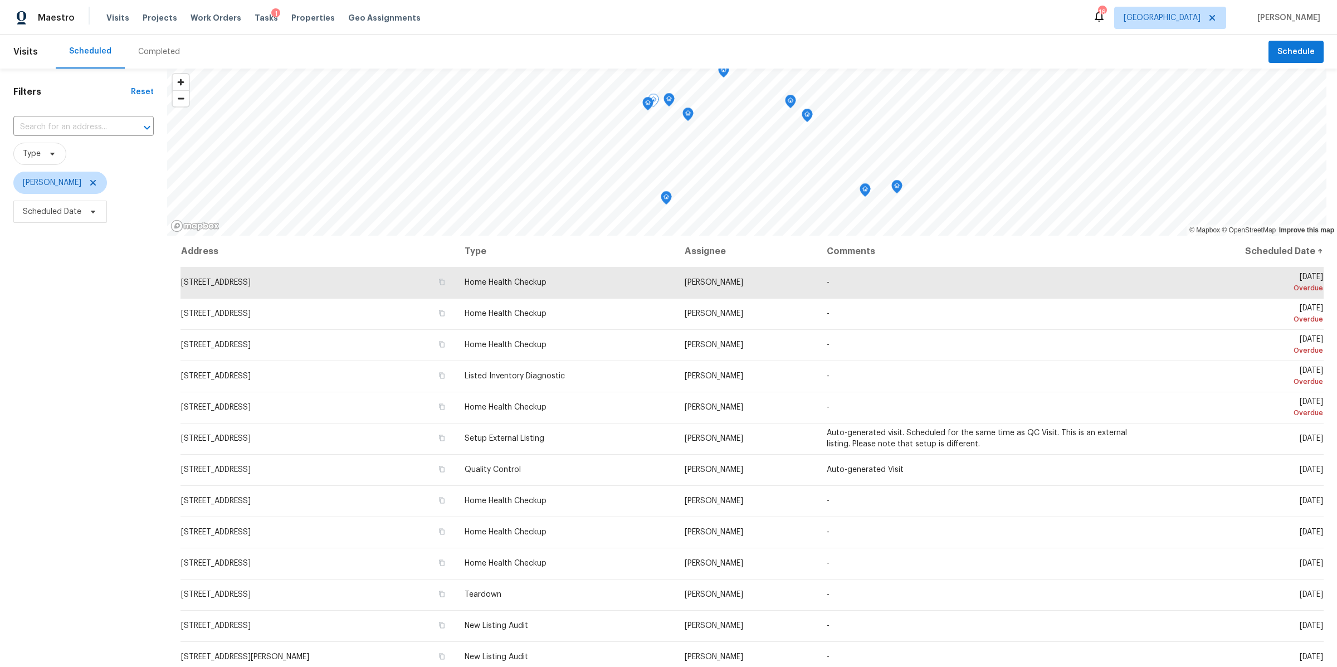
click at [670, 98] on icon "Map marker" at bounding box center [669, 100] width 10 height 13
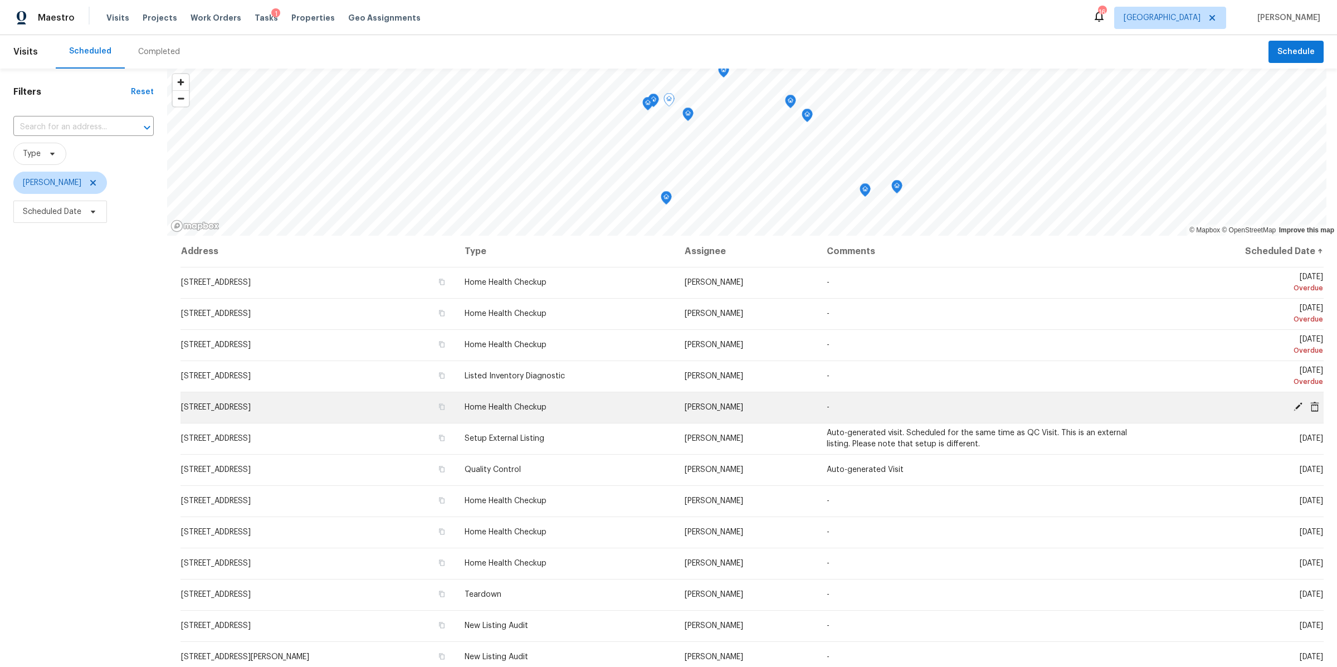
scroll to position [152, 0]
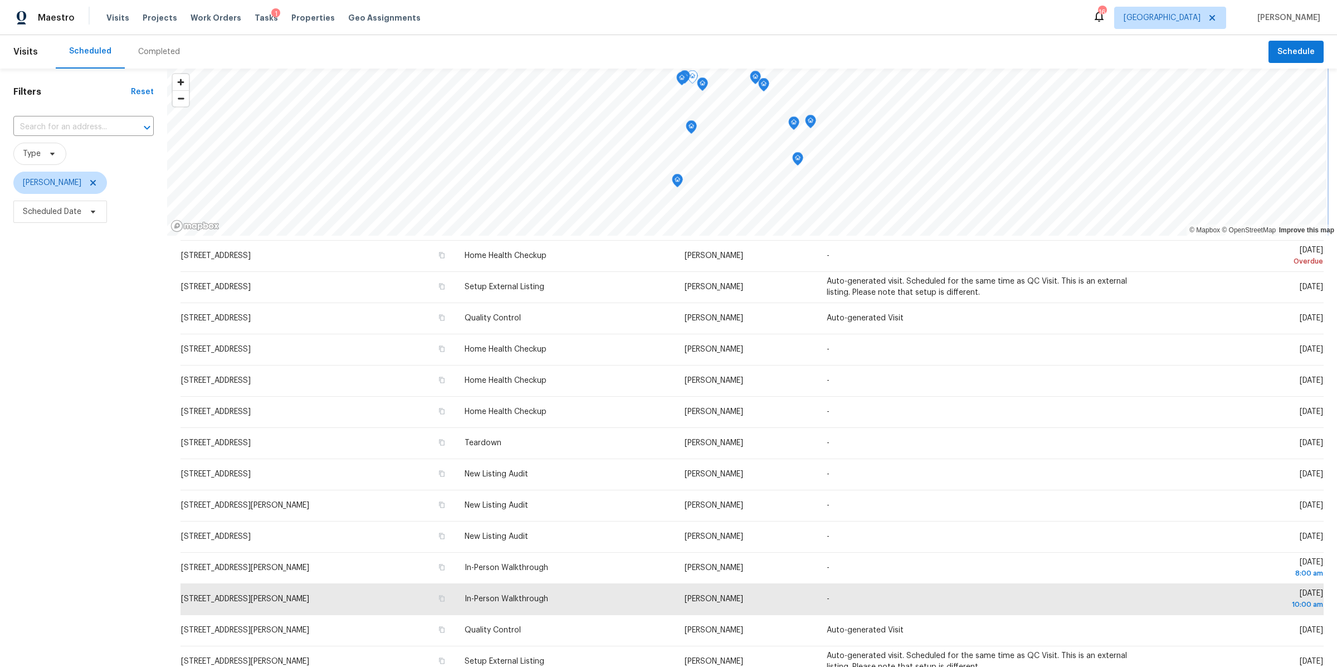
click at [678, 181] on icon "Map marker" at bounding box center [678, 180] width 10 height 13
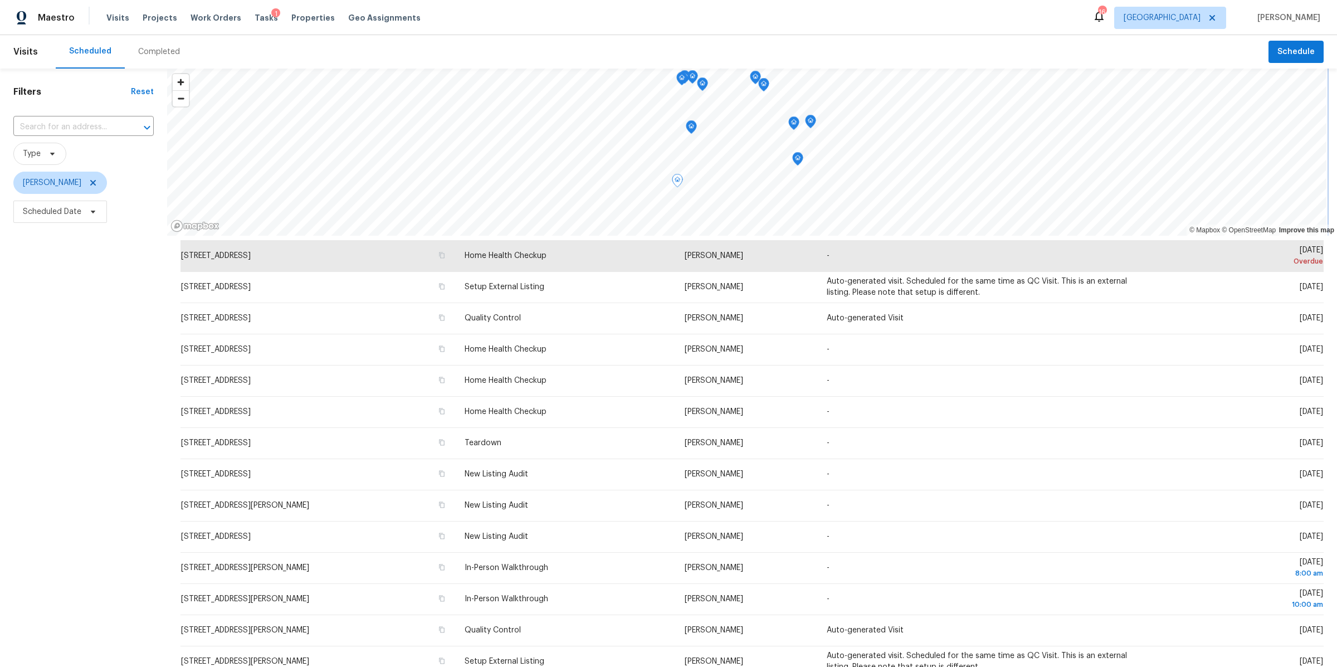
click at [690, 125] on icon "Map marker" at bounding box center [691, 127] width 10 height 13
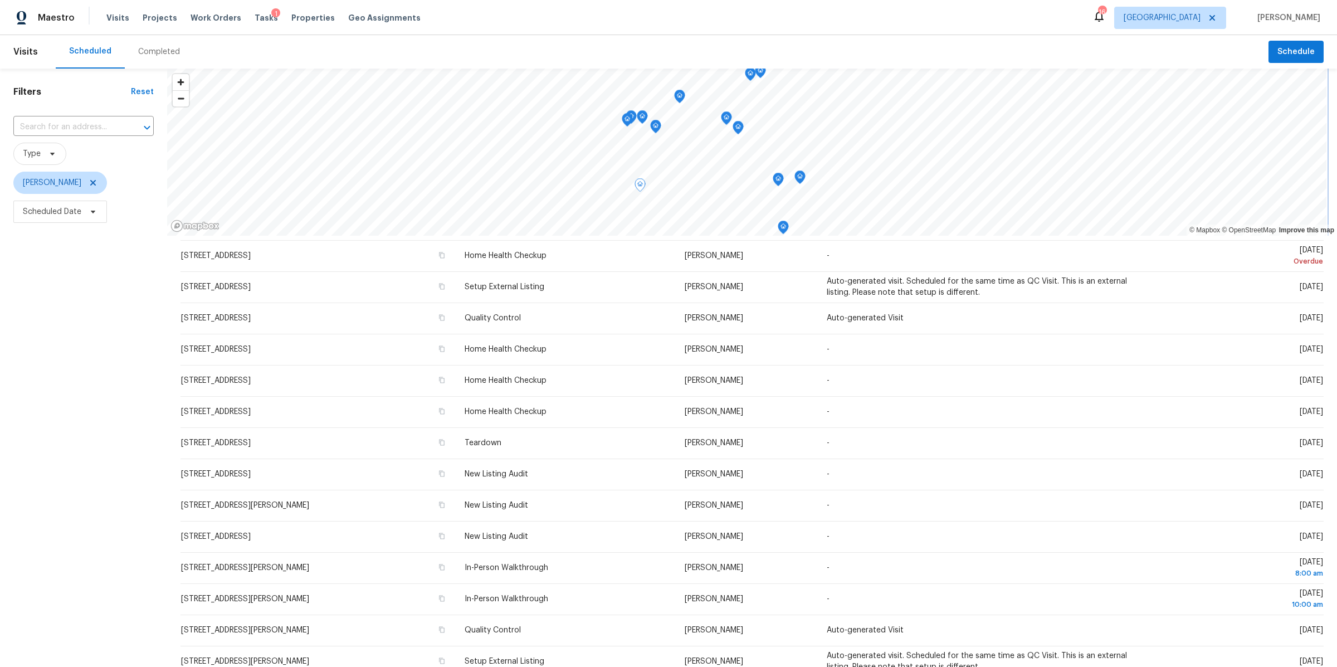
click at [626, 120] on icon "Map marker" at bounding box center [627, 120] width 10 height 13
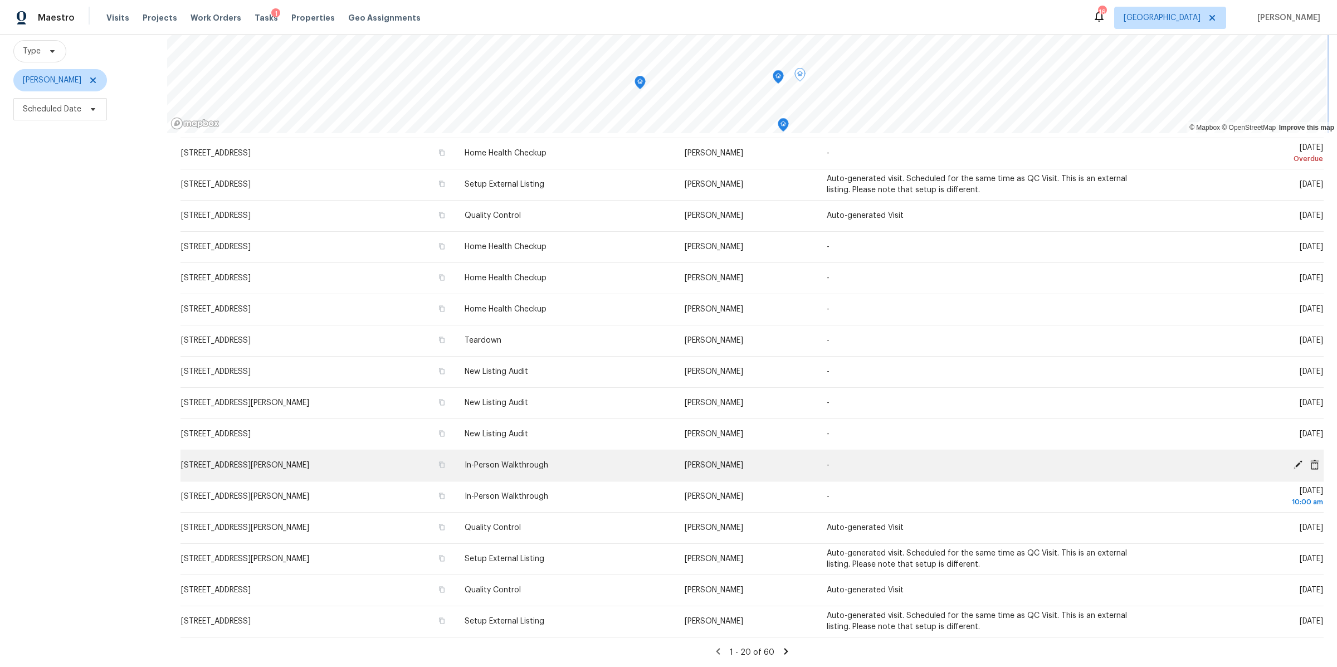
scroll to position [0, 0]
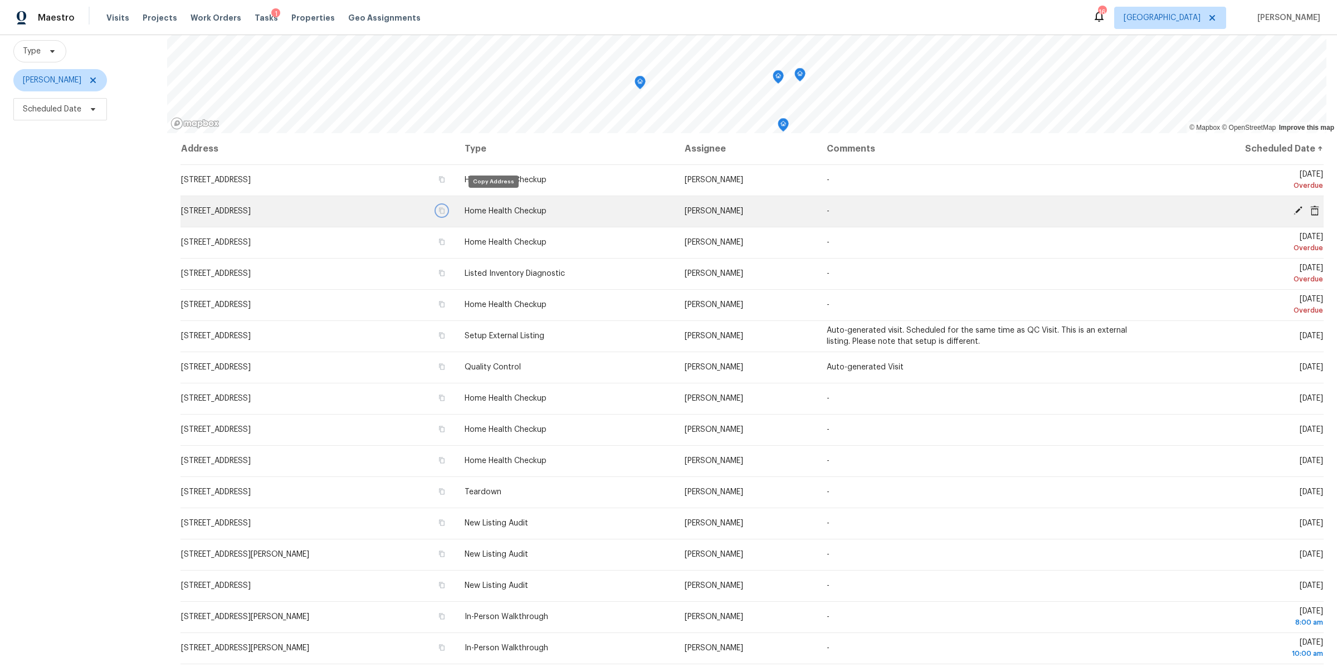
click at [445, 208] on icon "button" at bounding box center [442, 211] width 6 height 6
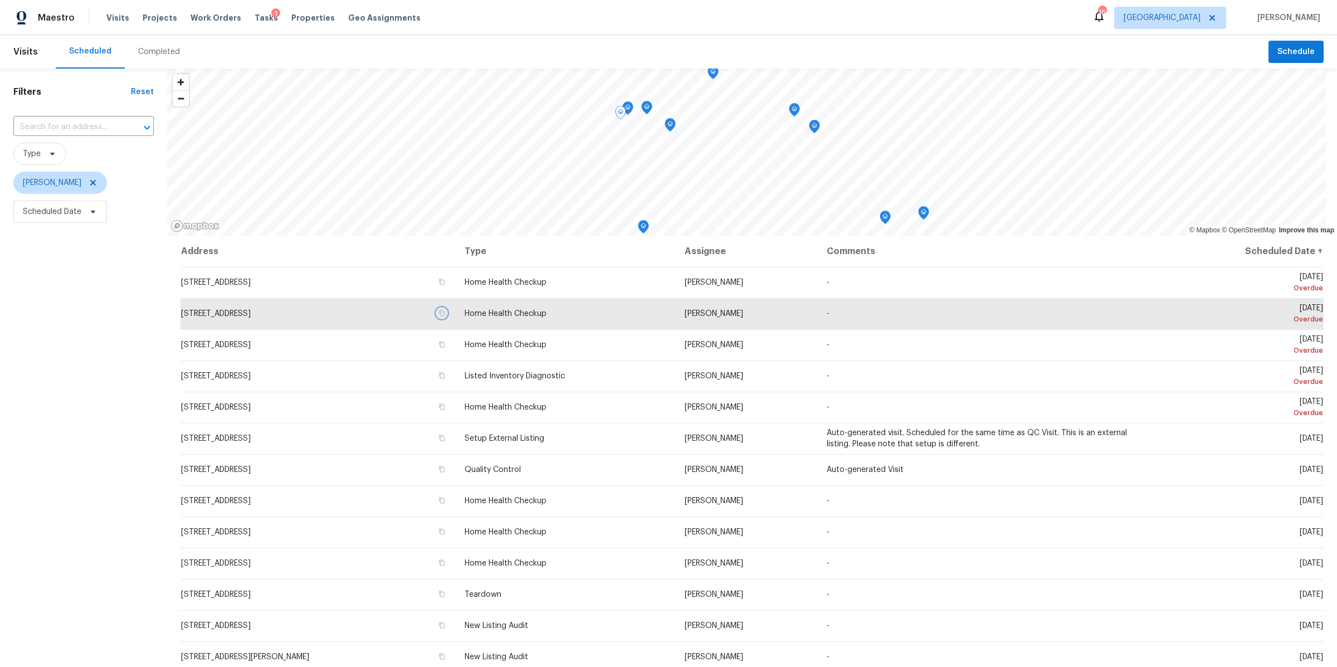
click at [630, 111] on icon "Map marker" at bounding box center [628, 108] width 10 height 13
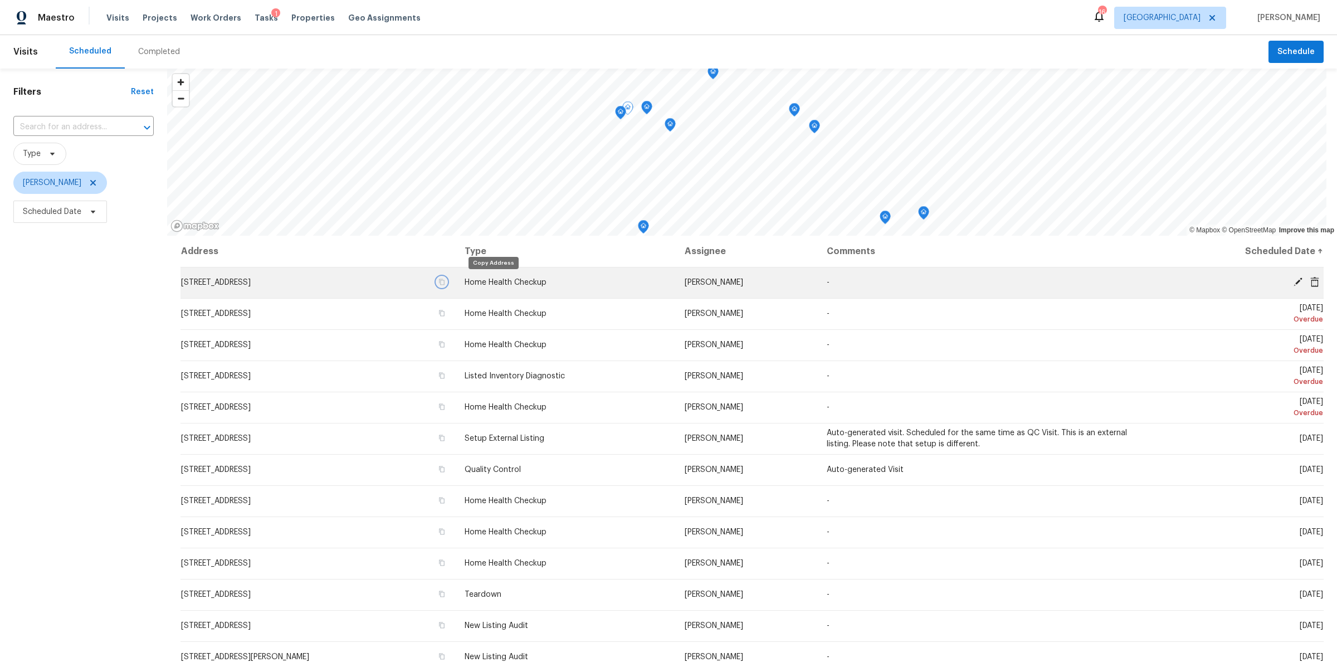
click at [445, 280] on icon "button" at bounding box center [442, 282] width 7 height 7
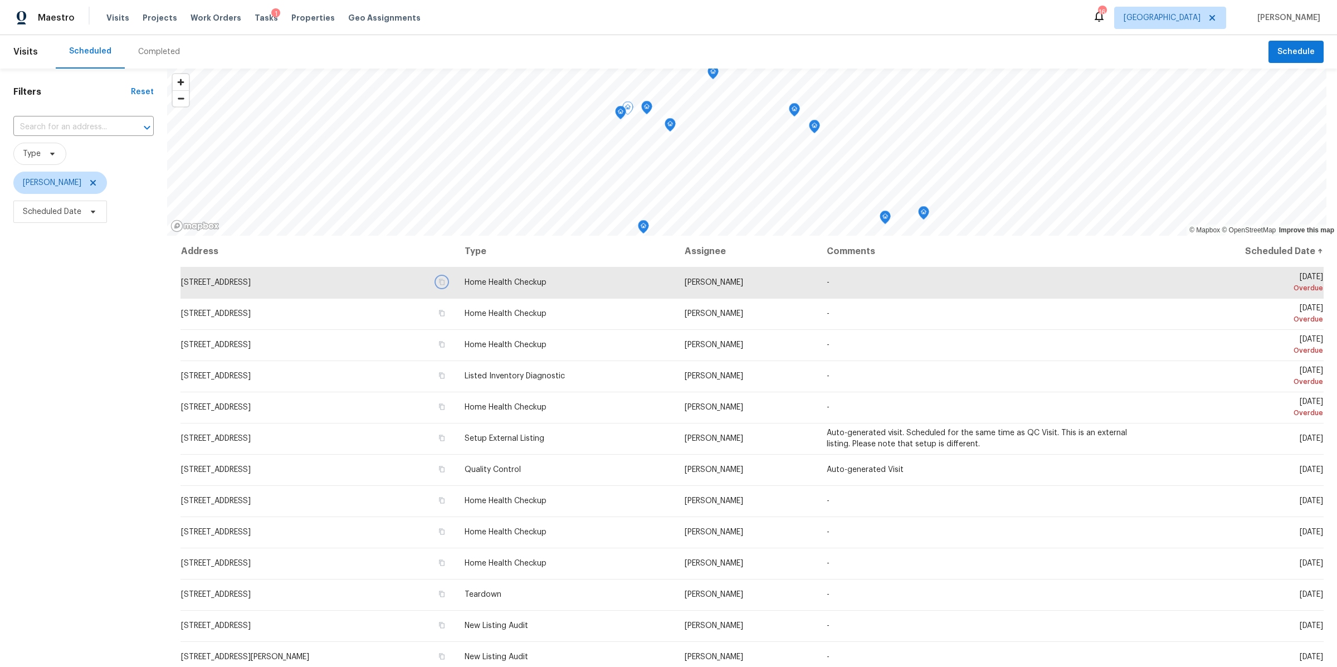
click at [646, 104] on icon "Map marker" at bounding box center [647, 107] width 10 height 13
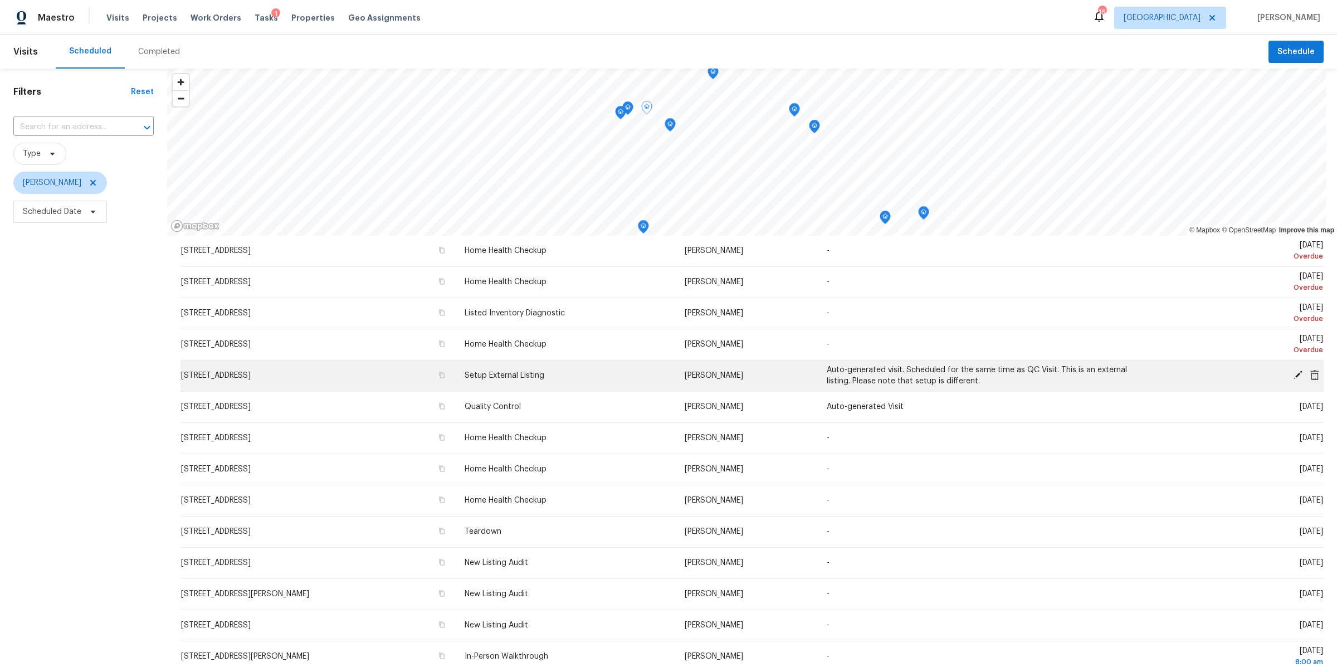
scroll to position [152, 0]
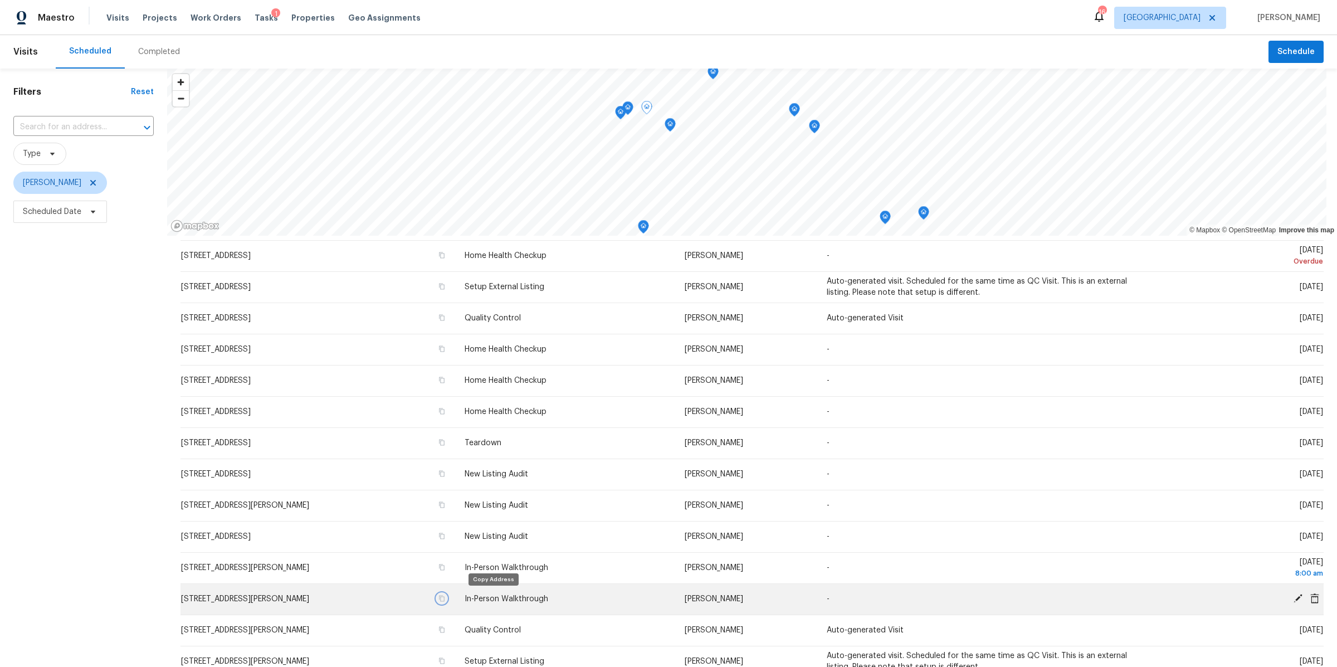
click at [445, 597] on icon "button" at bounding box center [442, 598] width 7 height 7
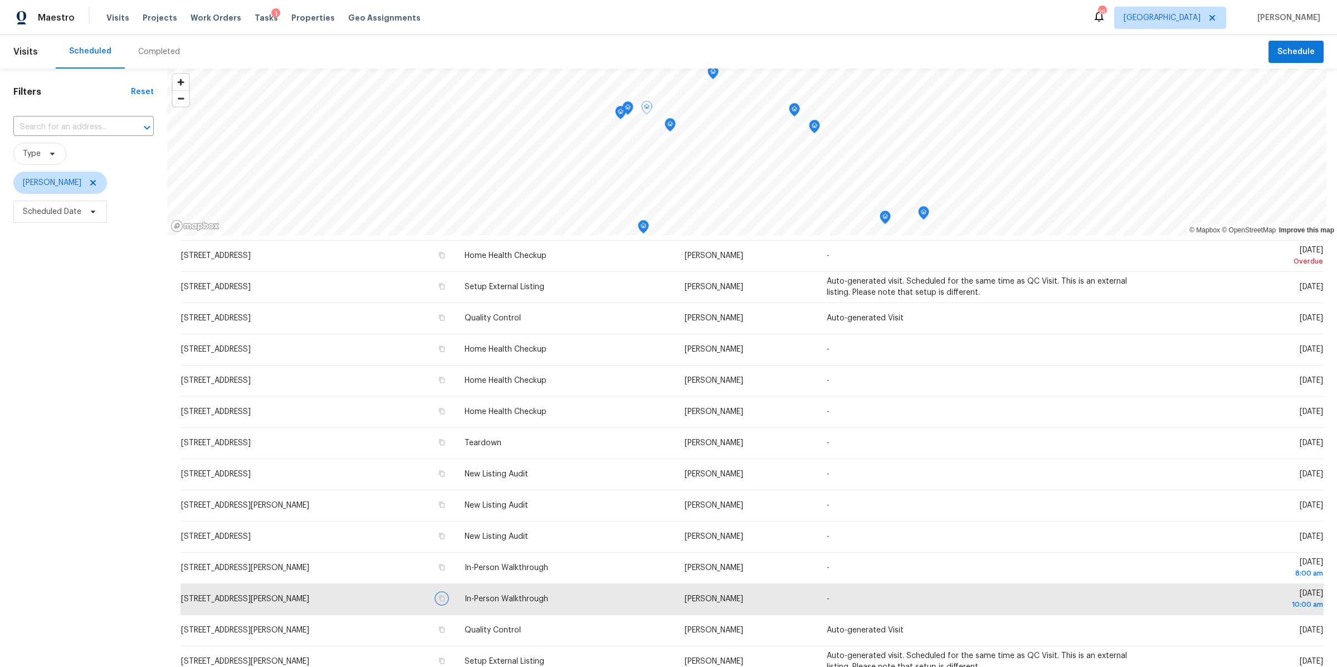
click at [669, 124] on icon "Map marker" at bounding box center [670, 125] width 10 height 13
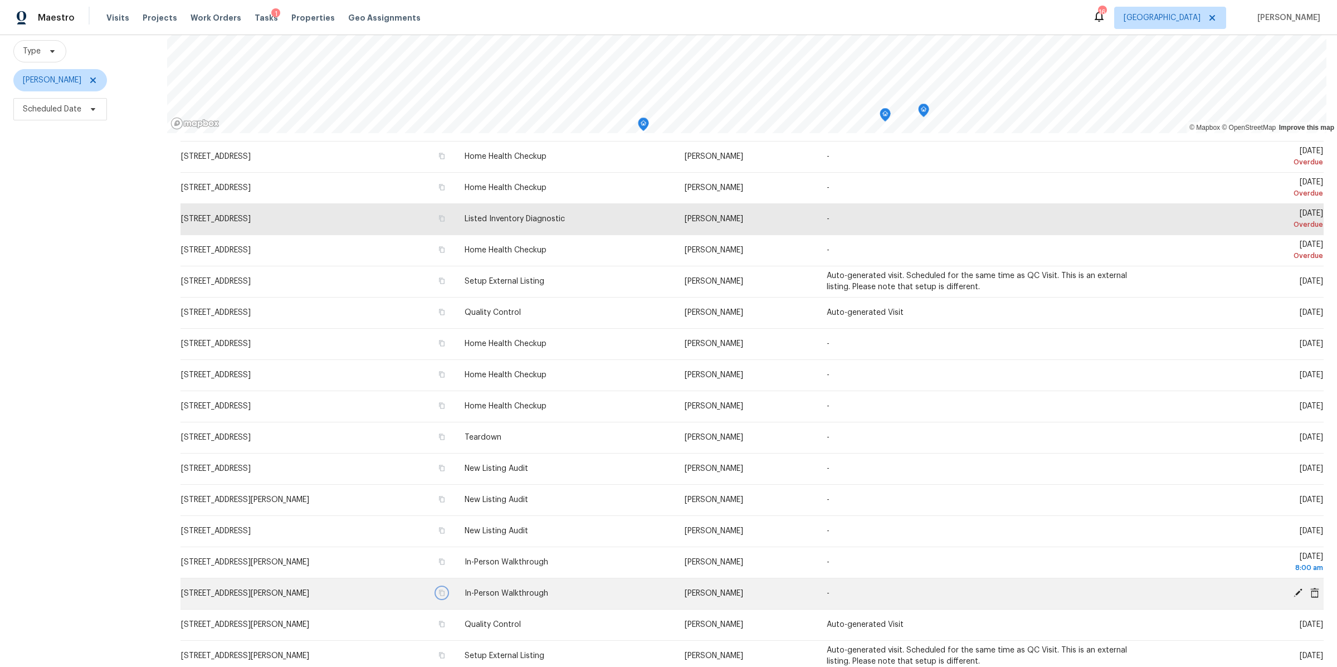
scroll to position [0, 0]
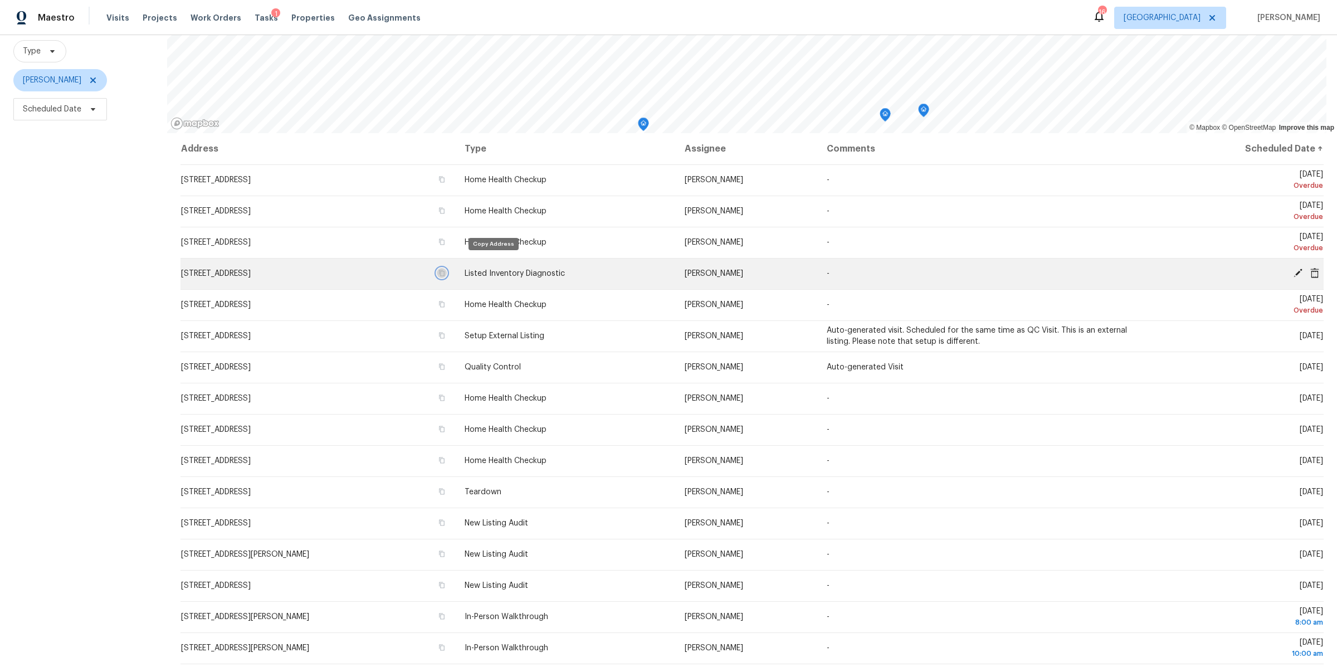
click at [445, 270] on icon "button" at bounding box center [442, 273] width 6 height 6
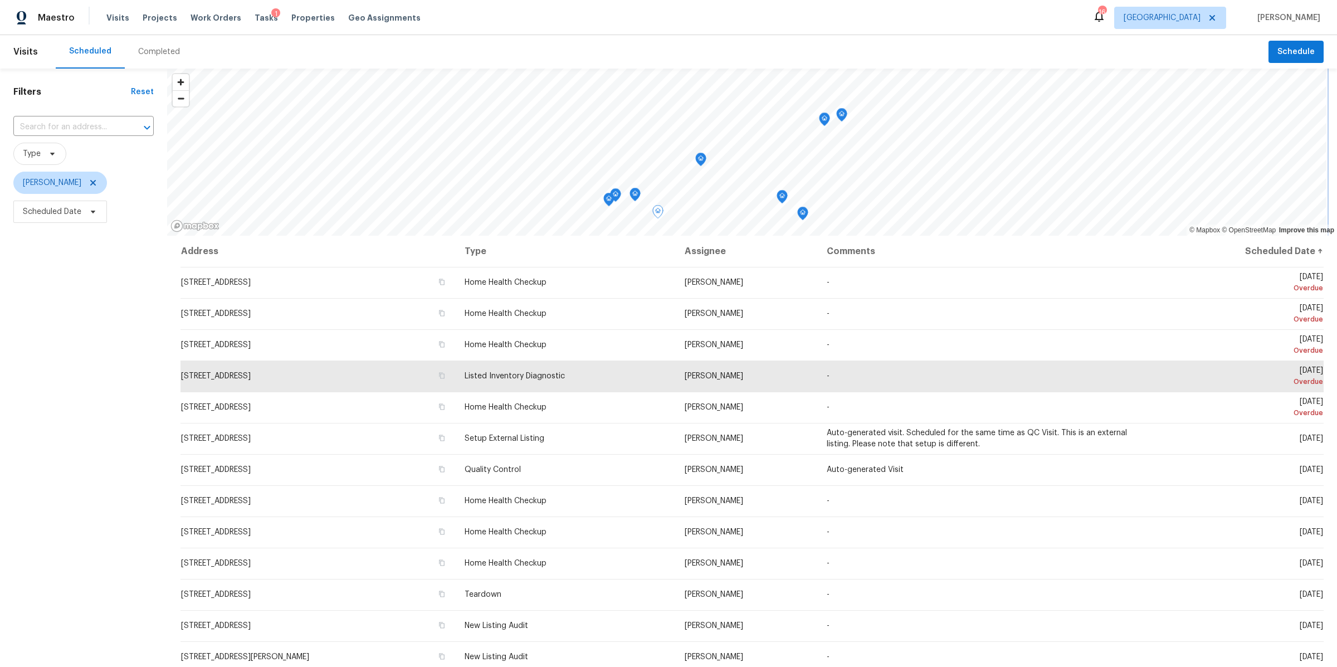
click at [701, 159] on icon "Map marker" at bounding box center [700, 160] width 1 height 2
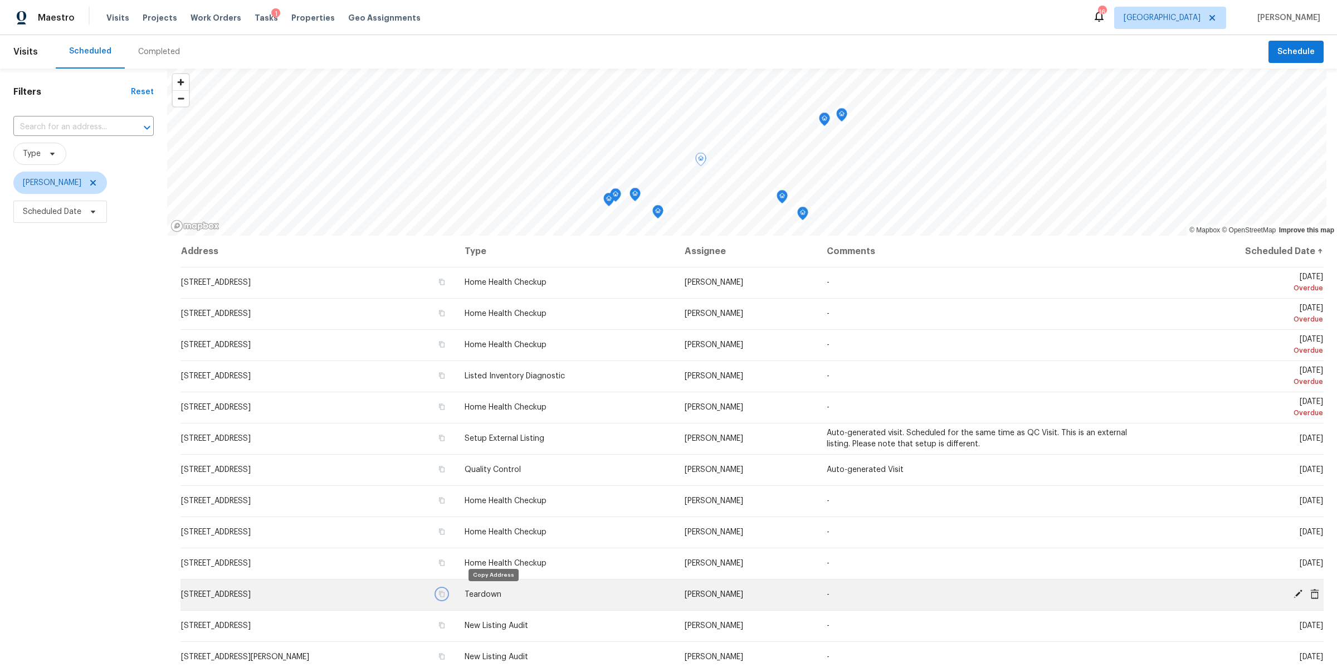
click at [445, 591] on icon "button" at bounding box center [442, 594] width 7 height 7
click at [824, 120] on icon "Map marker" at bounding box center [824, 120] width 1 height 2
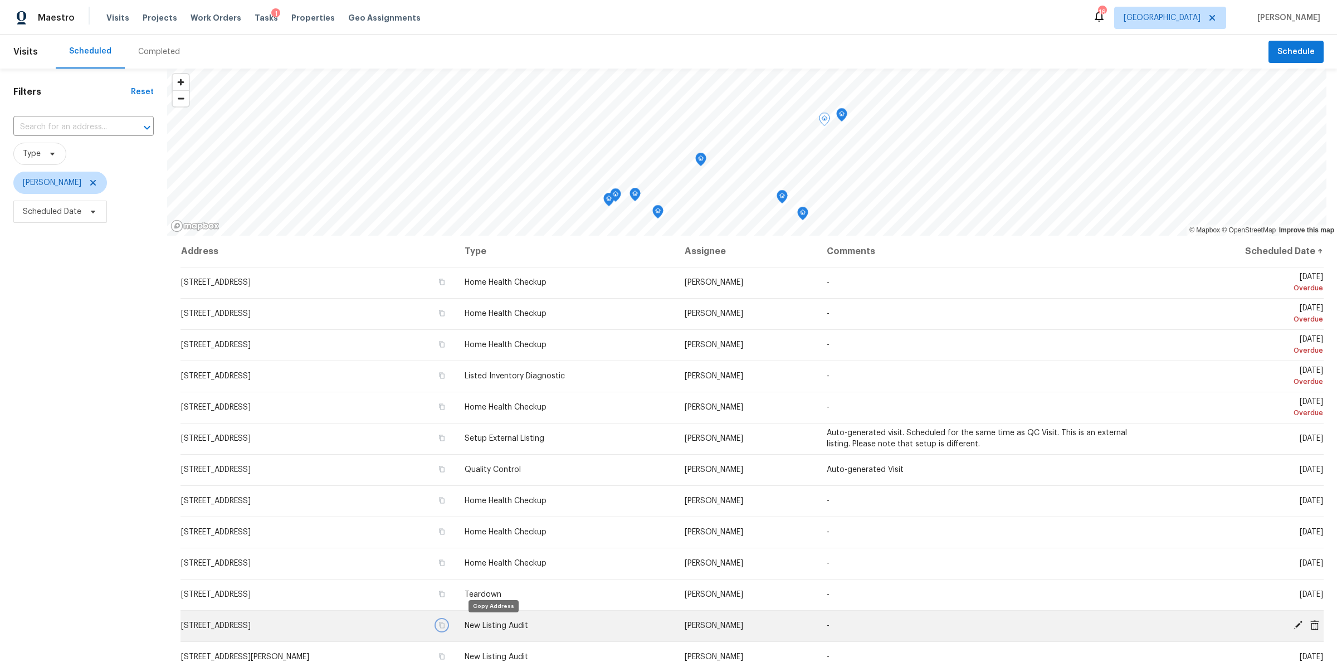
click at [445, 624] on icon "button" at bounding box center [442, 625] width 7 height 7
click at [842, 113] on icon "Map marker" at bounding box center [842, 115] width 10 height 13
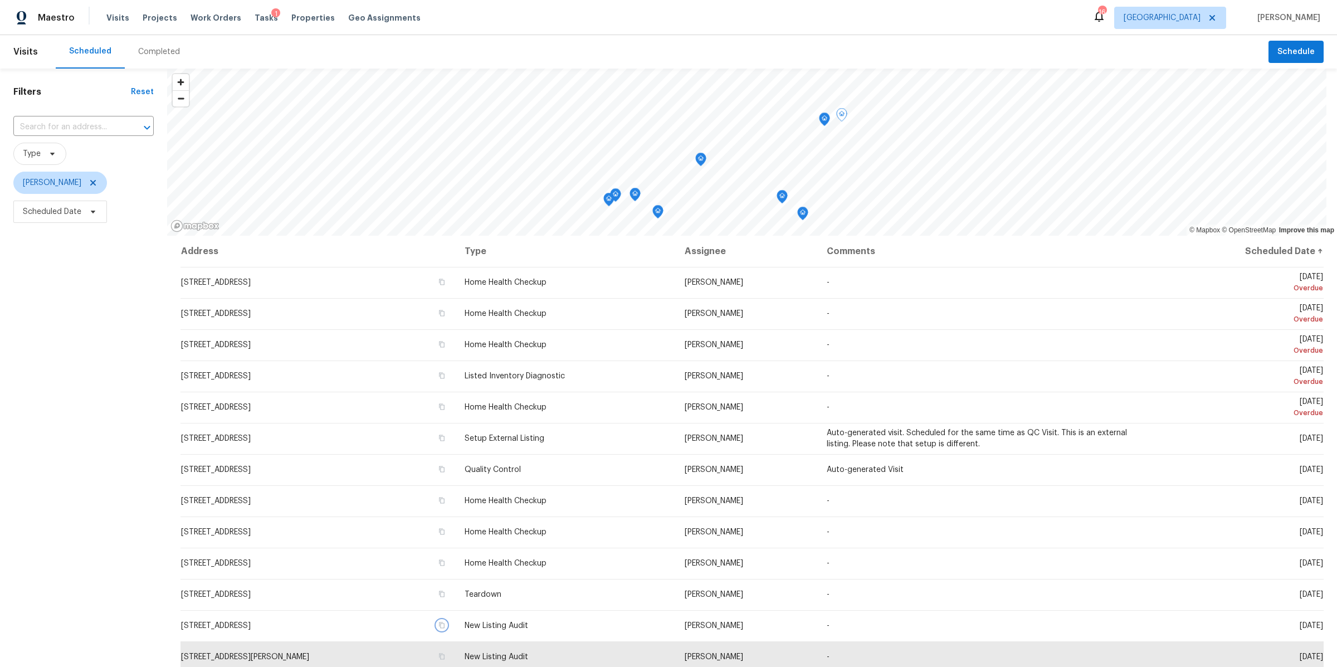
click at [826, 116] on icon "Map marker" at bounding box center [825, 119] width 10 height 13
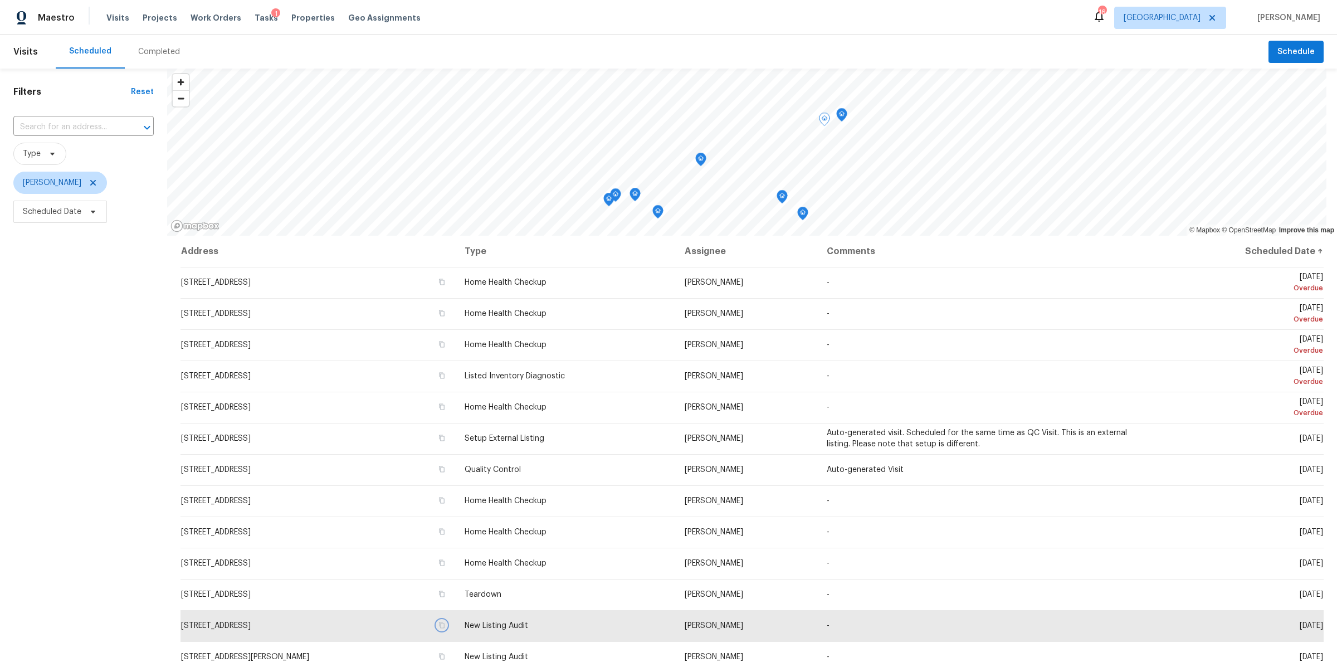
click at [844, 116] on icon "Map marker" at bounding box center [842, 115] width 10 height 13
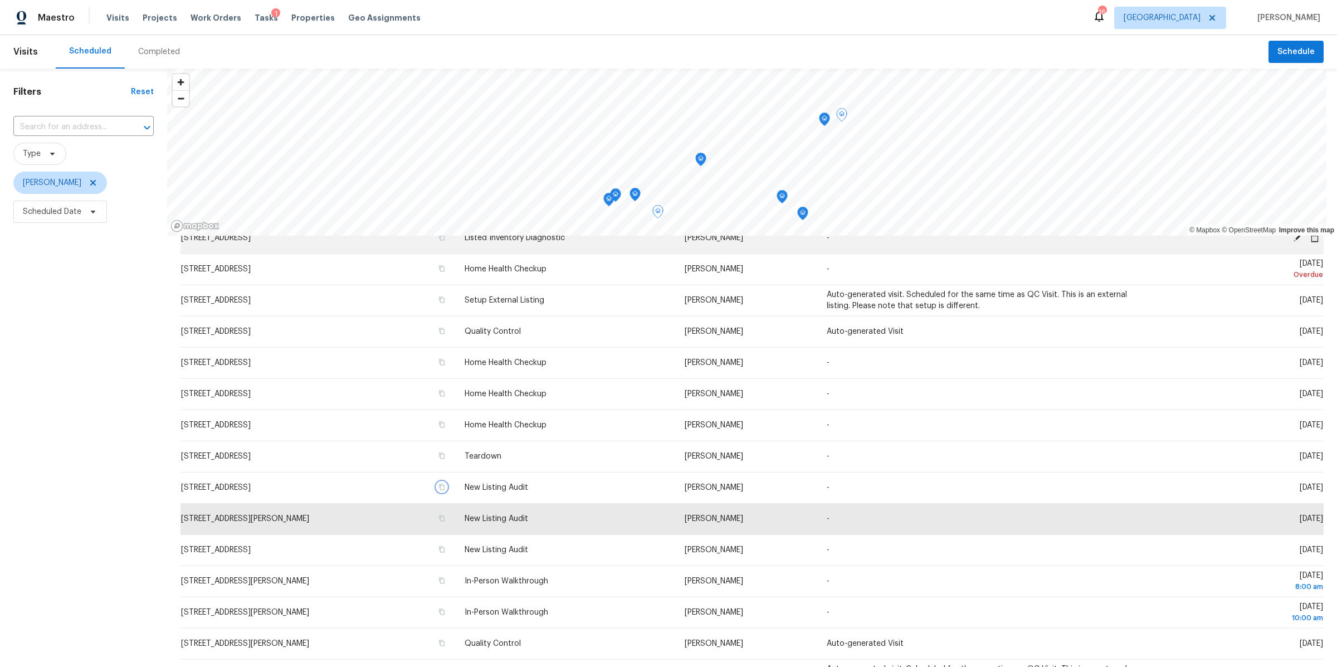
scroll to position [152, 0]
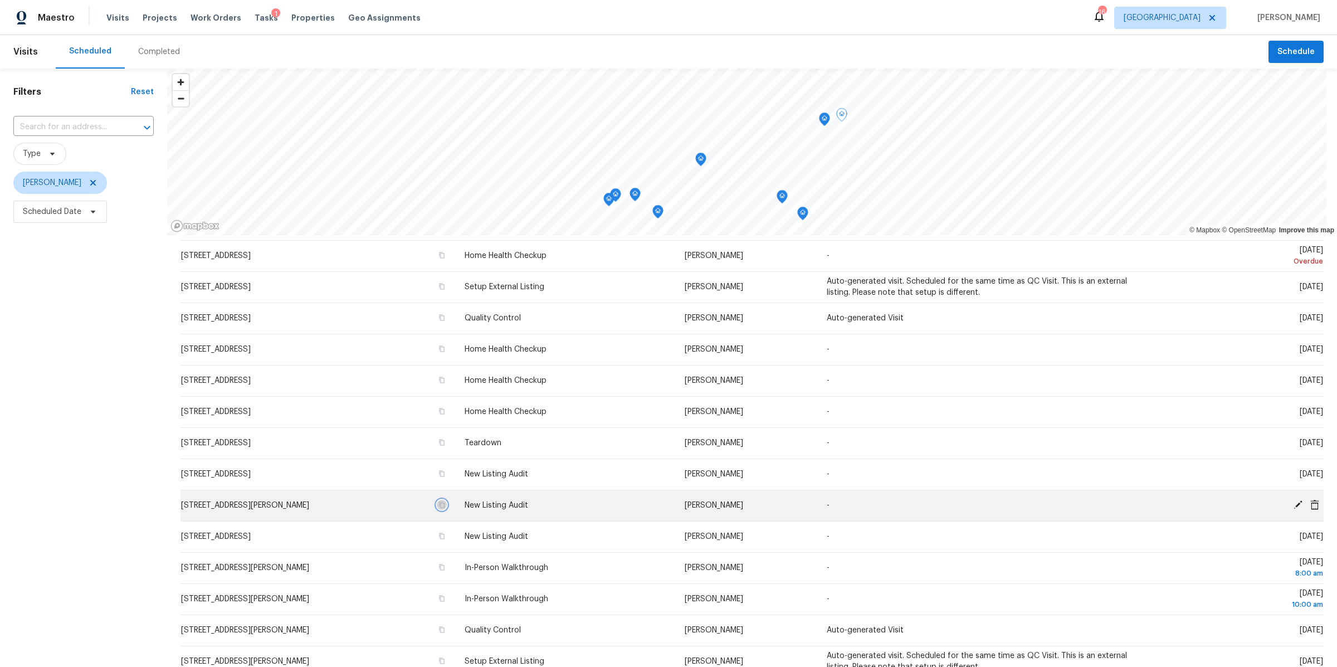
click at [445, 504] on icon "button" at bounding box center [442, 504] width 7 height 7
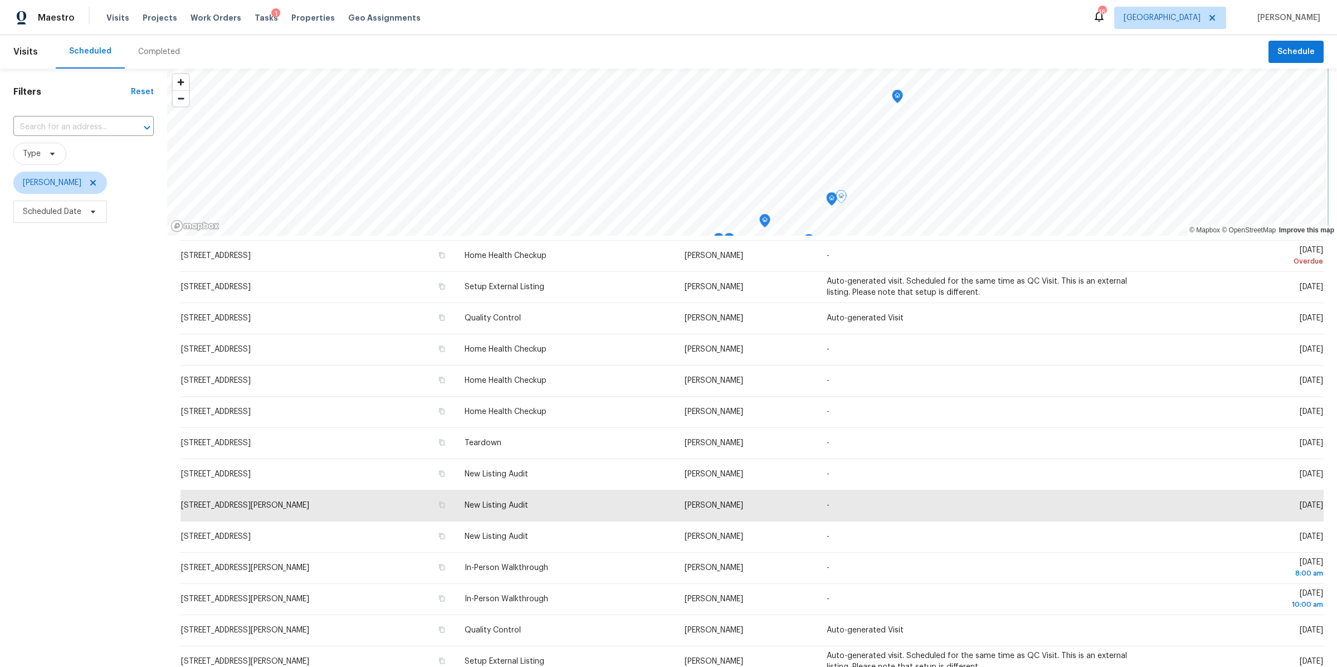
click at [897, 96] on icon "Map marker" at bounding box center [897, 97] width 1 height 2
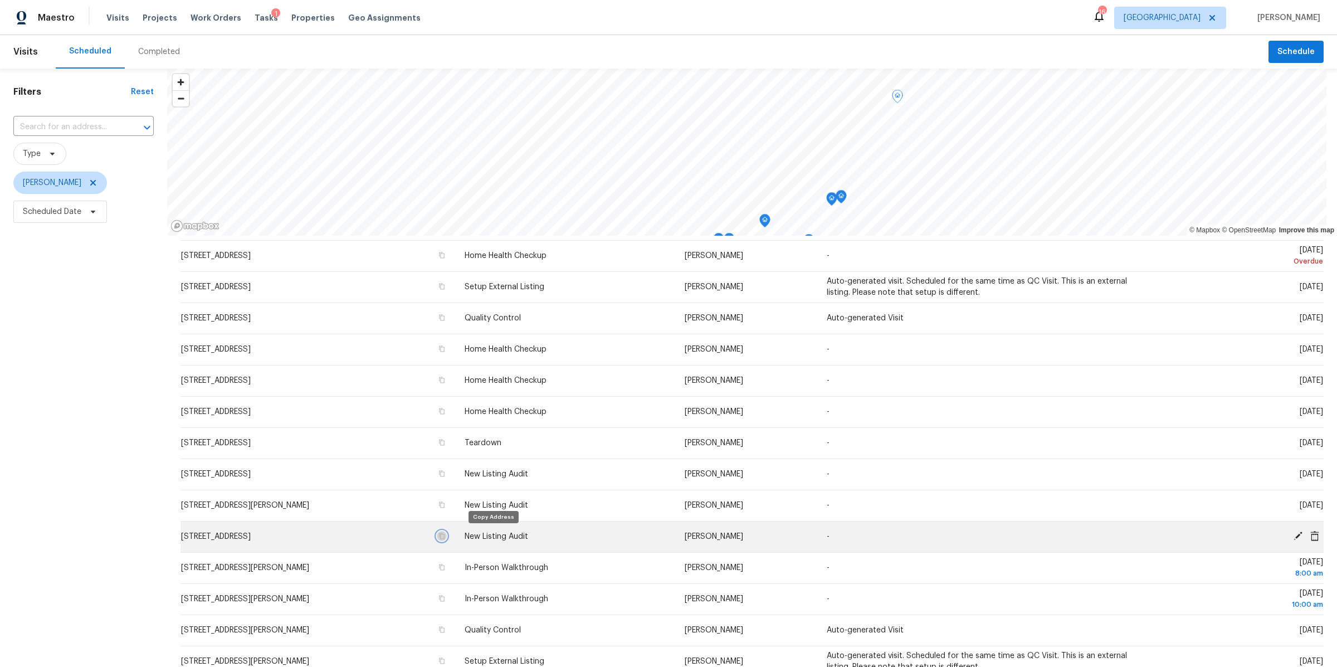
click at [445, 534] on icon "button" at bounding box center [442, 536] width 7 height 7
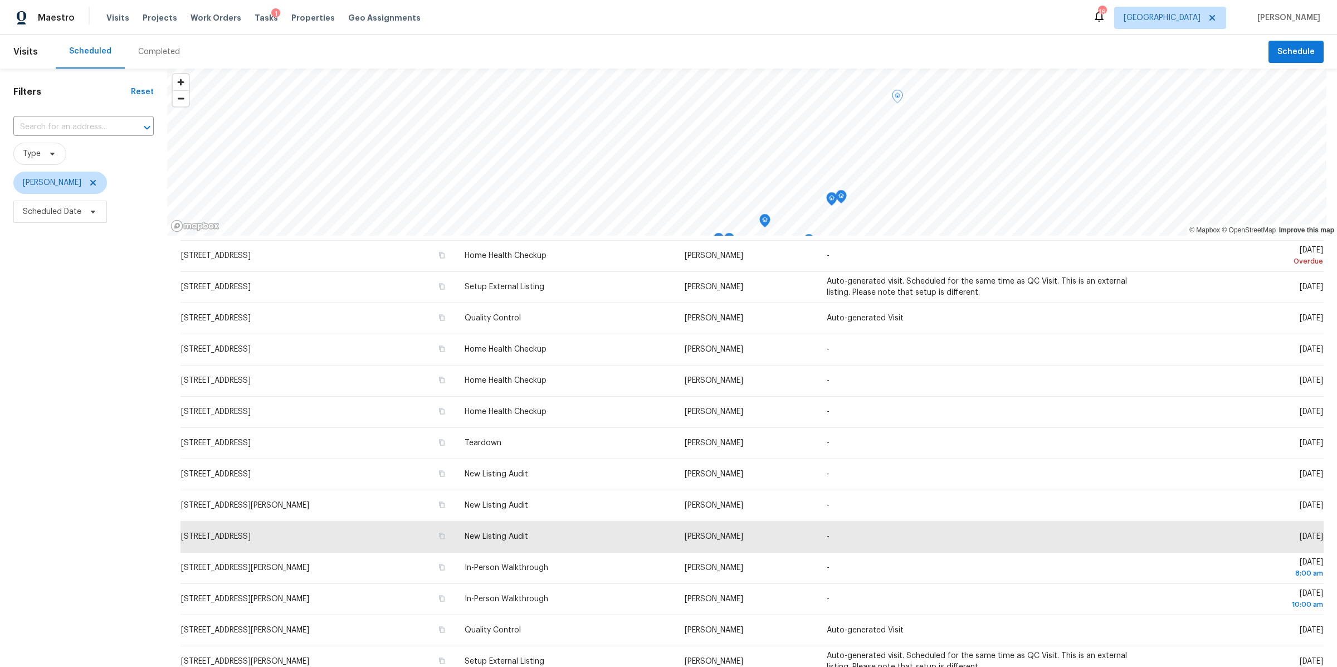
scroll to position [113, 0]
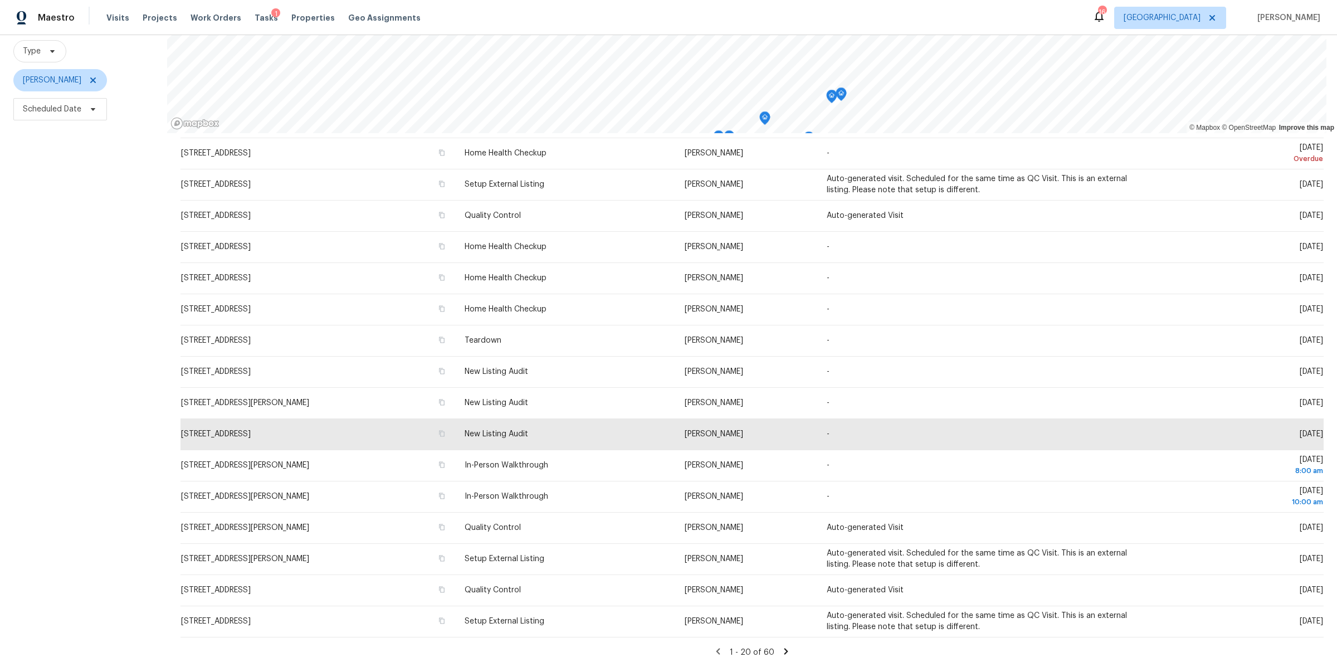
click at [781, 646] on icon at bounding box center [786, 651] width 10 height 10
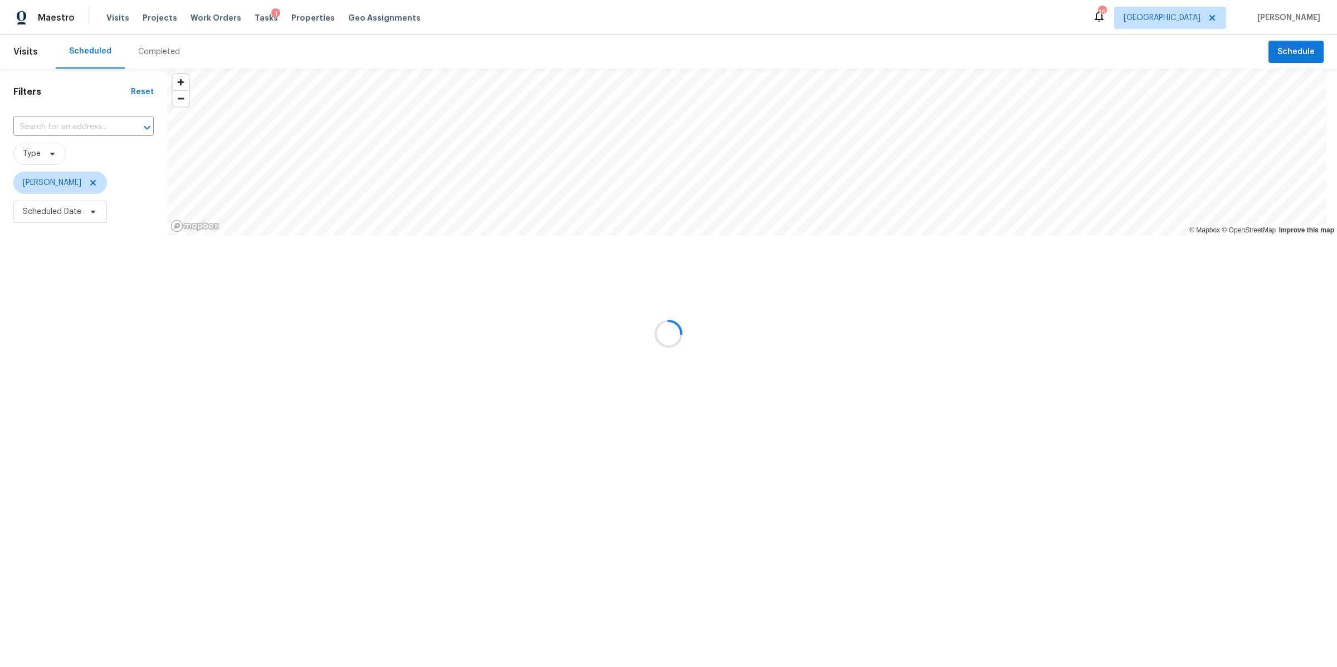
click at [772, 644] on div at bounding box center [668, 333] width 1337 height 667
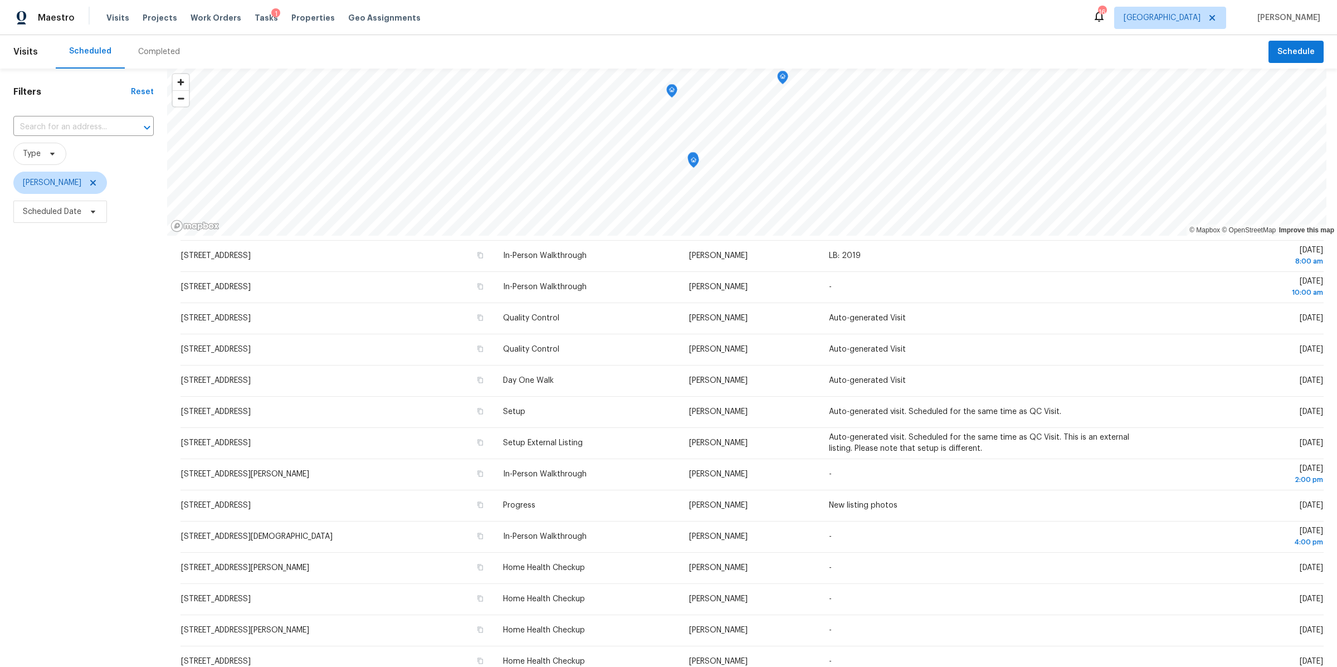
click at [64, 434] on div "Filters Reset ​ Type Brianna Bidco Scheduled Date" at bounding box center [83, 419] width 167 height 701
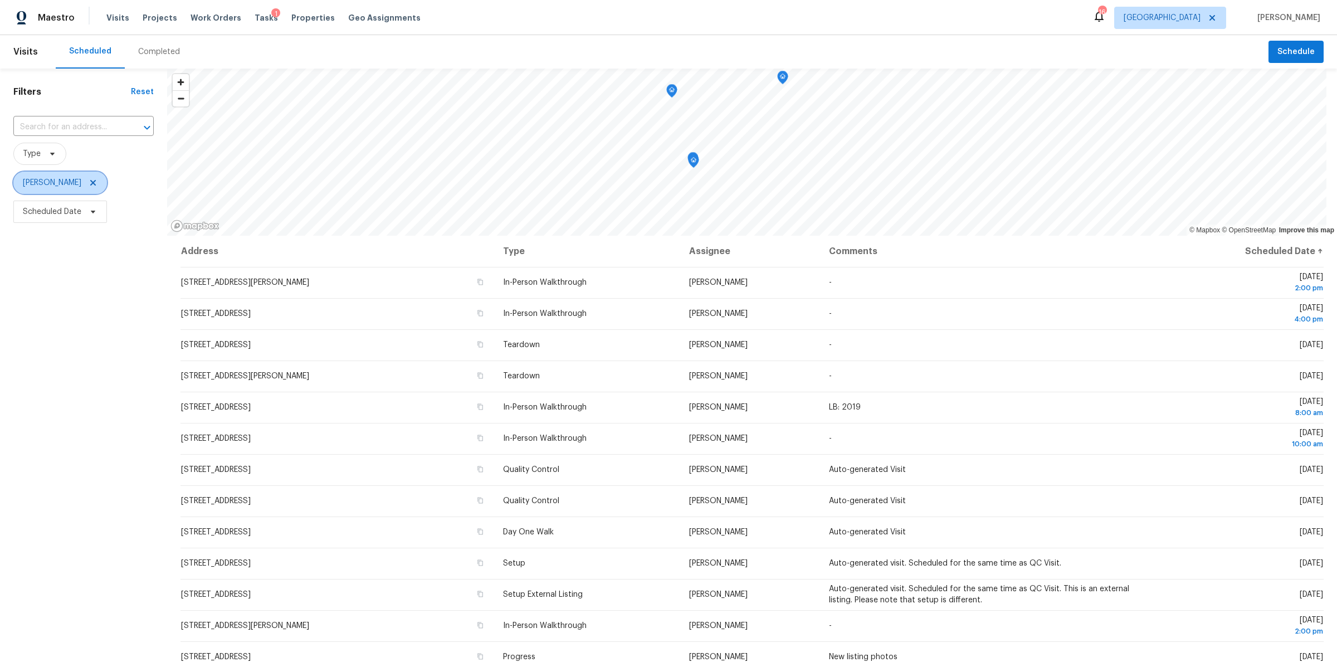
click at [89, 179] on icon at bounding box center [93, 182] width 9 height 9
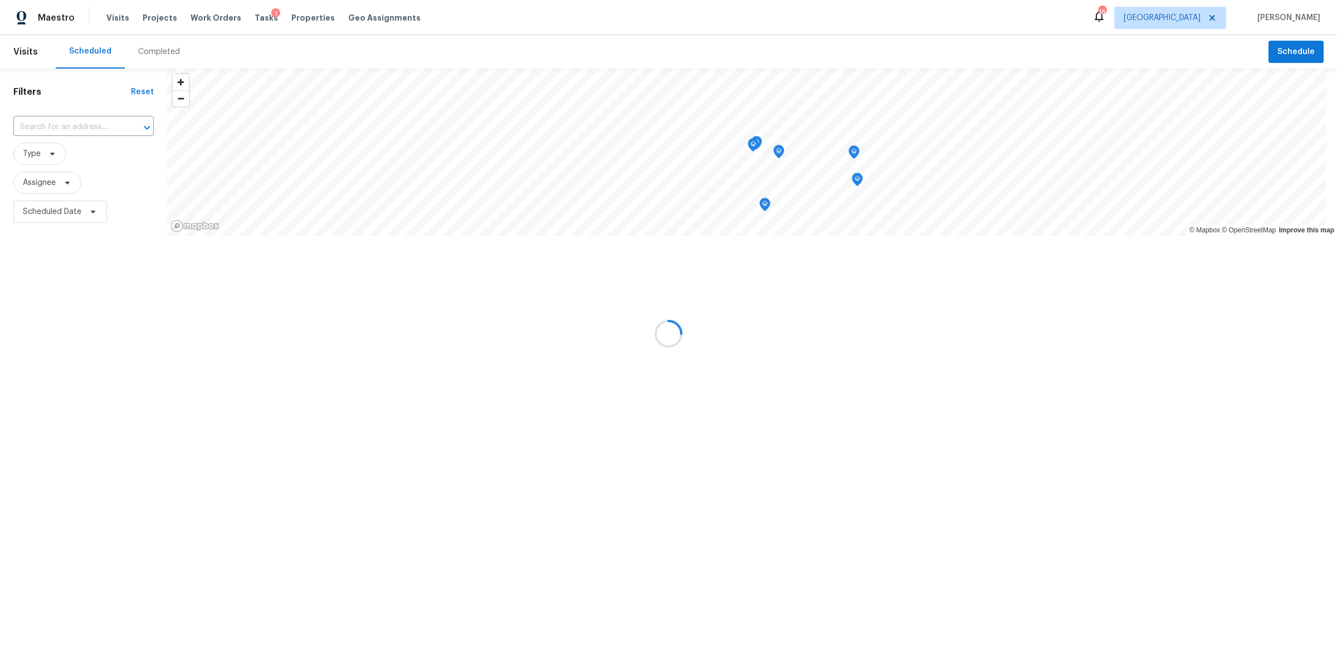
click at [83, 179] on div at bounding box center [668, 333] width 1337 height 667
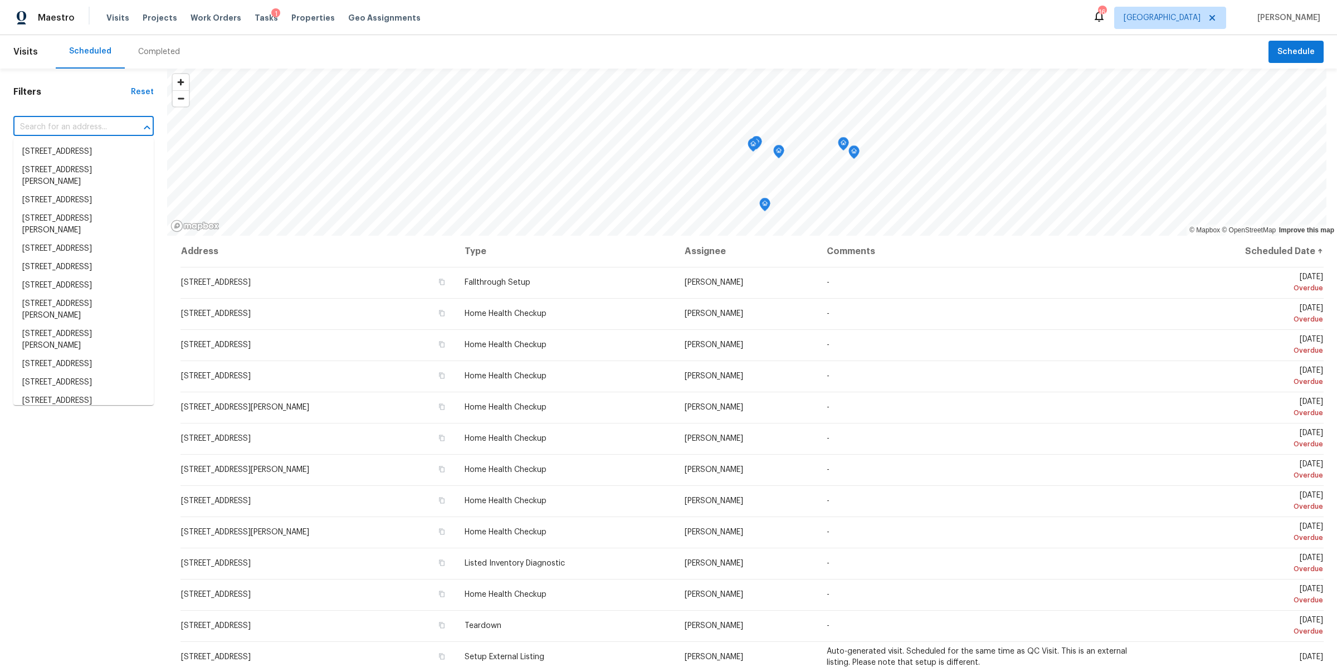
click at [66, 129] on input "text" at bounding box center [67, 127] width 109 height 17
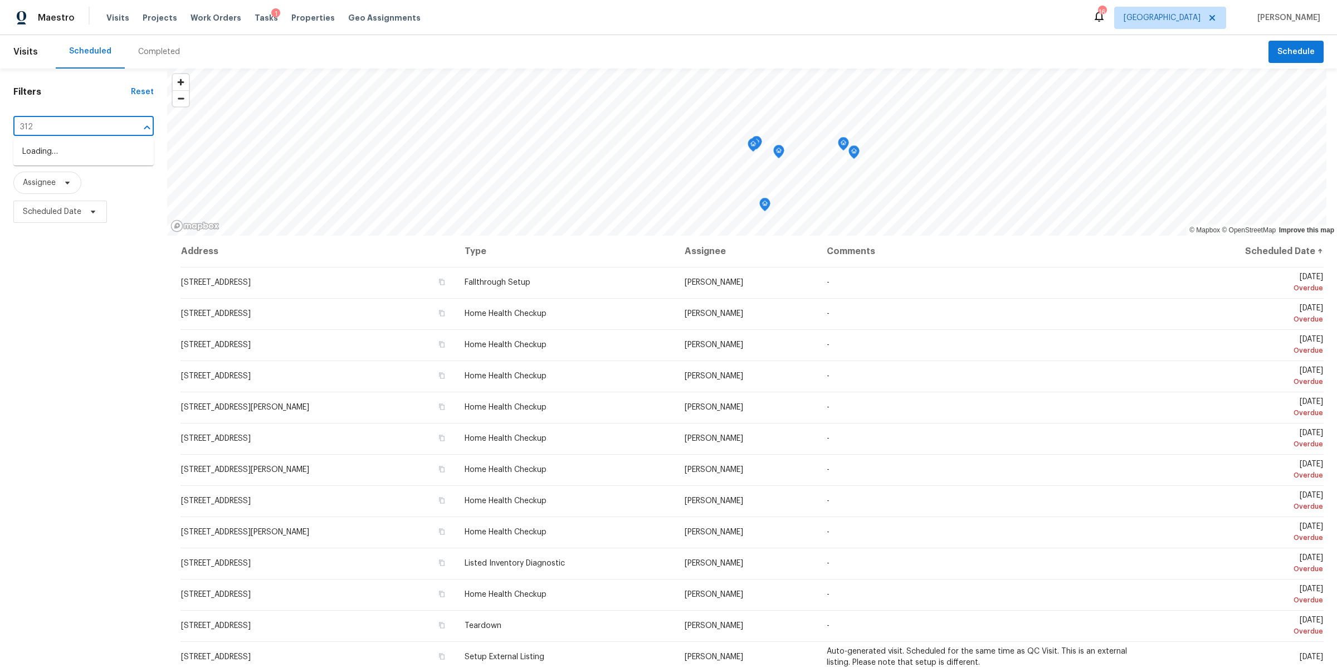
type input "312 c"
click at [43, 155] on li "312 Cottonwood Dr, Shelbyville, TN 37160" at bounding box center [83, 152] width 140 height 18
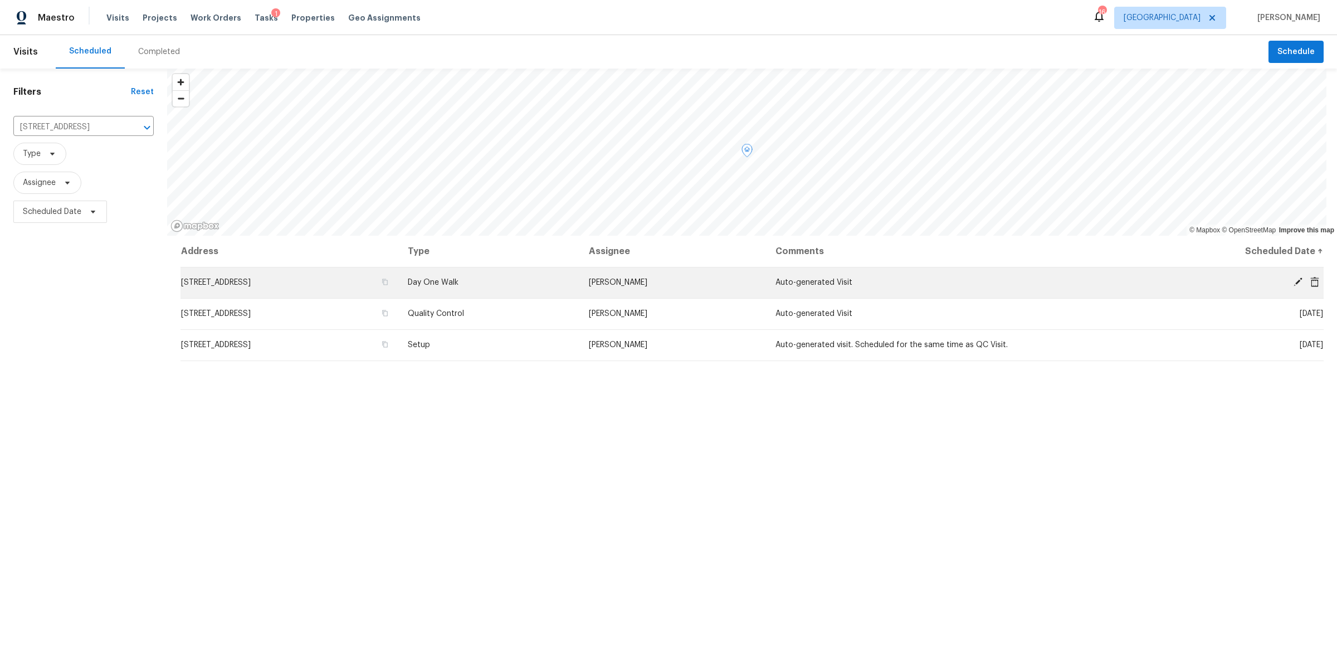
click at [1293, 280] on icon at bounding box center [1298, 282] width 10 height 10
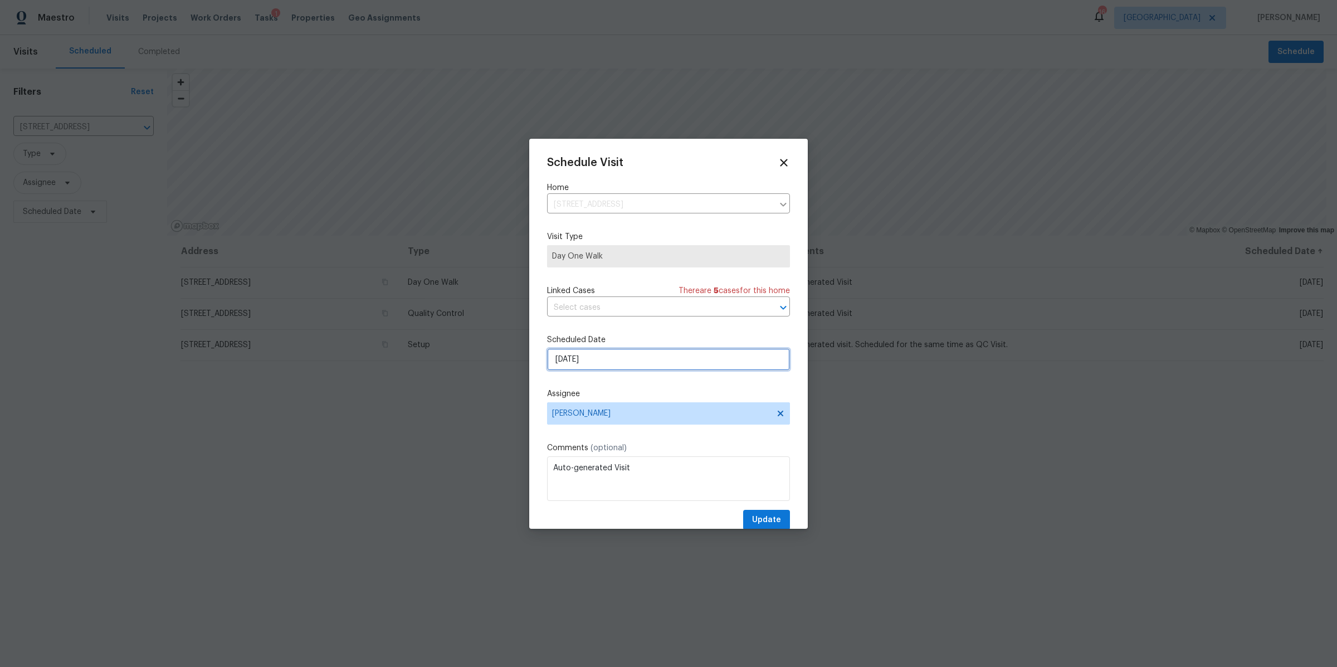
click at [702, 365] on input "9/24/2025" at bounding box center [668, 359] width 243 height 22
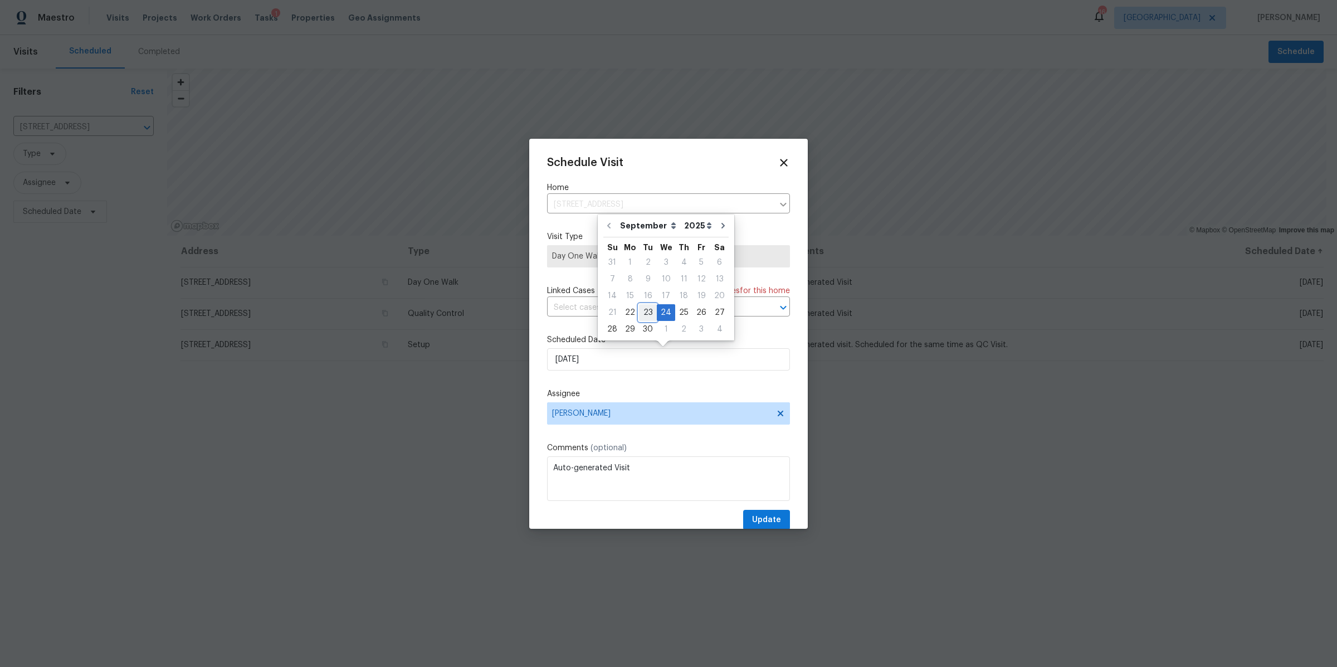
click at [646, 311] on div "23" at bounding box center [648, 313] width 18 height 16
type input "[DATE]"
click at [752, 519] on span "Update" at bounding box center [766, 520] width 29 height 14
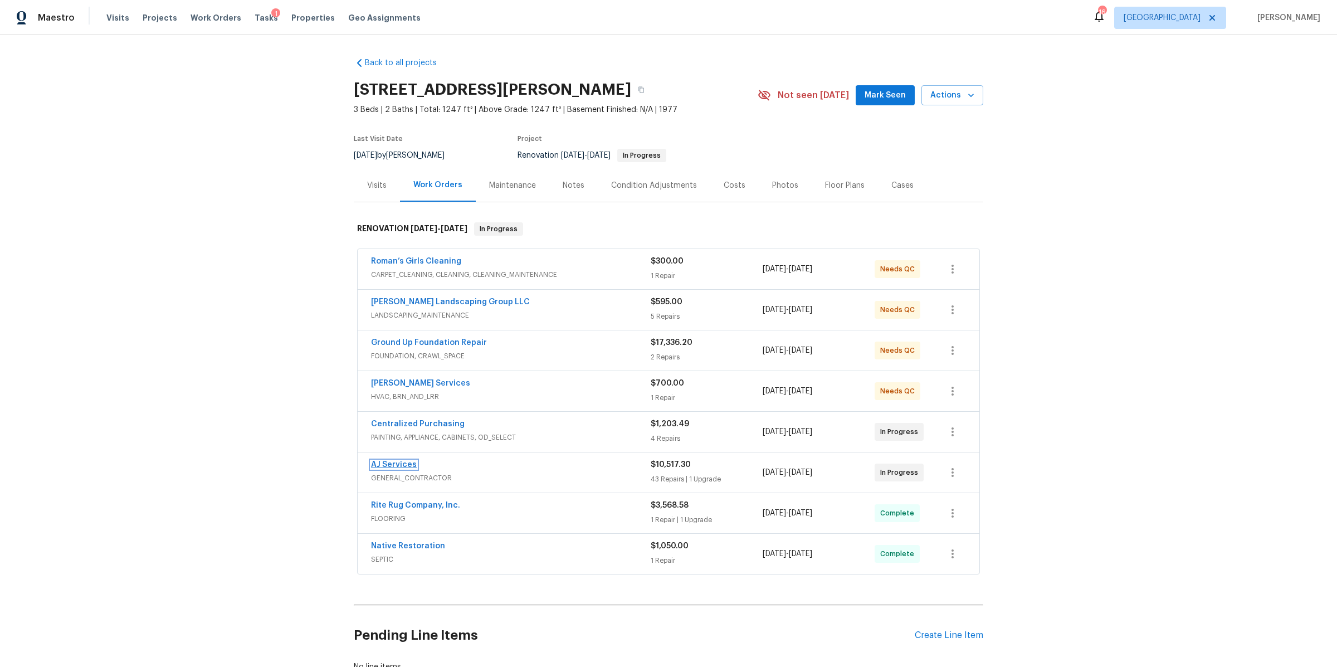
click at [391, 468] on link "AJ Services" at bounding box center [394, 465] width 46 height 8
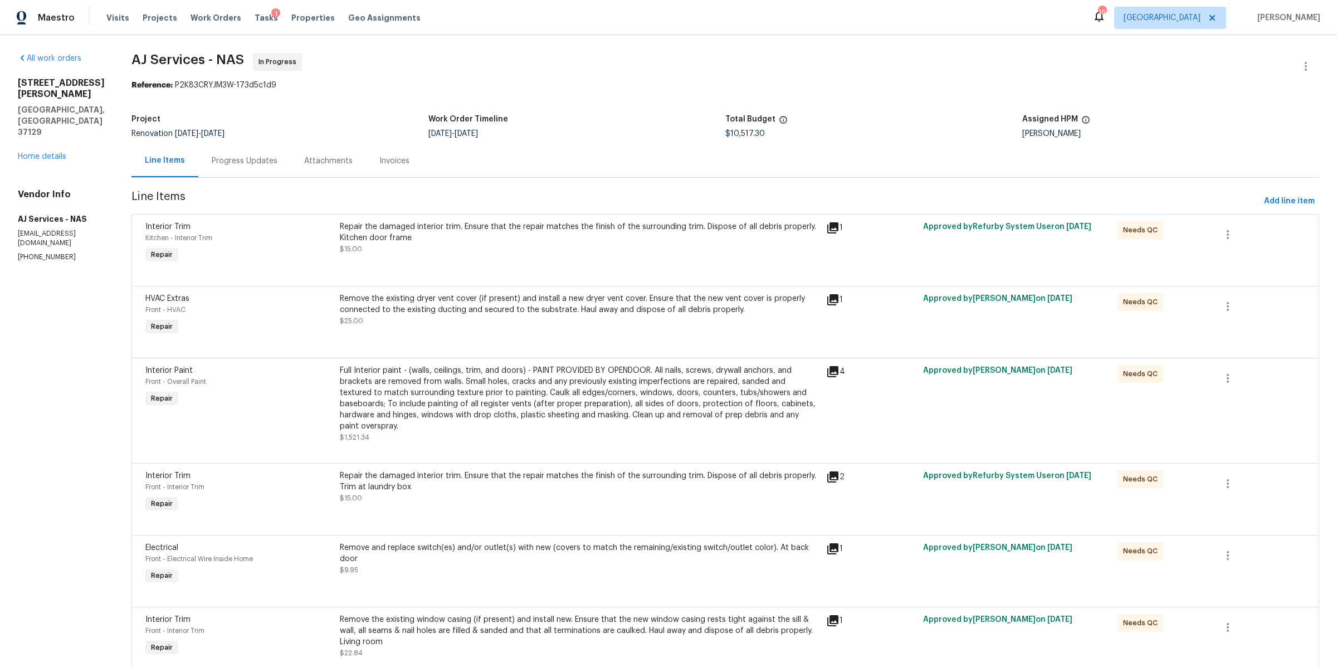
click at [247, 160] on div "Progress Updates" at bounding box center [245, 160] width 66 height 11
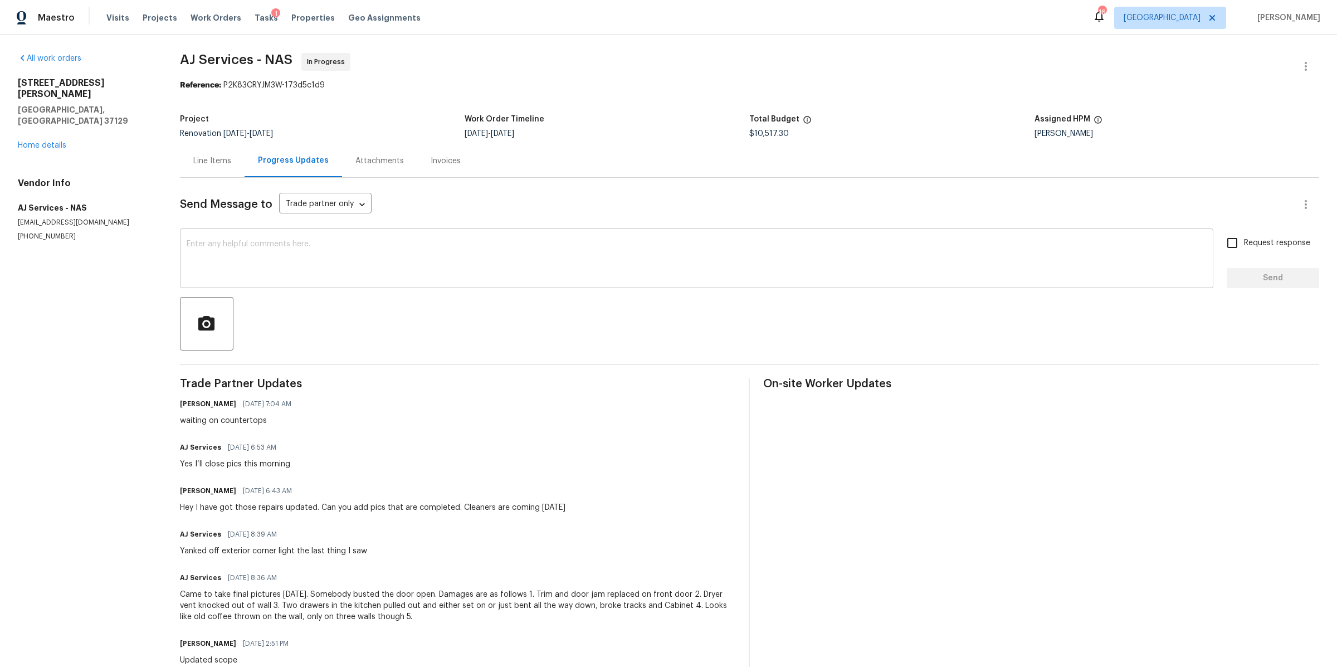
click at [291, 251] on textarea at bounding box center [697, 259] width 1020 height 39
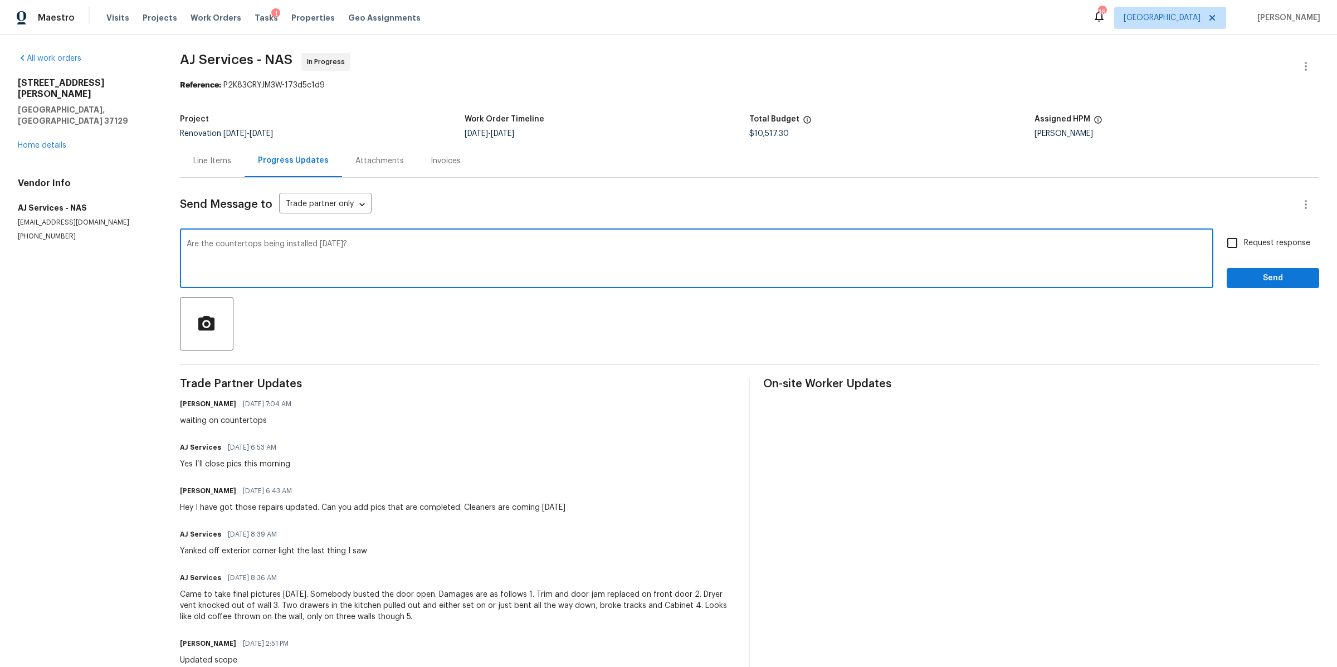
type textarea "Are the countertops being installed tomorrow?"
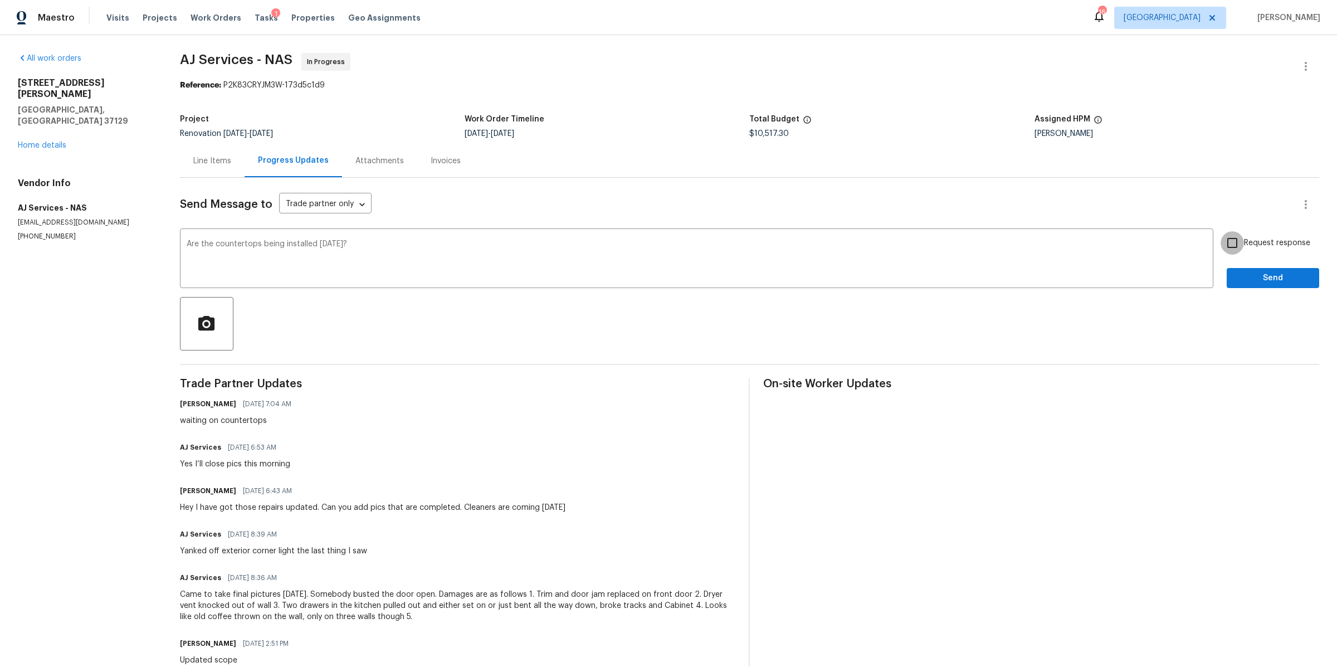
click at [1229, 246] on input "Request response" at bounding box center [1232, 242] width 23 height 23
checkbox input "true"
click at [1229, 270] on button "Send" at bounding box center [1273, 278] width 92 height 21
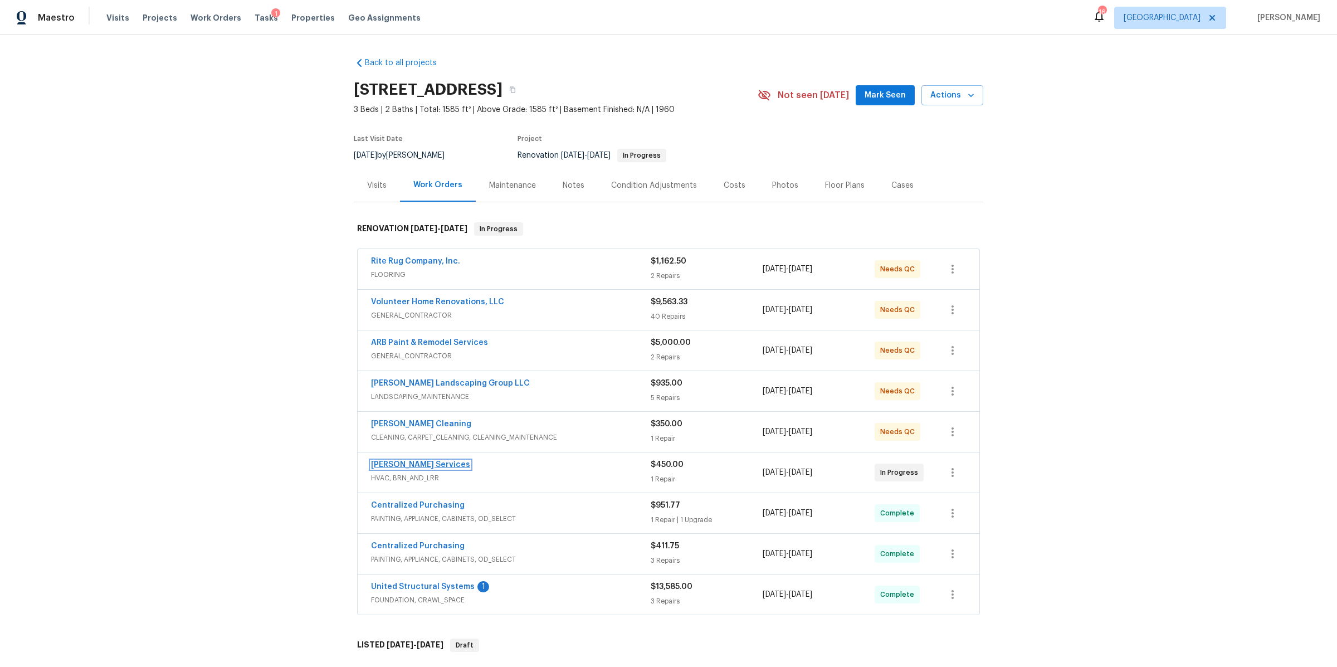
click at [422, 463] on link "[PERSON_NAME] Services" at bounding box center [420, 465] width 99 height 8
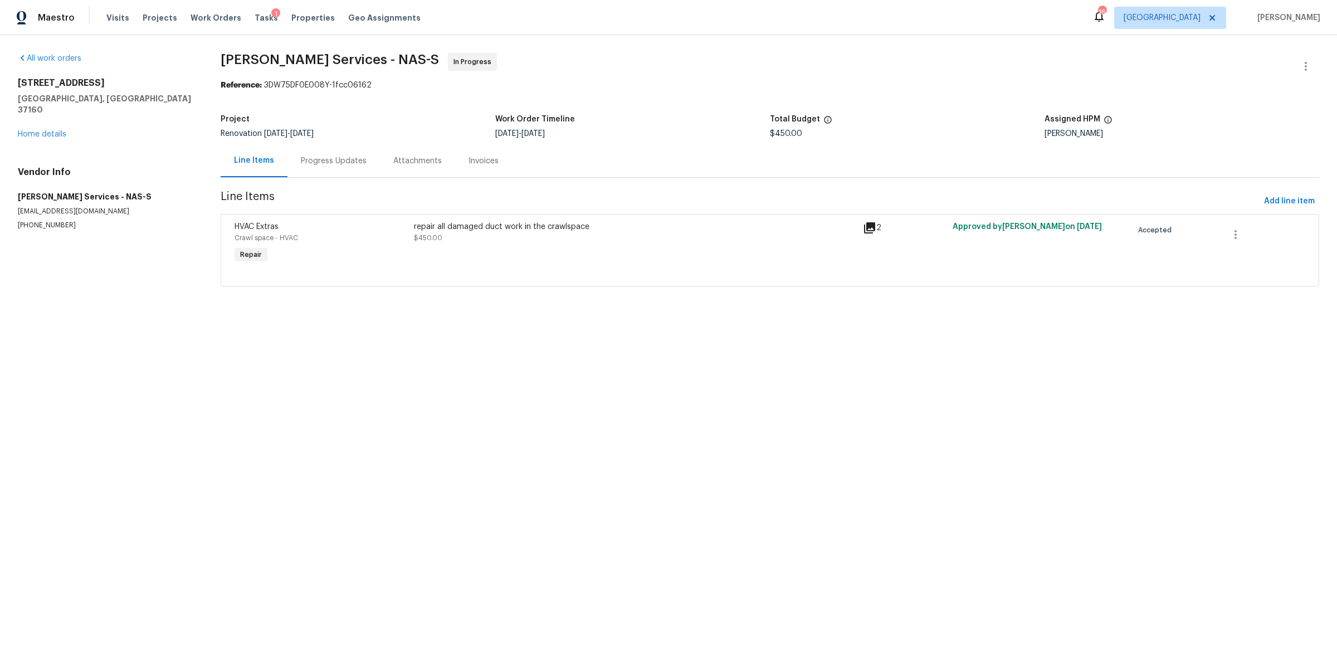
click at [312, 159] on div "Progress Updates" at bounding box center [334, 160] width 66 height 11
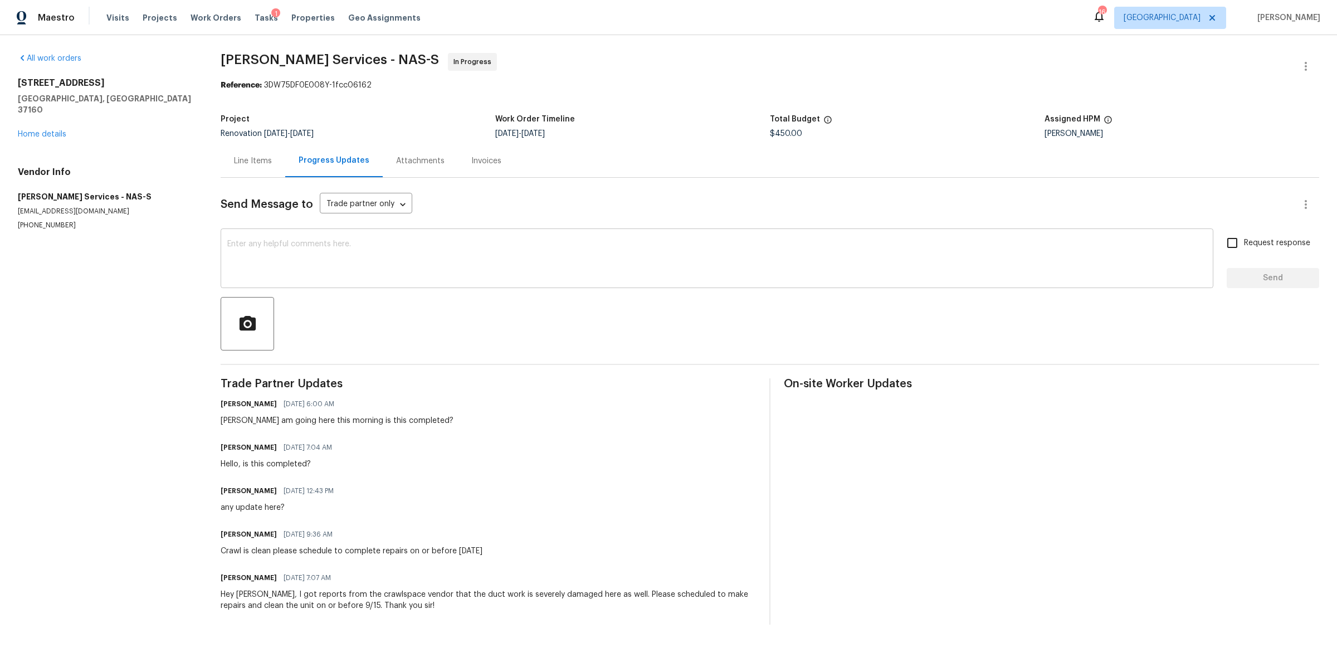
click at [309, 251] on textarea at bounding box center [717, 259] width 980 height 39
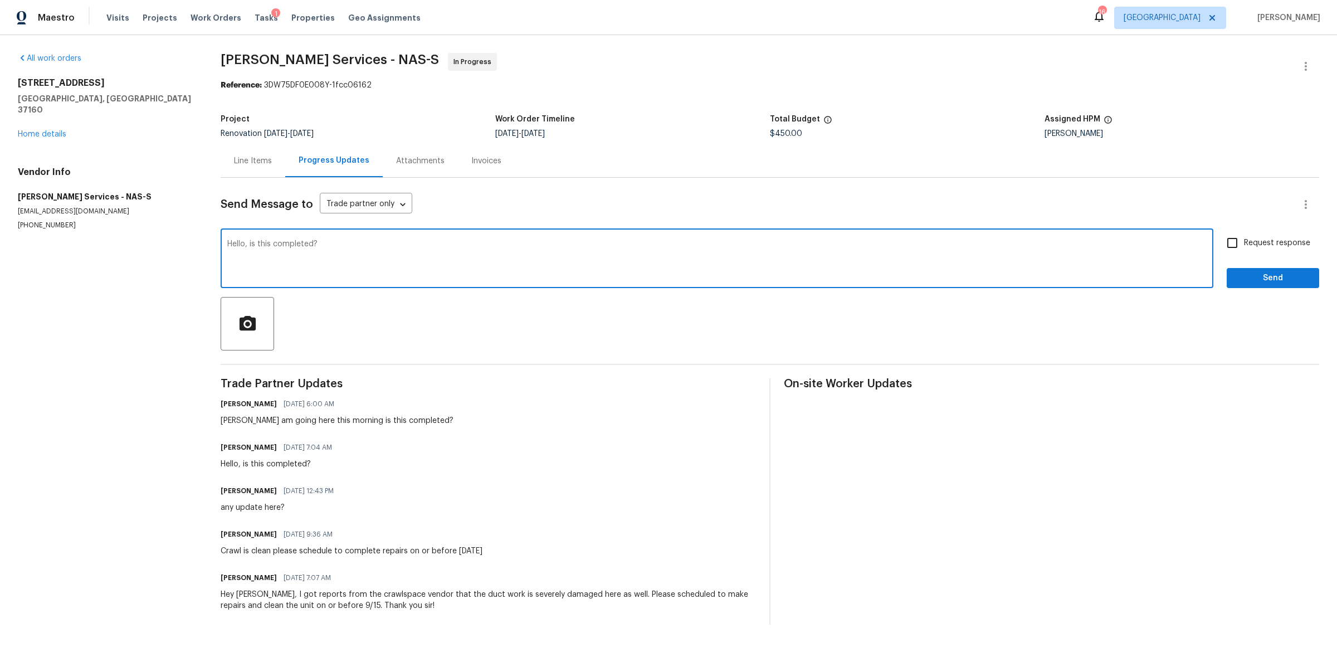
type textarea "Hello, is this completed?"
click at [1230, 243] on input "Request response" at bounding box center [1232, 242] width 23 height 23
checkbox input "true"
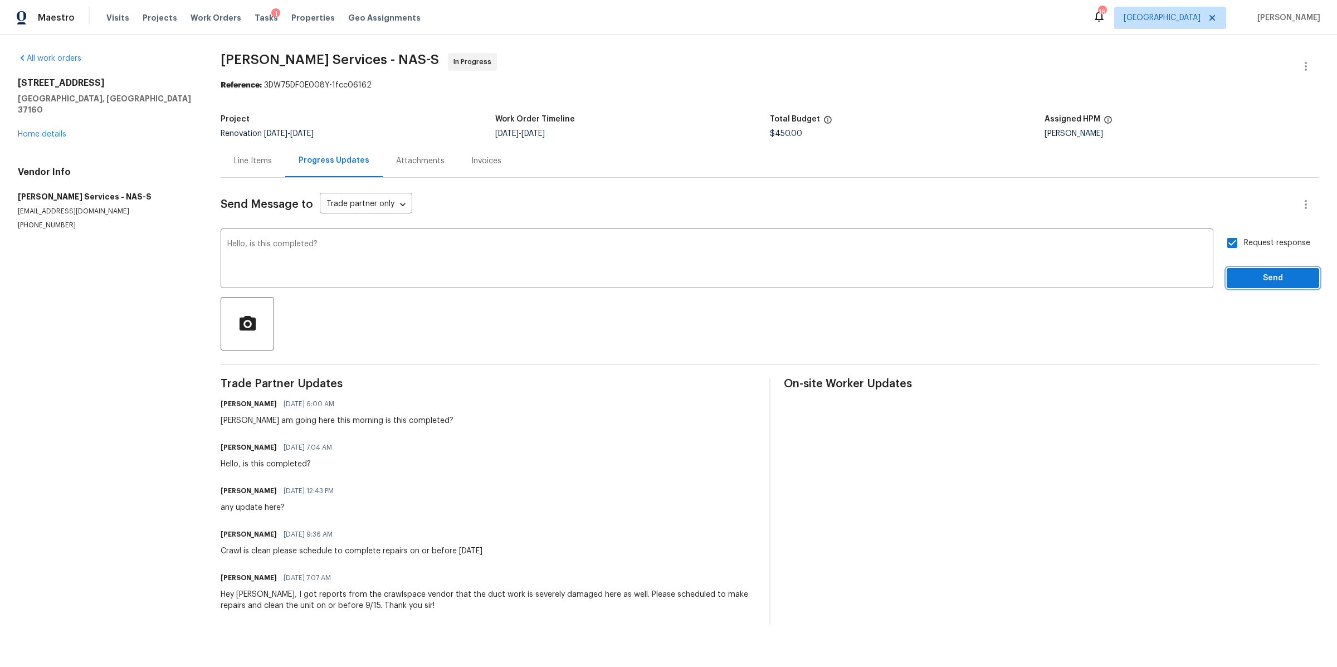
click at [1236, 275] on span "Send" at bounding box center [1273, 278] width 75 height 14
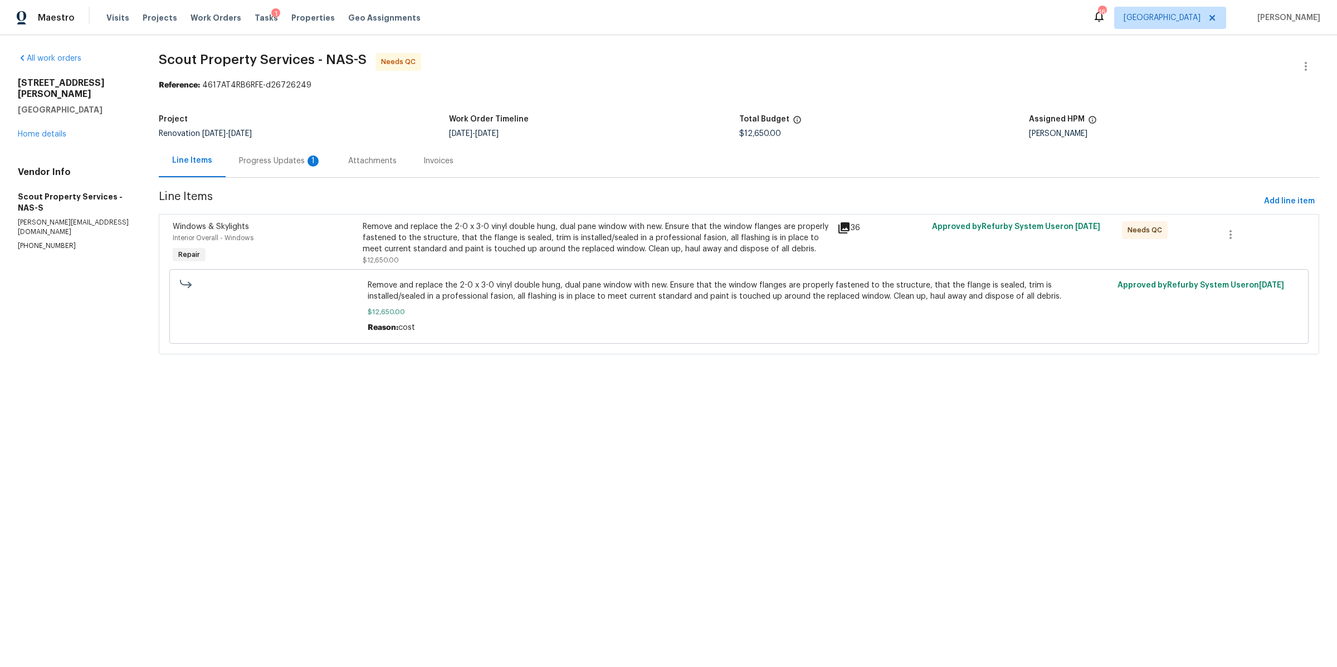
click at [270, 153] on div "Progress Updates 1" at bounding box center [280, 160] width 109 height 33
